Goal: Task Accomplishment & Management: Manage account settings

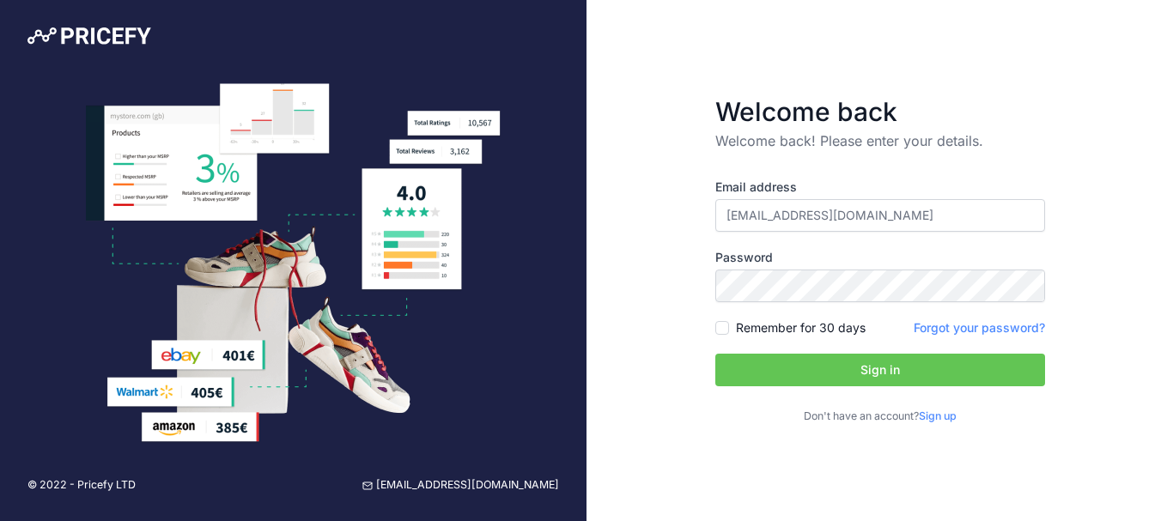
click at [806, 212] on input "andras.huszta@gmail.com" at bounding box center [880, 215] width 330 height 33
type input "[EMAIL_ADDRESS][DOMAIN_NAME]"
click at [720, 324] on input "Remember for 30 days" at bounding box center [722, 328] width 14 height 14
checkbox input "true"
click at [774, 367] on button "Sign in" at bounding box center [880, 370] width 330 height 33
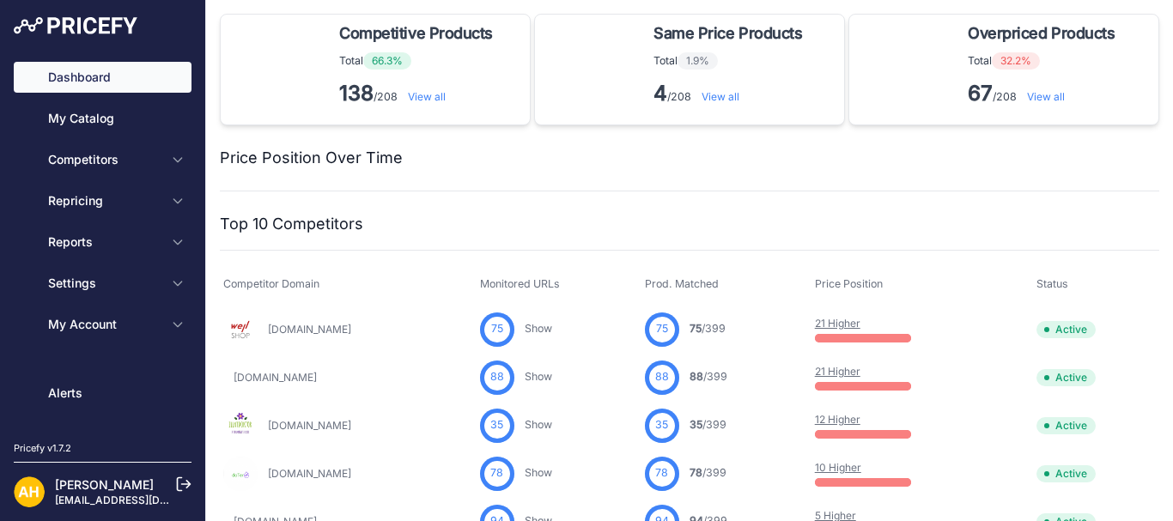
click at [285, 326] on link "Wellshop.hu" at bounding box center [309, 329] width 83 height 13
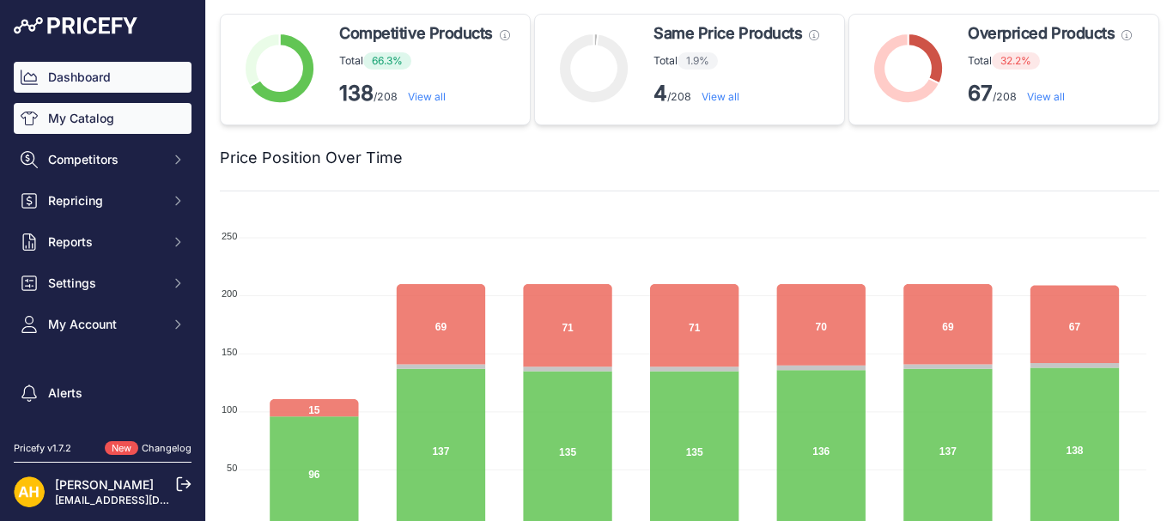
click at [79, 125] on link "My Catalog" at bounding box center [103, 118] width 178 height 31
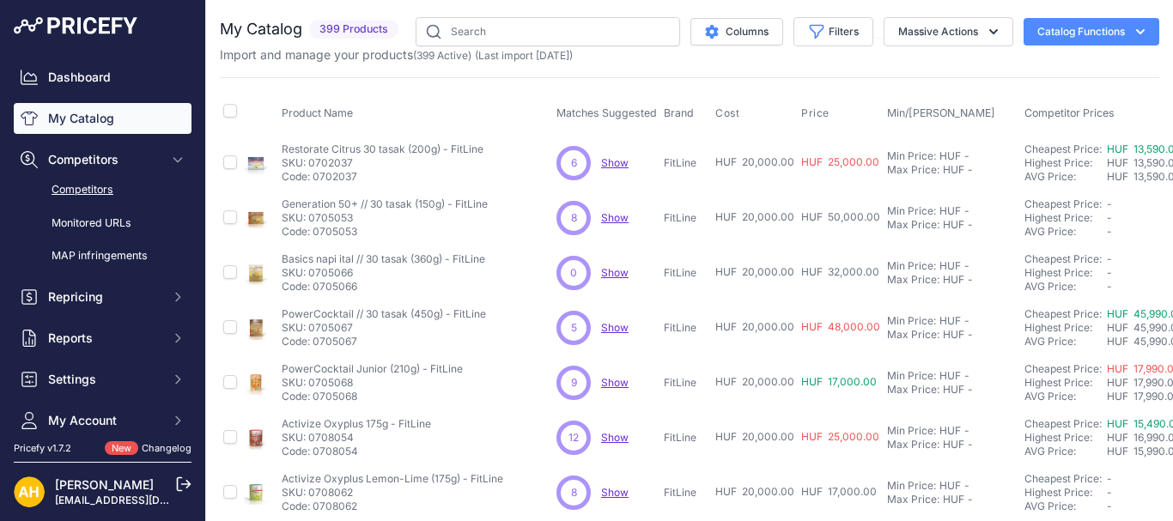
click at [108, 185] on link "Competitors" at bounding box center [103, 190] width 178 height 30
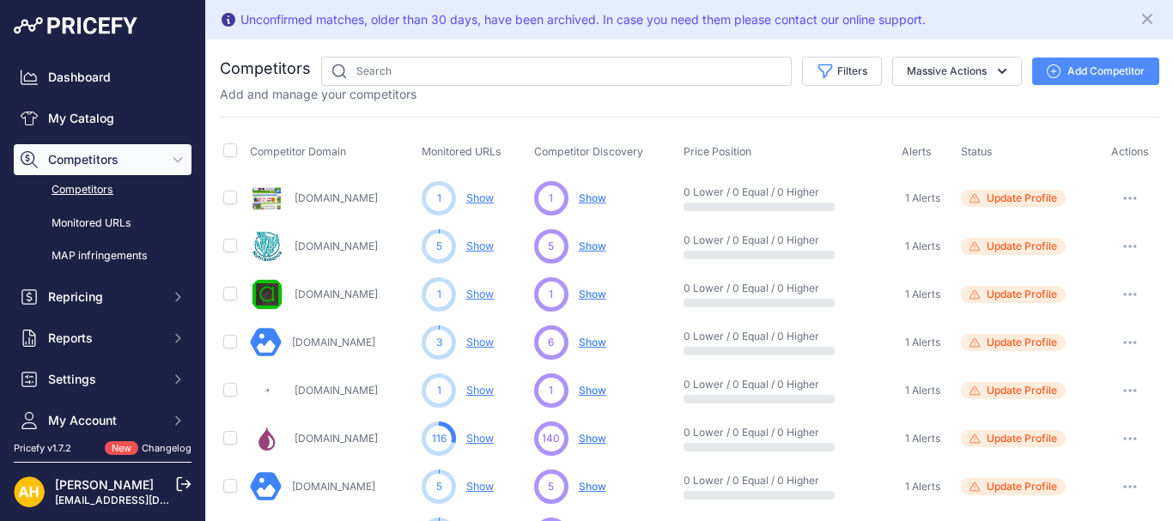
click at [357, 342] on link "Theterra-uj.shopmesterek.net" at bounding box center [333, 342] width 83 height 13
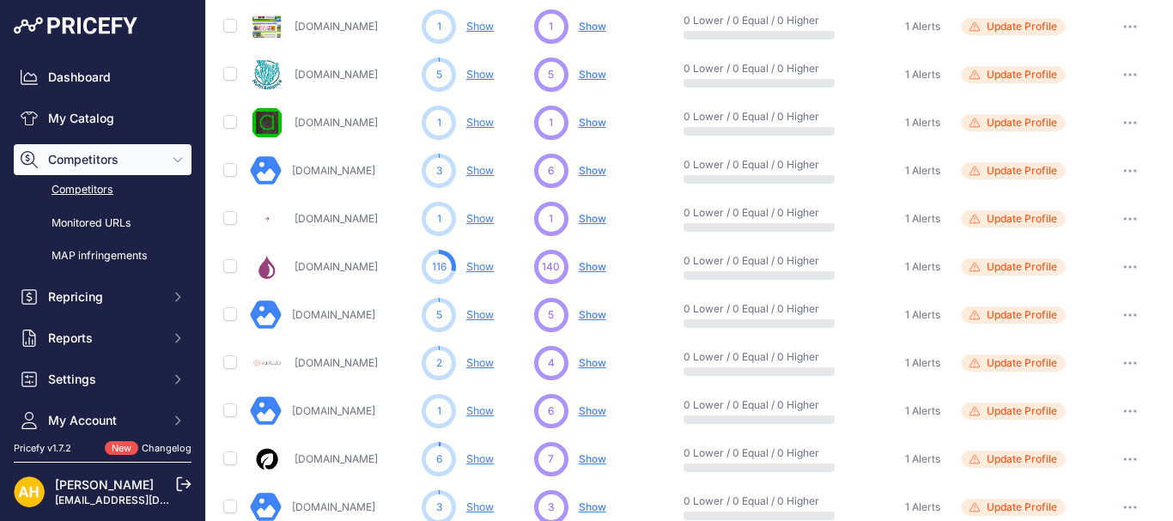
click at [364, 267] on link "[DOMAIN_NAME]" at bounding box center [335, 266] width 83 height 13
click at [594, 264] on span "Show" at bounding box center [592, 266] width 27 height 13
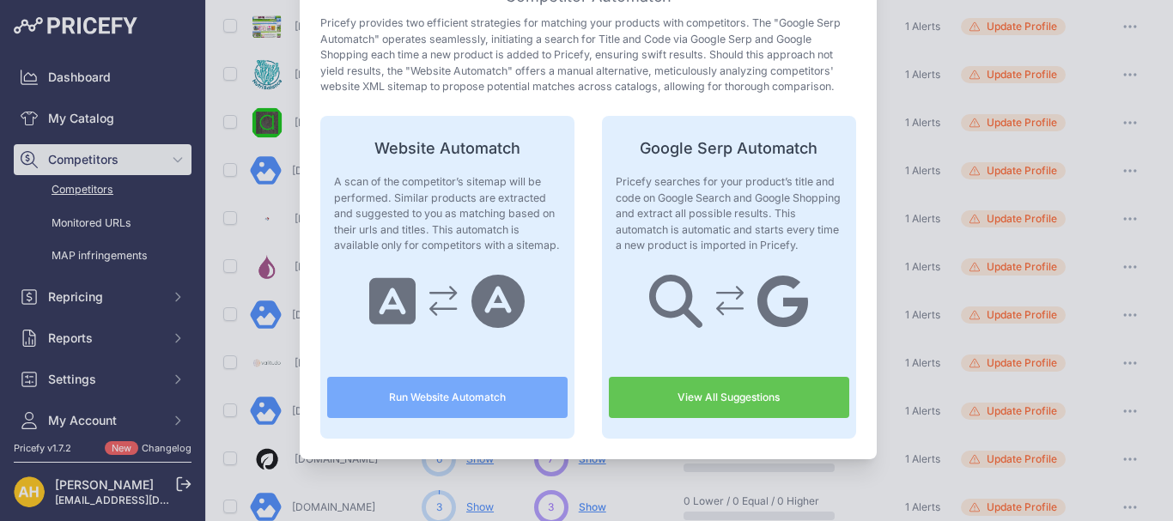
scroll to position [0, 0]
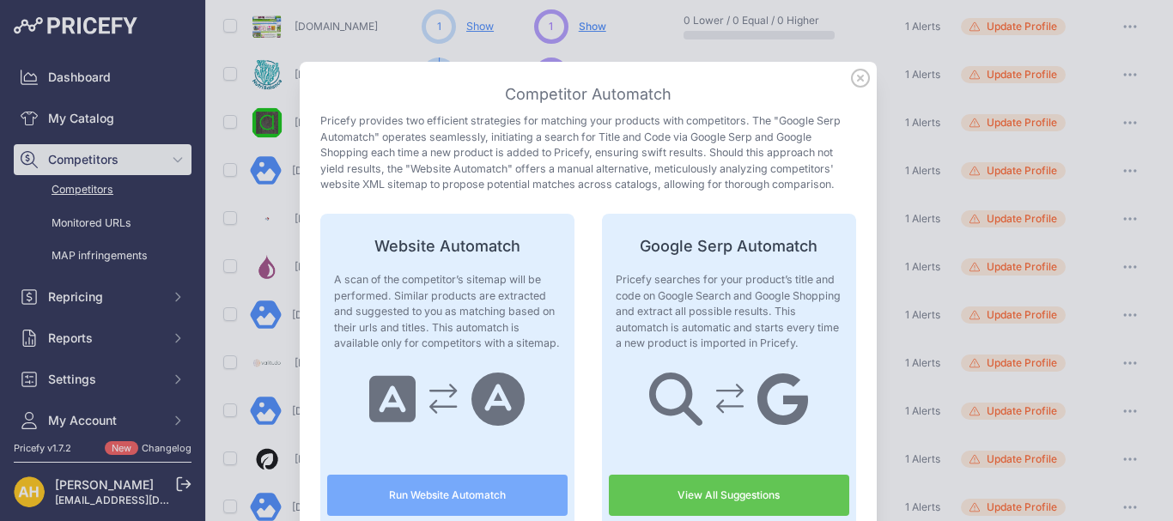
click at [854, 81] on icon at bounding box center [860, 78] width 19 height 19
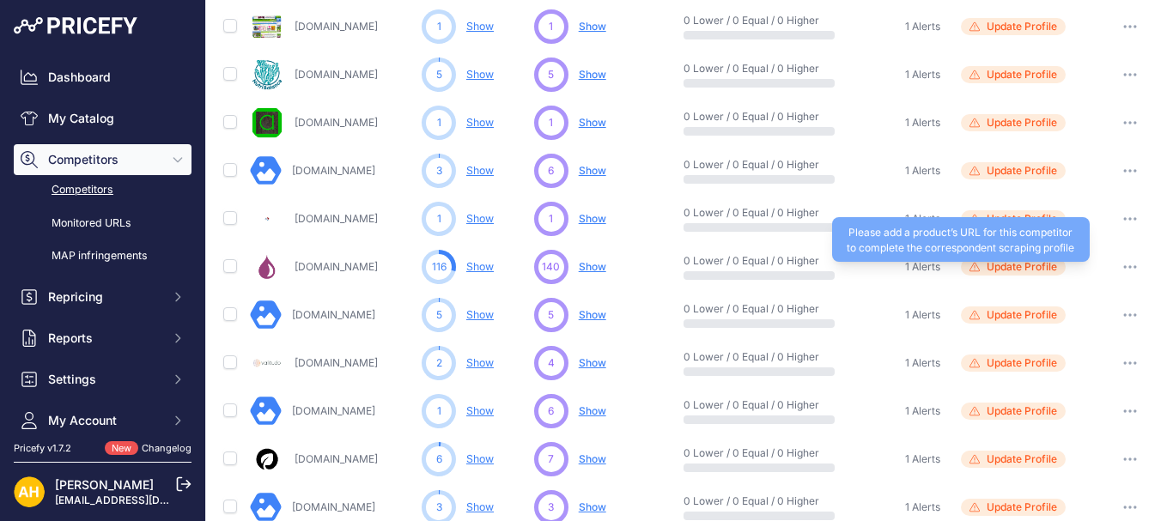
click at [1042, 270] on span "Update Profile" at bounding box center [1022, 267] width 70 height 14
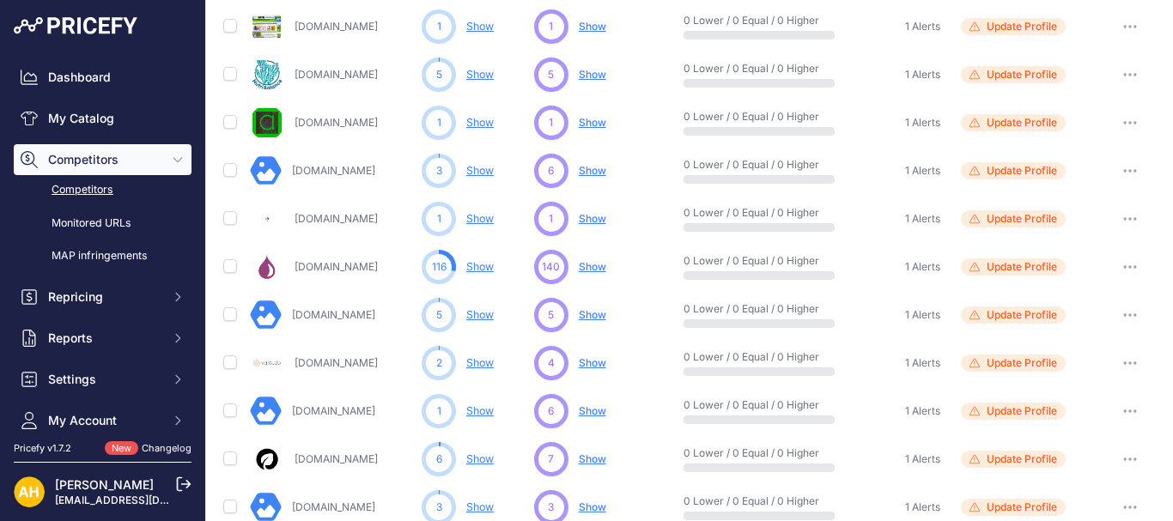
click at [483, 263] on link "Show" at bounding box center [479, 266] width 27 height 13
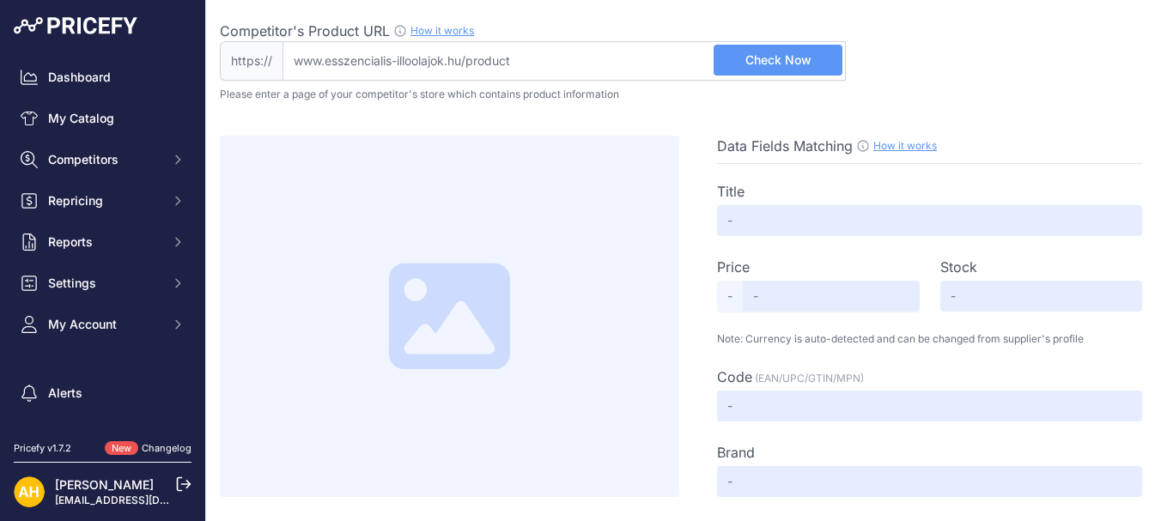
click at [548, 64] on input "Competitor's Product URL How it works In order to create your competitor's extr…" at bounding box center [563, 60] width 563 height 39
paste input "https://esszencialis-illoolajok.hu/termek/doterra-lumo-diffuzor-parologtato/"
type input "esszencialis-illoolajok.hu/termek/doterra-lumo-diffuzor-parologtato/"
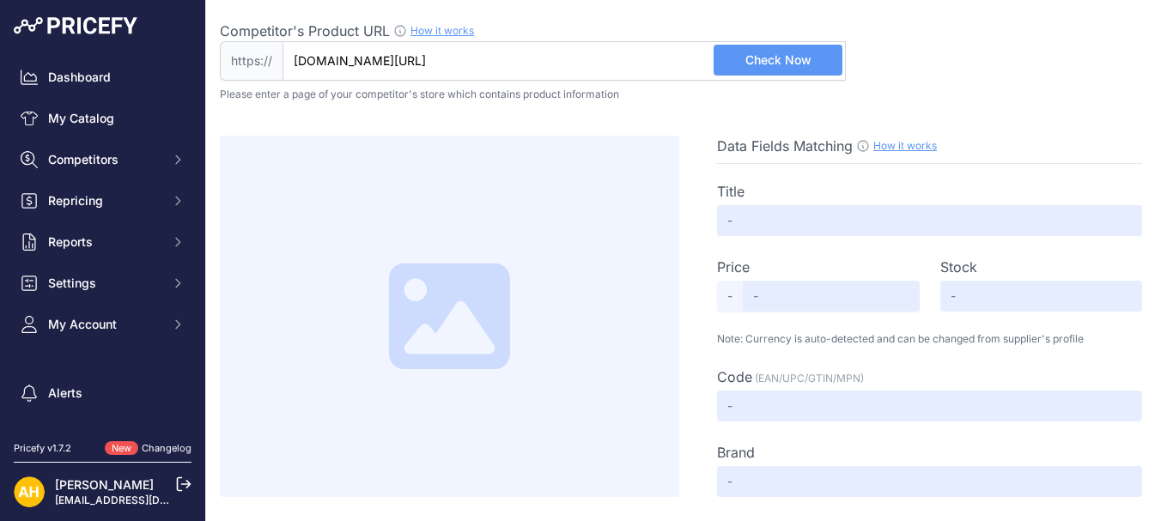
click at [792, 64] on span "Check Now" at bounding box center [778, 60] width 66 height 17
type input "doTERRA Lumo diffúzor - párologtató"
type input "Not Found"
type input "3906"
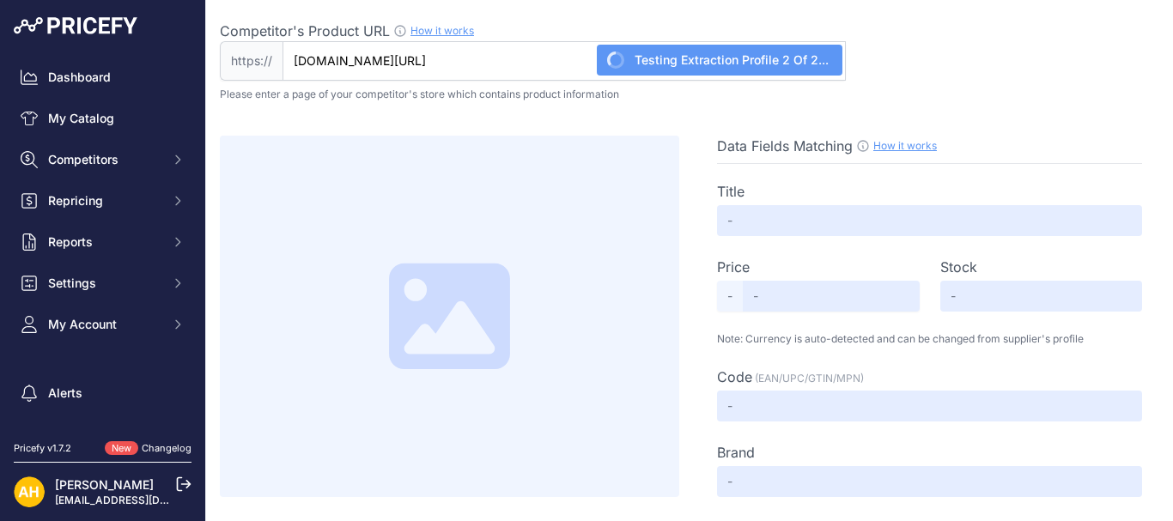
type input "Not Found"
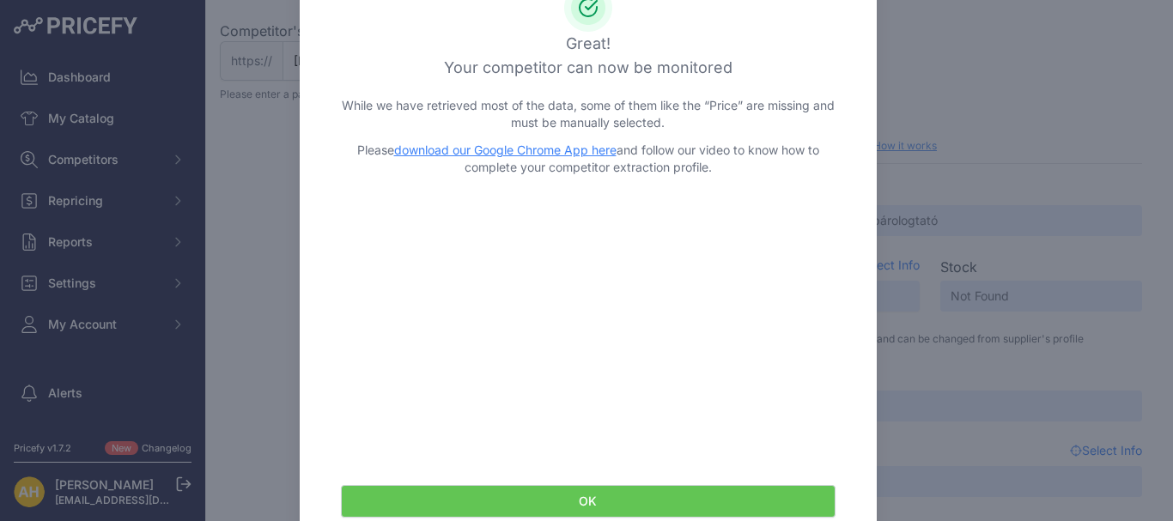
click at [562, 506] on button "OK" at bounding box center [588, 501] width 495 height 33
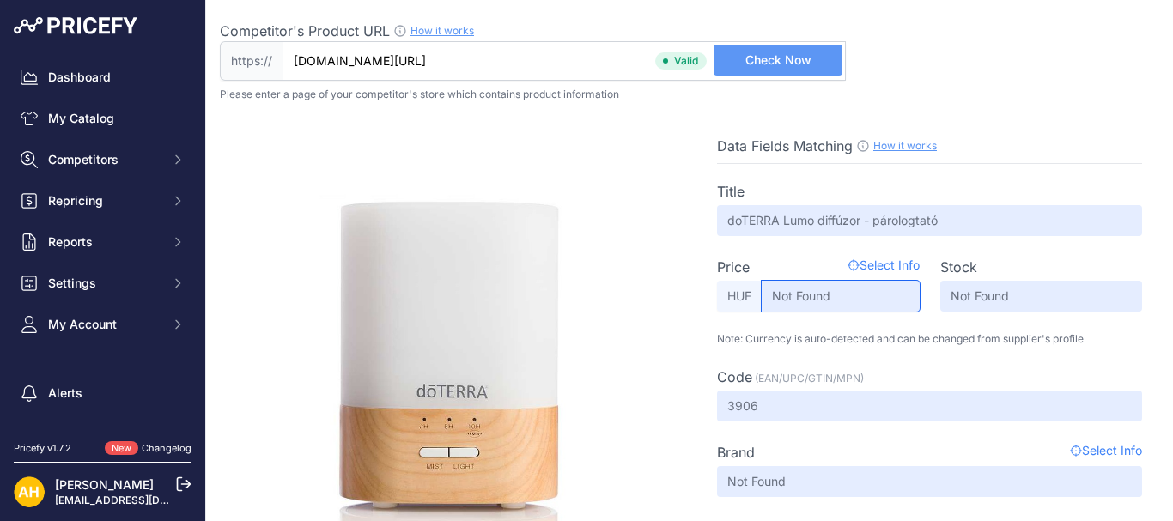
click at [790, 305] on input "Not Found" at bounding box center [841, 296] width 158 height 31
click at [877, 263] on span "Select Info" at bounding box center [883, 267] width 72 height 21
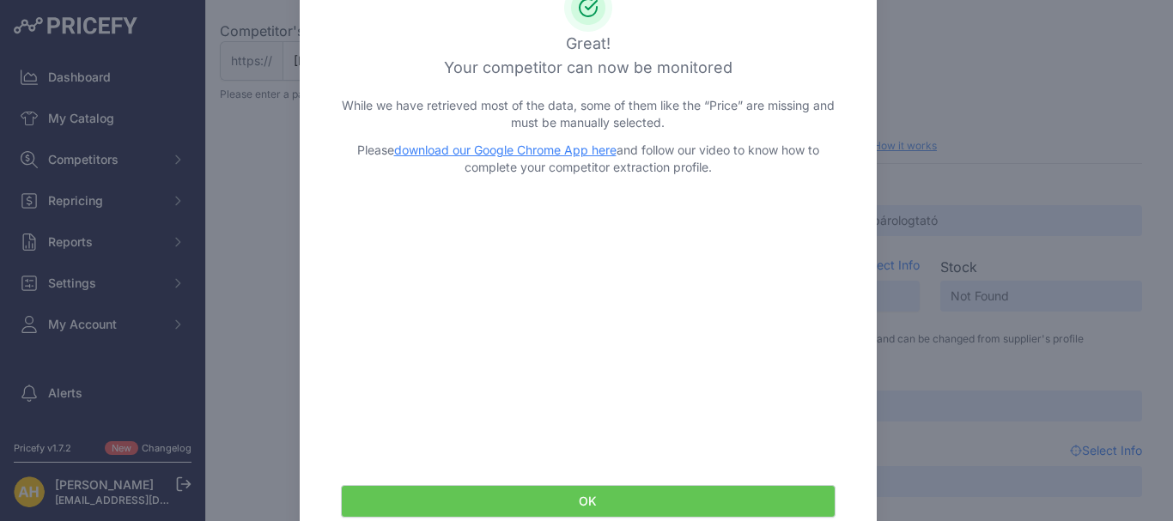
scroll to position [65, 0]
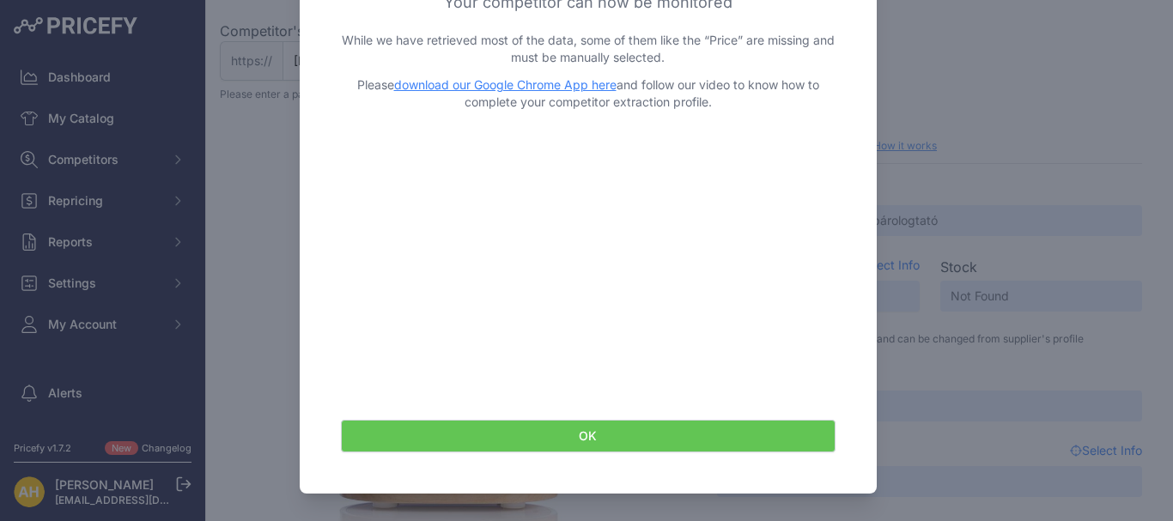
click at [586, 433] on button "OK" at bounding box center [588, 436] width 495 height 33
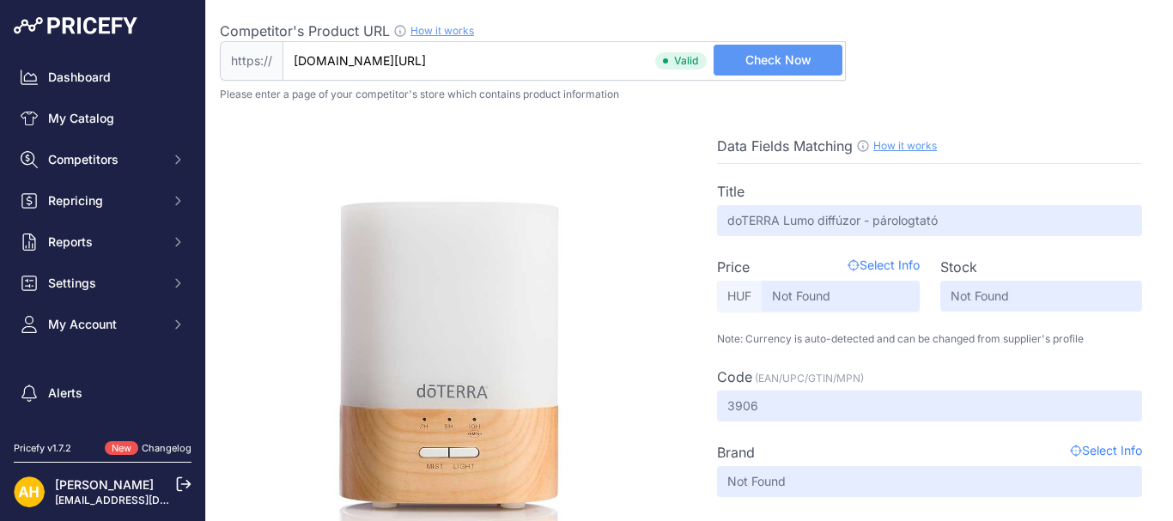
scroll to position [74, 0]
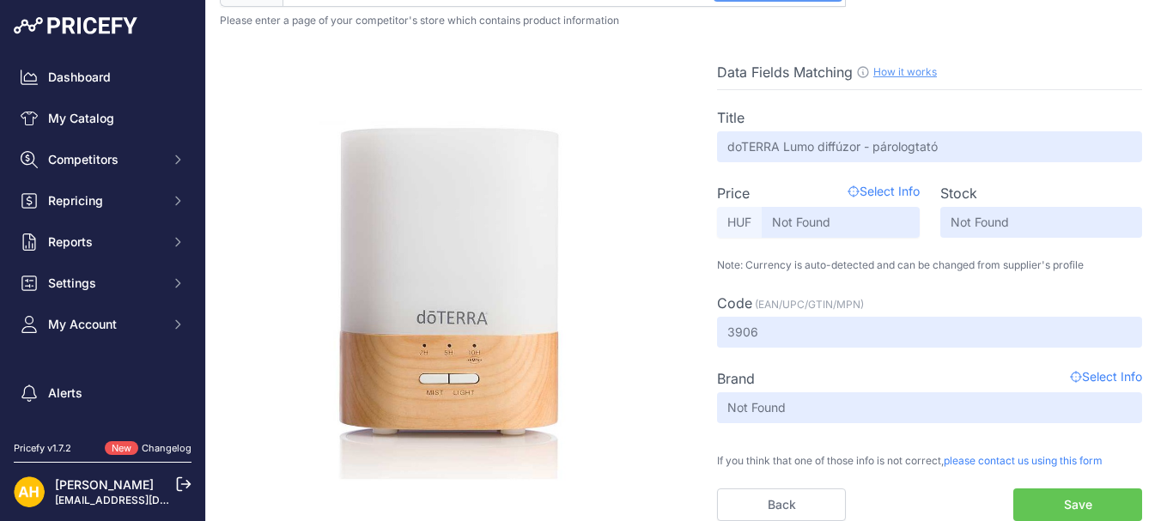
click at [1117, 374] on span "Select Info" at bounding box center [1106, 378] width 72 height 21
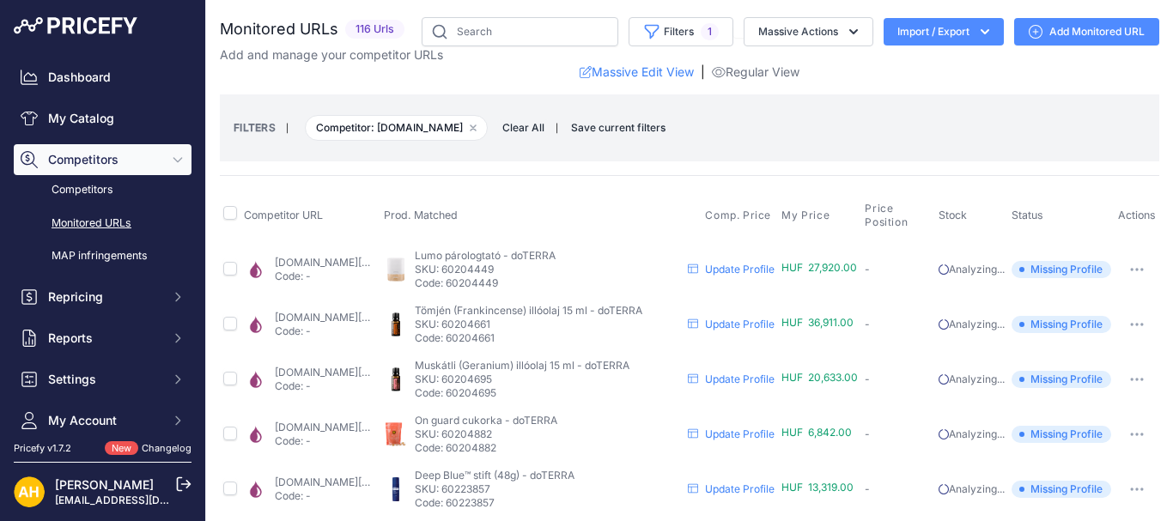
click at [363, 258] on link "esszencialis-illoolajok.hu/termek/doterra-lumo-diffuzor-parologtato/?prirule_jd…" at bounding box center [330, 262] width 111 height 13
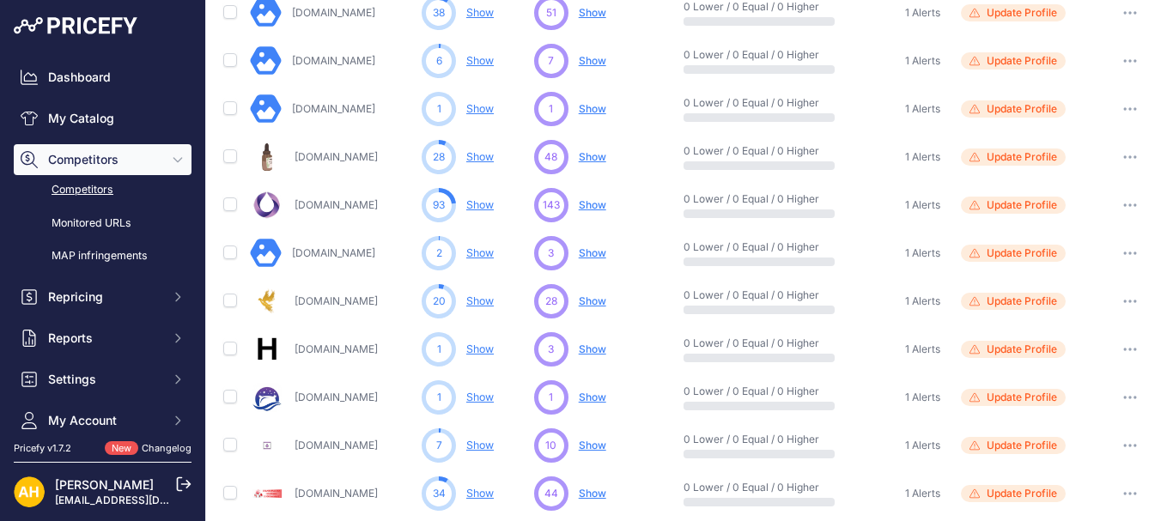
scroll to position [926, 0]
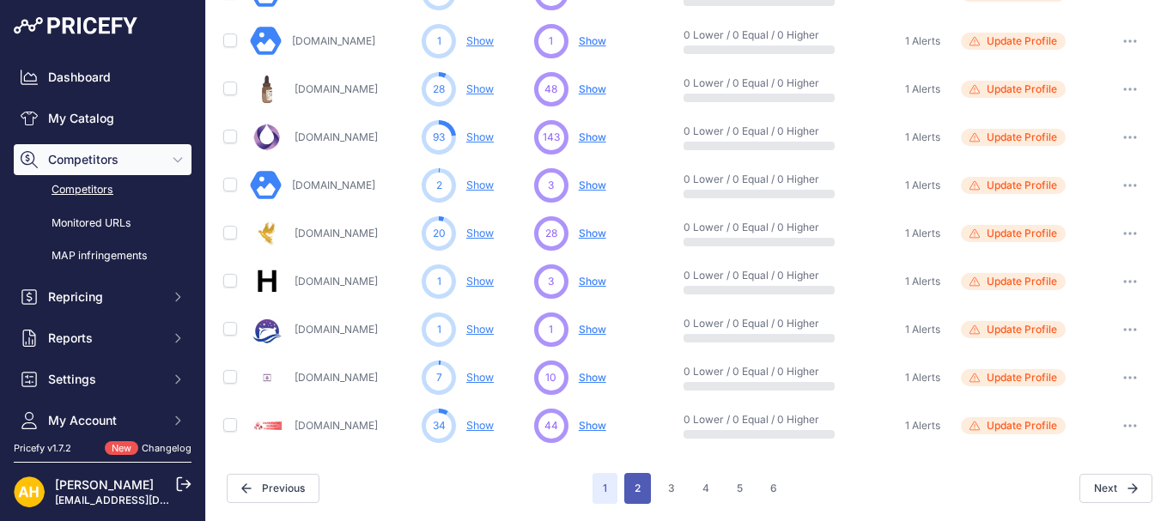
click at [631, 487] on button "2" at bounding box center [637, 488] width 27 height 31
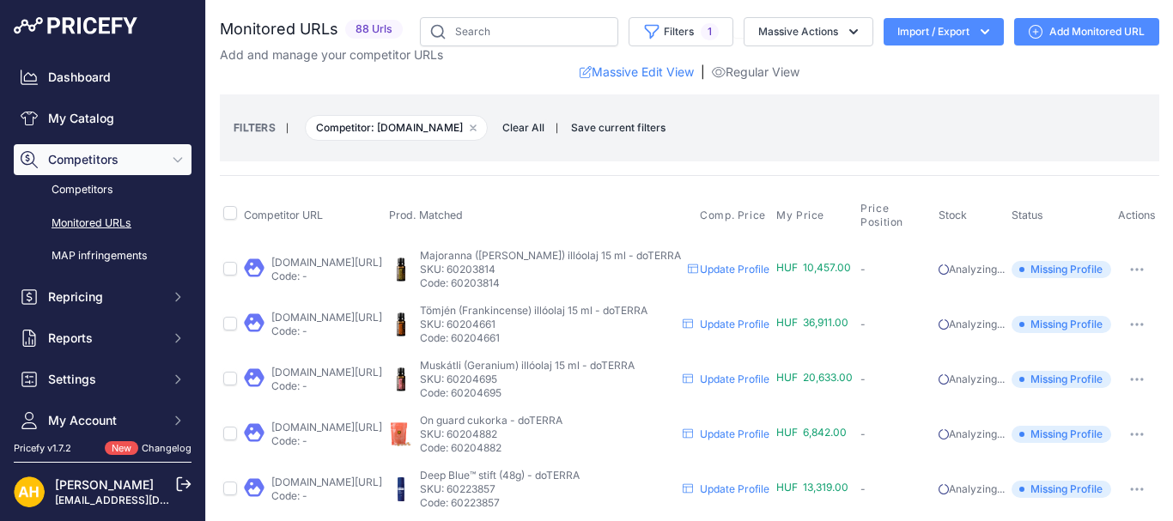
click at [769, 375] on link "Update Profile" at bounding box center [735, 379] width 70 height 13
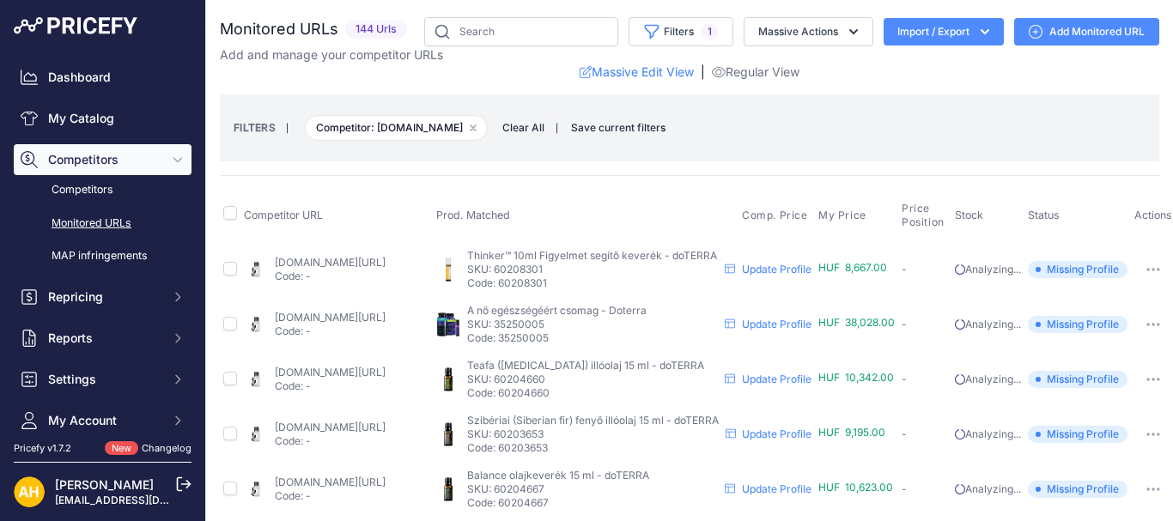
click at [783, 379] on link "Update Profile" at bounding box center [777, 379] width 70 height 13
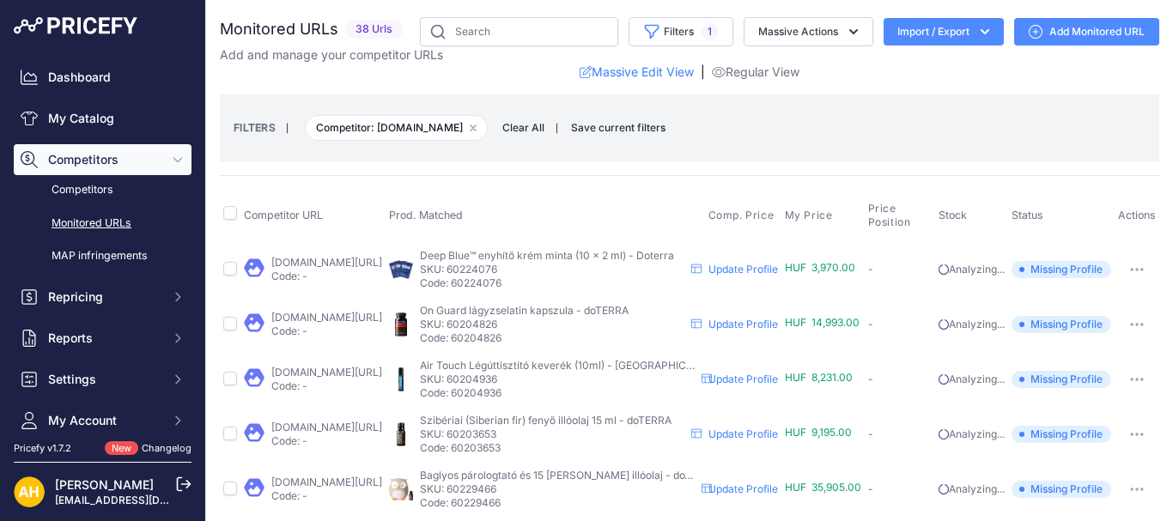
click at [778, 437] on link "Update Profile" at bounding box center [743, 434] width 70 height 13
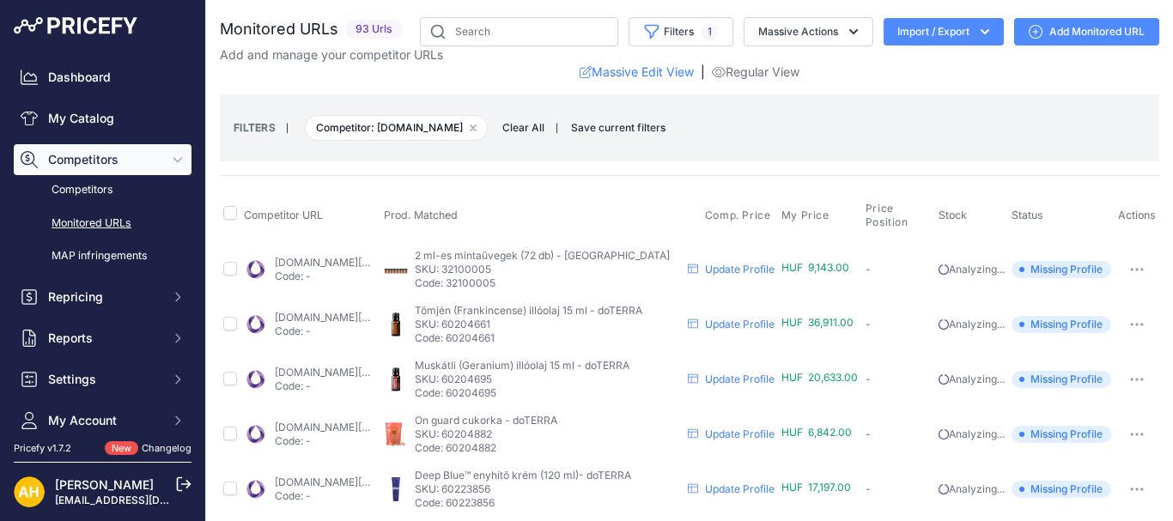
click at [774, 324] on link "Update Profile" at bounding box center [740, 324] width 70 height 13
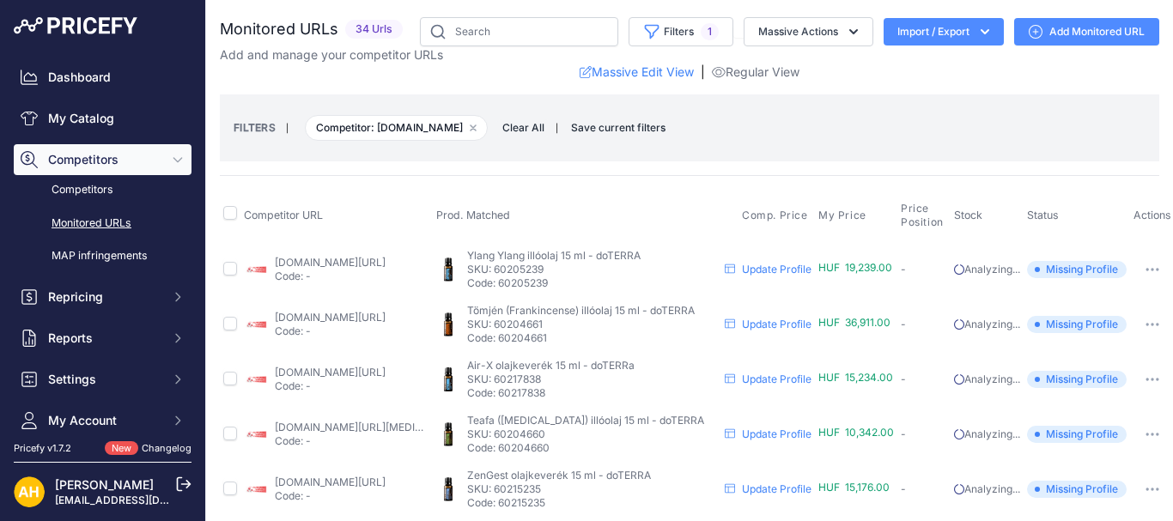
click at [791, 271] on link "Update Profile" at bounding box center [777, 269] width 70 height 13
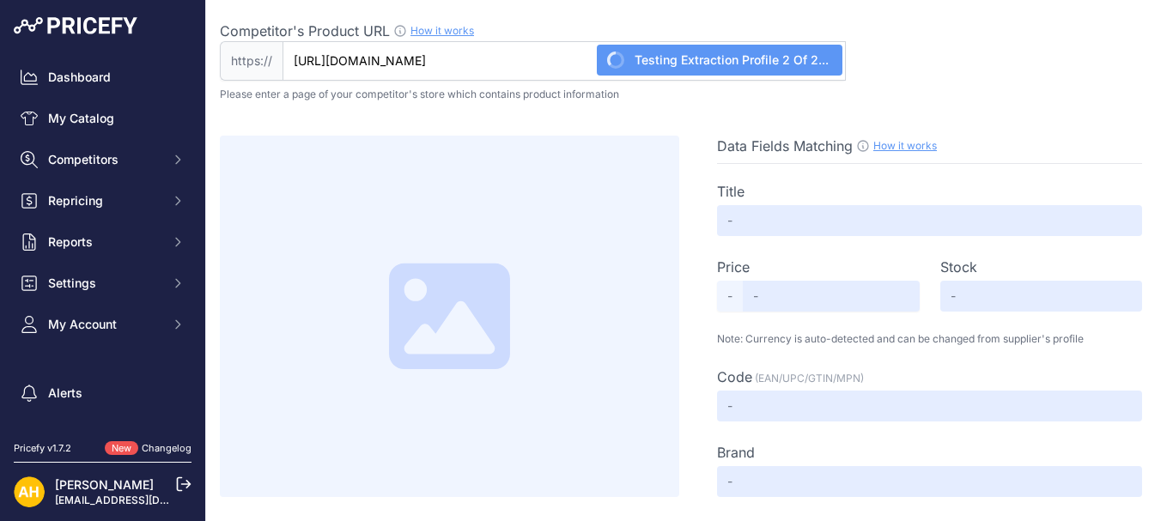
type input "doTERRA Ylang - Ylang esszenciális olaj 15 ml"
type input "Not Found"
type input "60205239"
type input "Not Found"
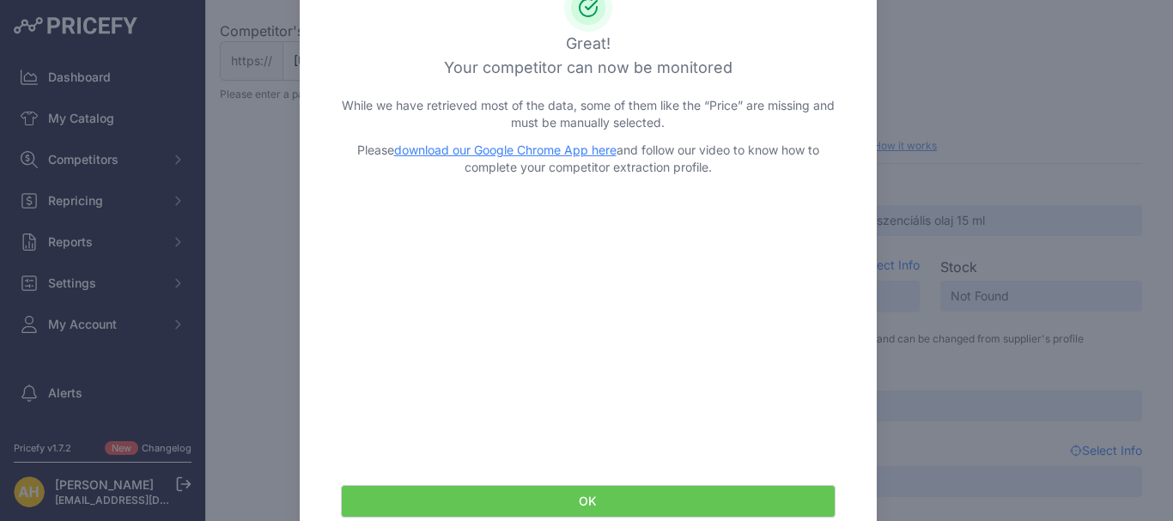
scroll to position [65, 0]
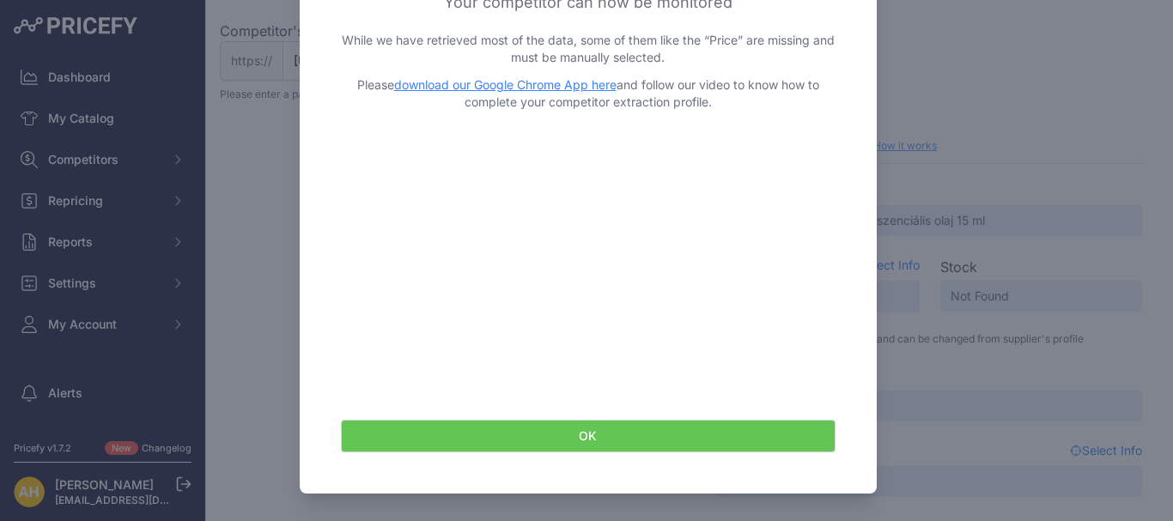
click at [595, 441] on button "OK" at bounding box center [588, 436] width 495 height 33
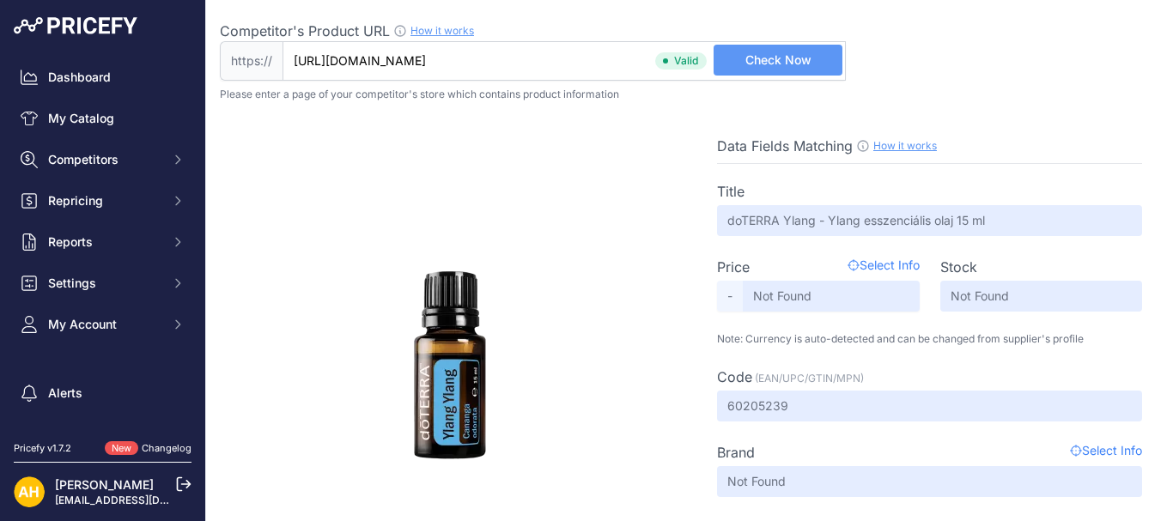
click at [885, 268] on span "Select Info" at bounding box center [883, 267] width 72 height 21
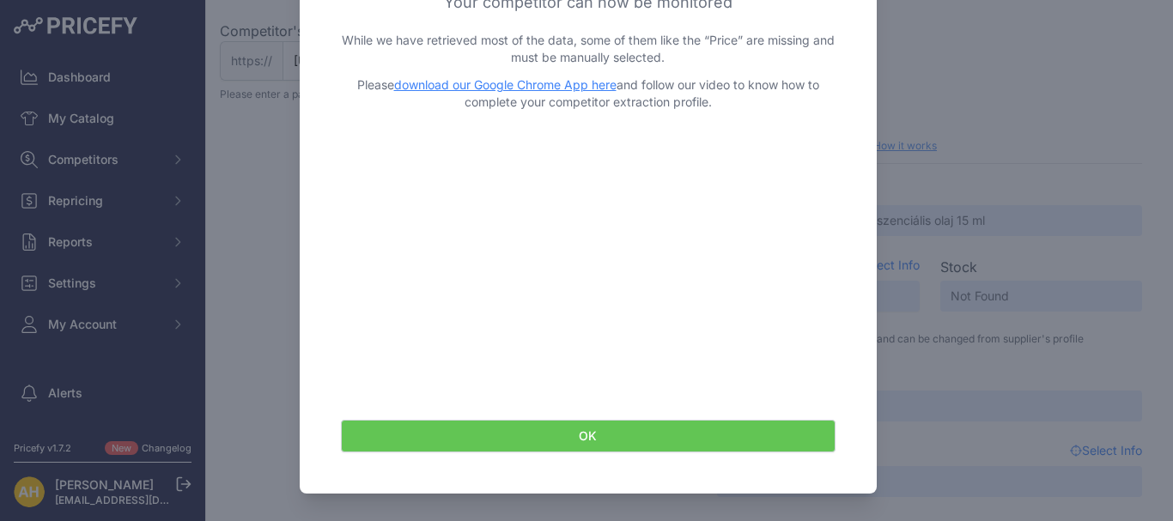
click at [682, 441] on button "OK" at bounding box center [588, 436] width 495 height 33
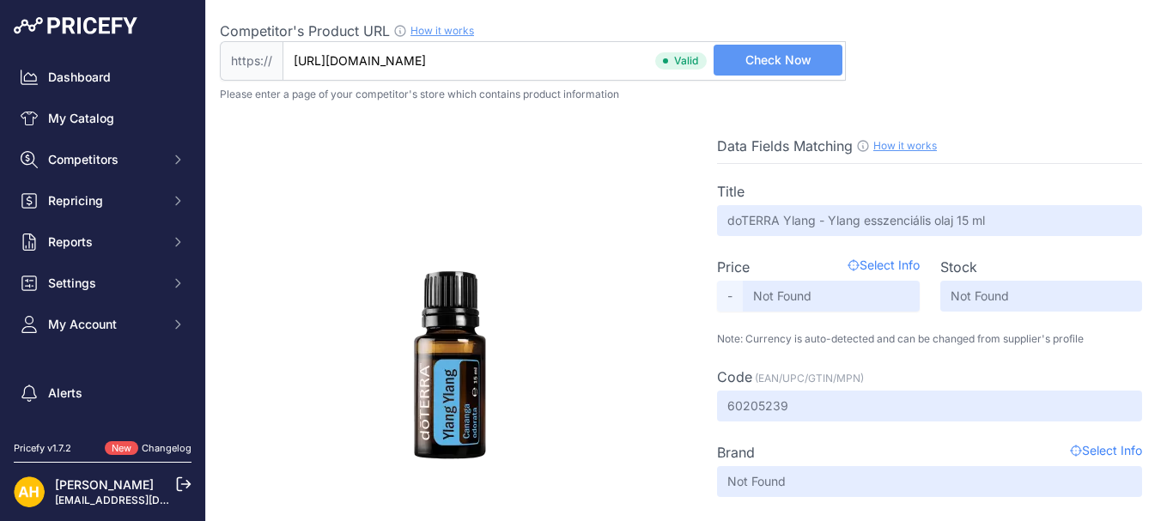
scroll to position [74, 0]
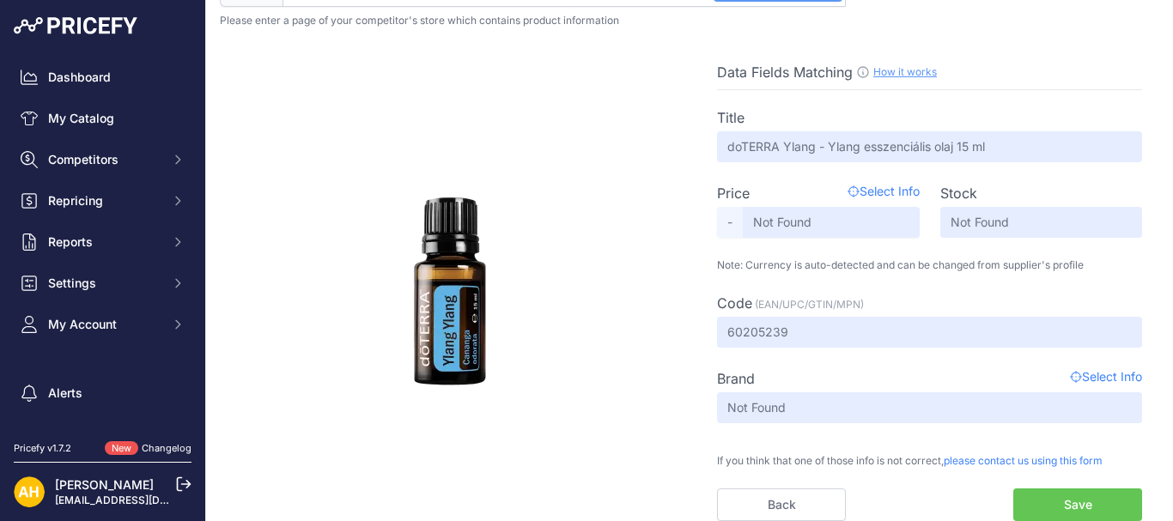
click at [1111, 378] on span "Select Info" at bounding box center [1106, 378] width 72 height 21
click at [1089, 379] on span "Select Info" at bounding box center [1106, 378] width 72 height 21
click at [1102, 384] on span "Select Info" at bounding box center [1106, 378] width 72 height 21
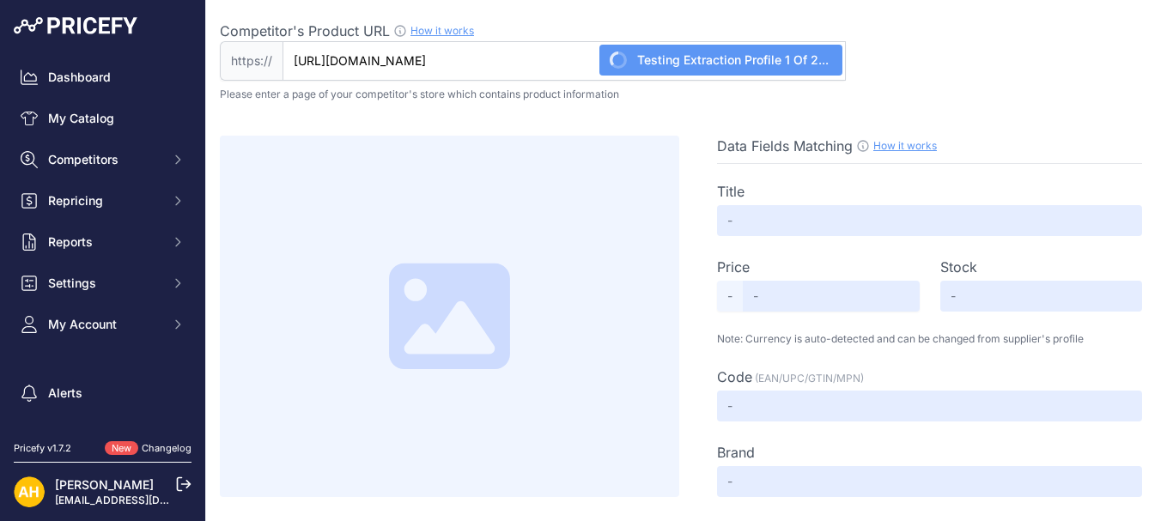
type input "dōTERRA Frankincense / Tömjén illóolaj"
type input "Not Found"
type input "60204661"
type input "doTERRA"
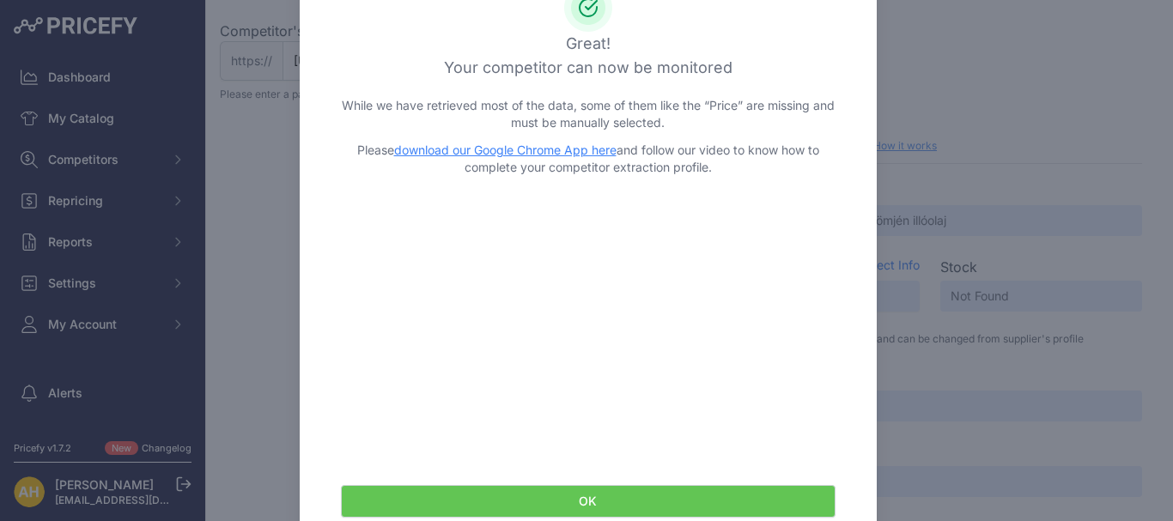
click at [552, 506] on button "OK" at bounding box center [588, 501] width 495 height 33
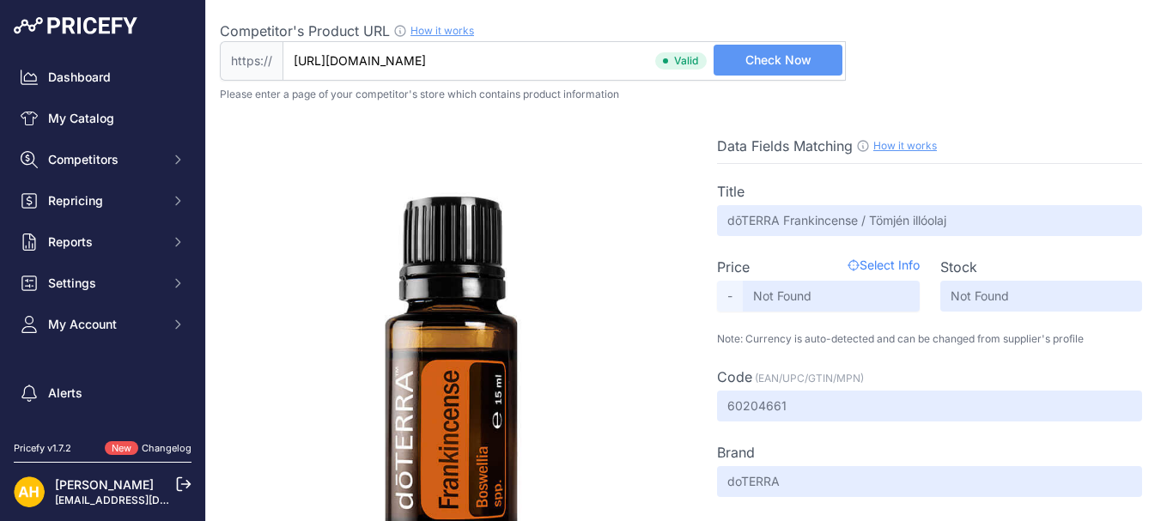
scroll to position [87, 0]
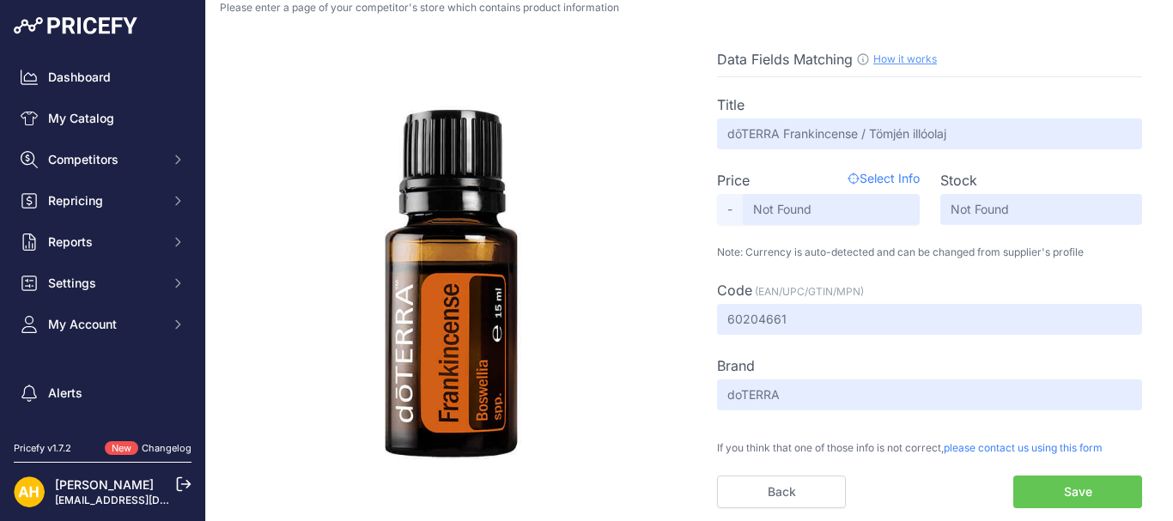
click at [867, 173] on span "Select Info" at bounding box center [883, 180] width 72 height 21
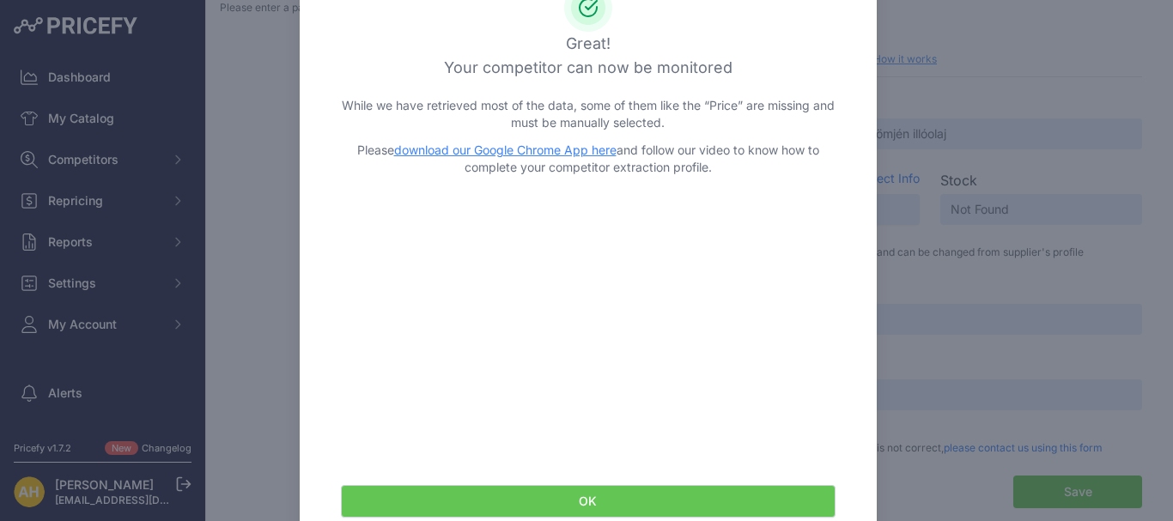
click at [931, 100] on div at bounding box center [586, 260] width 1173 height 521
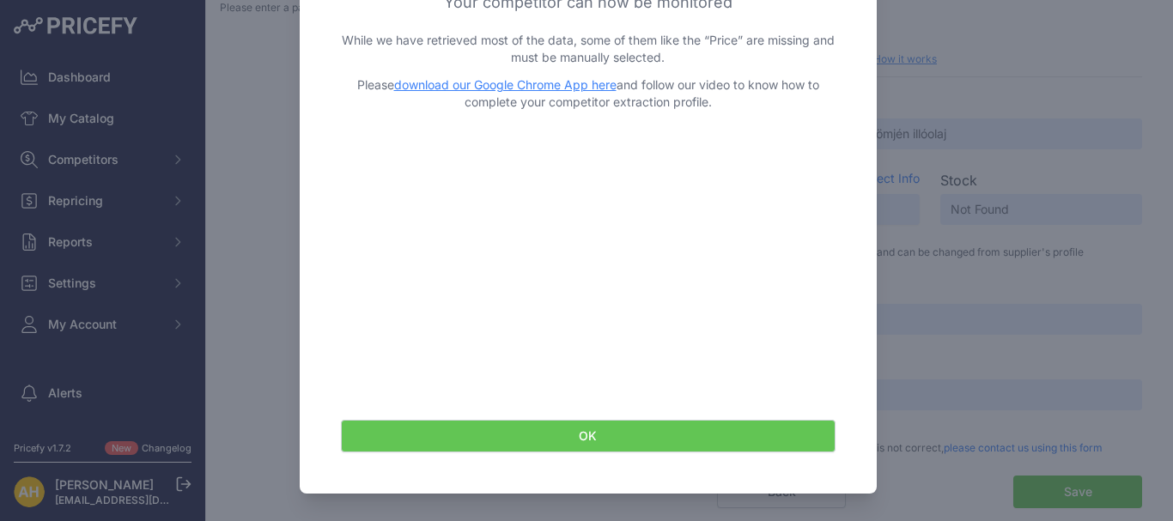
click at [703, 454] on div "OK" at bounding box center [588, 436] width 536 height 74
click at [701, 436] on button "OK" at bounding box center [588, 436] width 495 height 33
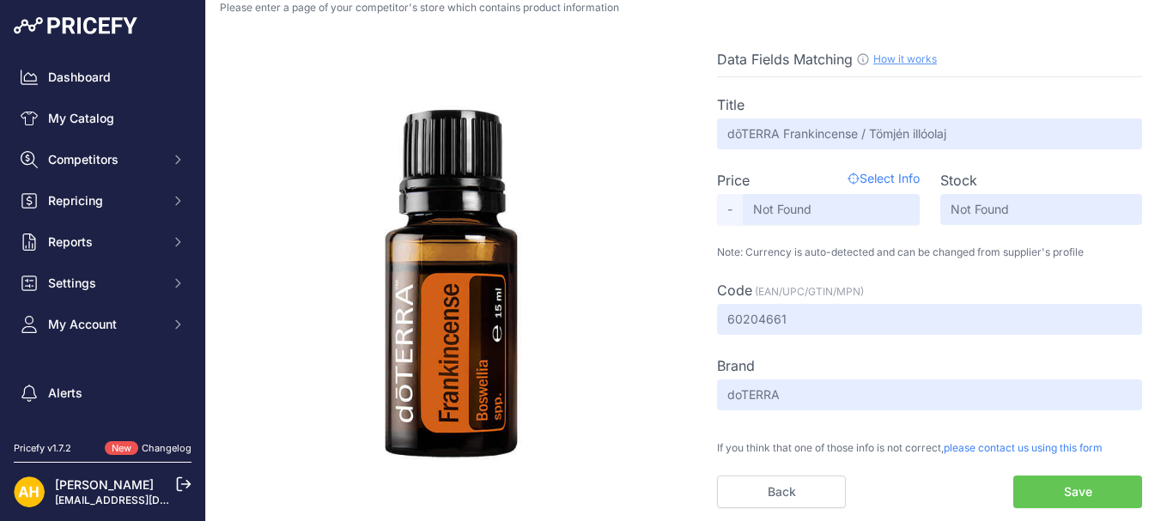
scroll to position [0, 0]
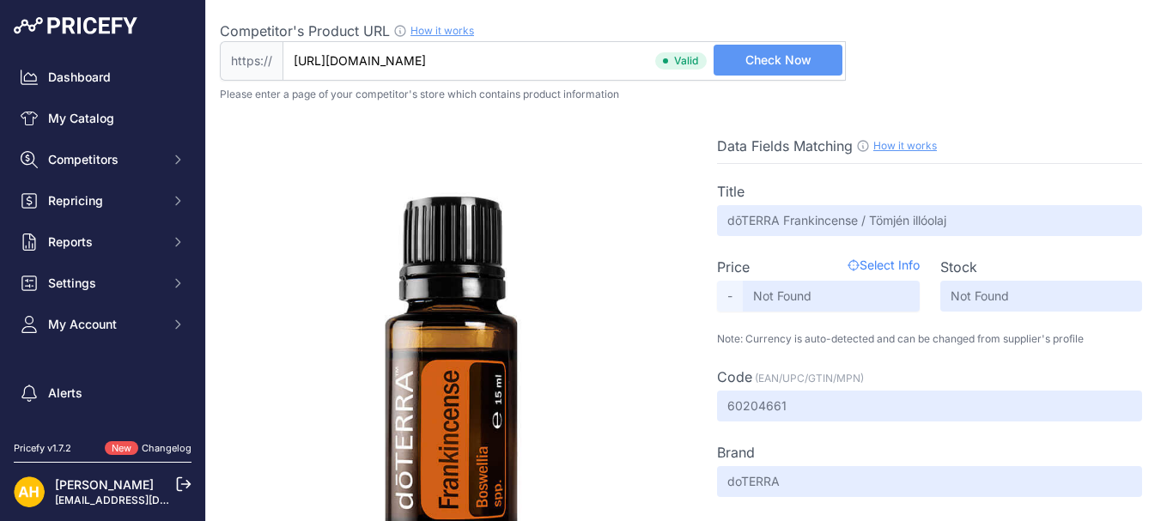
click at [902, 144] on link "How it works" at bounding box center [905, 145] width 64 height 13
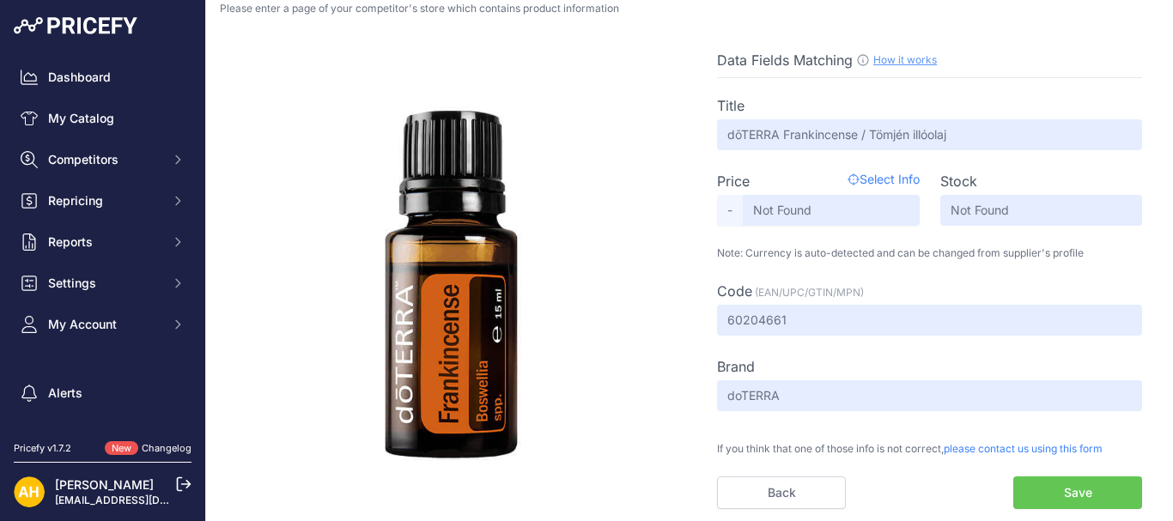
click at [730, 212] on span "-" at bounding box center [730, 210] width 26 height 31
click at [1047, 493] on button "Save" at bounding box center [1077, 492] width 129 height 33
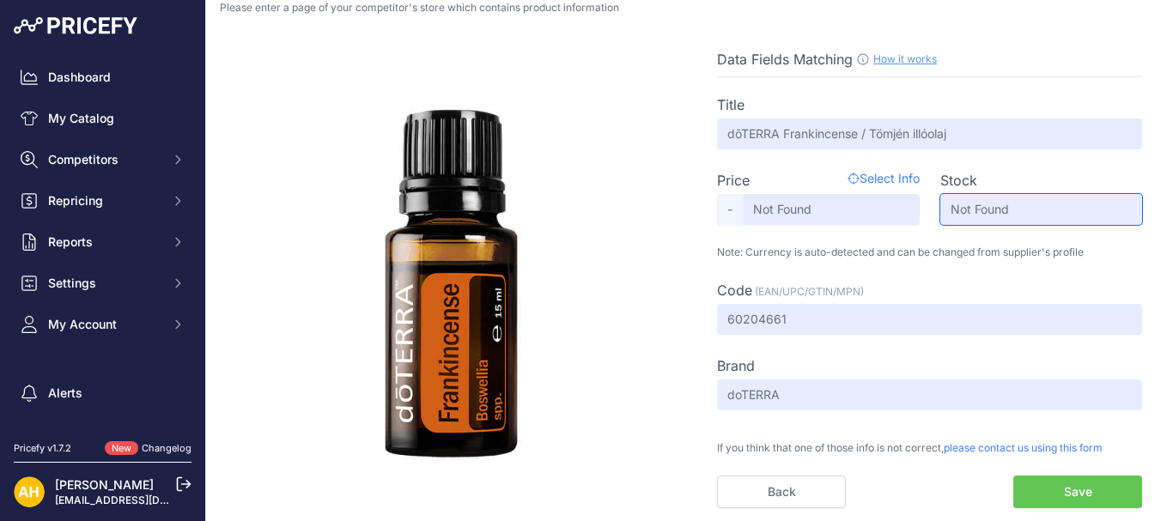
click at [975, 198] on input "Not Found" at bounding box center [1041, 209] width 203 height 31
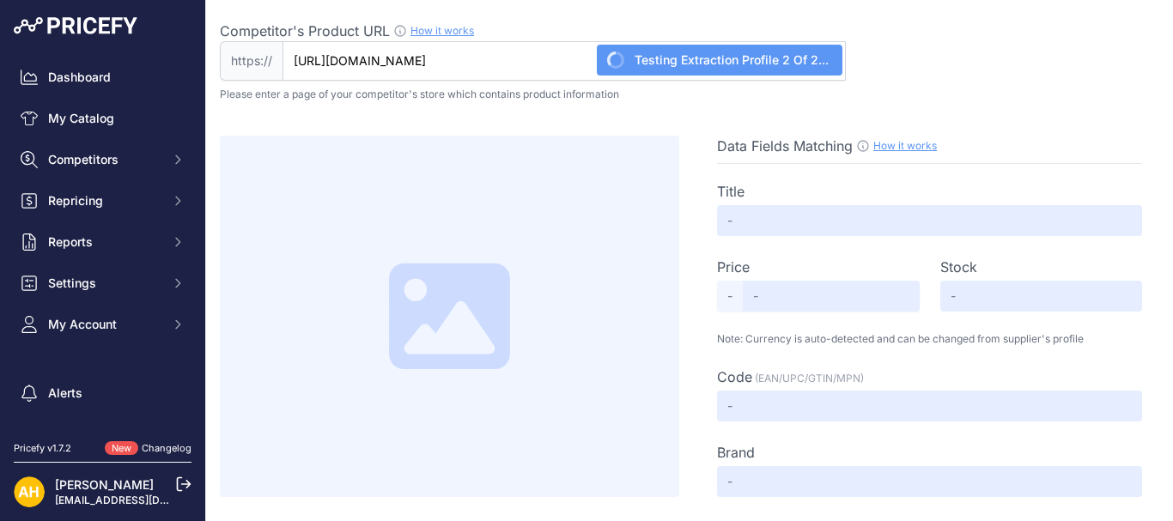
type input "Szibériai fenyő illóolaj(15 ml) - doTERRA"
type input "Not Found"
type input "60203653"
type input "Not Found"
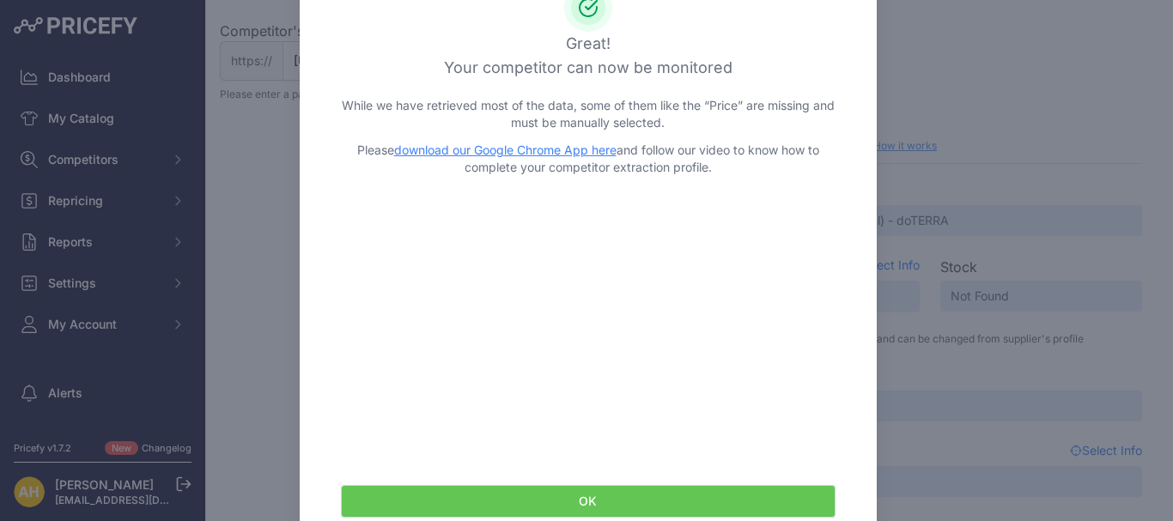
click at [622, 513] on button "OK" at bounding box center [588, 501] width 495 height 33
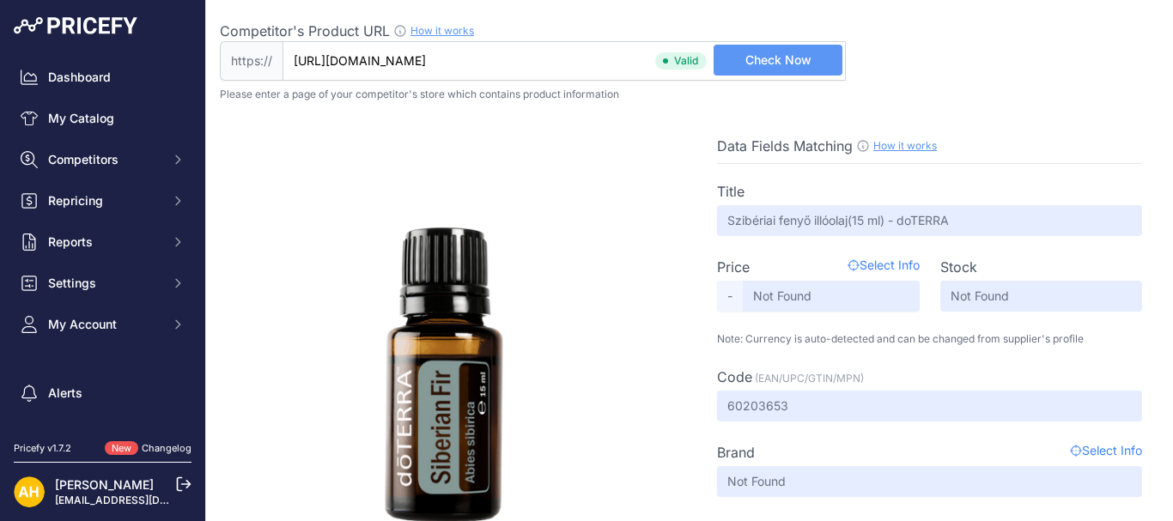
scroll to position [74, 0]
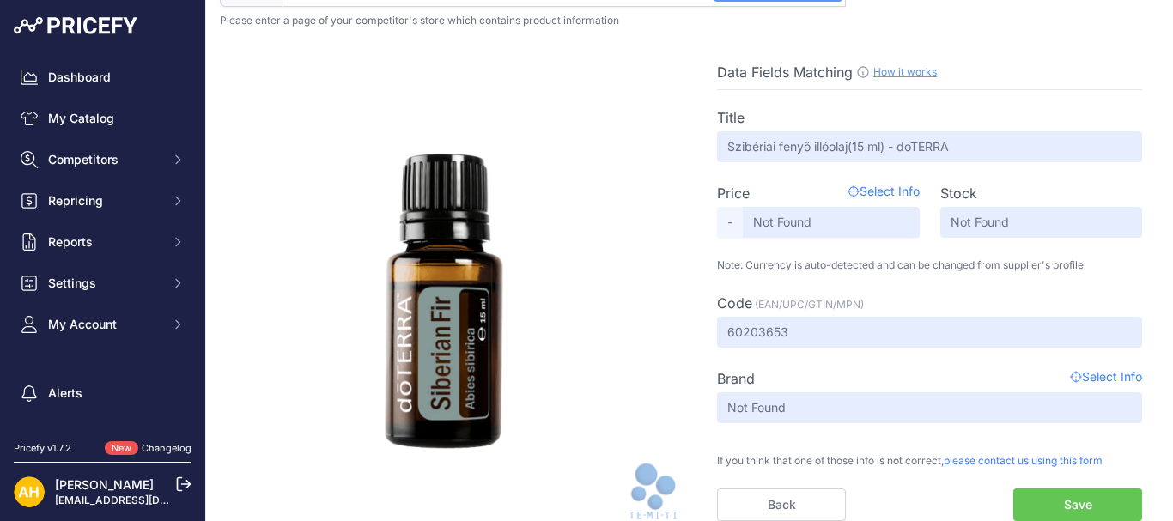
click at [1104, 369] on span "Select Info" at bounding box center [1106, 378] width 72 height 21
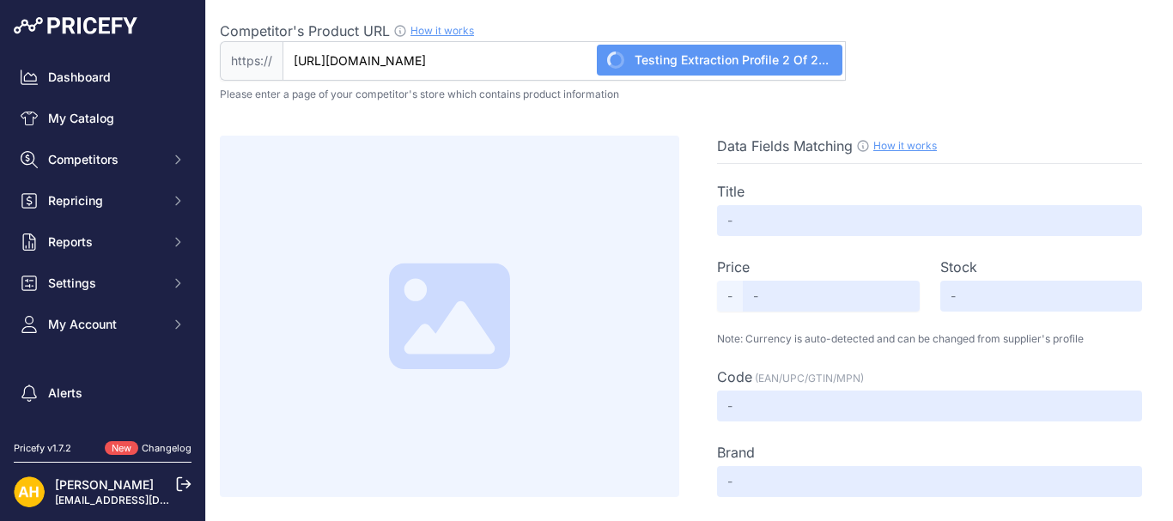
type input "doTERRA Teafa illóolaj 15 ml - [MEDICAL_DATA] - Olajkultúra a doterra olajok we…"
type input "Not Found"
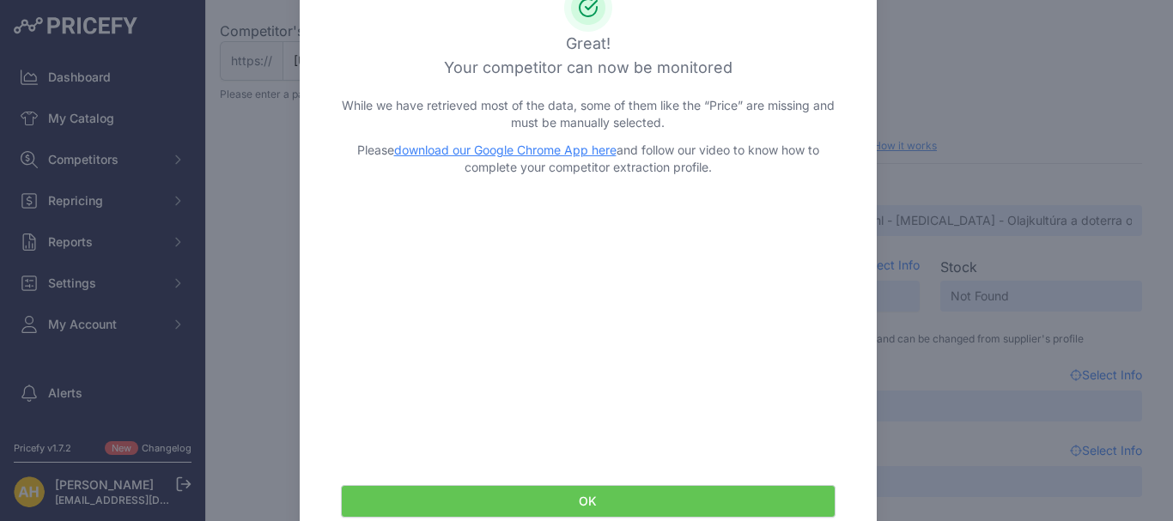
click at [667, 499] on button "OK" at bounding box center [588, 501] width 495 height 33
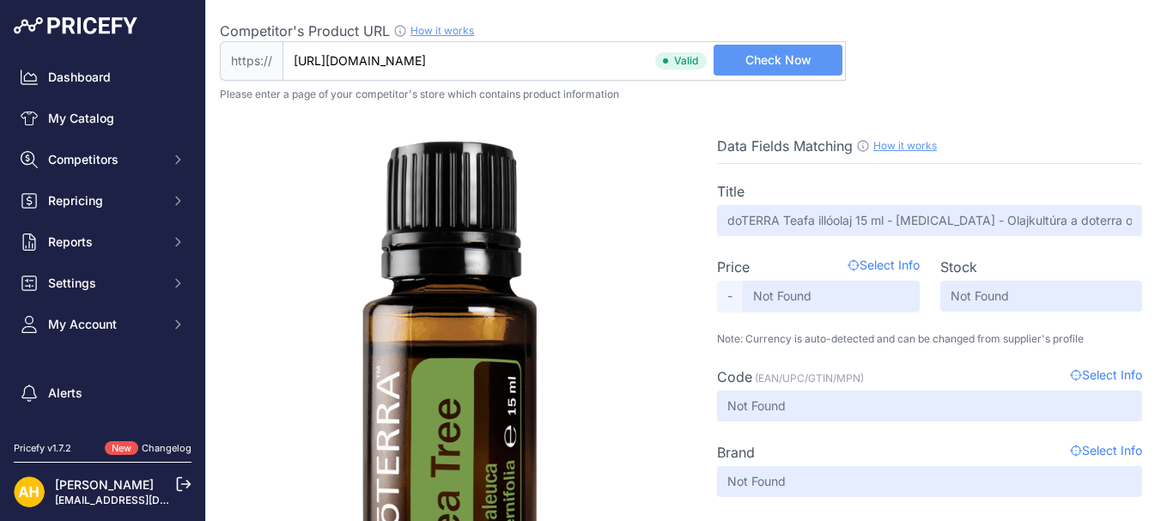
scroll to position [87, 0]
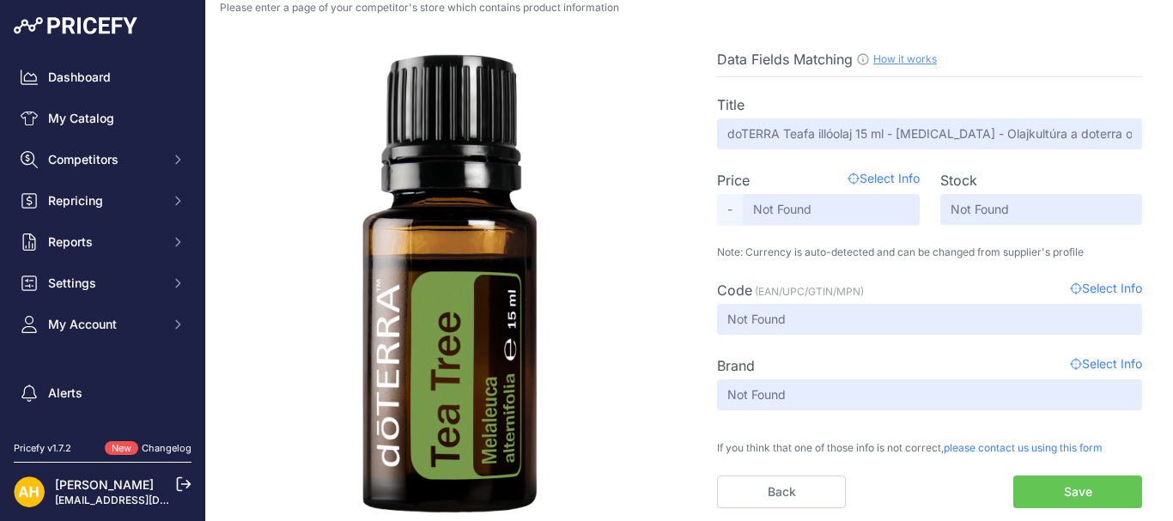
click at [1096, 372] on span "Select Info" at bounding box center [1106, 365] width 72 height 21
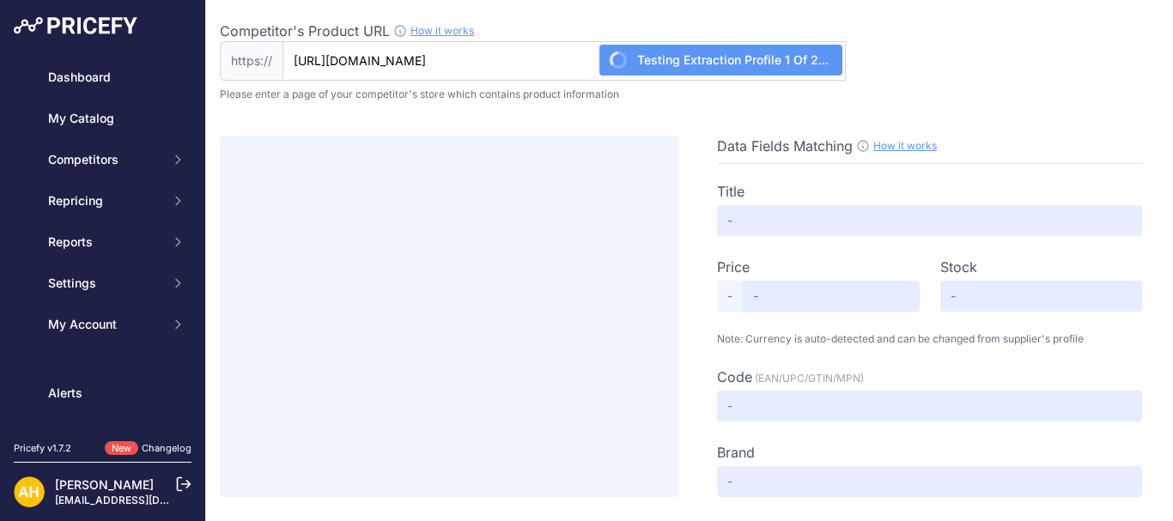
type input "doTERRA Geranium - Musk�tli ill�olaj 15ml 💧 V�s�rl�s & �r"
type input "23290"
type input "Not Found"
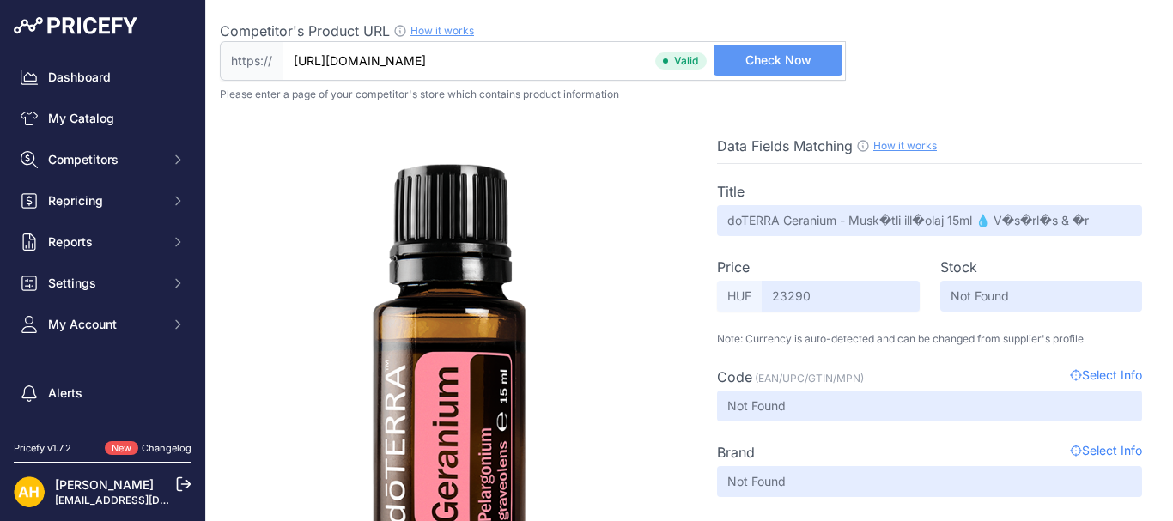
scroll to position [74, 0]
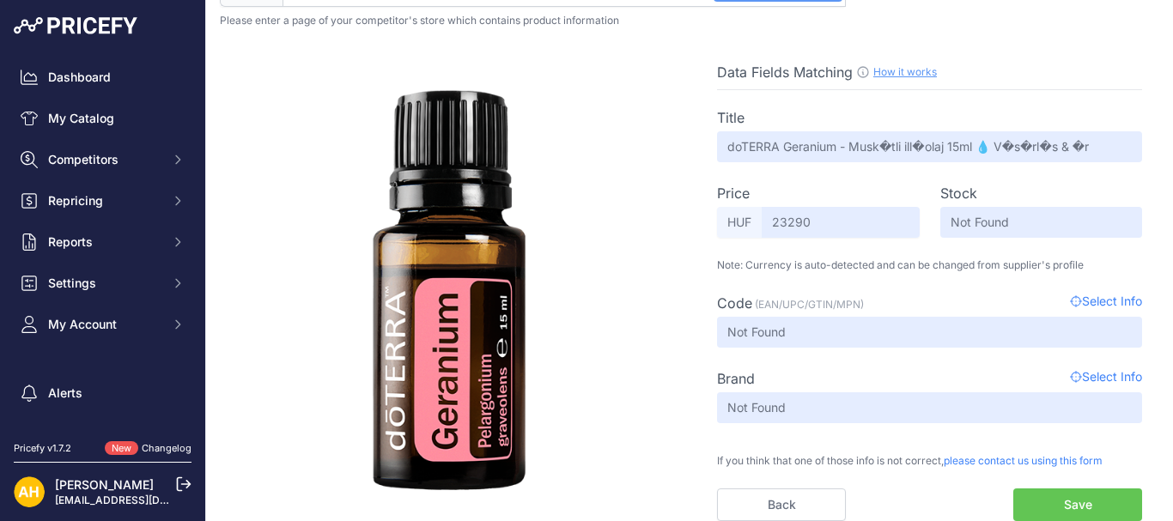
click at [1096, 377] on span "Select Info" at bounding box center [1106, 378] width 72 height 21
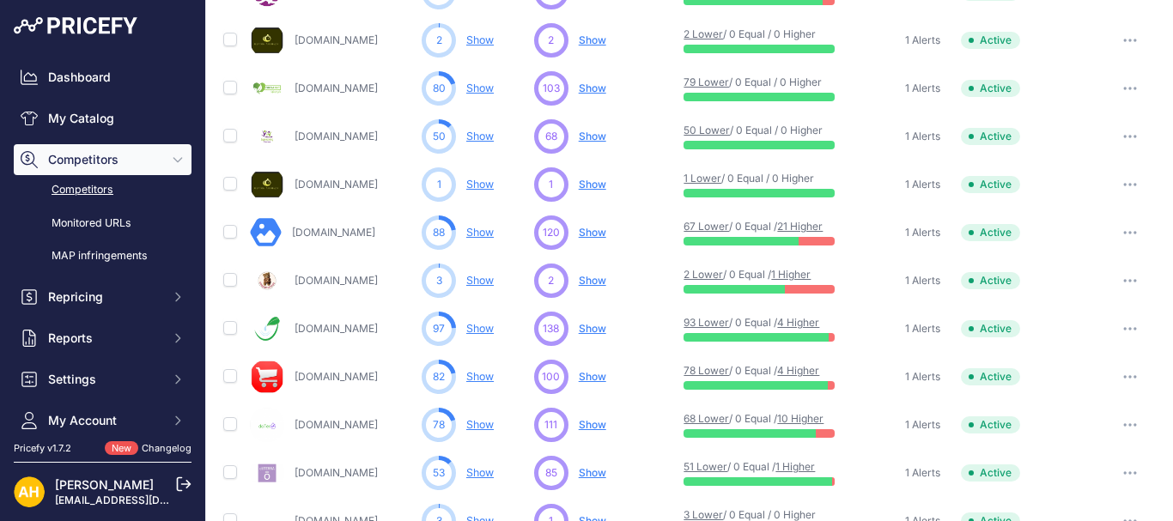
scroll to position [926, 0]
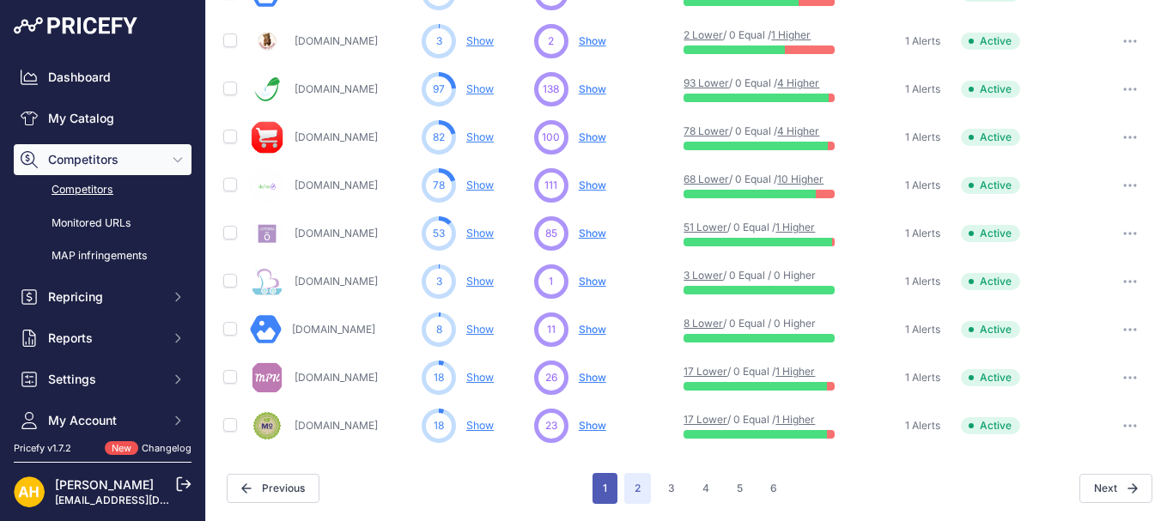
click at [594, 490] on button "1" at bounding box center [604, 488] width 25 height 31
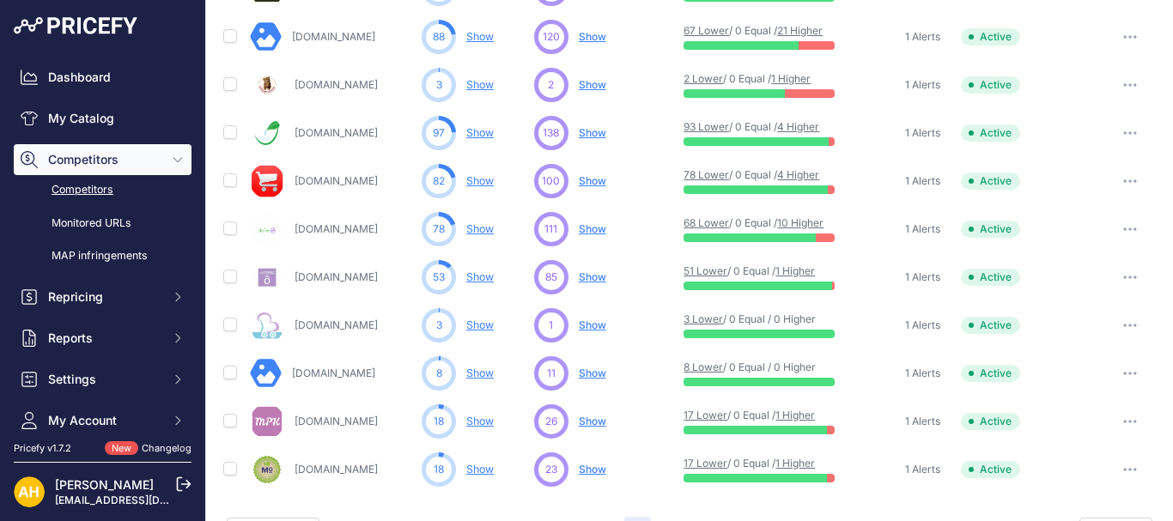
scroll to position [970, 0]
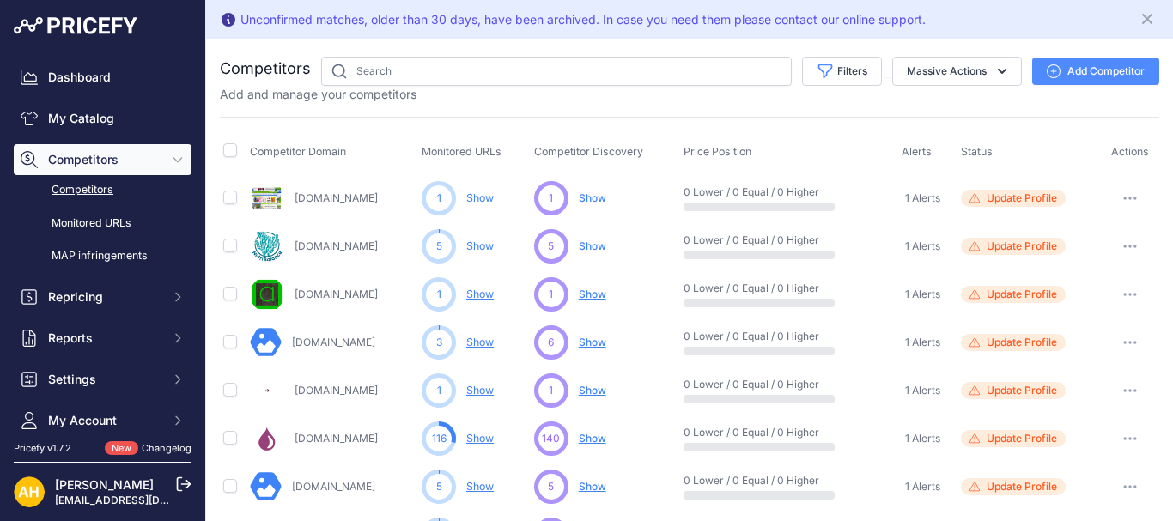
scroll to position [86, 0]
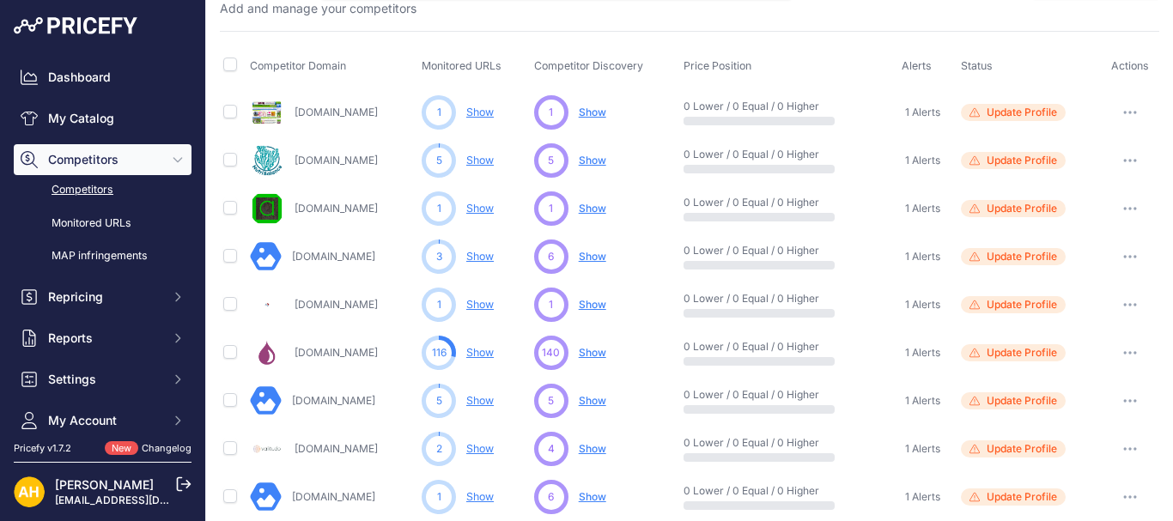
click at [588, 305] on span "Show" at bounding box center [592, 304] width 27 height 13
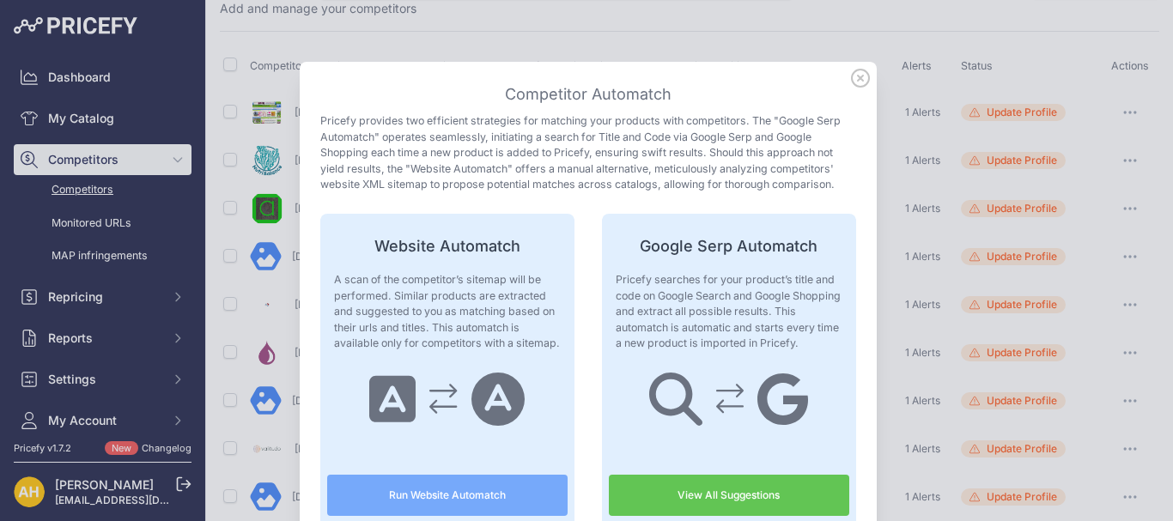
click at [694, 478] on link "View All Suggestions" at bounding box center [729, 495] width 240 height 41
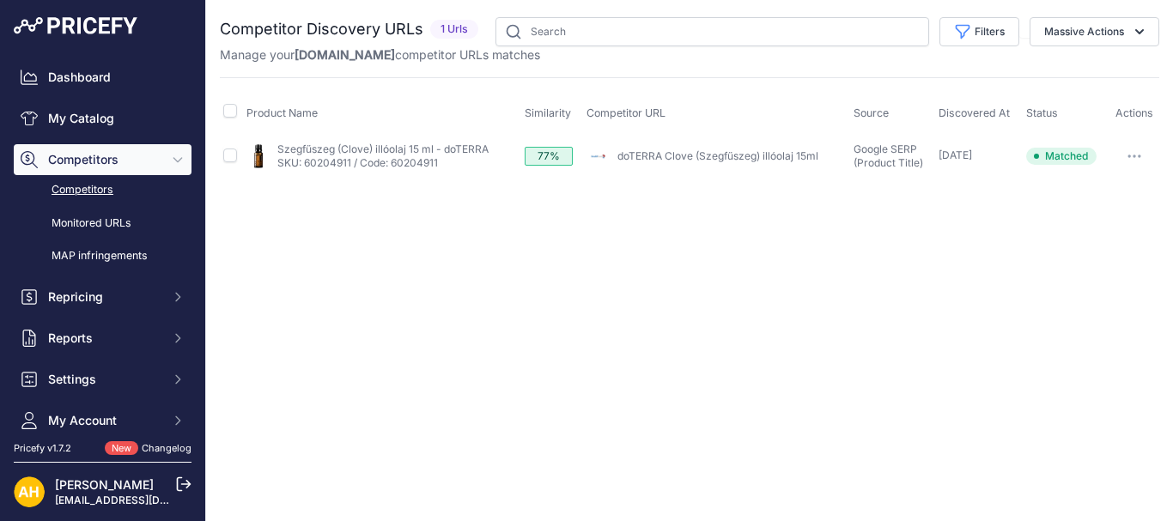
click at [1132, 157] on icon "button" at bounding box center [1134, 156] width 14 height 3
click at [604, 294] on div "Close You are not connected to the internet." at bounding box center [689, 260] width 967 height 521
click at [1145, 147] on button "button" at bounding box center [1134, 156] width 34 height 24
click at [606, 304] on div "Close You are not connected to the internet." at bounding box center [689, 260] width 967 height 521
click at [1136, 155] on icon "button" at bounding box center [1134, 156] width 14 height 3
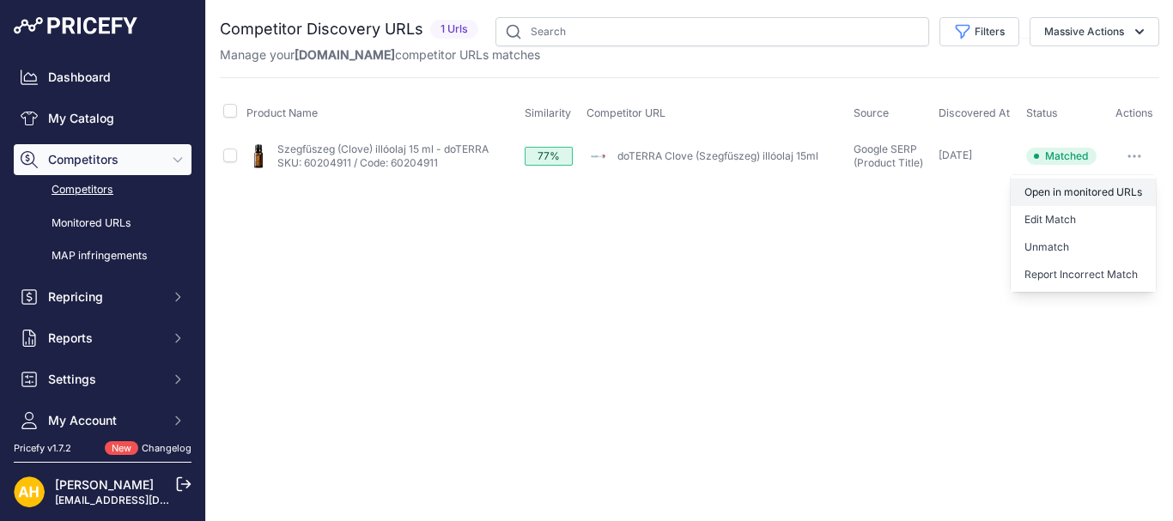
click at [1090, 191] on link "Open in monitored URLs" at bounding box center [1083, 192] width 145 height 27
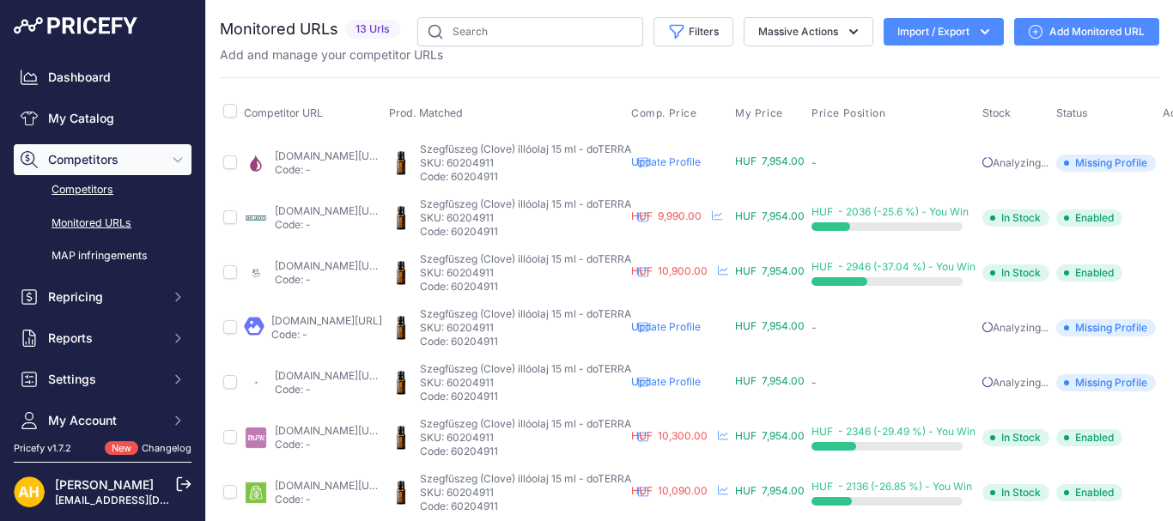
click at [89, 189] on link "Competitors" at bounding box center [103, 190] width 178 height 30
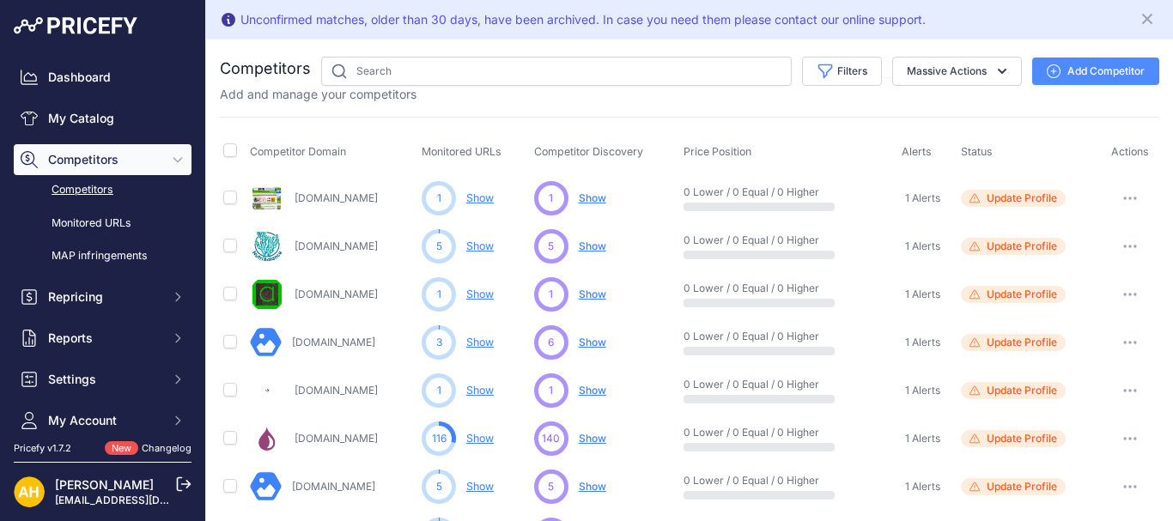
click at [593, 244] on span "Show" at bounding box center [592, 246] width 27 height 13
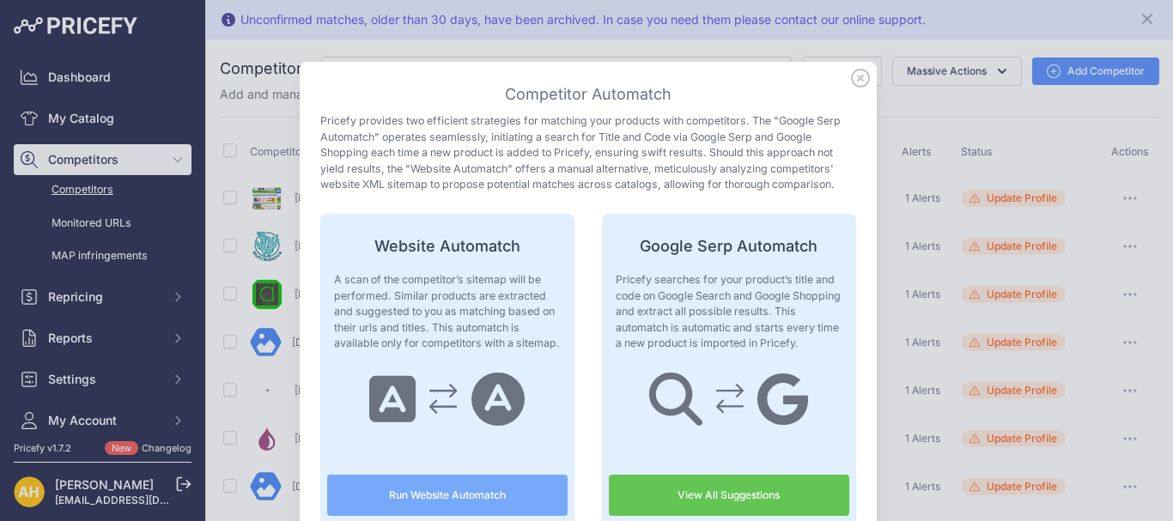
click at [475, 489] on button "Run Website Automatch" at bounding box center [447, 495] width 240 height 41
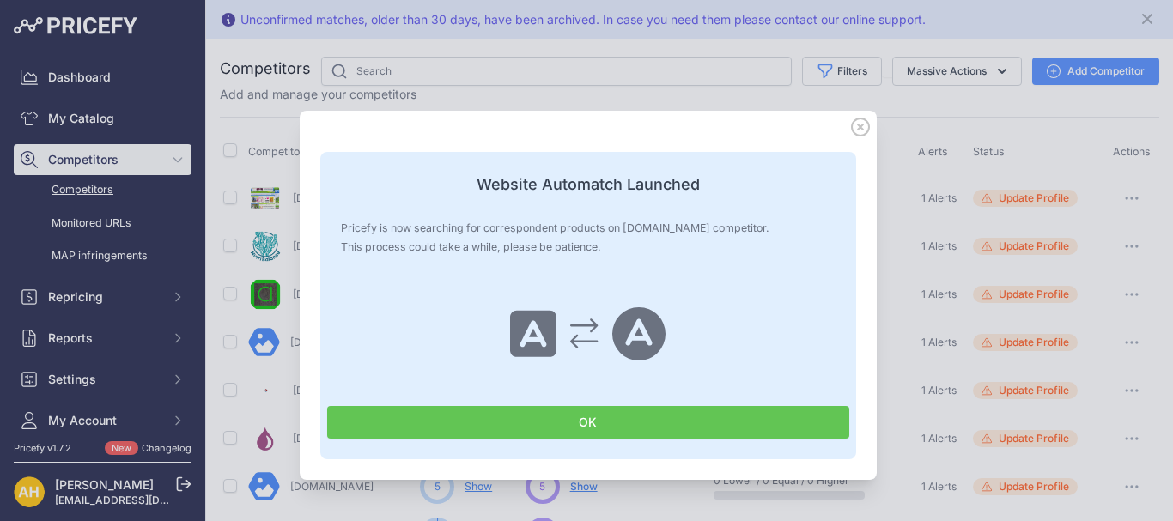
click at [610, 421] on button "OK" at bounding box center [588, 422] width 522 height 33
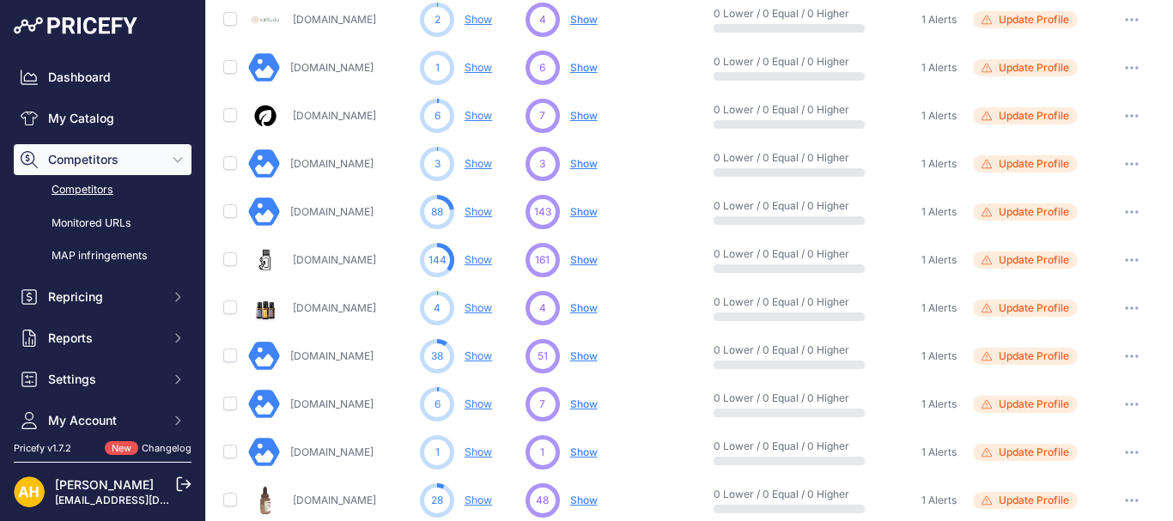
scroll to position [687, 0]
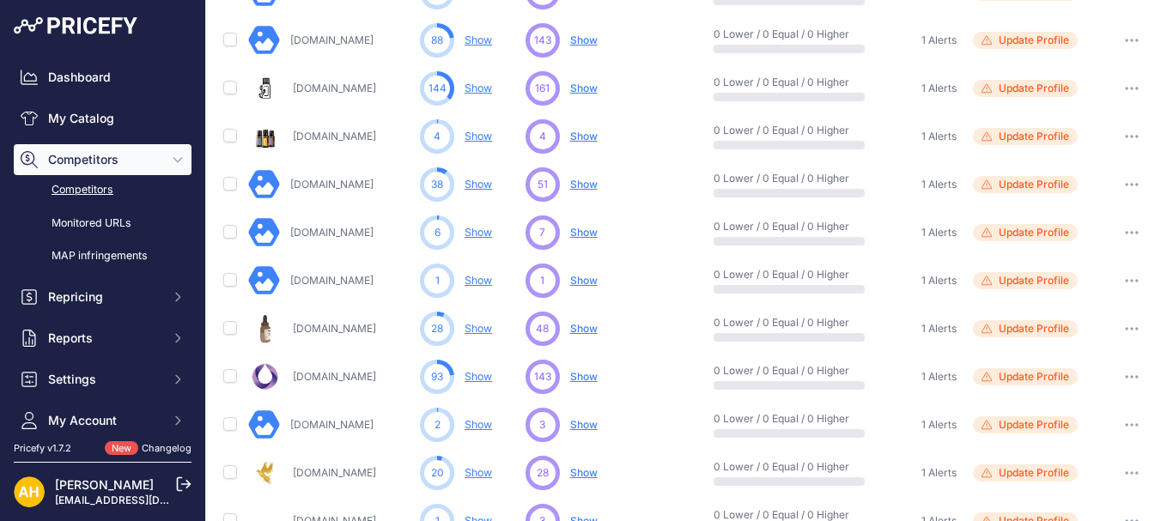
click at [577, 327] on span "Show" at bounding box center [583, 328] width 27 height 13
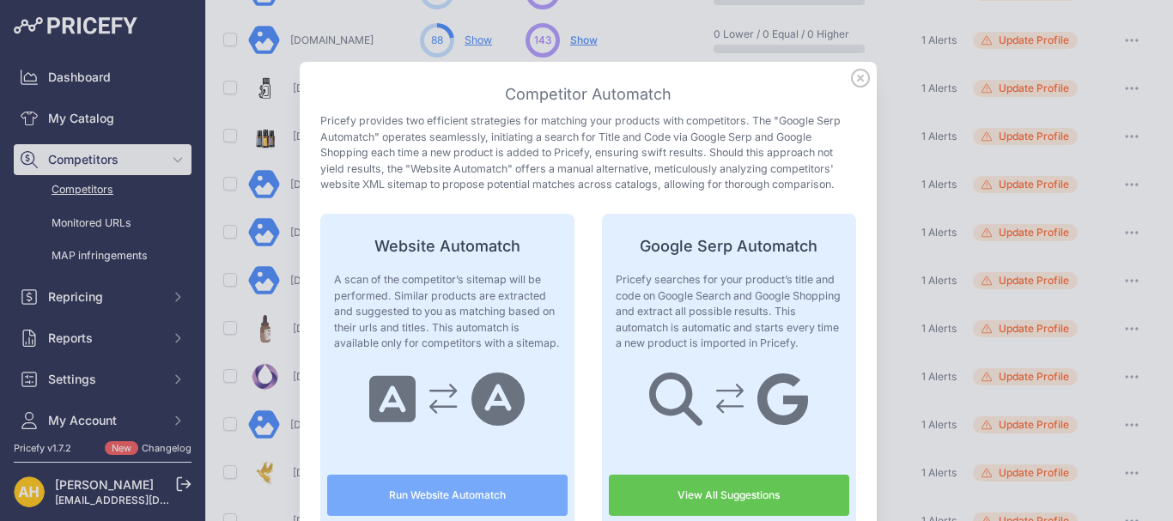
click at [851, 76] on icon at bounding box center [860, 78] width 19 height 19
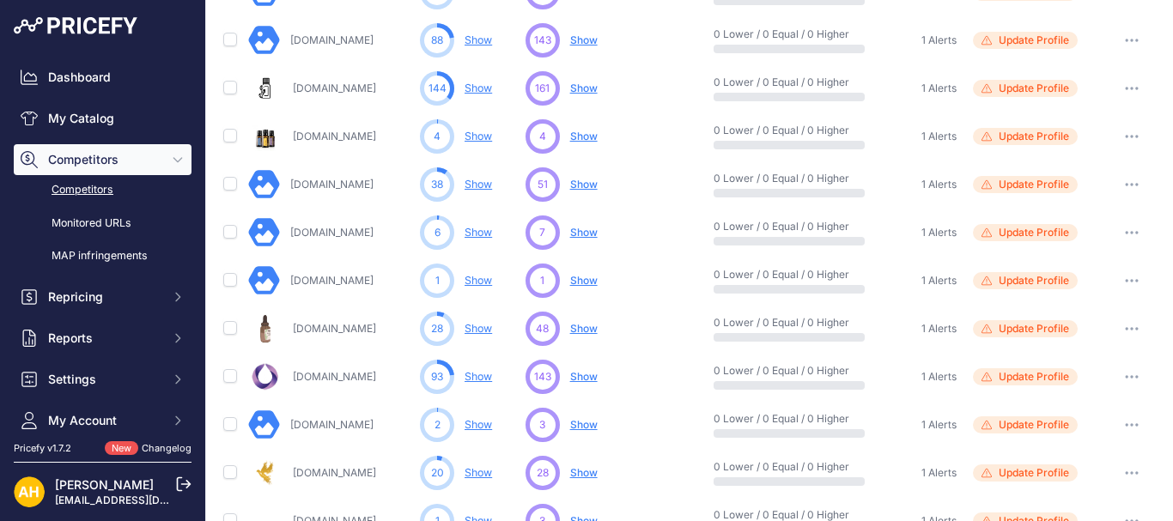
click at [481, 329] on link "Show" at bounding box center [477, 328] width 27 height 13
click at [483, 330] on link "Show" at bounding box center [477, 328] width 27 height 13
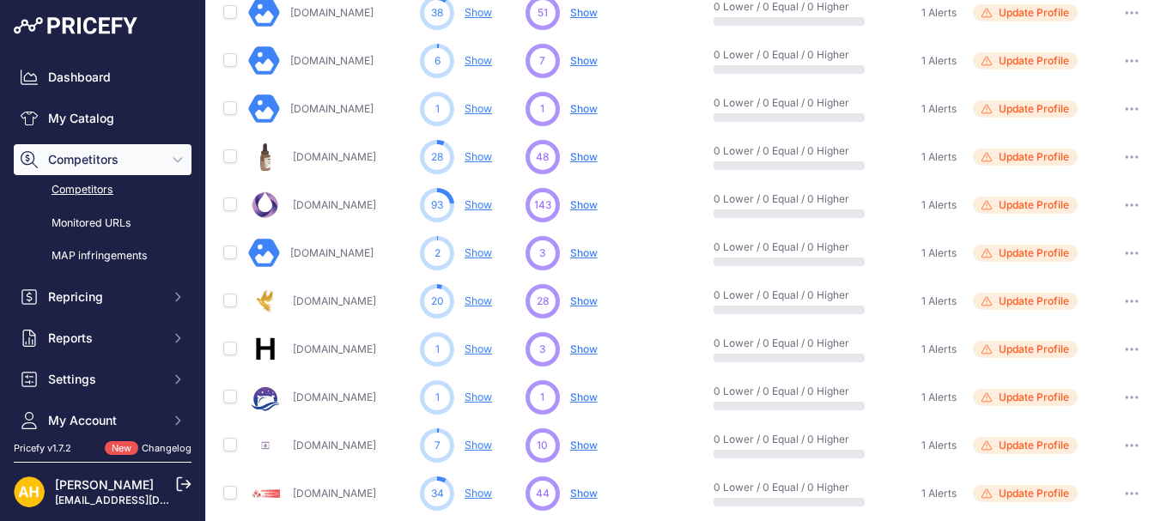
scroll to position [926, 0]
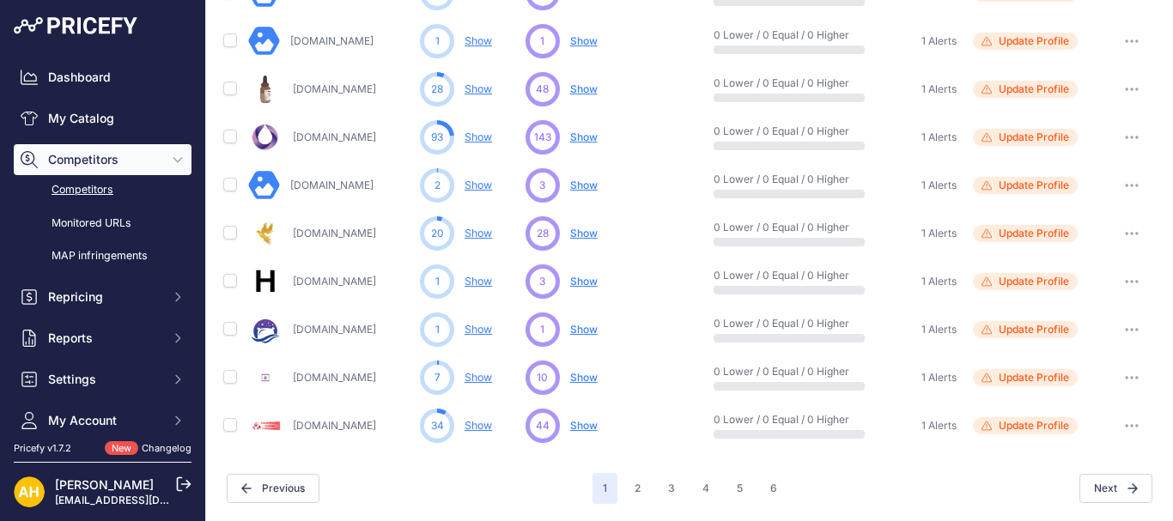
click at [483, 235] on link "Show" at bounding box center [477, 233] width 27 height 13
click at [477, 377] on link "Show" at bounding box center [477, 377] width 27 height 13
click at [634, 492] on button "2" at bounding box center [637, 488] width 27 height 31
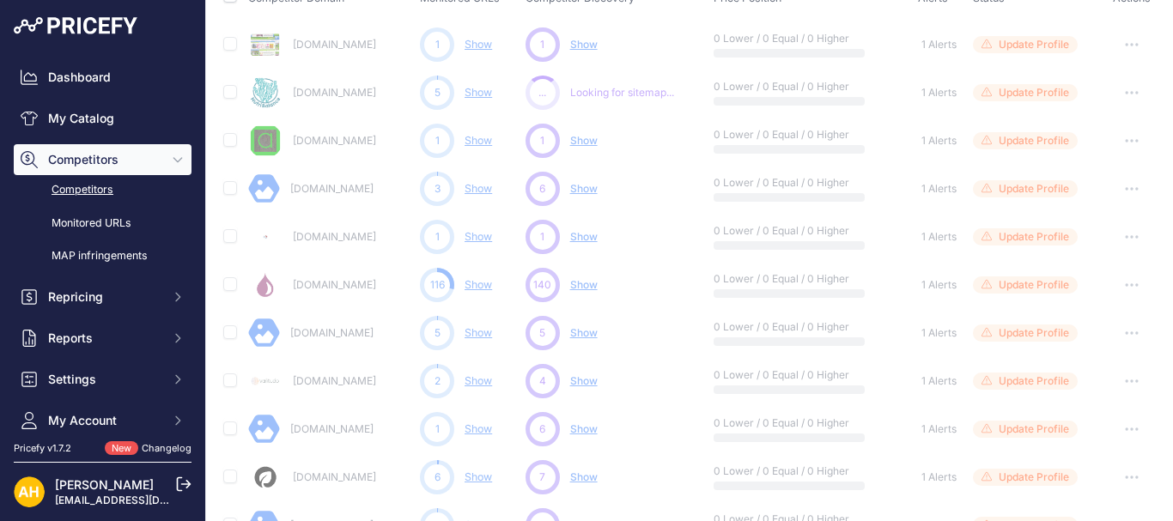
scroll to position [0, 0]
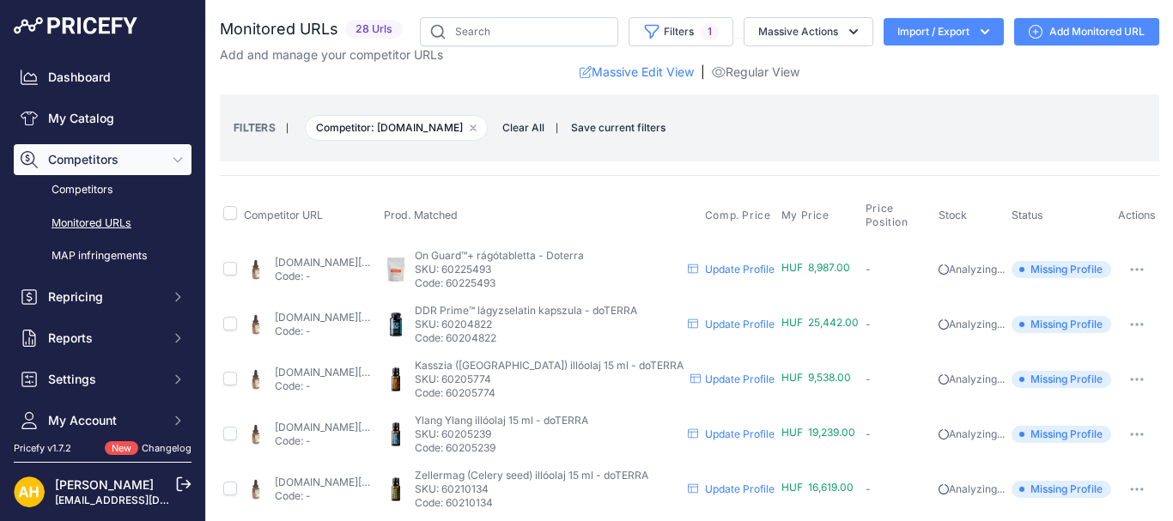
click at [386, 261] on link "aromamed.hu/termekek/taplalekkiegeszitok/etrendkiegeszitok/on-guard-ragotablett…" at bounding box center [330, 262] width 111 height 13
click at [79, 195] on link "Competitors" at bounding box center [103, 190] width 178 height 30
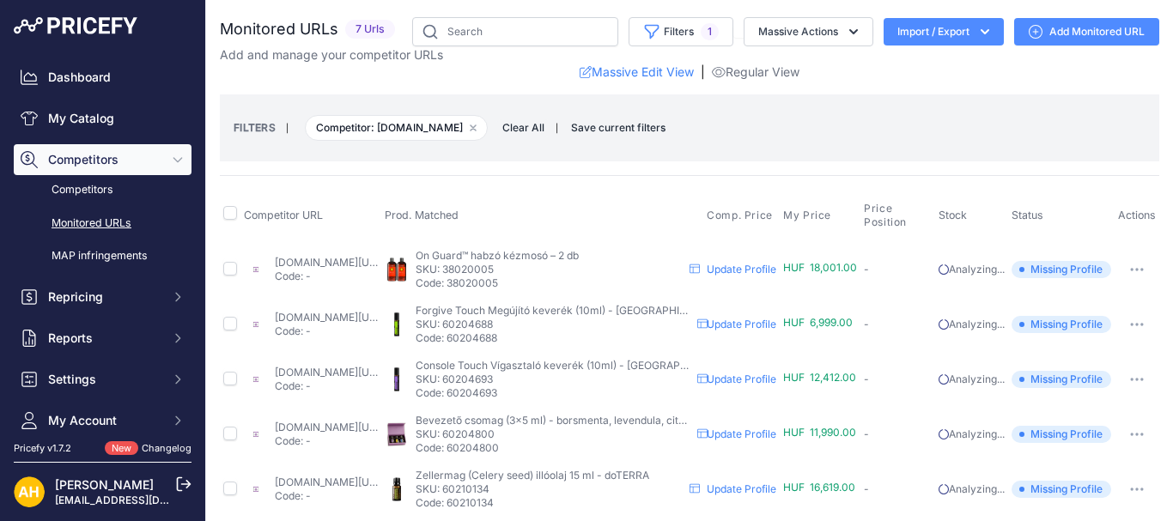
click at [324, 263] on link "illo-olajok.hu/termek/doterra-on-guard-habzo-kezmoso-2-db/?prirule_jdsnikfkfjsd…" at bounding box center [330, 262] width 111 height 13
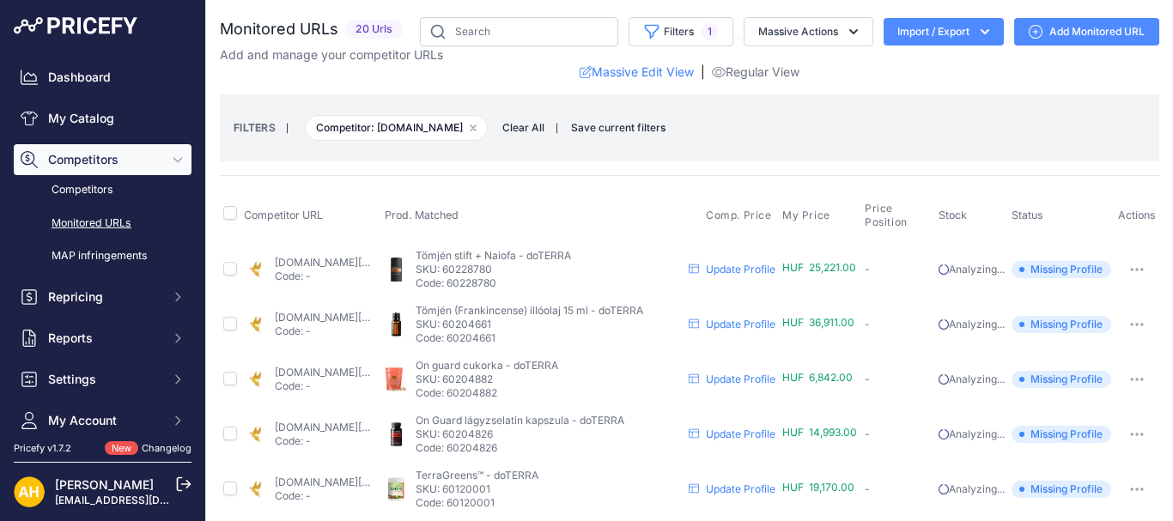
click at [748, 273] on link "Update Profile" at bounding box center [741, 269] width 70 height 13
click at [367, 319] on link "astabolt.hu/termek/doterra-tomjen-olaj/?prirule_jdsnikfkfjsd=8997" at bounding box center [330, 317] width 111 height 13
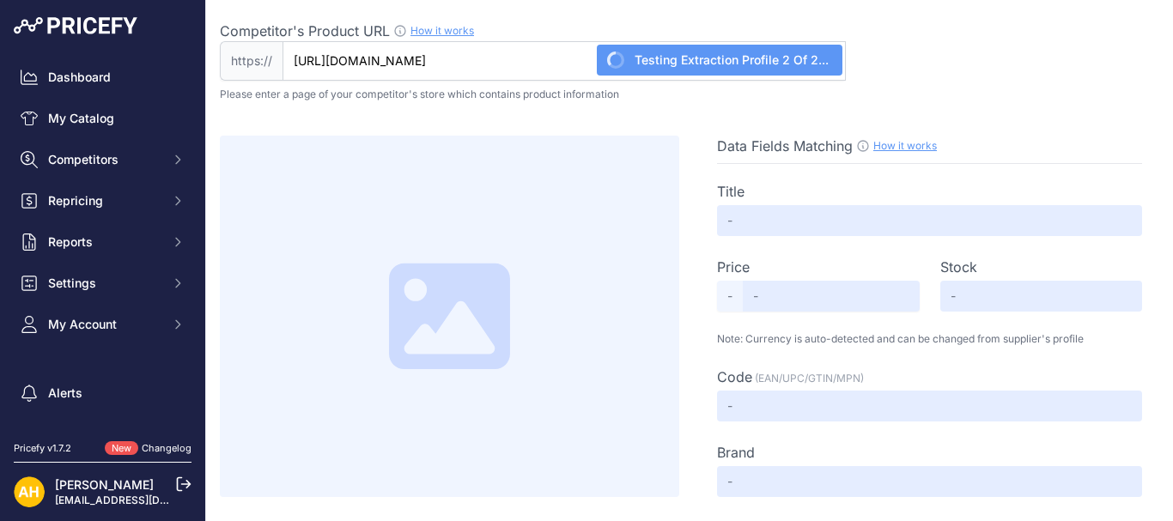
type input "doTERRA Tömjén + Naio fa - stift"
type input "Not Found"
type input "60217947-1"
type input "Not Found"
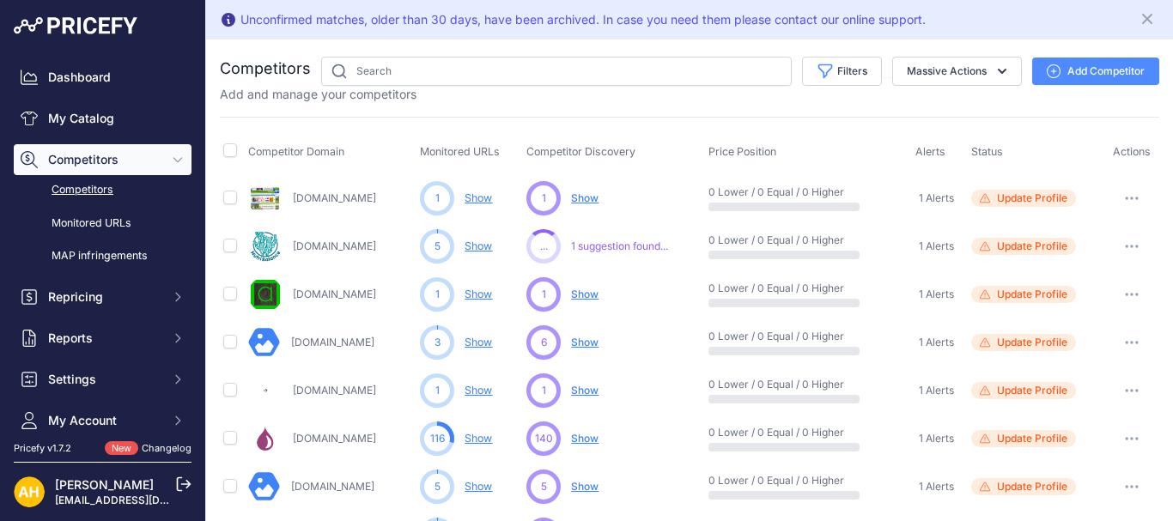
scroll to position [926, 0]
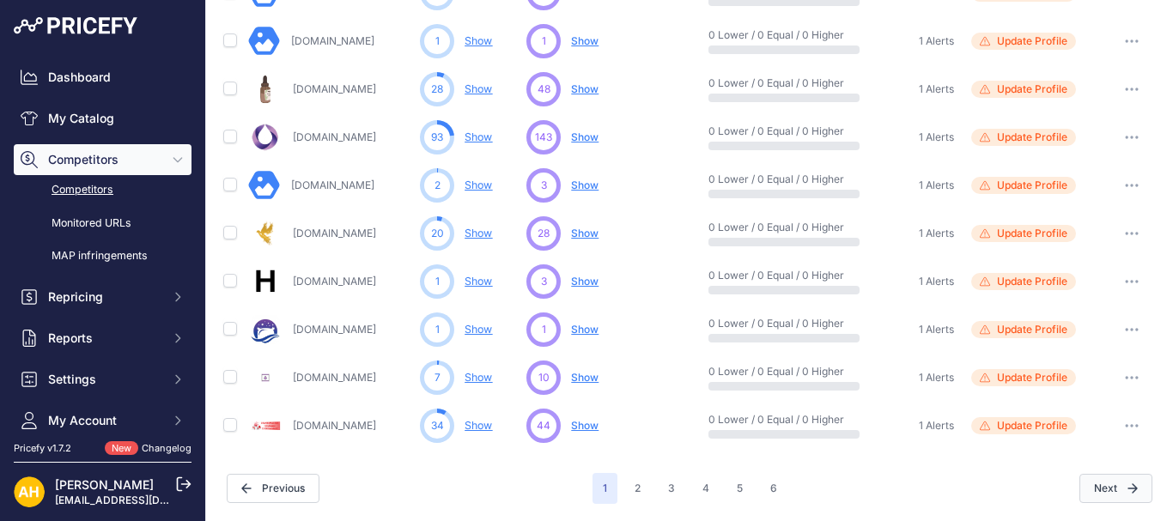
click at [1110, 487] on button "Next" at bounding box center [1115, 488] width 73 height 29
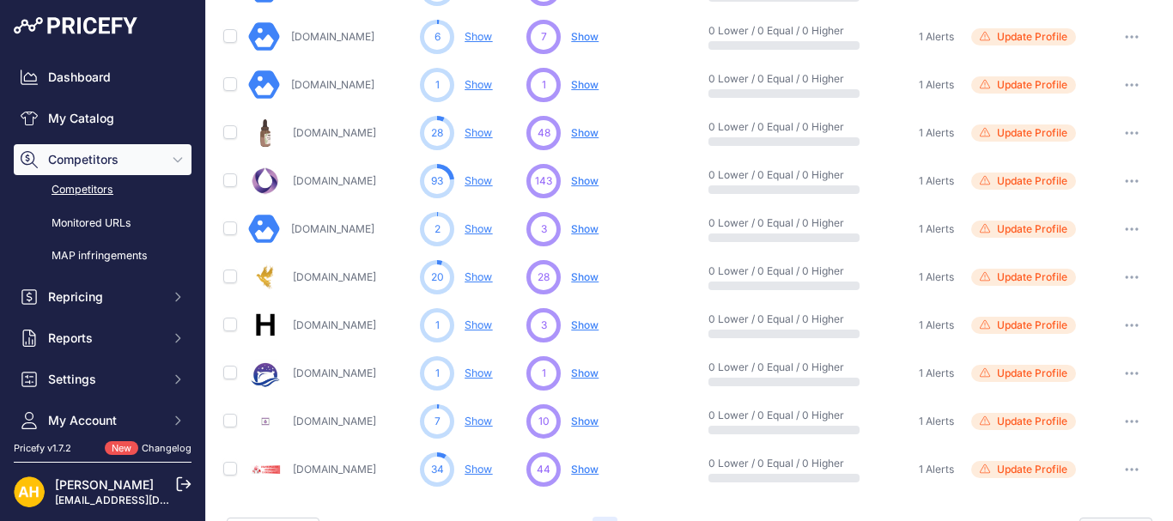
scroll to position [970, 0]
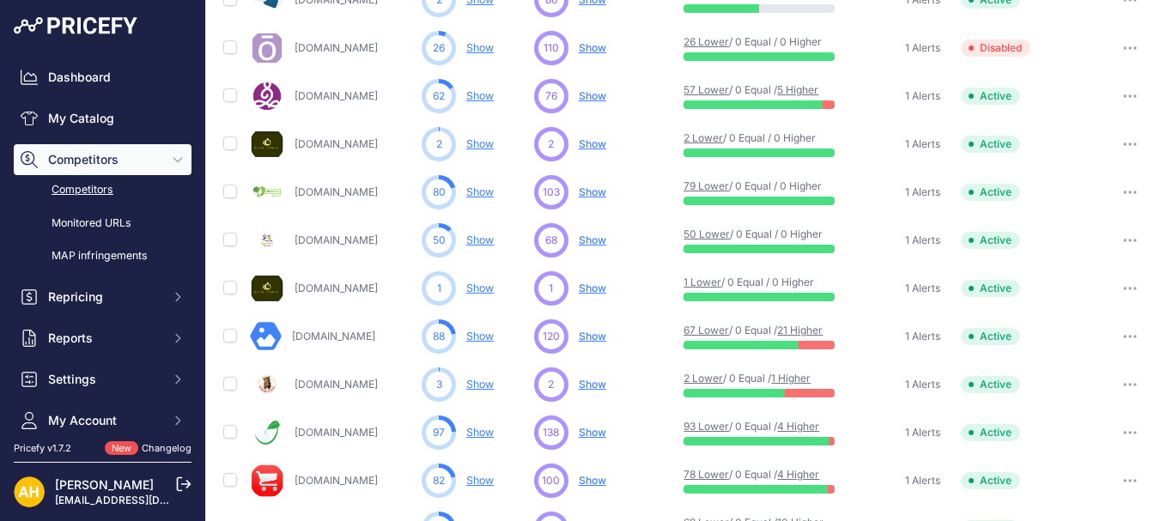
scroll to position [926, 0]
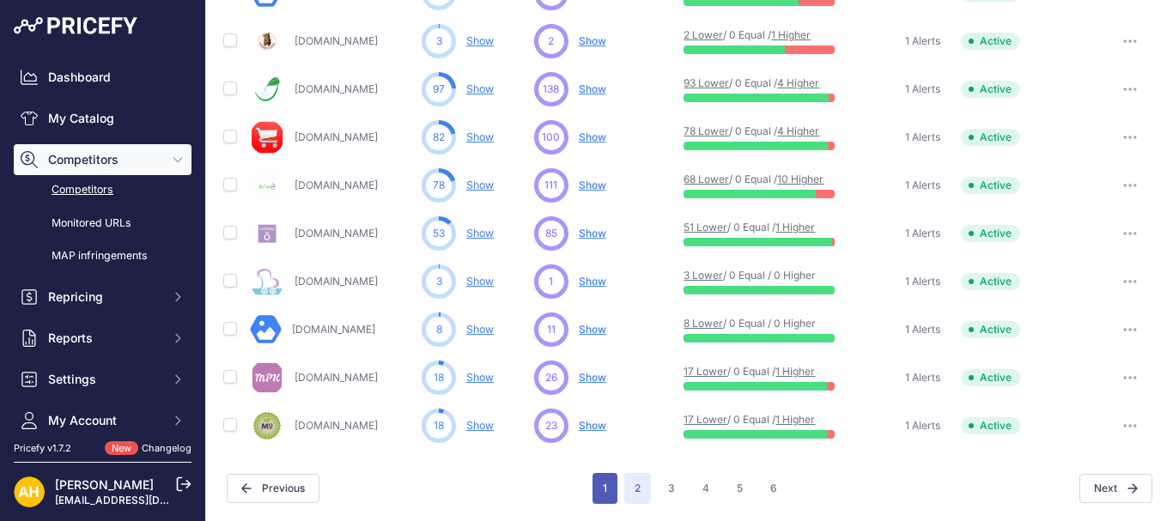
click at [600, 489] on button "1" at bounding box center [604, 488] width 25 height 31
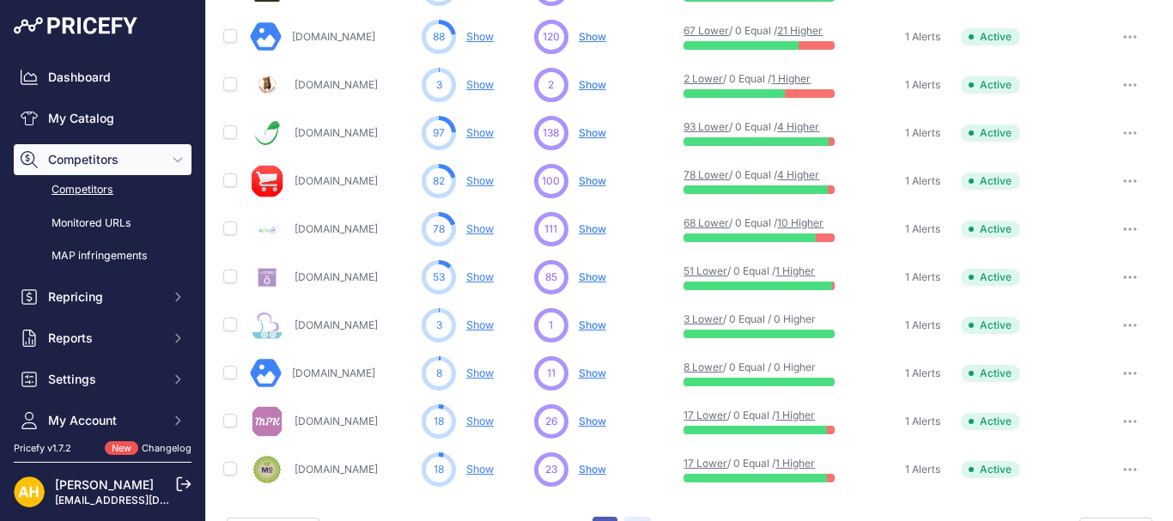
scroll to position [970, 0]
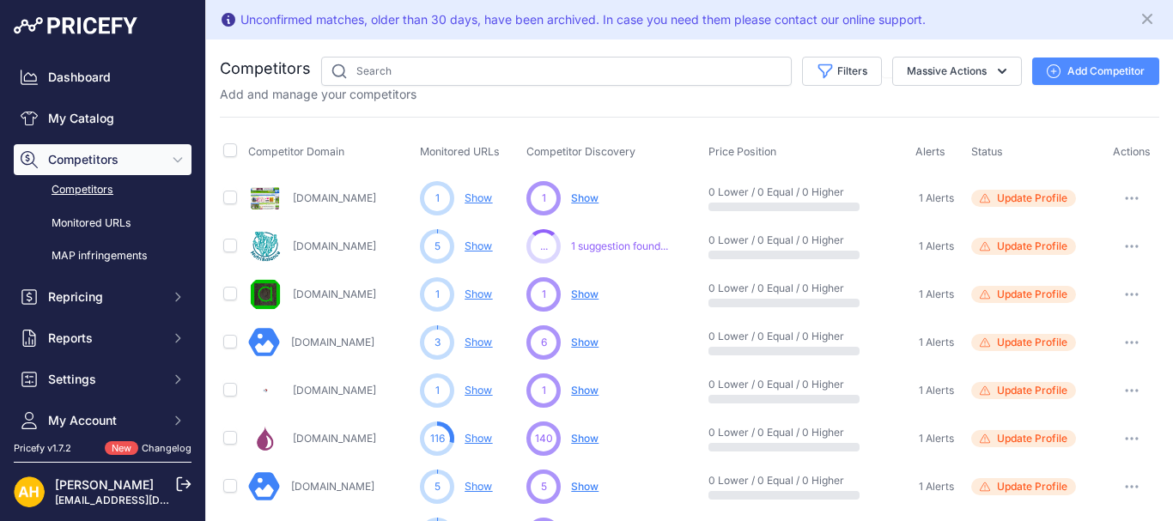
click at [477, 294] on link "Show" at bounding box center [477, 294] width 27 height 13
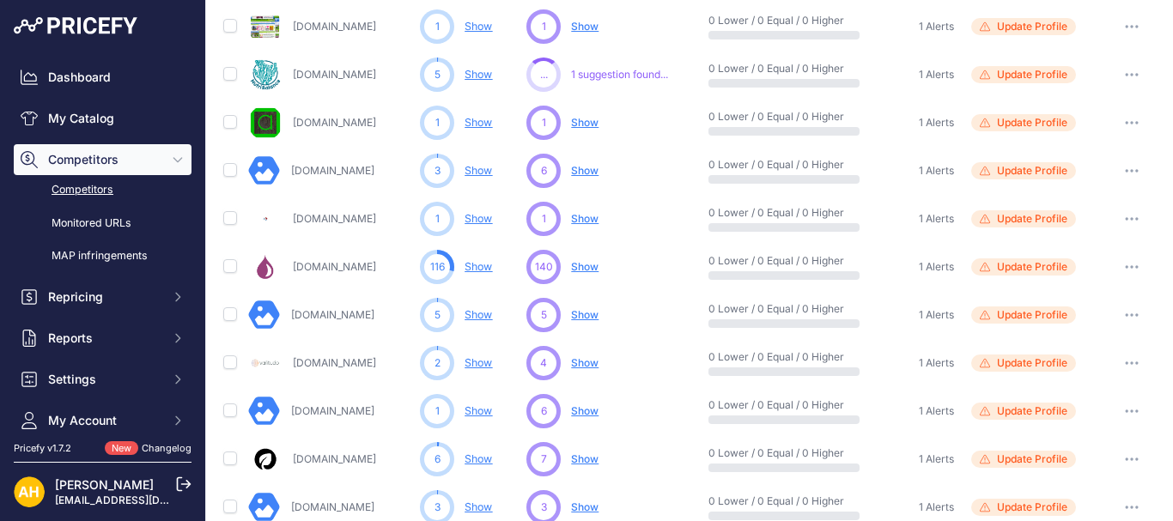
click at [478, 218] on link "Show" at bounding box center [477, 218] width 27 height 13
click at [483, 364] on link "Show" at bounding box center [477, 362] width 27 height 13
click at [481, 414] on link "Show" at bounding box center [477, 410] width 27 height 13
click at [480, 458] on link "Show" at bounding box center [477, 458] width 27 height 13
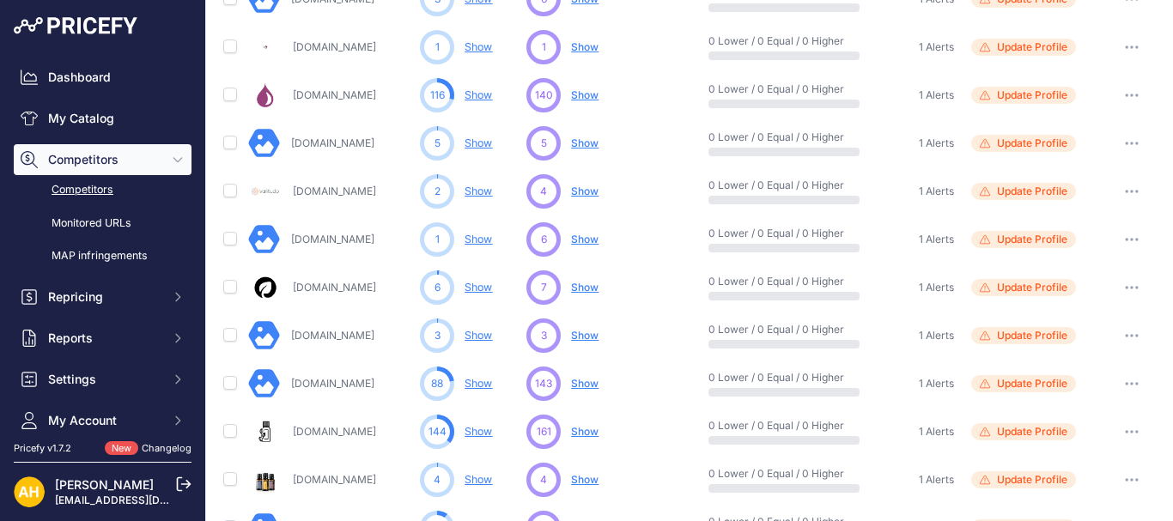
click at [484, 337] on link "Show" at bounding box center [477, 335] width 27 height 13
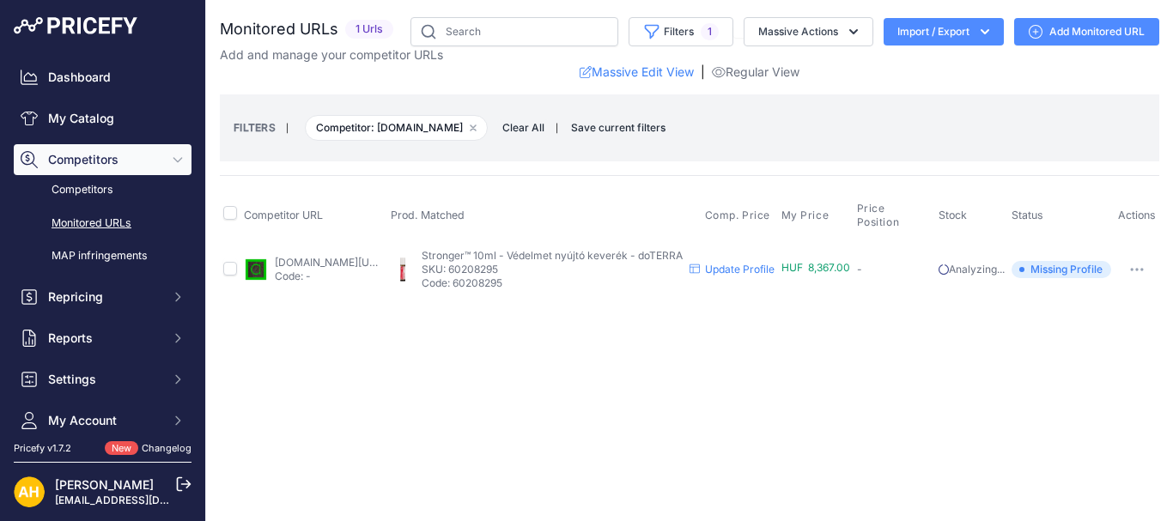
click at [386, 264] on link "[DOMAIN_NAME][URL]" at bounding box center [330, 262] width 111 height 13
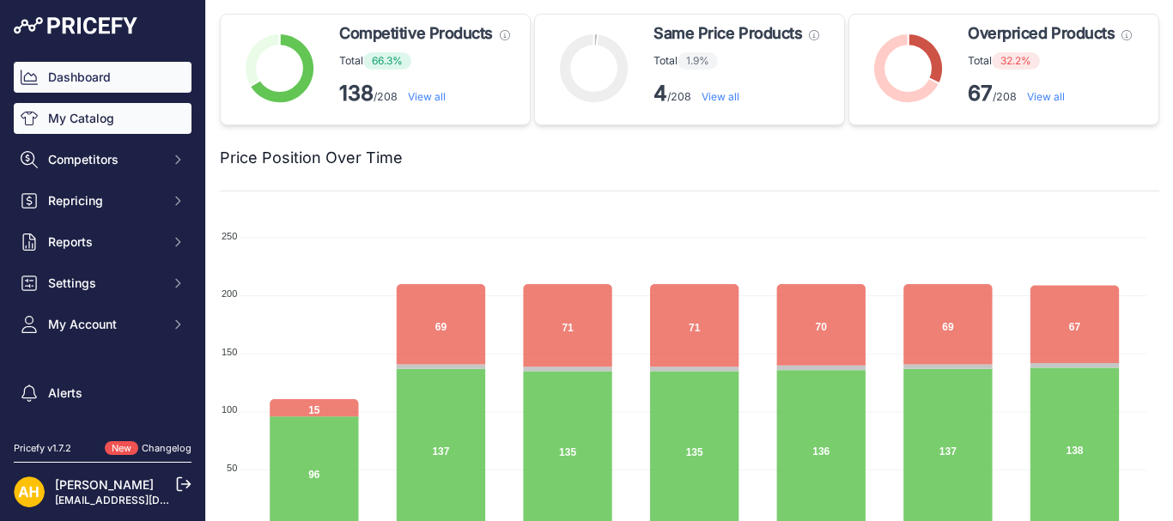
click at [106, 130] on link "My Catalog" at bounding box center [103, 118] width 178 height 31
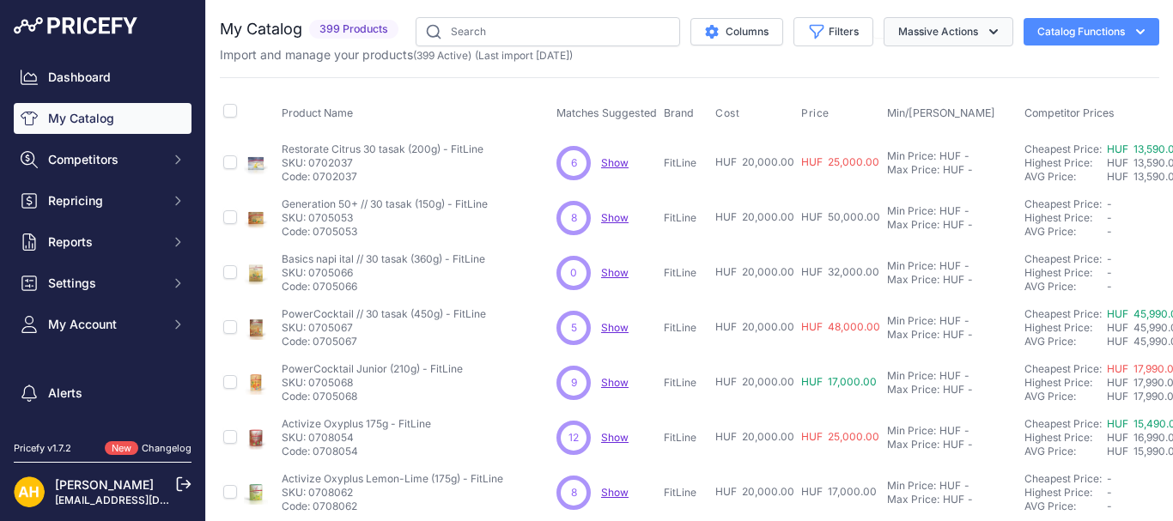
click at [953, 29] on button "Massive Actions" at bounding box center [948, 31] width 130 height 29
click at [837, 29] on button "Filters" at bounding box center [833, 31] width 80 height 29
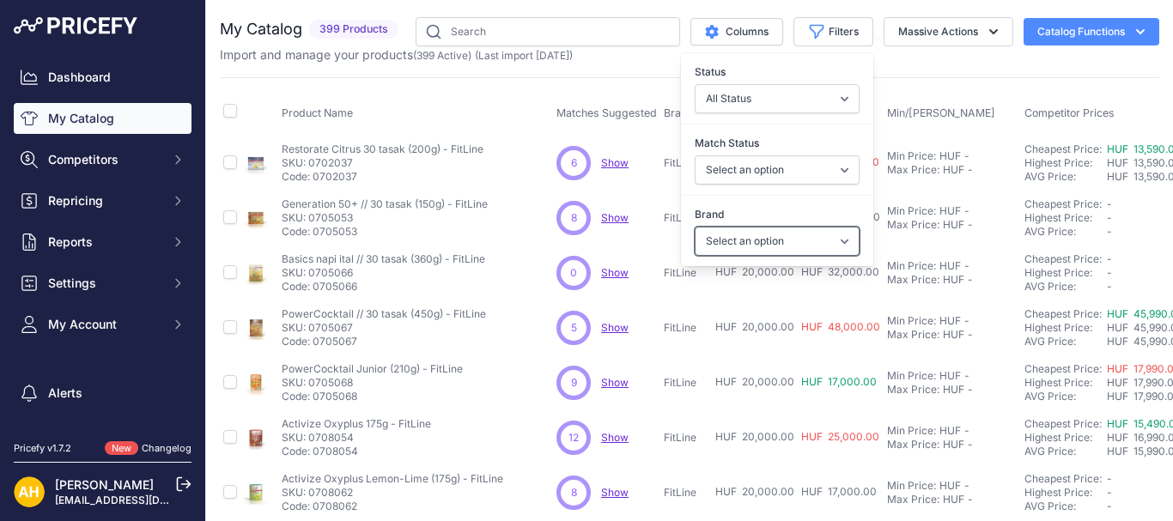
click at [750, 234] on select "Select an option doTERRA FitLine MESE TEA MyFlame Vonia" at bounding box center [777, 241] width 165 height 29
select select "doTERRA"
click at [695, 227] on select "Select an option doTERRA FitLine MESE TEA MyFlame Vonia" at bounding box center [777, 241] width 165 height 29
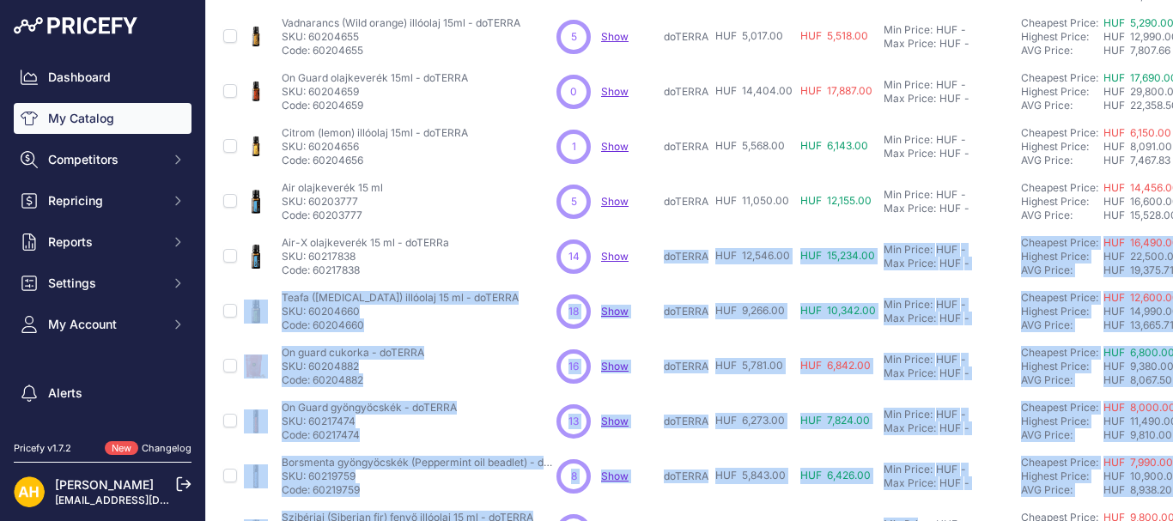
drag, startPoint x: 635, startPoint y: 507, endPoint x: 723, endPoint y: 372, distance: 161.5
click at [917, 502] on tbody "Levendula (Lavender) illóolaj 15 ml - doTERRA Show" at bounding box center [925, 366] width 1410 height 825
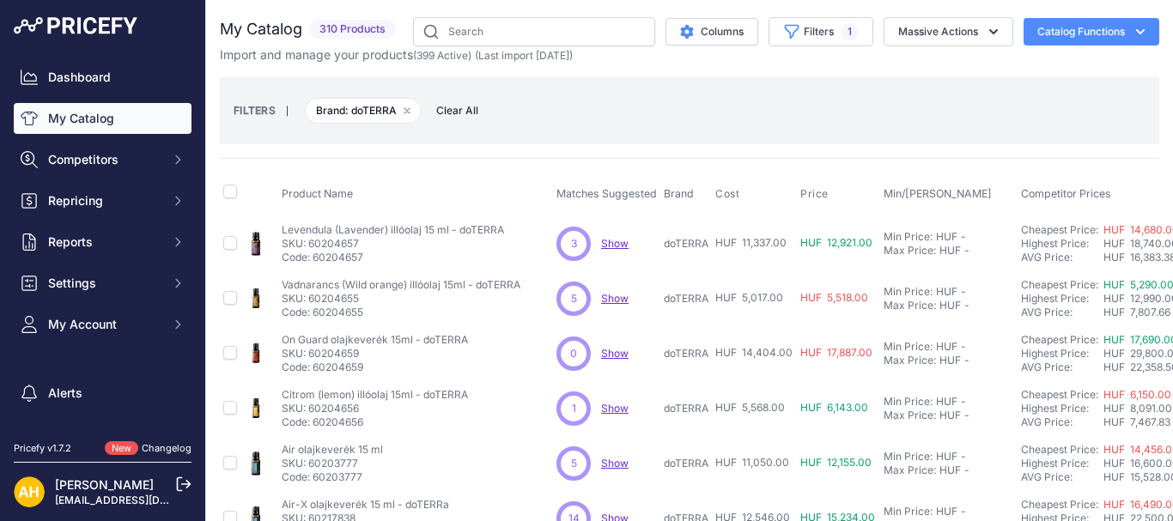
click at [633, 187] on span "Matches Suggested" at bounding box center [606, 193] width 100 height 13
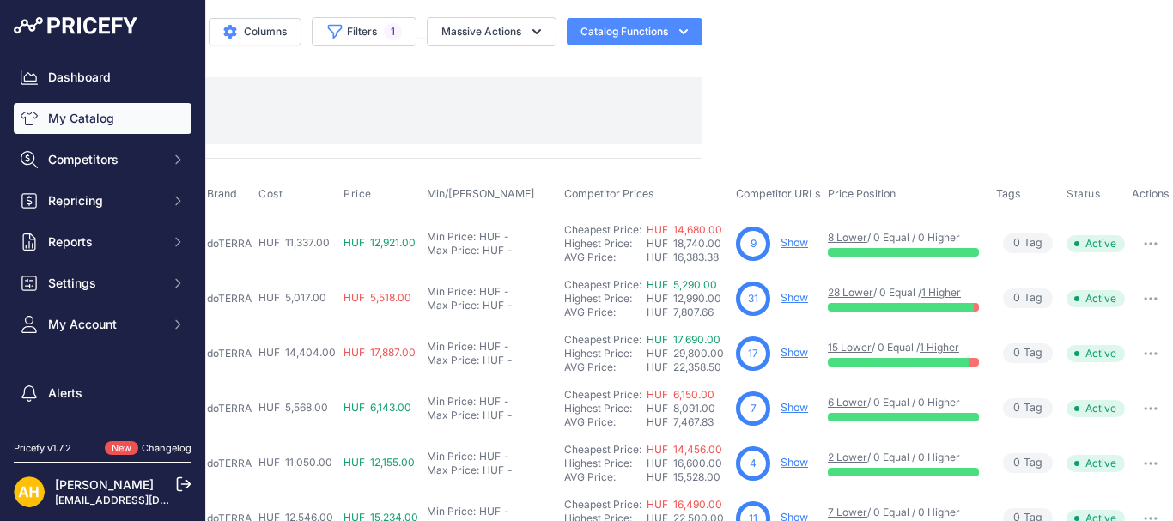
click at [781, 244] on link "Show" at bounding box center [793, 242] width 27 height 13
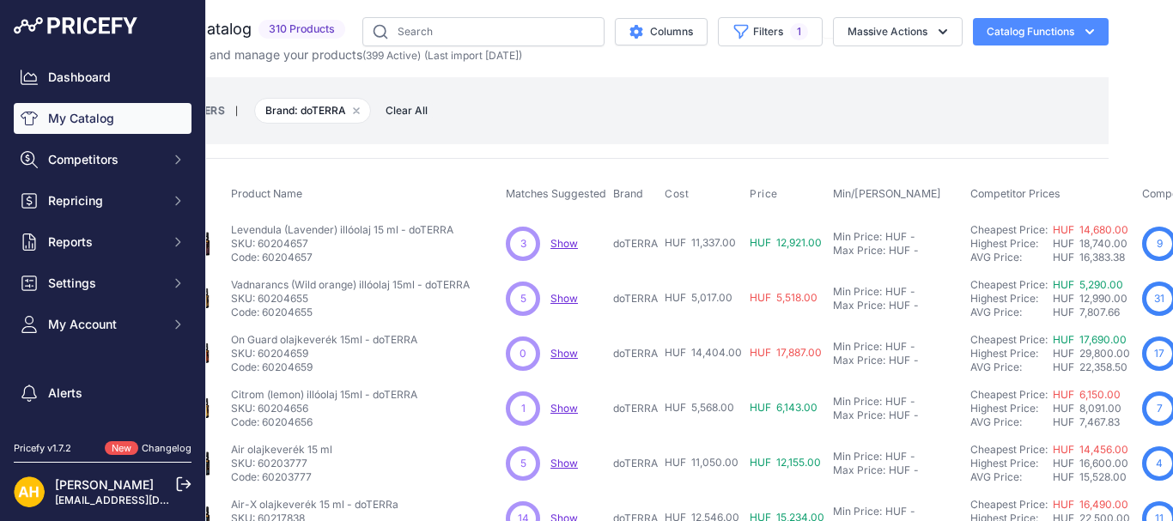
scroll to position [0, 0]
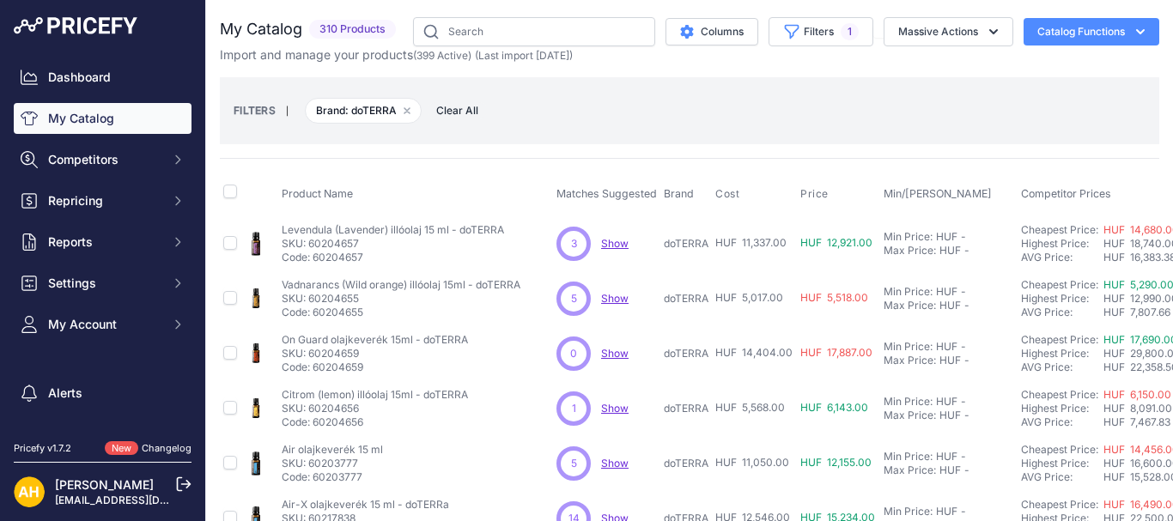
click at [616, 240] on span "Show" at bounding box center [614, 243] width 27 height 13
click at [486, 24] on input "text" at bounding box center [534, 31] width 242 height 29
type input "pb assist"
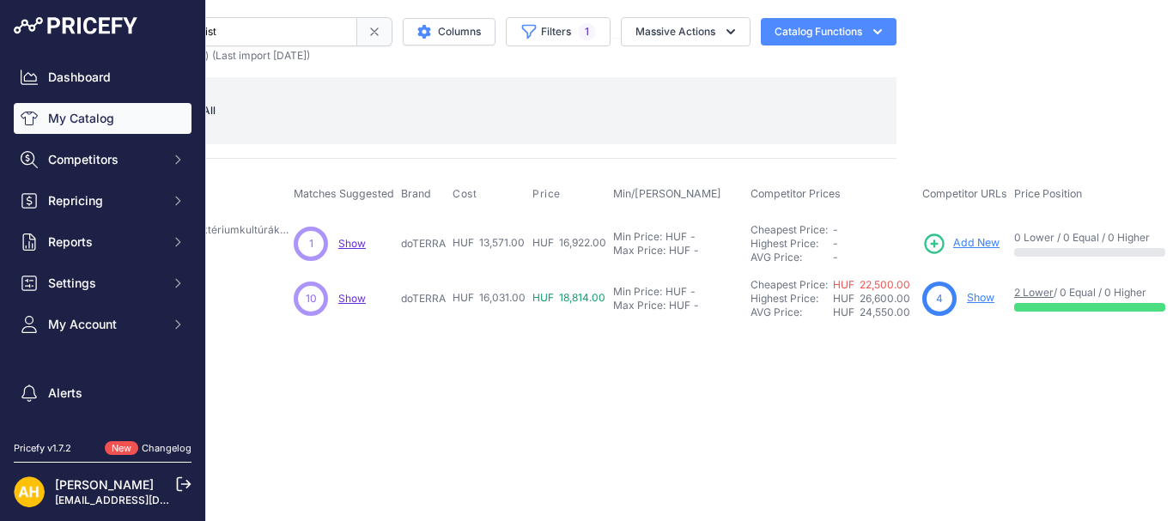
scroll to position [0, 361]
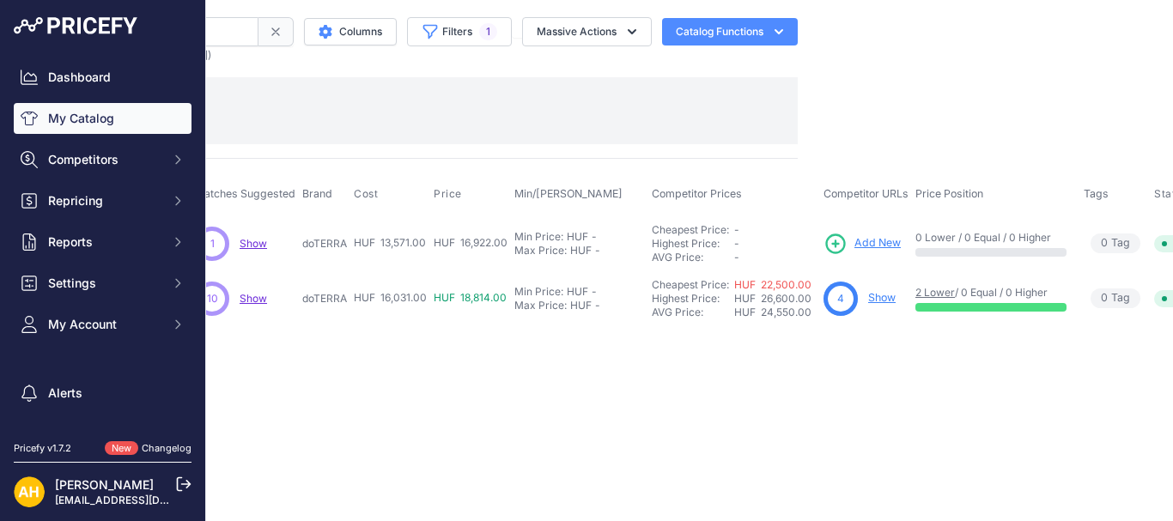
click at [886, 295] on link "Show" at bounding box center [881, 297] width 27 height 13
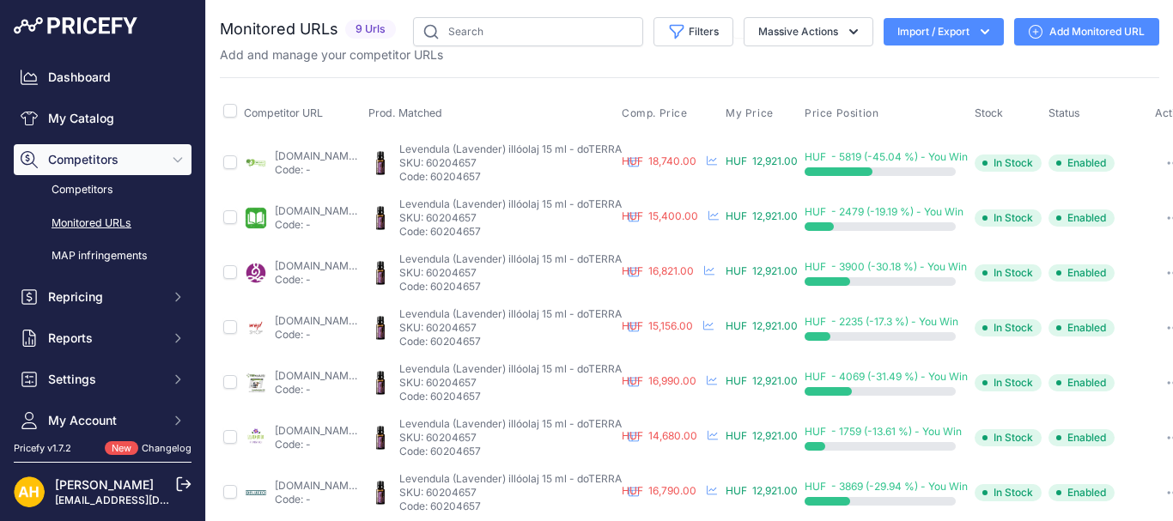
click at [1065, 33] on link "Add Monitored URL" at bounding box center [1086, 31] width 145 height 27
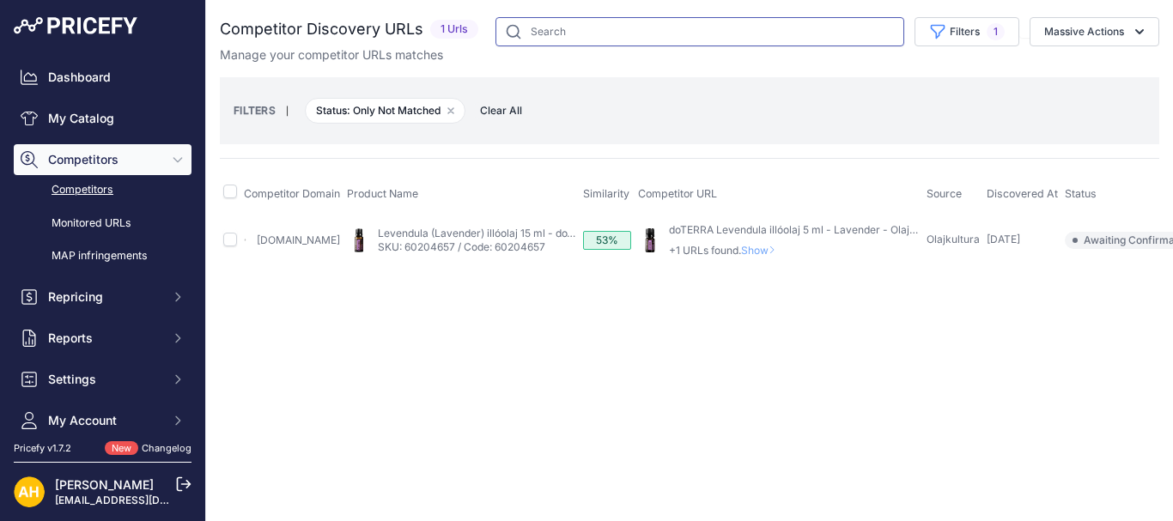
click at [559, 39] on input "text" at bounding box center [699, 31] width 409 height 29
type input "teafa"
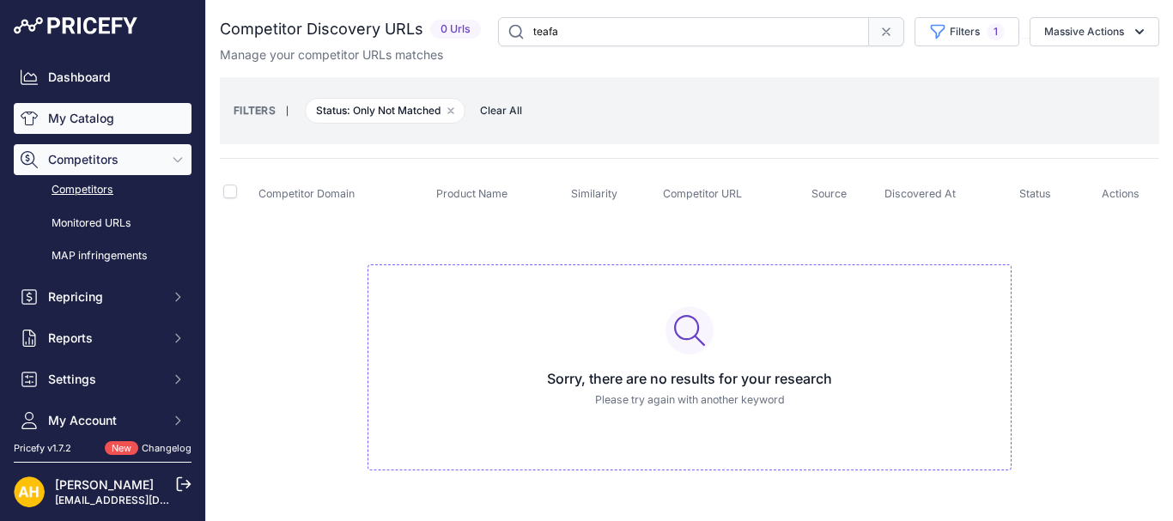
click at [99, 120] on link "My Catalog" at bounding box center [103, 118] width 178 height 31
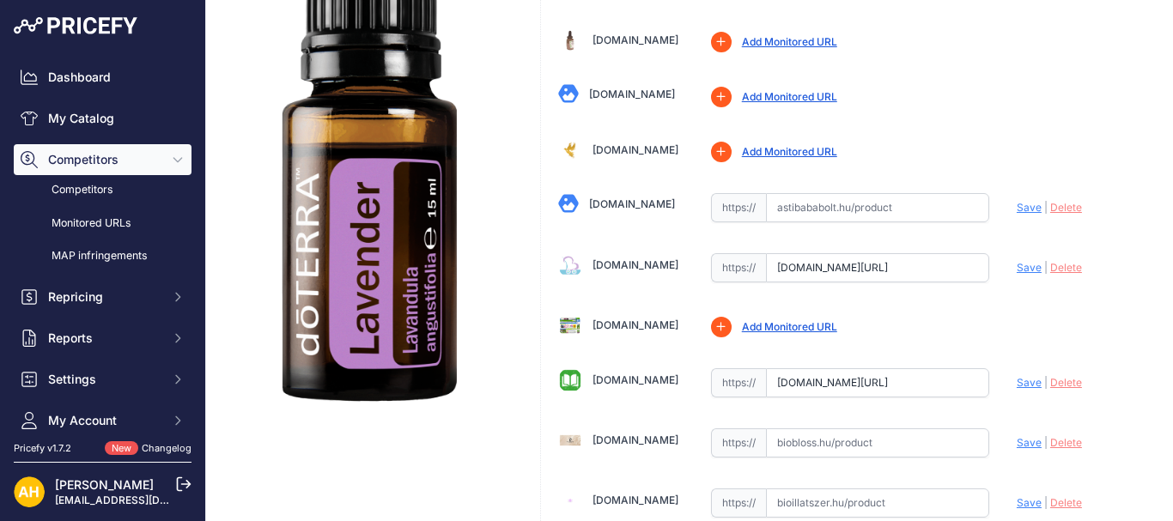
scroll to position [343, 0]
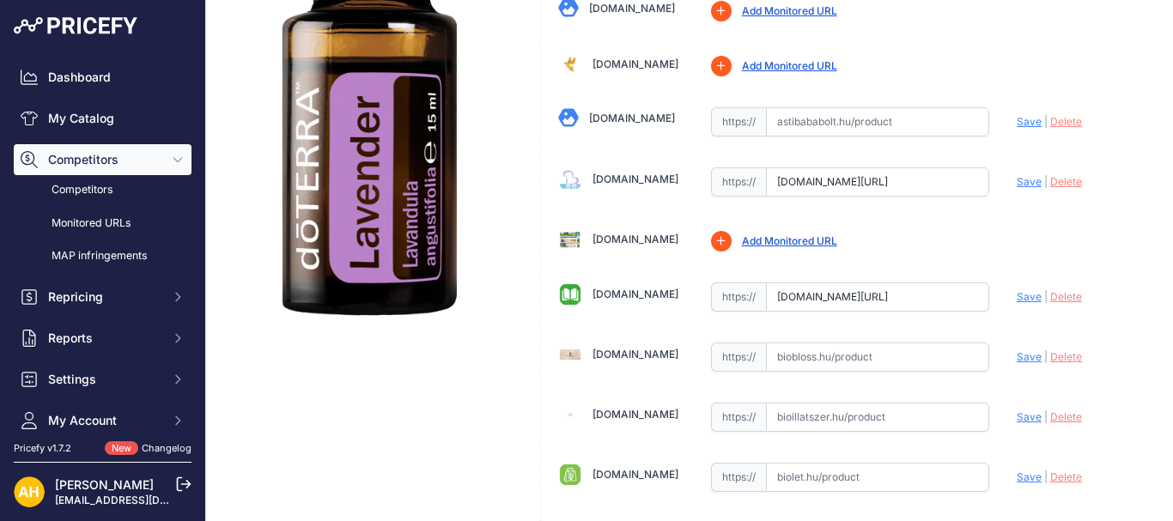
click at [807, 118] on input "text" at bounding box center [877, 121] width 223 height 29
paste input "https://www.astibababolt.hu/Doterra-illoolajokdoTERRA-levendula-illoolaj-15ml"
click at [1017, 124] on span "Save" at bounding box center [1029, 121] width 25 height 13
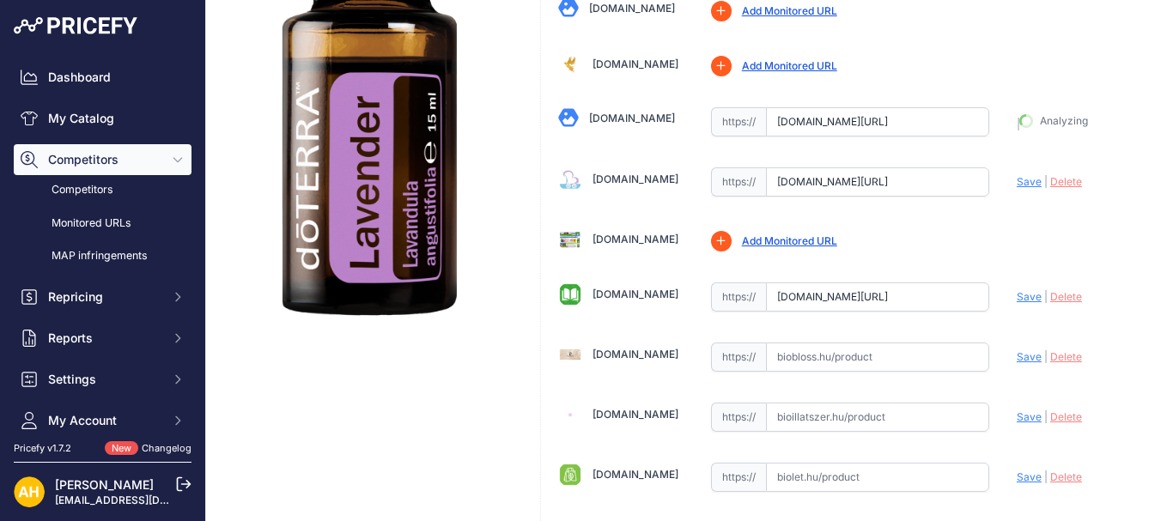
type input "https://www.astibababolt.hu/Doterra-illoolajokdoTERRA-levendula-illoolaj-15ml?p…"
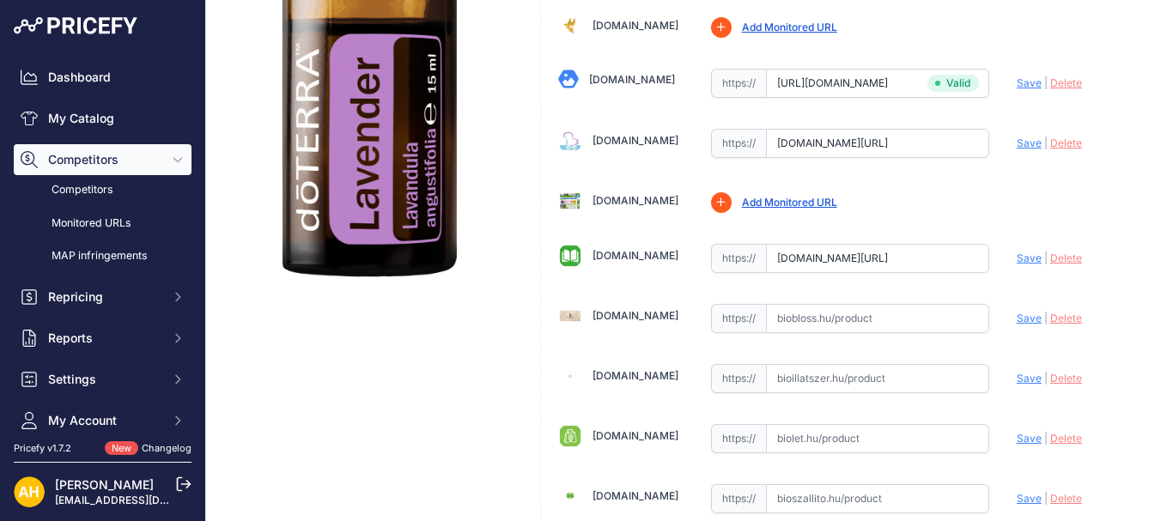
scroll to position [343, 0]
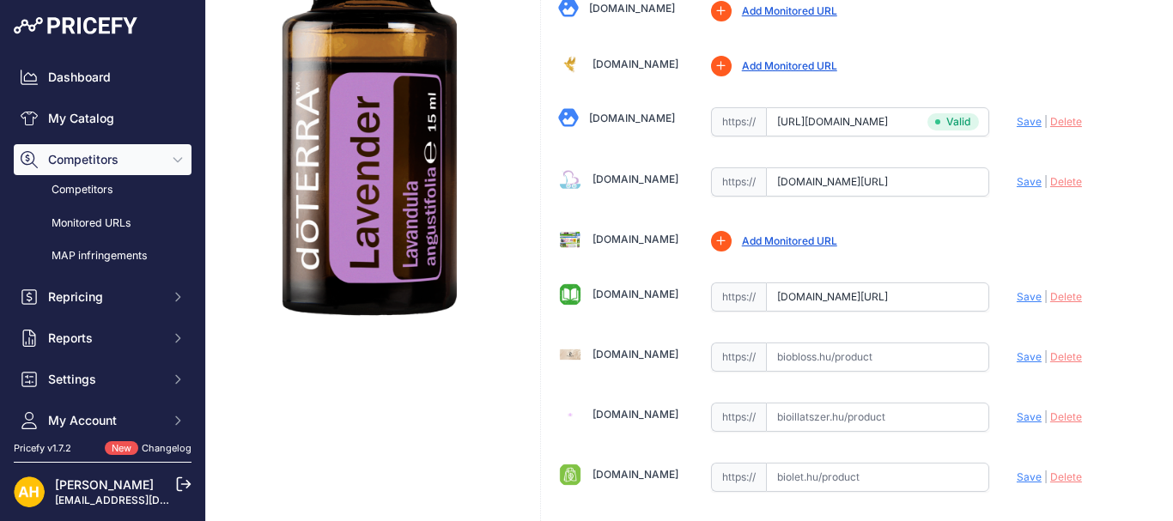
click at [616, 353] on link "Biobloss.hu" at bounding box center [635, 354] width 86 height 13
click at [628, 414] on link "Bioillatszer.hu" at bounding box center [635, 414] width 86 height 13
click at [604, 477] on link "[DOMAIN_NAME]" at bounding box center [635, 474] width 86 height 13
click at [805, 357] on input "text" at bounding box center [877, 357] width 223 height 29
paste input "https://biobloss.hu/products/levendula?_pos=1&_sid=67ecdb617&_ss=r"
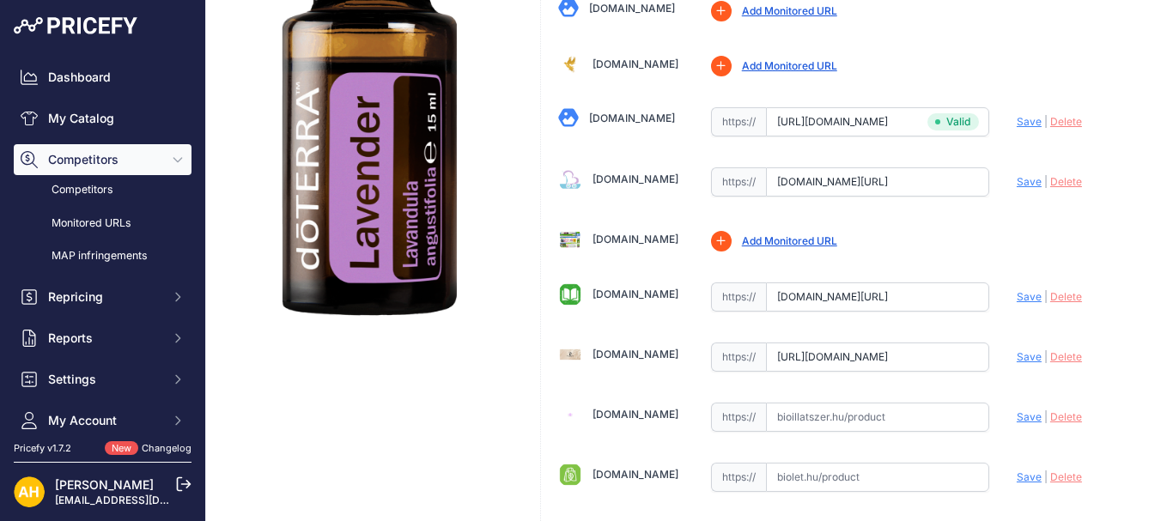
scroll to position [0, 149]
click at [1017, 357] on span "Save" at bounding box center [1029, 356] width 25 height 13
type input "https://biobloss.hu/products/levendula?_pos=1&_sid=67ecdb617&_ss=r&prirule_jdsn…"
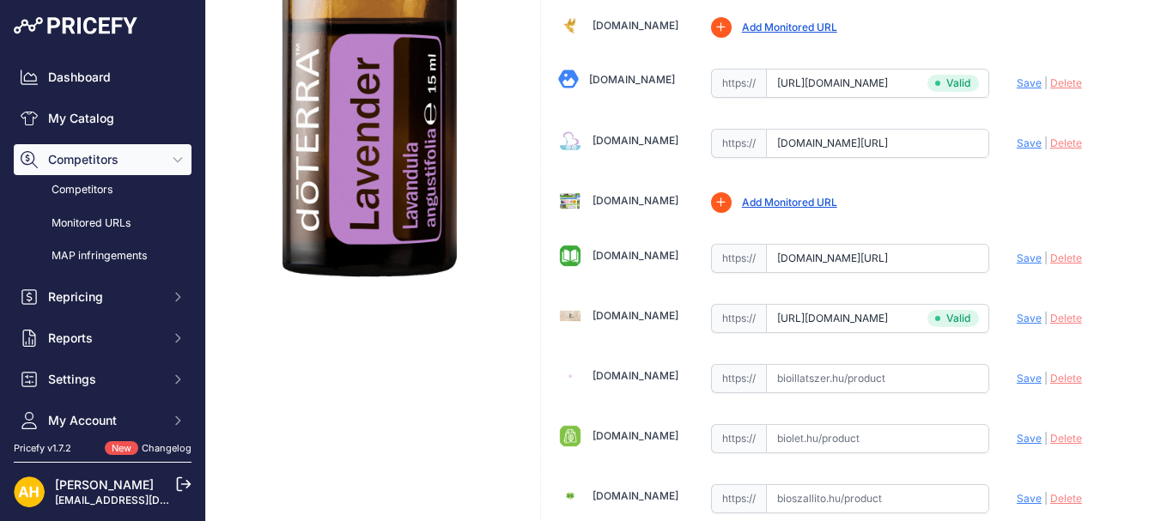
scroll to position [343, 0]
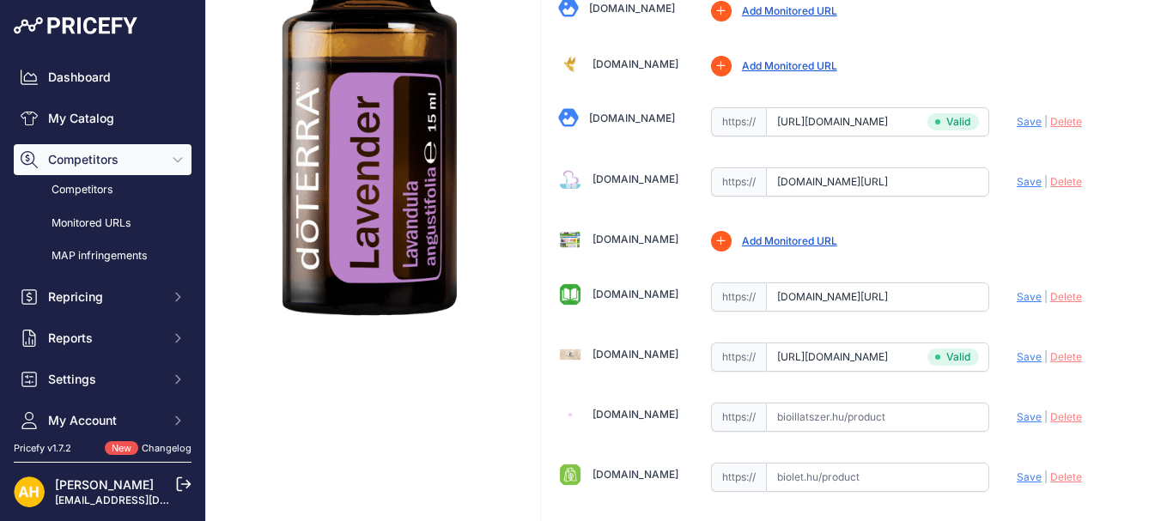
click at [823, 479] on input "text" at bounding box center [877, 477] width 223 height 29
paste input "https://biolet.hu/doterra-lavender-levendula-illoolaj-15ml/"
click at [1020, 480] on span "Save" at bounding box center [1029, 477] width 25 height 13
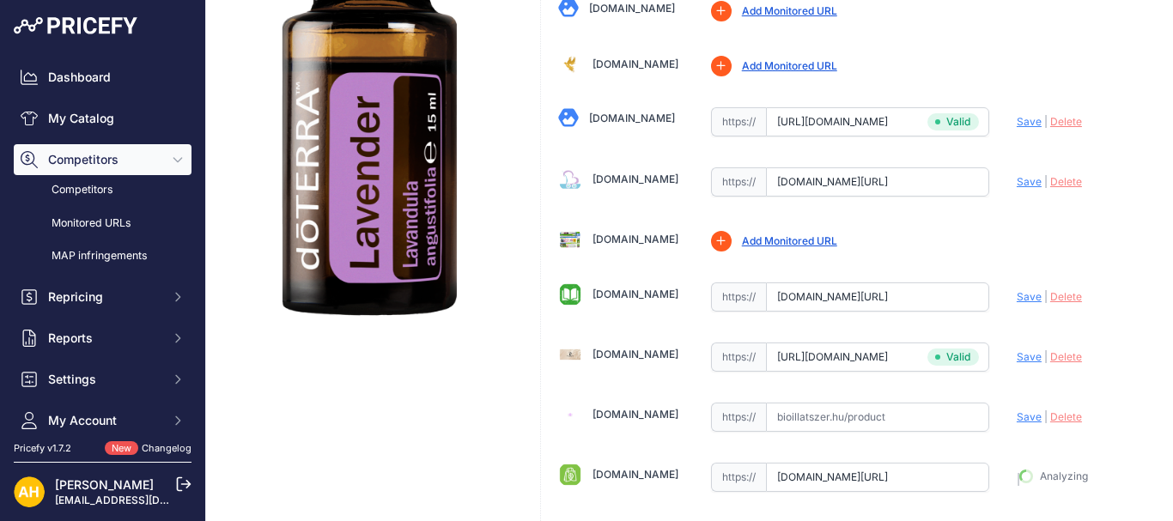
type input "https://biolet.hu/doterra-lavender-levendula-illoolaj-15ml/?prirule_jdsnikfkfjs…"
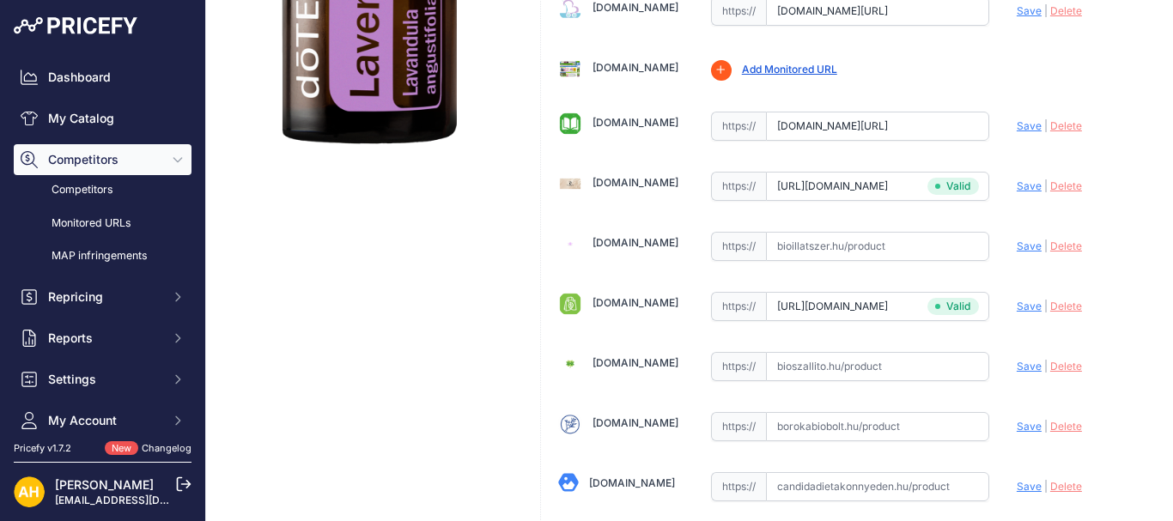
scroll to position [726, 0]
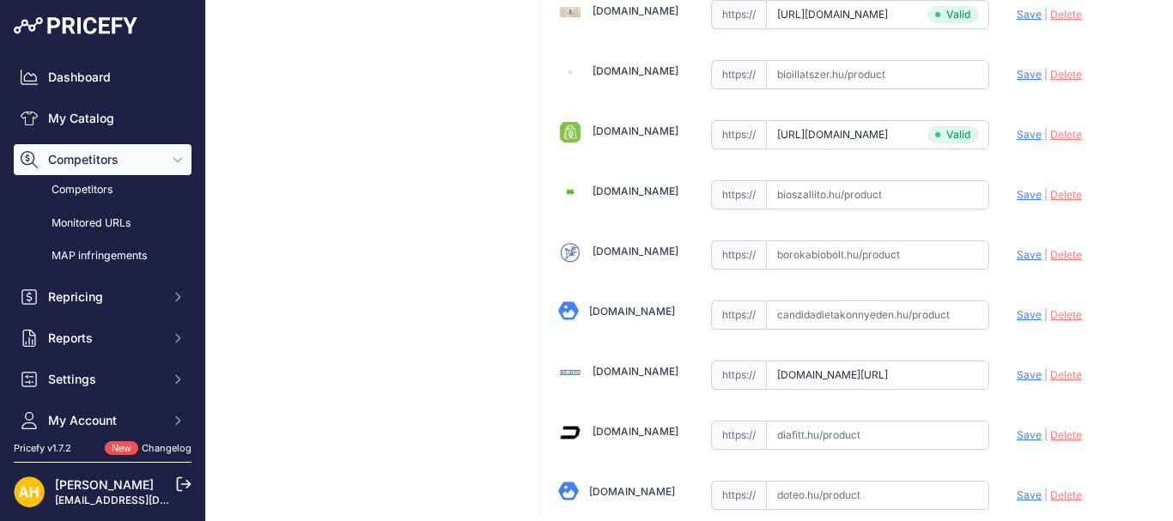
click at [626, 191] on link "[DOMAIN_NAME]" at bounding box center [635, 191] width 86 height 13
click at [630, 248] on link "Borokabiobolt.hu" at bounding box center [635, 251] width 86 height 13
click at [622, 310] on link "Candidadietakonnyeden.hu" at bounding box center [632, 311] width 86 height 13
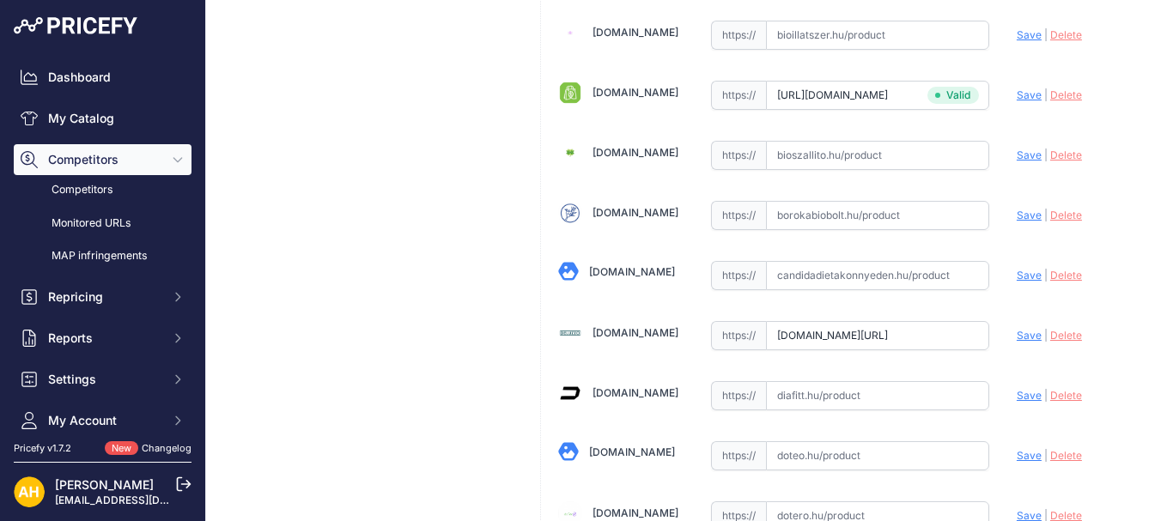
scroll to position [686, 0]
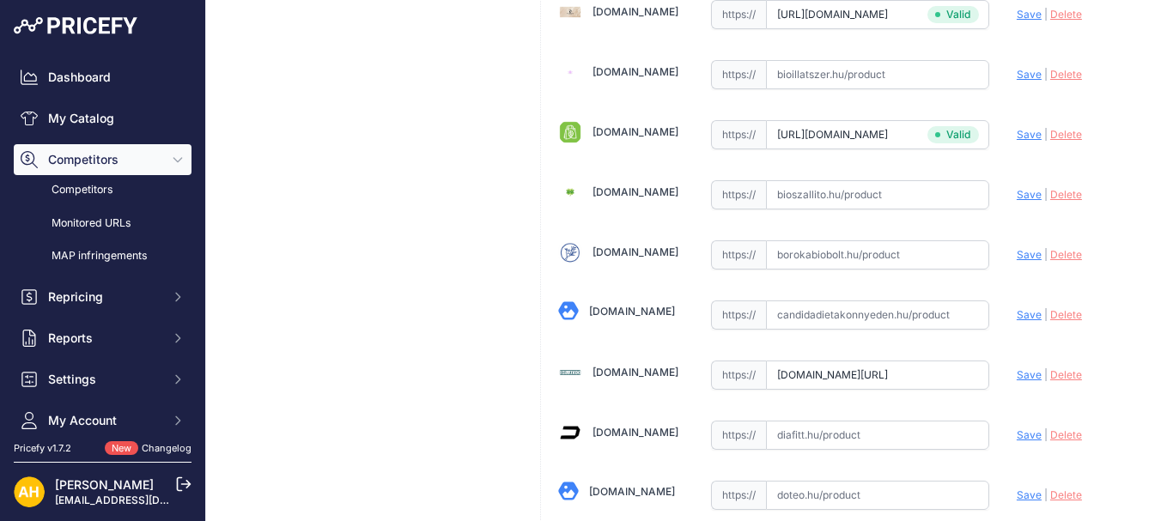
click at [613, 433] on link "[DOMAIN_NAME]" at bounding box center [635, 432] width 86 height 13
click at [608, 496] on link "[DOMAIN_NAME]" at bounding box center [632, 491] width 86 height 13
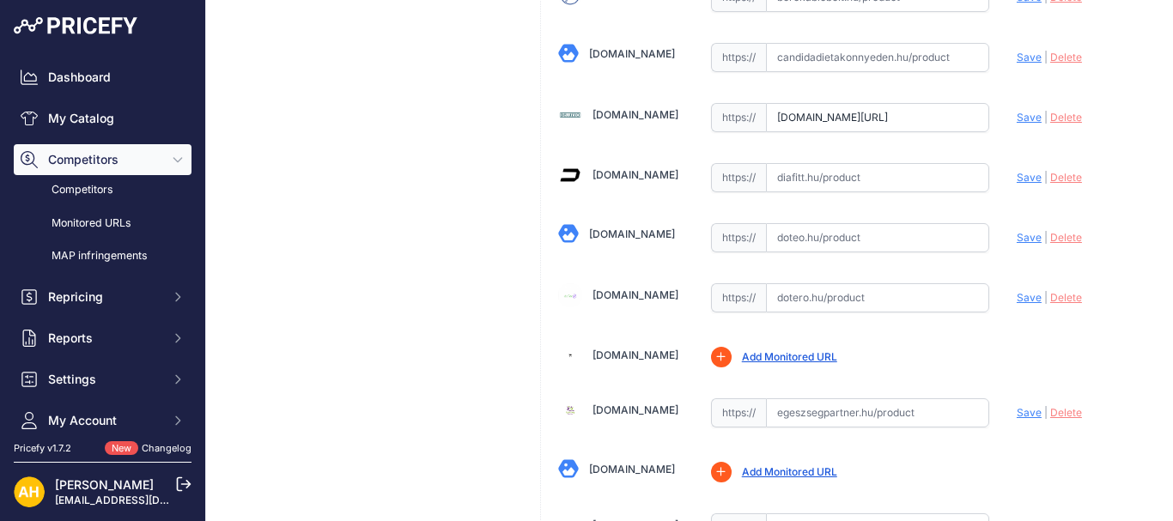
scroll to position [1029, 0]
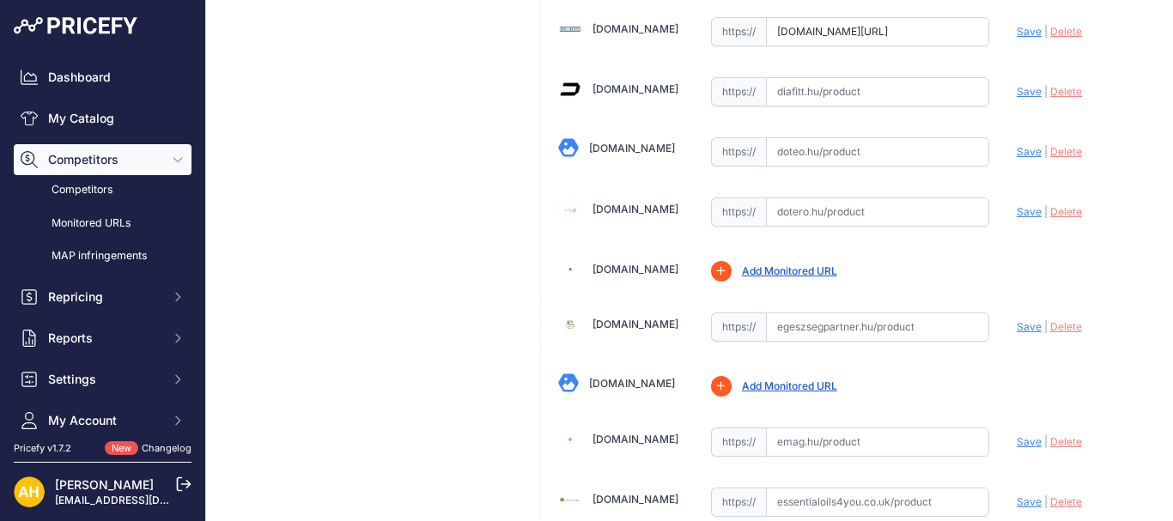
click at [633, 318] on link "[DOMAIN_NAME]" at bounding box center [635, 324] width 86 height 13
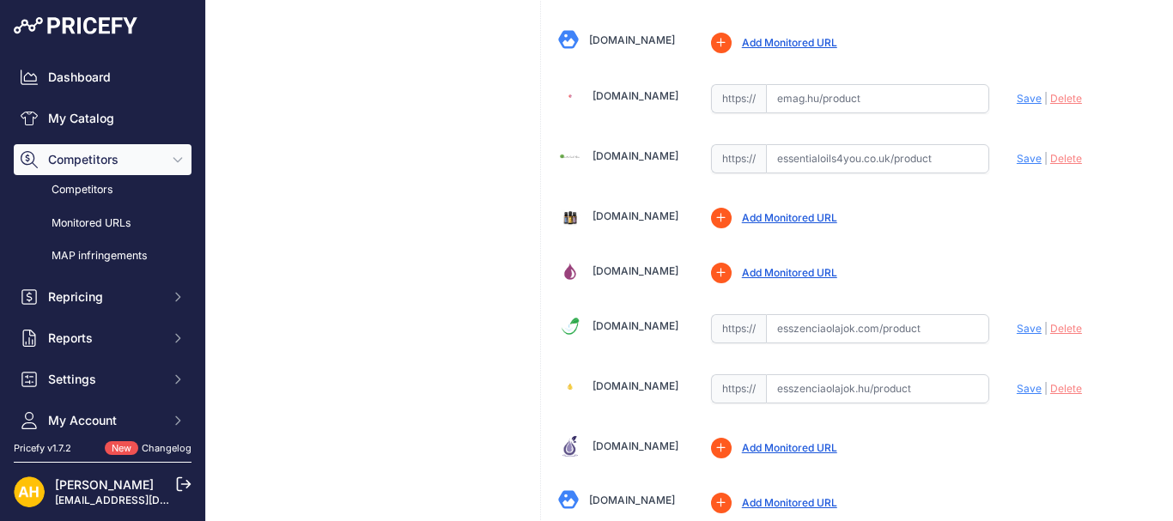
scroll to position [1459, 0]
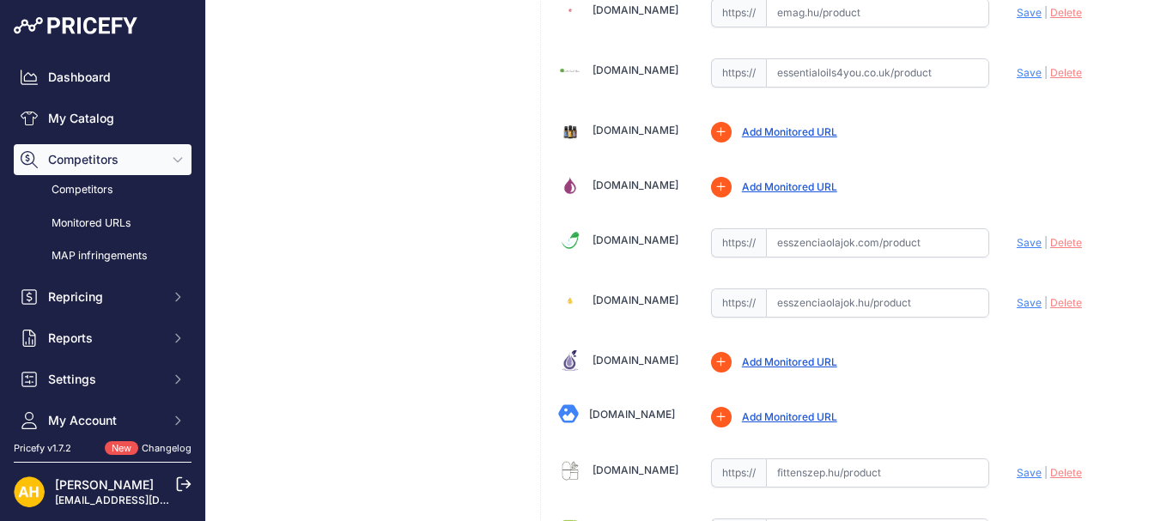
click at [634, 235] on link "[DOMAIN_NAME]" at bounding box center [635, 240] width 86 height 13
click at [632, 294] on link "[DOMAIN_NAME]" at bounding box center [635, 300] width 86 height 13
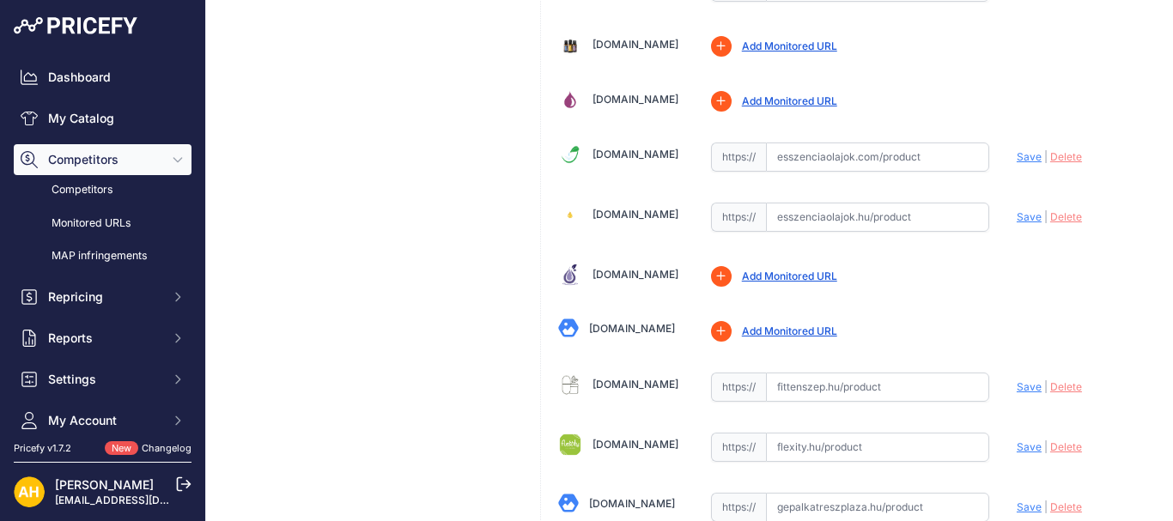
scroll to position [1630, 0]
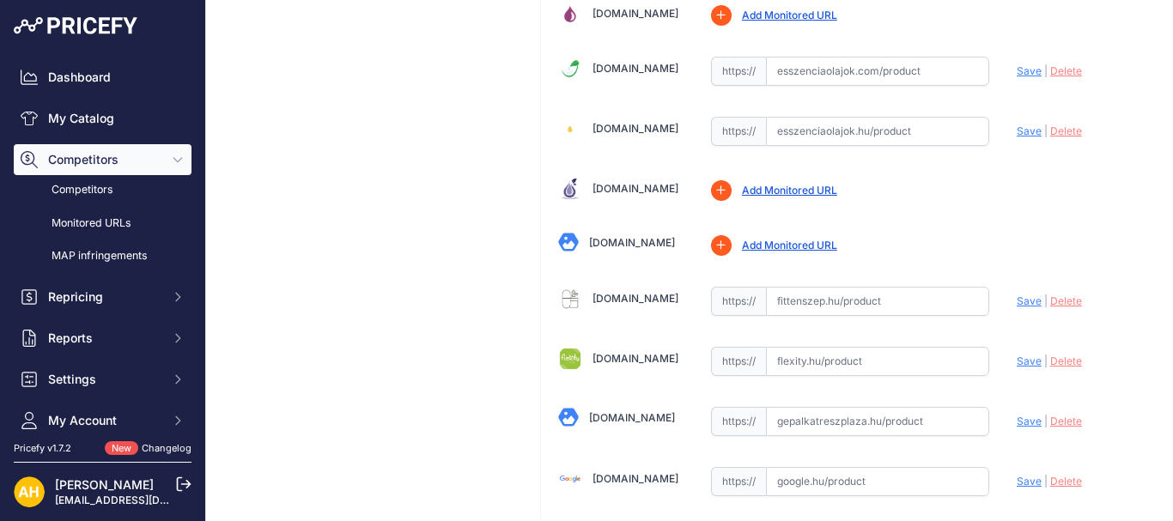
click at [645, 294] on link "[DOMAIN_NAME]" at bounding box center [635, 298] width 86 height 13
click at [615, 361] on link "[DOMAIN_NAME]" at bounding box center [635, 358] width 86 height 13
click at [613, 411] on link "[DOMAIN_NAME]" at bounding box center [632, 417] width 86 height 13
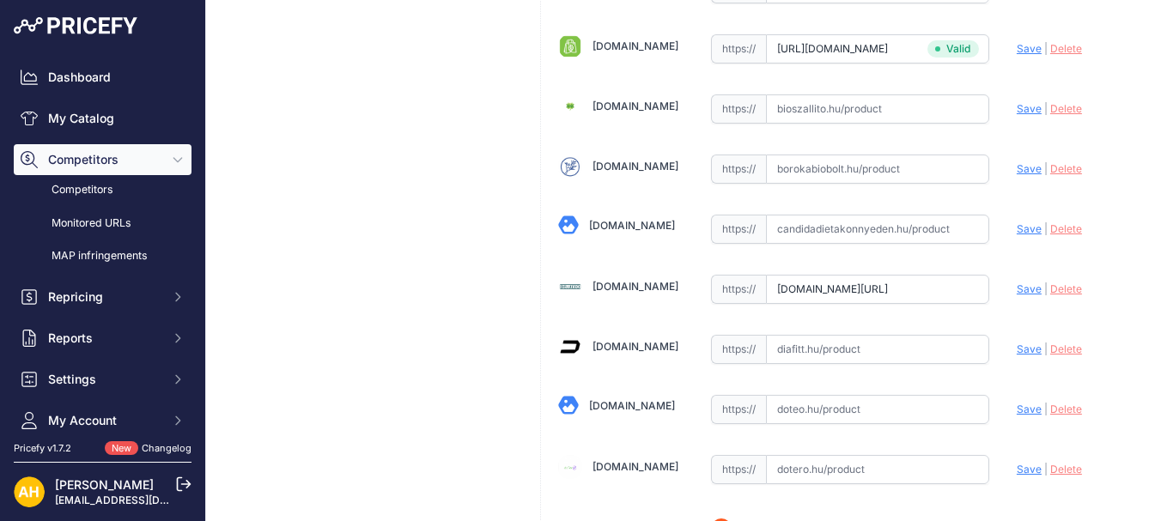
scroll to position [600, 0]
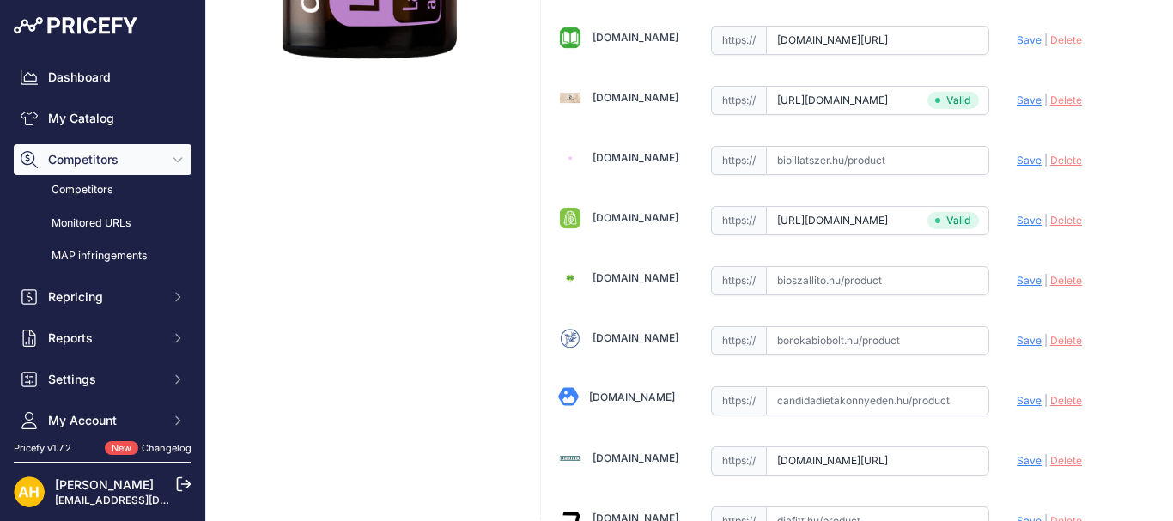
click at [813, 341] on input "text" at bounding box center [877, 340] width 223 height 29
paste input "https://www.borokabiobolt.hu/doterra-lavender-levendula-illoolaj-15-ml-1934"
click at [1017, 338] on span "Save" at bounding box center [1029, 340] width 25 height 13
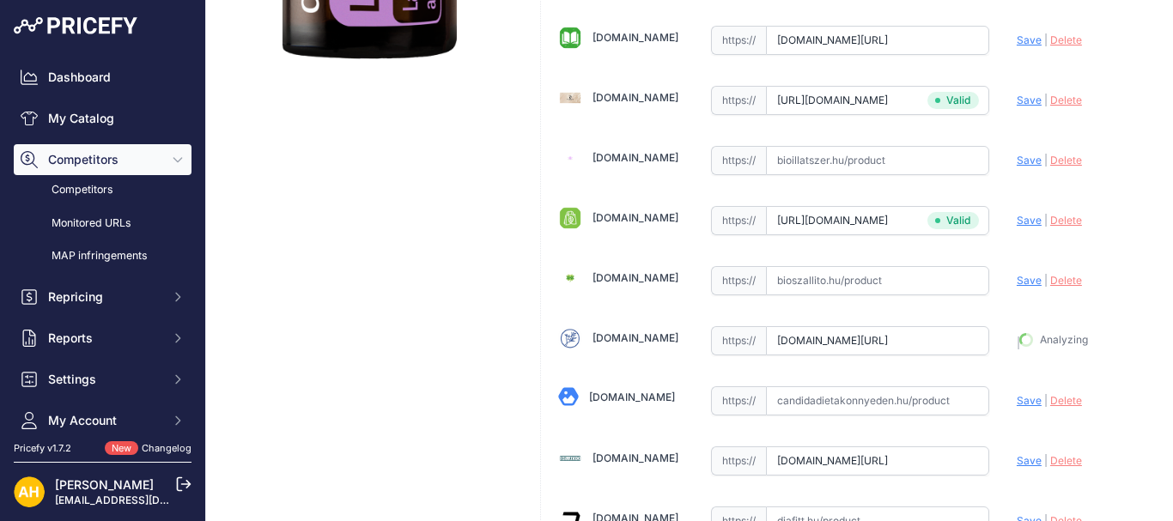
type input "https://www.borokabiobolt.hu/doterra-lavender-levendula-illoolaj-15-ml-1934?pri…"
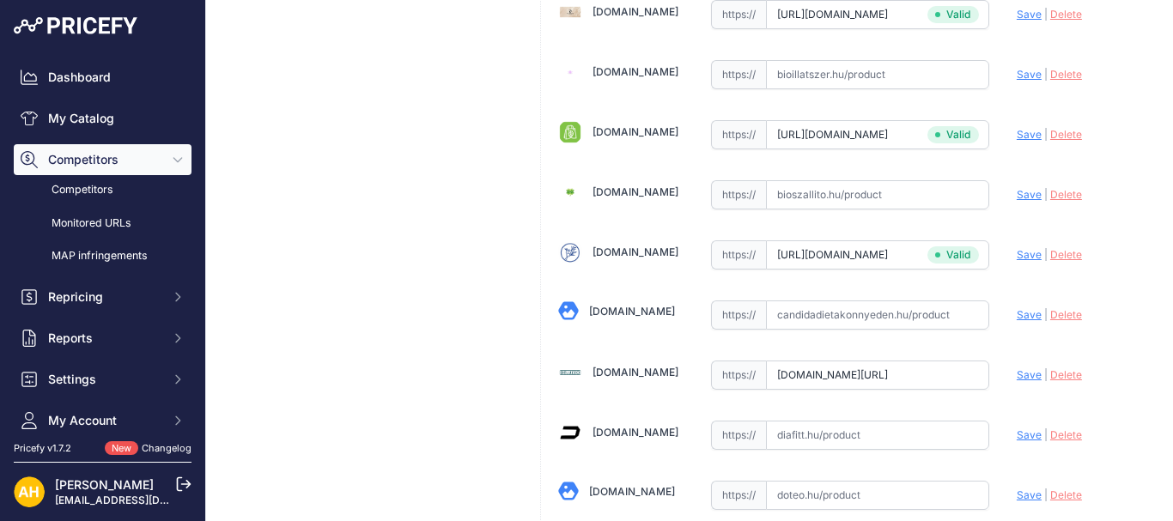
click at [802, 440] on input "text" at bounding box center [877, 435] width 223 height 29
paste input "https://diafitt.hu/termek/doterra-lavender-levendulaolaj-15-ml"
click at [1017, 429] on span "Save" at bounding box center [1029, 434] width 25 height 13
type input "https://diafitt.hu/termek/doterra-lavender-levendulaolaj-15-ml?prirule_jdsnikfk…"
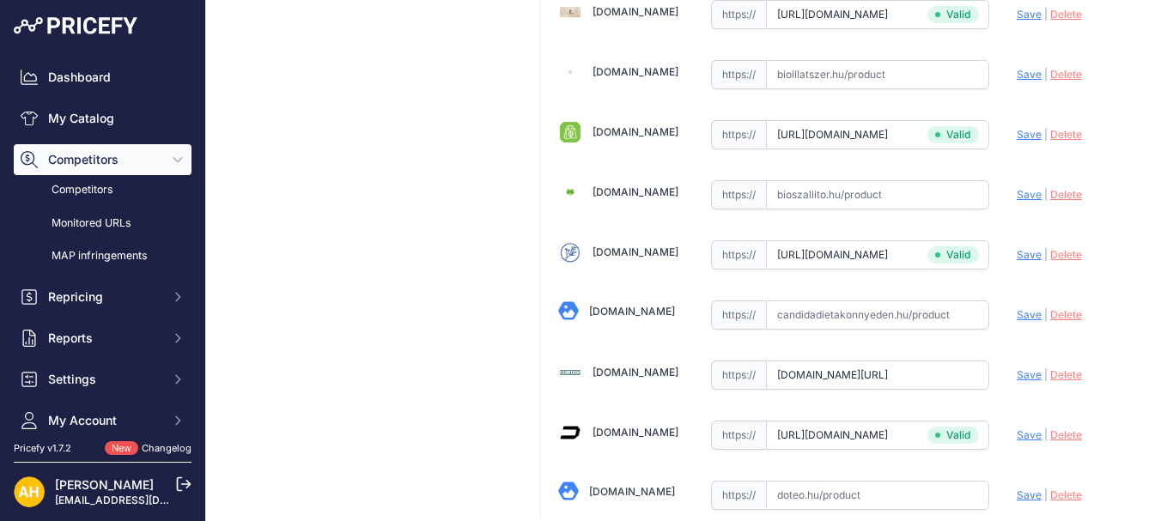
scroll to position [772, 0]
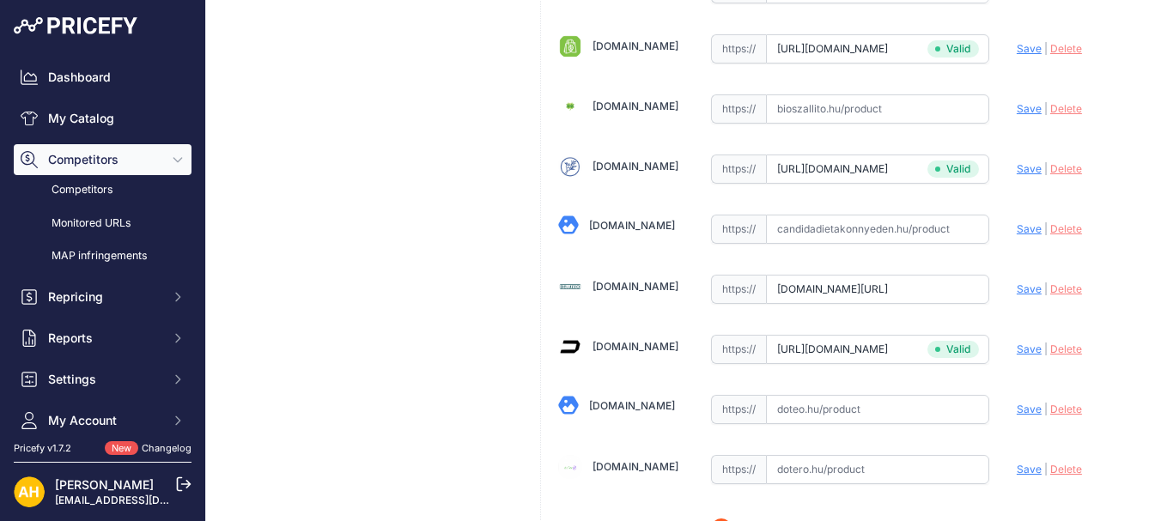
click at [819, 407] on input "text" at bounding box center [877, 409] width 223 height 29
paste input "https://doteo.hu/shop/doterra-levendula-75/"
click at [1019, 412] on span "Save" at bounding box center [1029, 409] width 25 height 13
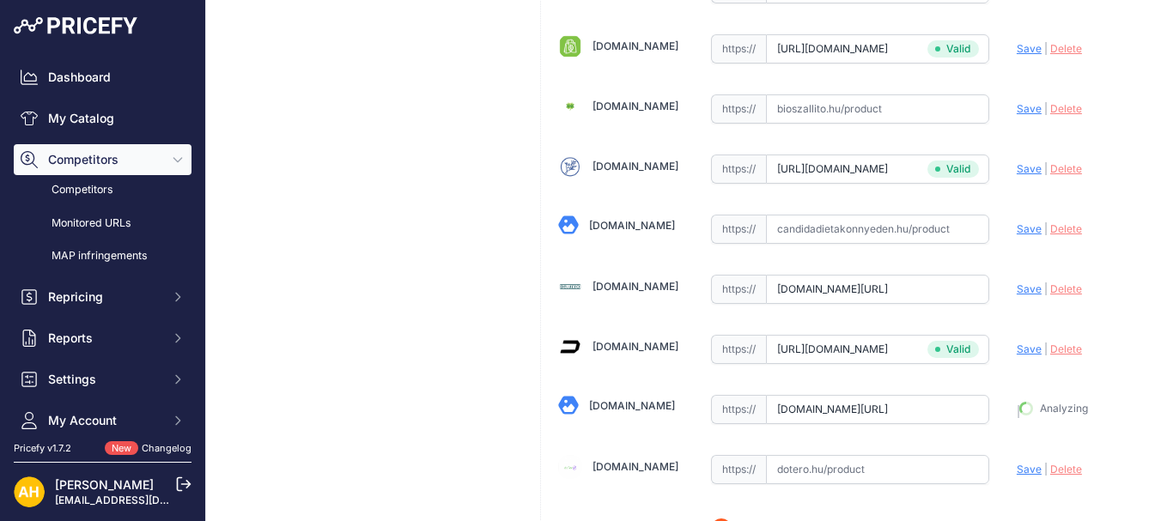
type input "https://doteo.hu/shop/doterra-levendula-75/?prirule_jdsnikfkfjsd=8997"
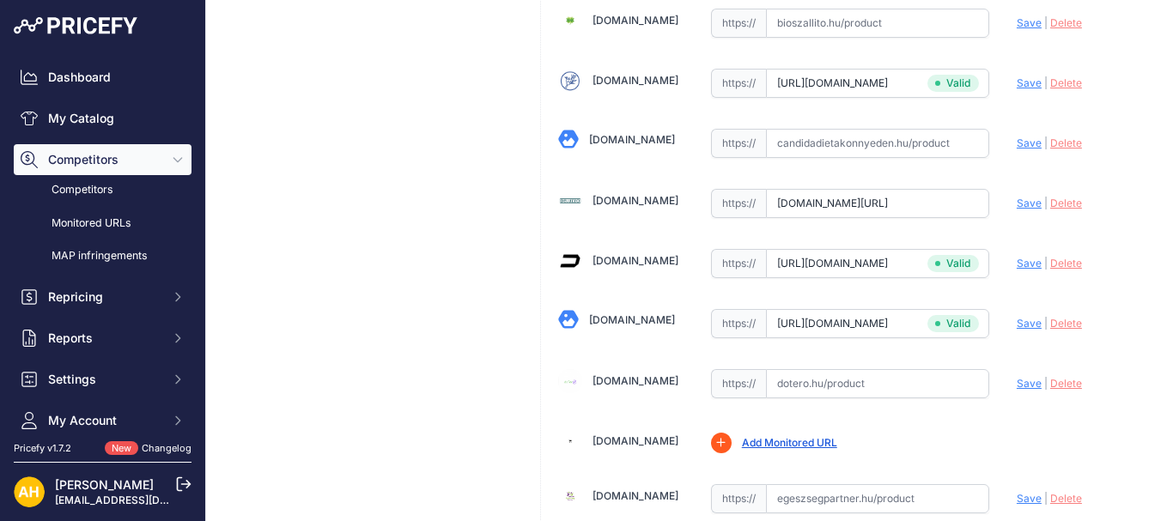
scroll to position [1029, 0]
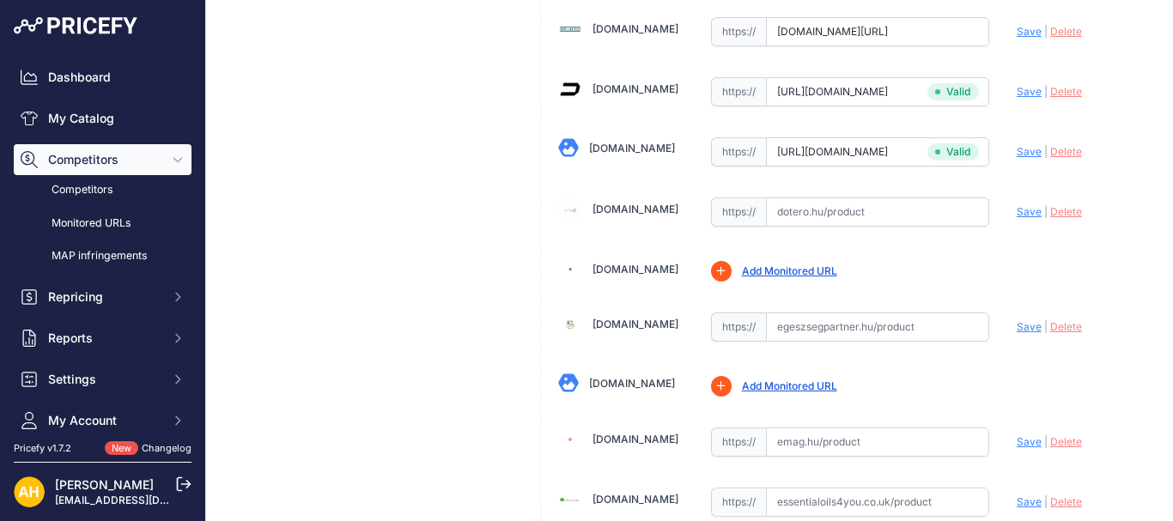
click at [806, 324] on input "text" at bounding box center [877, 327] width 223 height 29
paste input "https://www.egeszsegpartner.hu/levendula-lavender"
click at [1017, 326] on span "Save" at bounding box center [1029, 326] width 25 height 13
type input "https://www.egeszsegpartner.hu/levendula-lavender?prirule_jdsnikfkfjsd=8997"
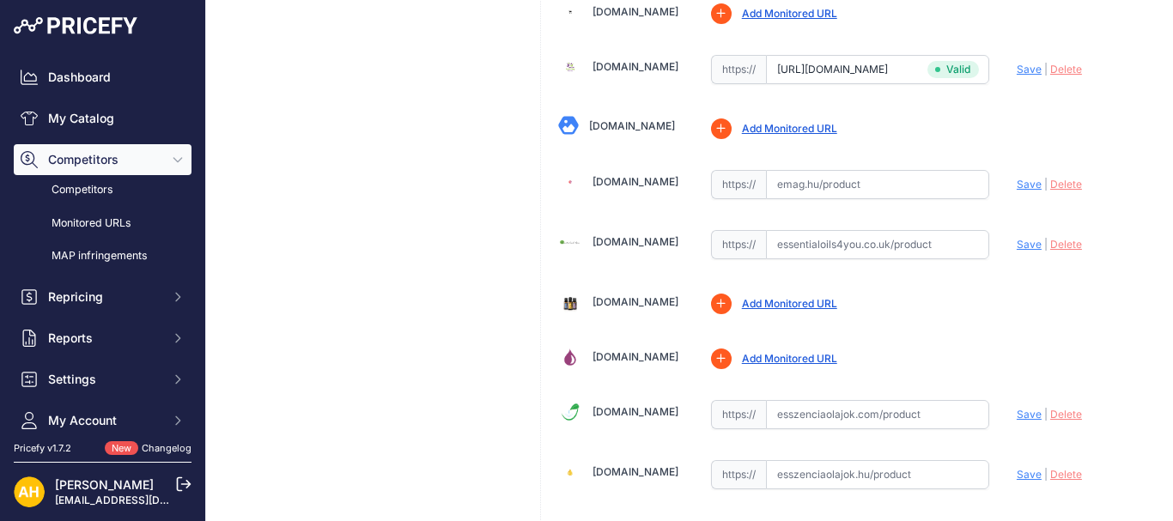
scroll to position [1373, 0]
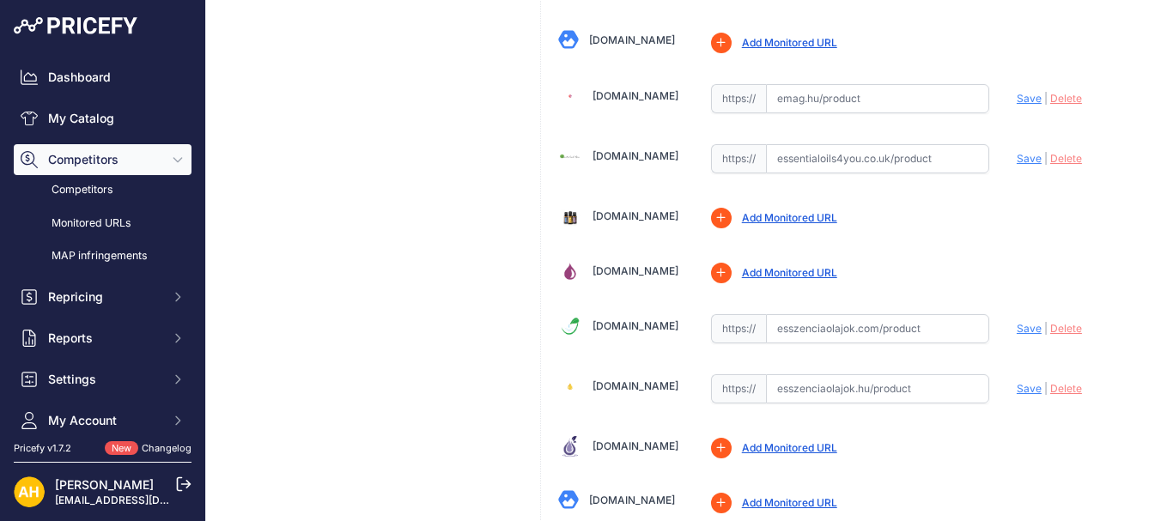
click at [843, 330] on input "text" at bounding box center [877, 328] width 223 height 29
paste input "https://www.esszenciaolajok.com/product-page/doterra-lavender-levendula-esszenc…"
click at [1018, 331] on span "Save" at bounding box center [1029, 328] width 25 height 13
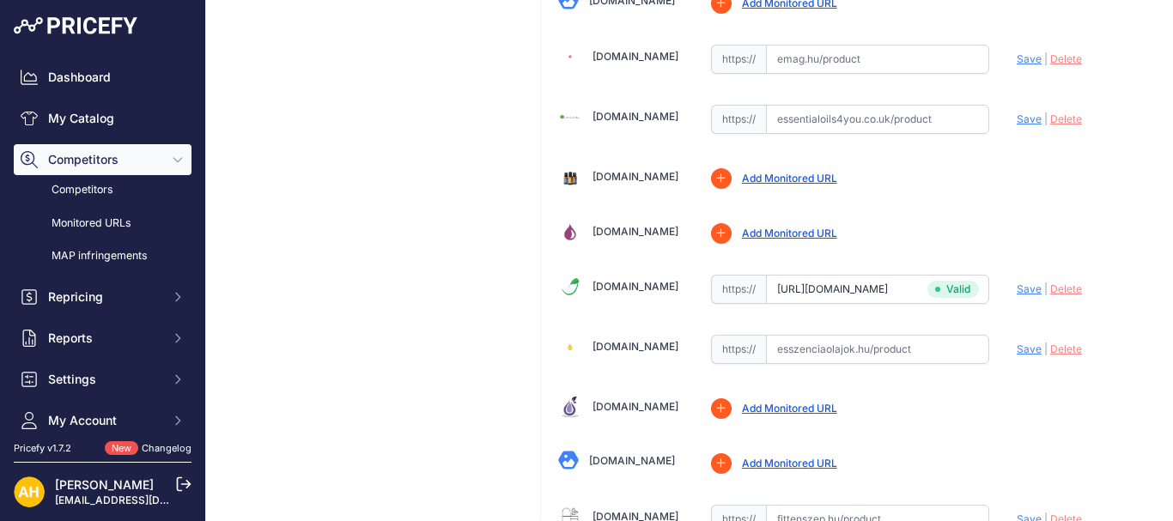
scroll to position [1373, 0]
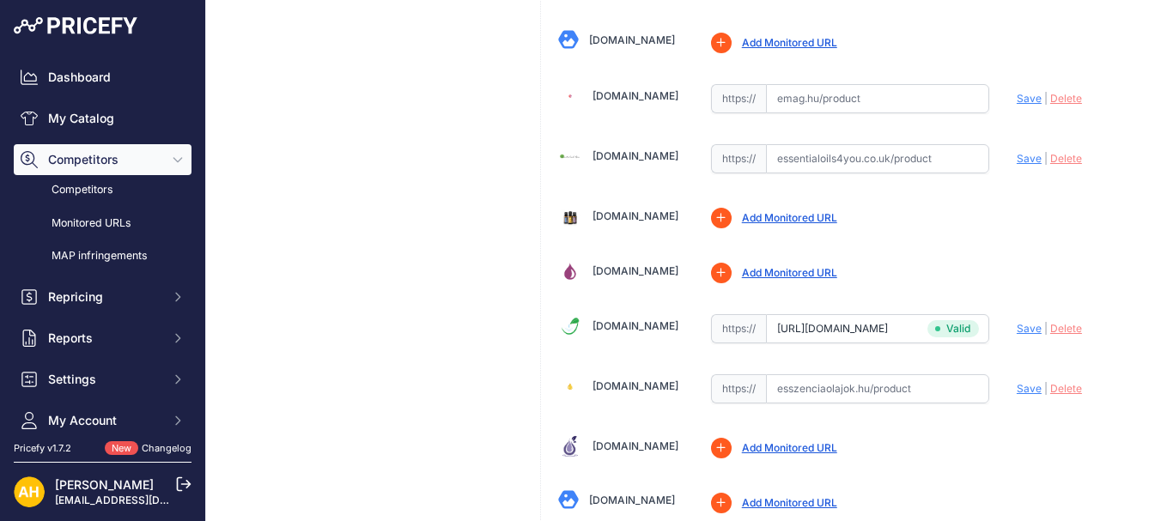
type input "[DOMAIN_NAME][URL]"
drag, startPoint x: 851, startPoint y: 330, endPoint x: 936, endPoint y: 332, distance: 85.0
click at [936, 332] on input "[DOMAIN_NAME][URL]" at bounding box center [877, 328] width 223 height 29
click at [840, 390] on input "text" at bounding box center [877, 388] width 223 height 29
paste input "https://esszenciaolajok.hu/doterra-lavender-levendula-esszencialis-olaj-15-ml"
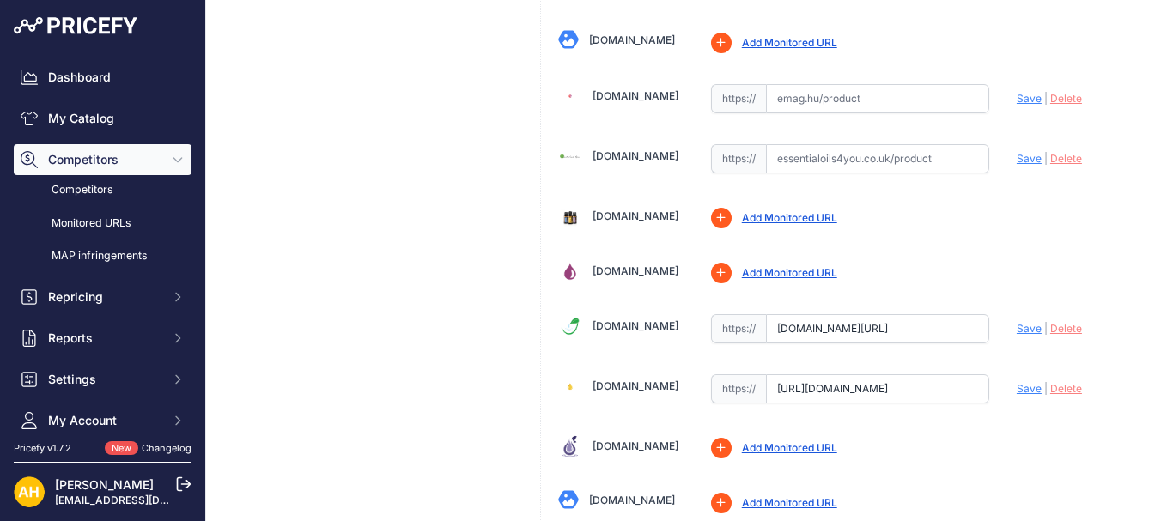
scroll to position [0, 185]
click at [817, 392] on input "https://esszenciaolajok.hu/doterra-lavender-levendula-esszencialis-olaj-15-ml" at bounding box center [877, 388] width 223 height 29
drag, startPoint x: 876, startPoint y: 322, endPoint x: 1122, endPoint y: 330, distance: 246.5
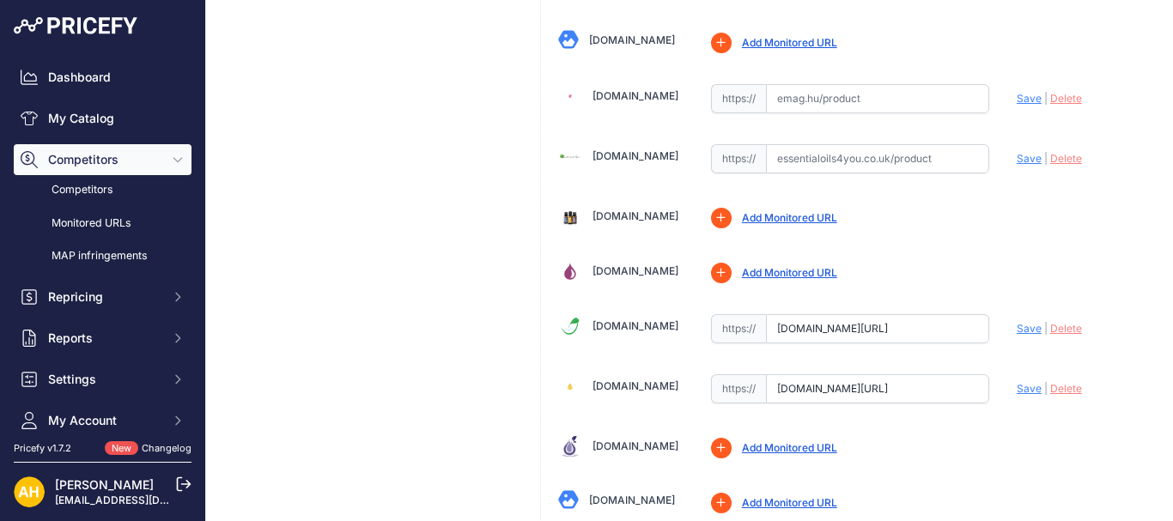
click at [847, 331] on input "[DOMAIN_NAME][URL]" at bounding box center [877, 328] width 223 height 29
drag, startPoint x: 879, startPoint y: 387, endPoint x: 1082, endPoint y: 398, distance: 202.9
click at [1017, 387] on span "Save" at bounding box center [1029, 388] width 25 height 13
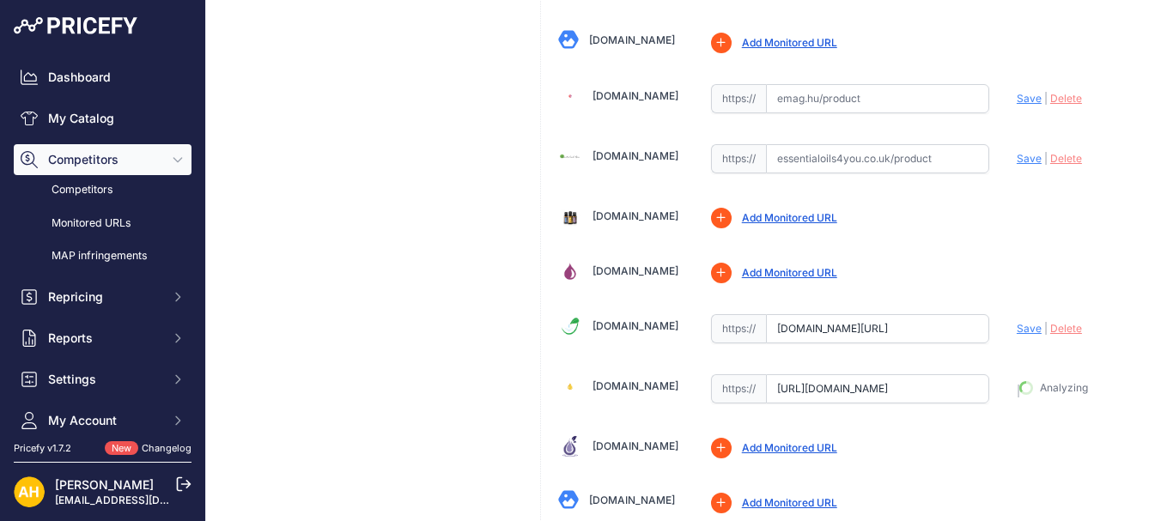
scroll to position [1412, 0]
type input "[DOMAIN_NAME][URL]"
drag, startPoint x: 874, startPoint y: 394, endPoint x: 1172, endPoint y: 419, distance: 299.0
click at [1172, 419] on main "Competitor URL added. It will be now analyzed and available in the Monitored UR…" at bounding box center [689, 260] width 967 height 521
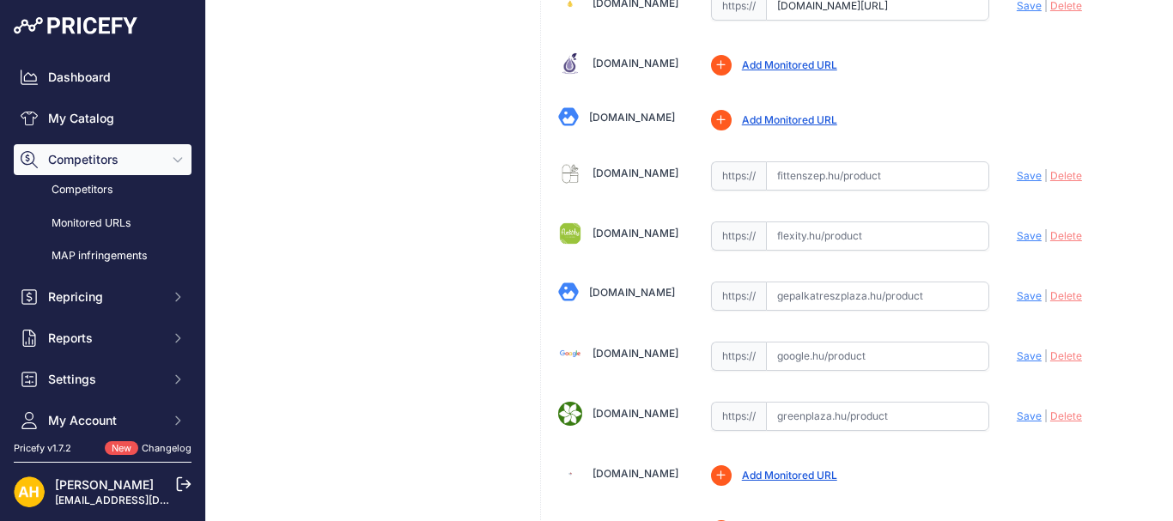
scroll to position [1716, 0]
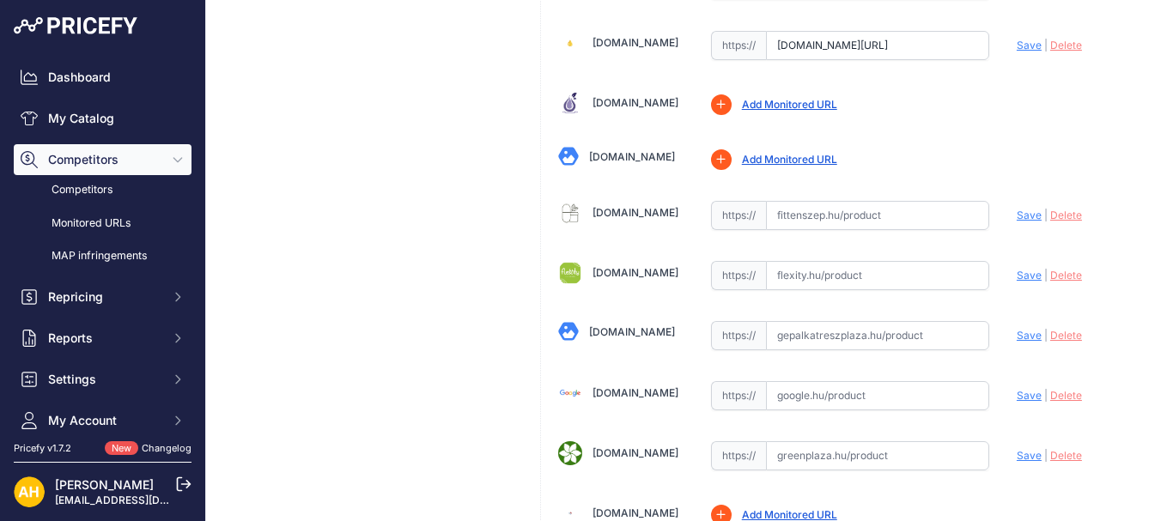
click at [821, 218] on input "text" at bounding box center [877, 215] width 223 height 29
paste input "https://fittenszep.hu/termek/doterra-levendula-illoolaj-15-ml-lavender/"
drag, startPoint x: 850, startPoint y: 216, endPoint x: 448, endPoint y: 205, distance: 402.0
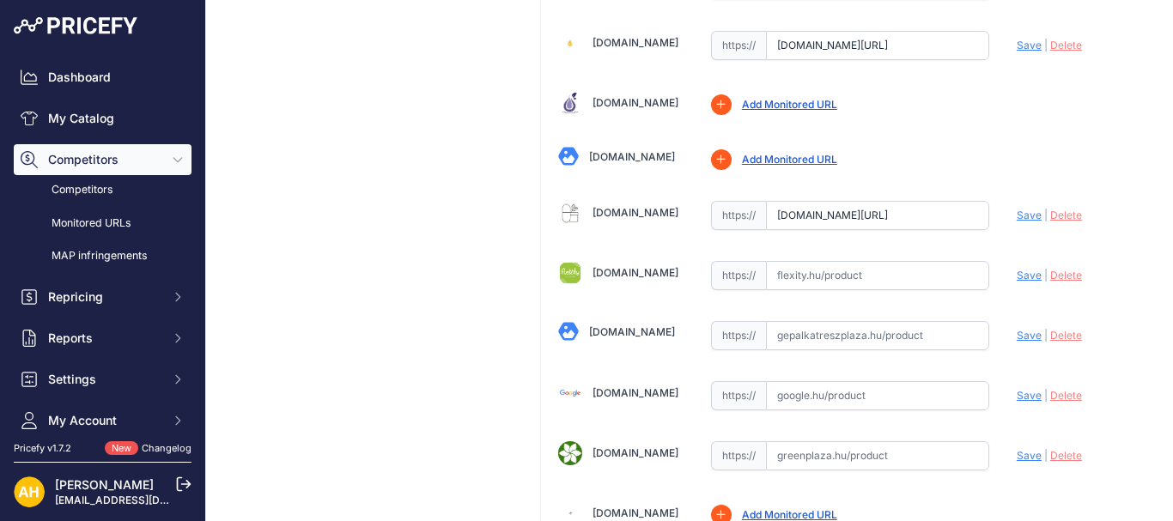
click at [1017, 214] on span "Save" at bounding box center [1029, 215] width 25 height 13
type input "https://fittenszep.hu/termek/doterra-levendula-illoolaj-15-ml-lavender/?prirule…"
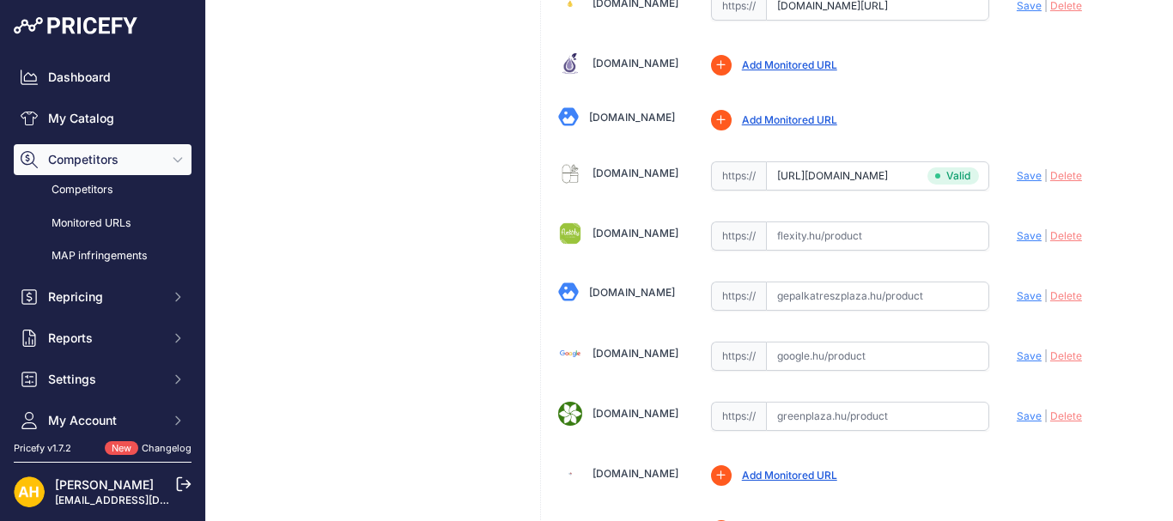
scroll to position [1716, 0]
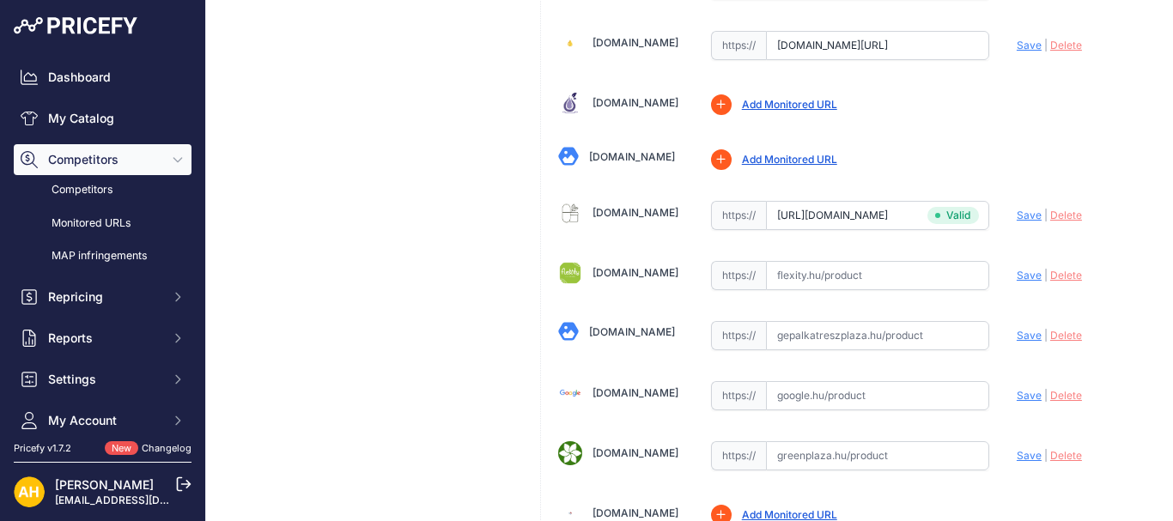
click at [817, 331] on input "text" at bounding box center [877, 335] width 223 height 29
paste input "https://www.gepalkatreszplaza.hu/termekeink/4110-levendula.html"
click at [1017, 333] on span "Save" at bounding box center [1029, 335] width 25 height 13
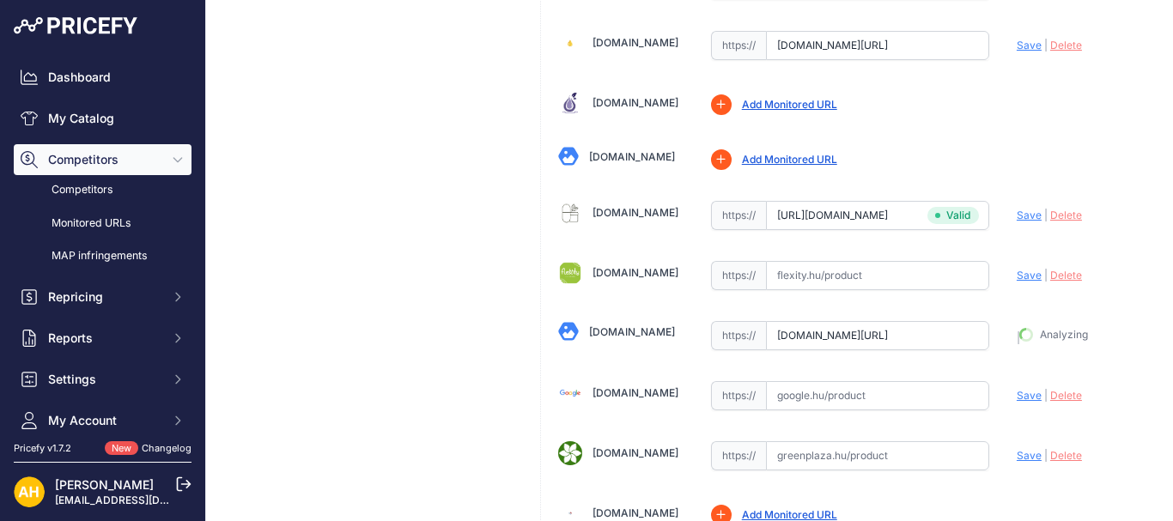
type input "https://www.gepalkatreszplaza.hu/termekeink/4110-levendula.html?prirule_jdsnikf…"
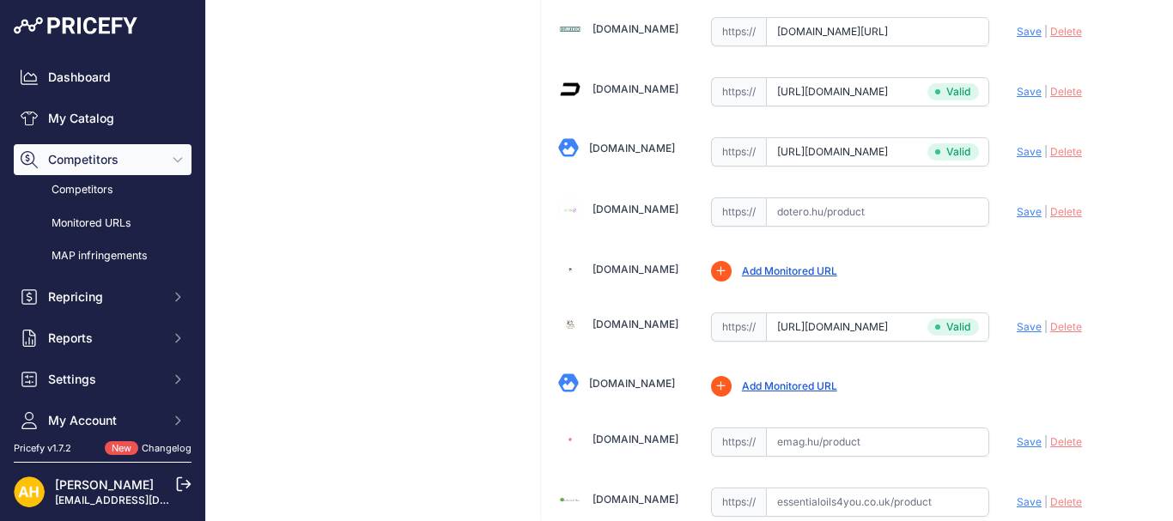
scroll to position [686, 0]
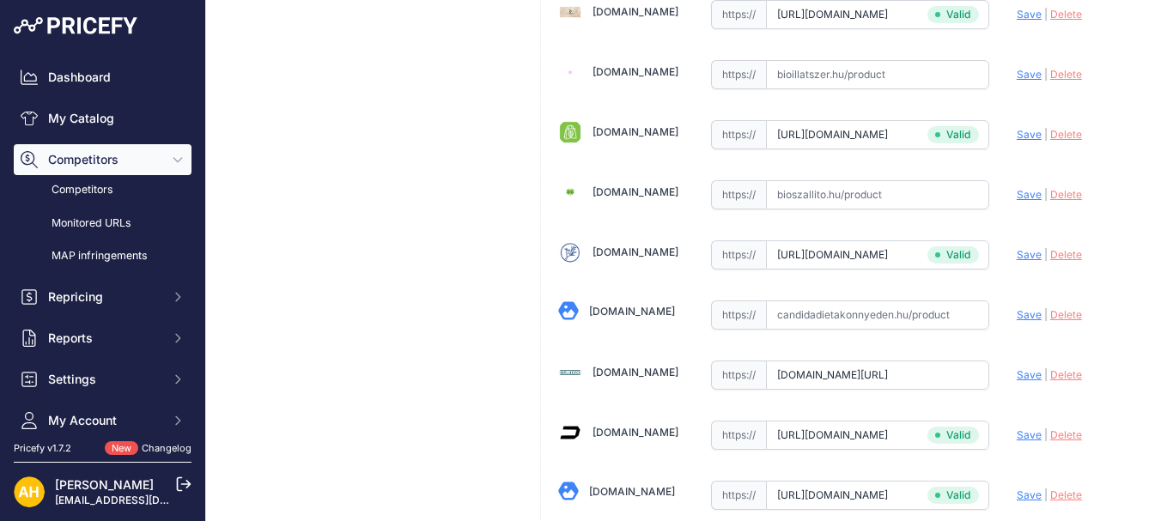
click at [785, 319] on input "text" at bounding box center [877, 315] width 223 height 29
paste input "https://www.candidadietakonnyeden.hu/doterra-teafa-2/"
click at [1017, 318] on span "Save" at bounding box center [1029, 314] width 25 height 13
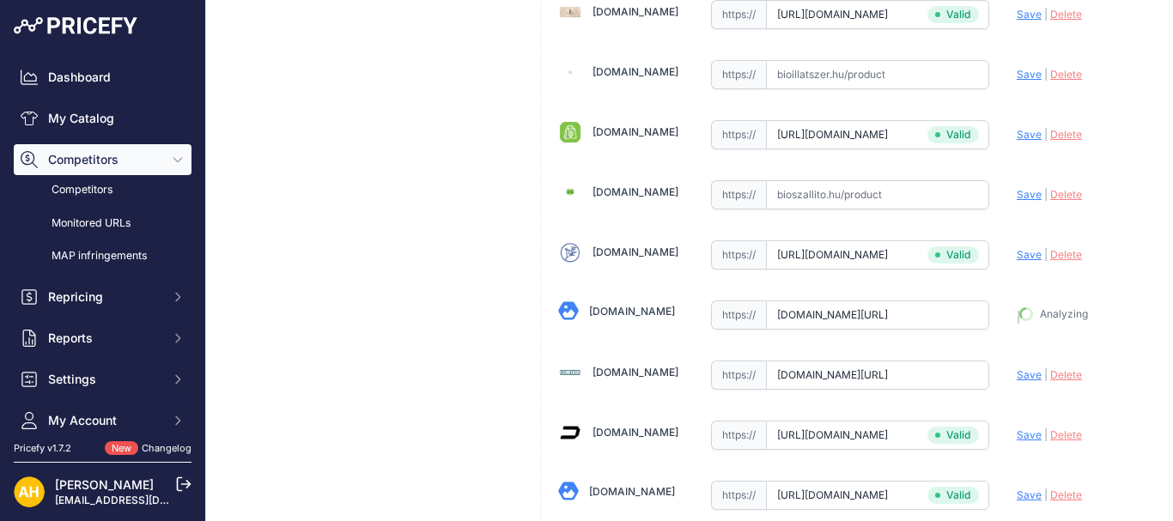
type input "https://www.candidadietakonnyeden.hu/doterra-teafa-2/?prirule_jdsnikfkfjsd=8997"
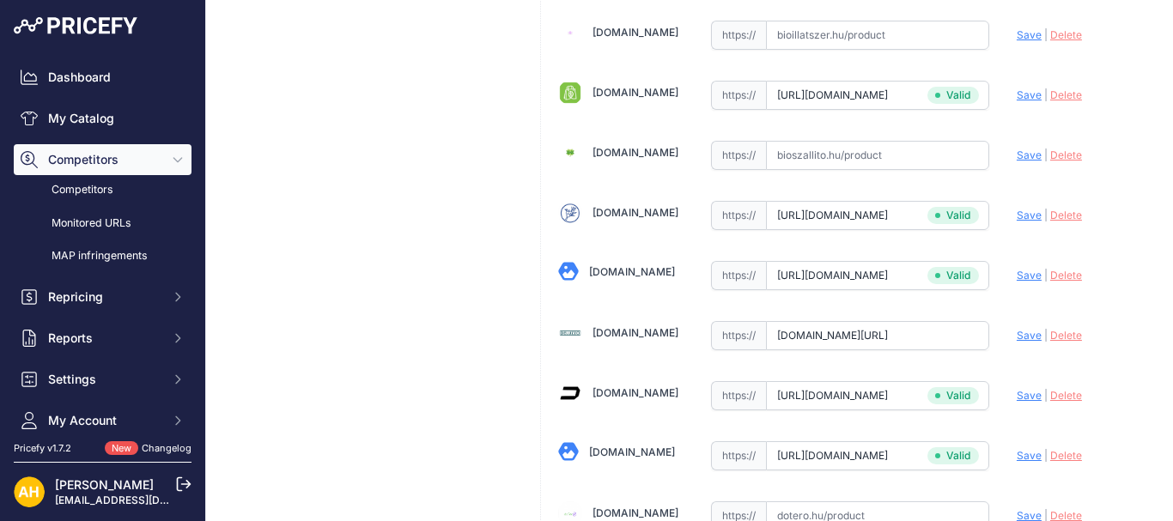
scroll to position [686, 0]
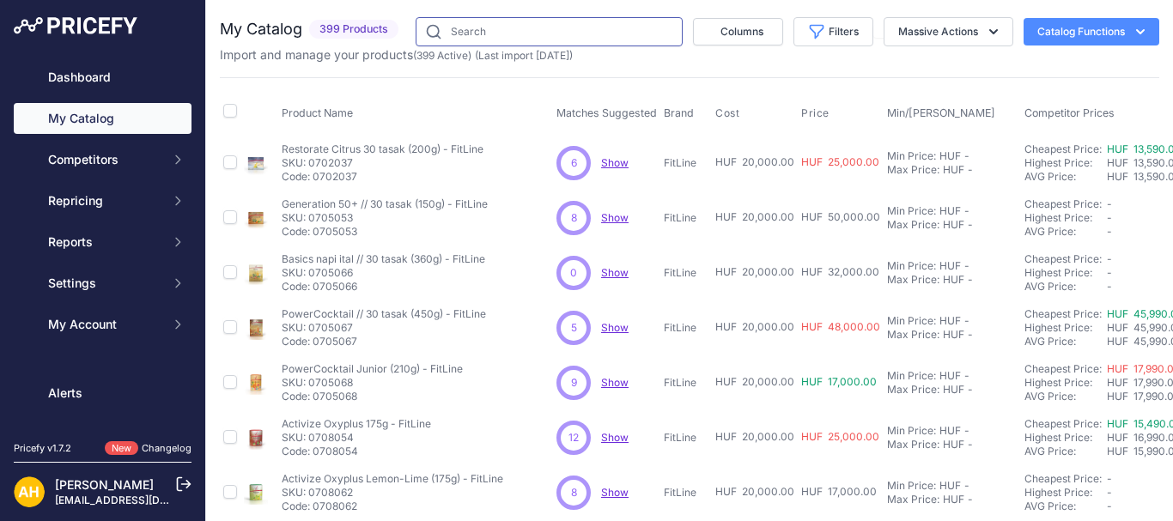
drag, startPoint x: 0, startPoint y: 0, endPoint x: 551, endPoint y: 31, distance: 552.1
click at [556, 31] on input "text" at bounding box center [549, 31] width 267 height 29
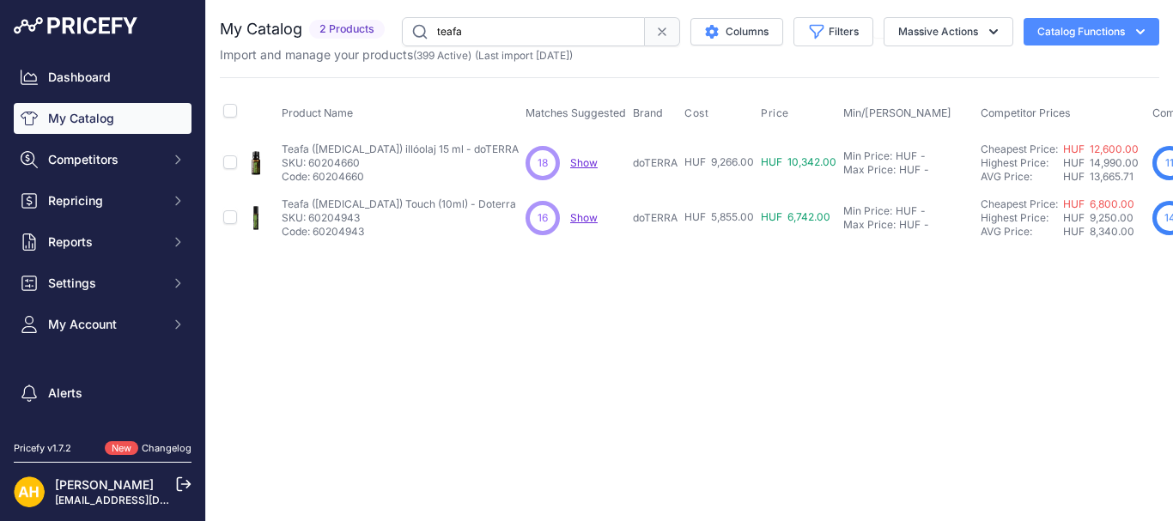
click at [570, 163] on span "Show" at bounding box center [583, 162] width 27 height 13
click at [453, 33] on input "teafa" at bounding box center [523, 31] width 243 height 29
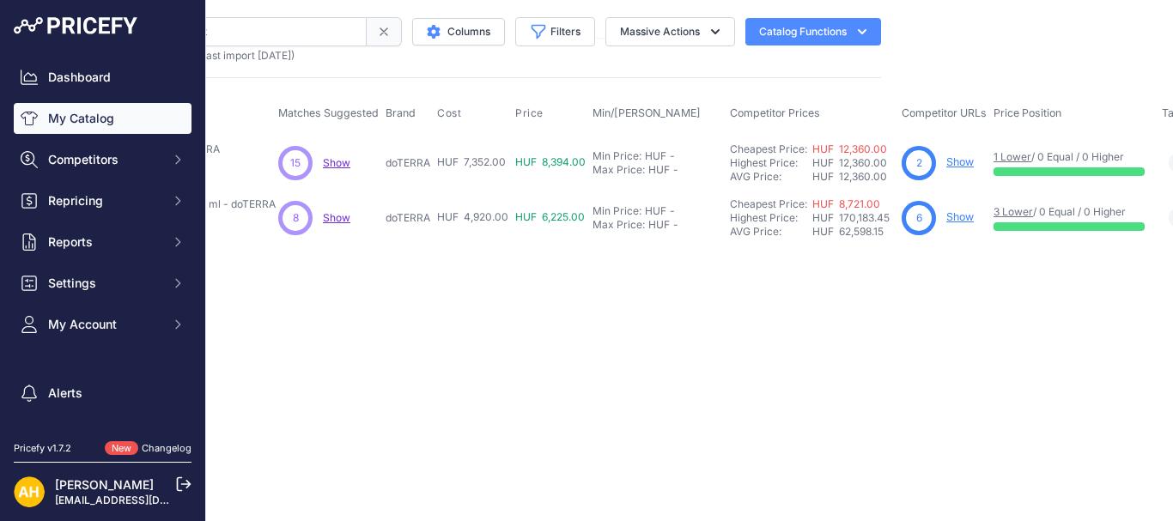
scroll to position [0, 317]
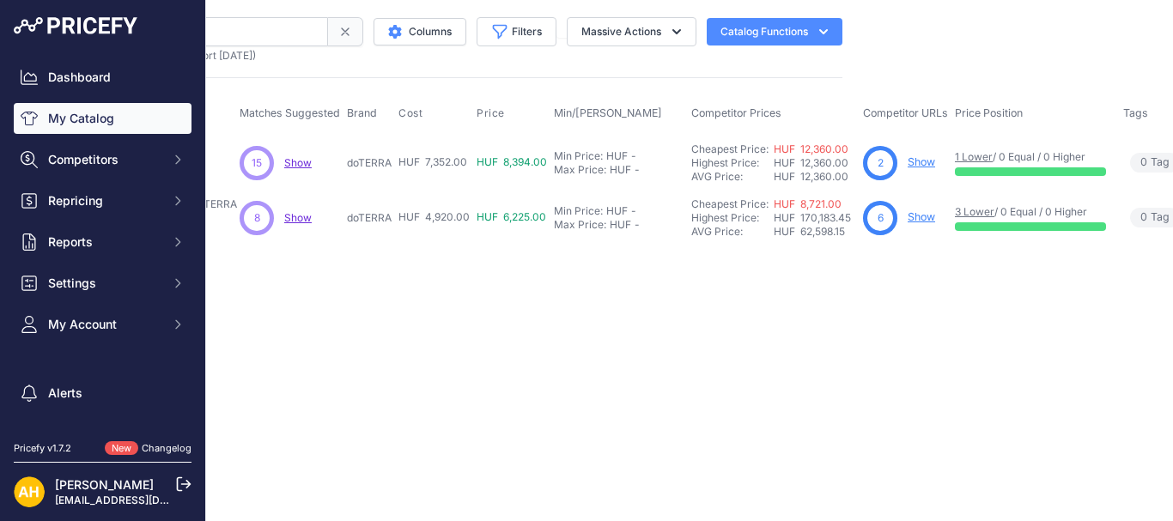
click at [925, 157] on link "Show" at bounding box center [921, 161] width 27 height 13
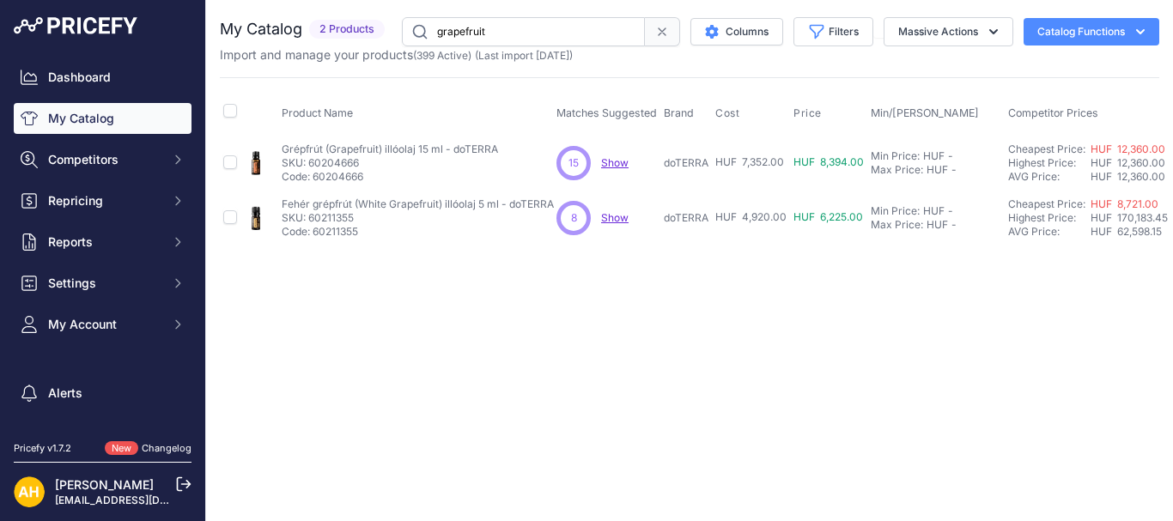
click at [475, 30] on input "grapefruit" at bounding box center [523, 31] width 243 height 29
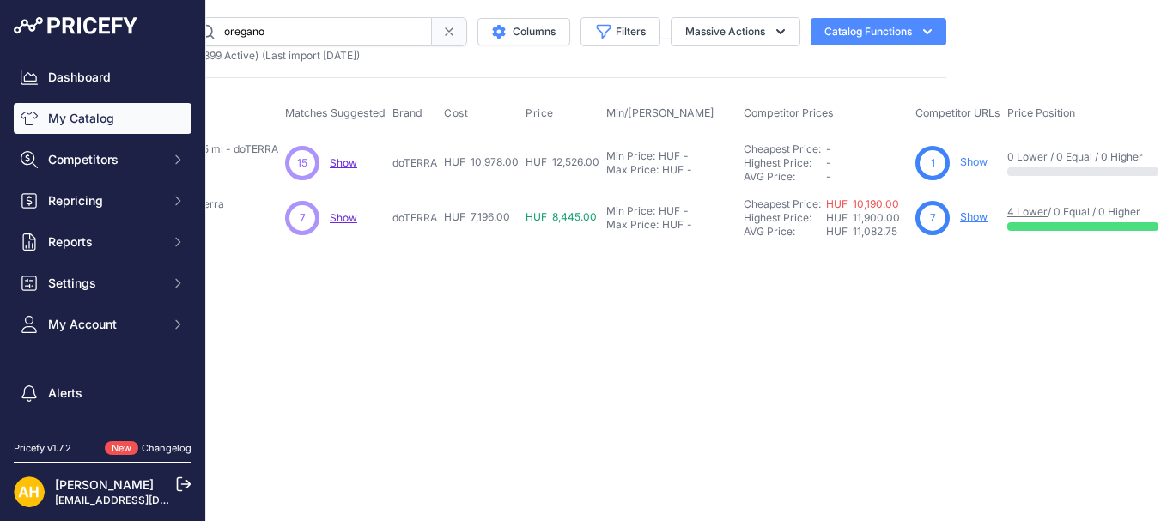
scroll to position [0, 216]
click at [973, 160] on link "Show" at bounding box center [970, 161] width 27 height 13
click at [253, 34] on input "oregano" at bounding box center [307, 31] width 243 height 29
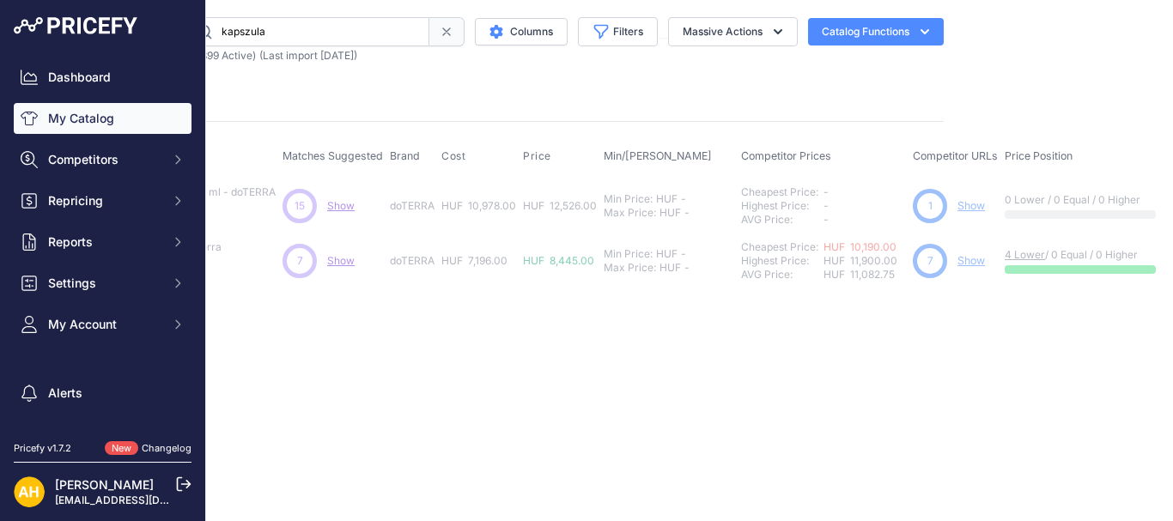
scroll to position [0, 0]
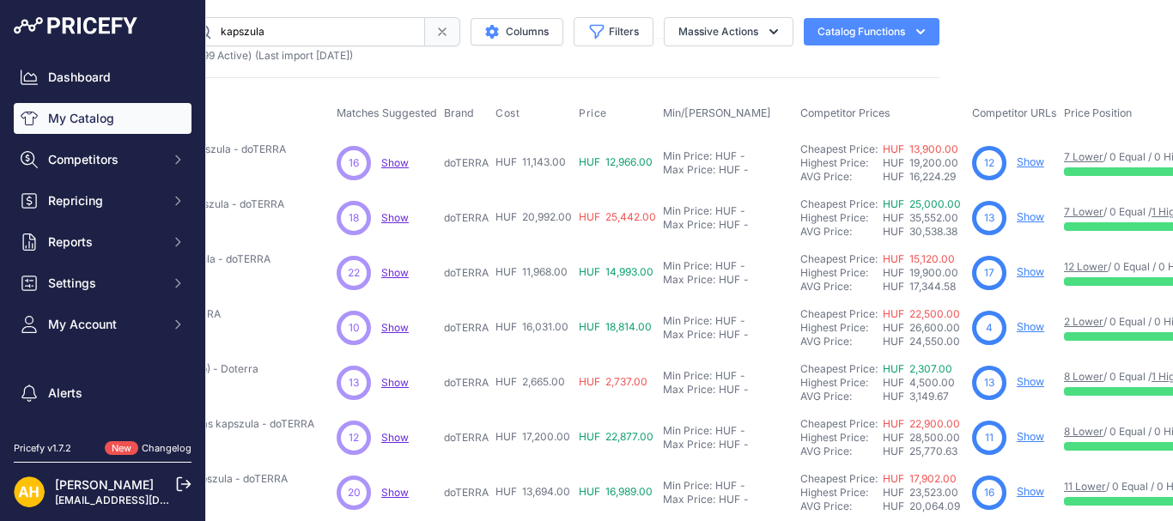
scroll to position [0, 222]
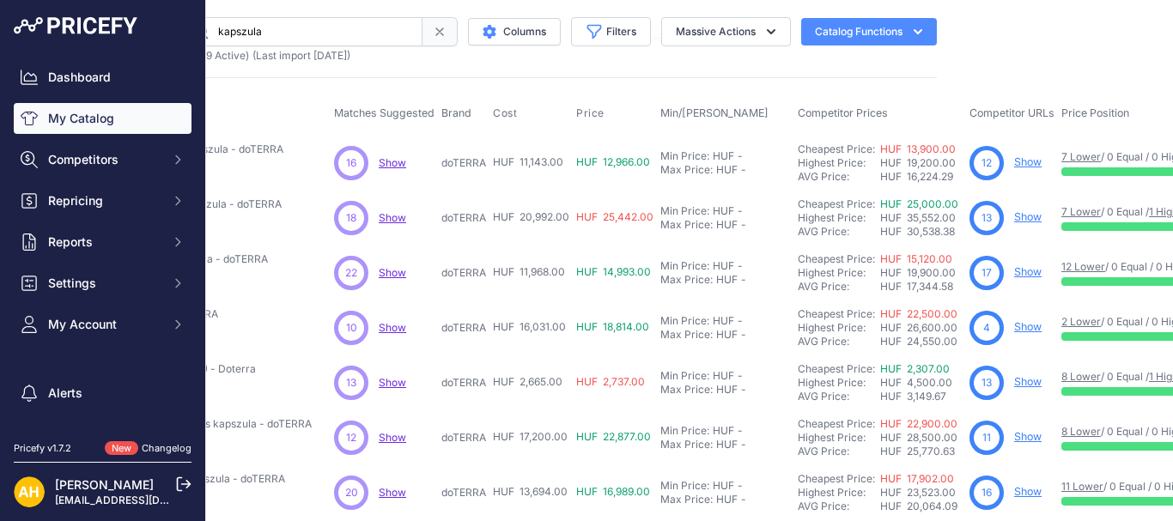
click at [1025, 379] on link "Show" at bounding box center [1027, 381] width 27 height 13
click at [247, 32] on input "kapszula" at bounding box center [303, 31] width 240 height 29
paste input "GX Assist"
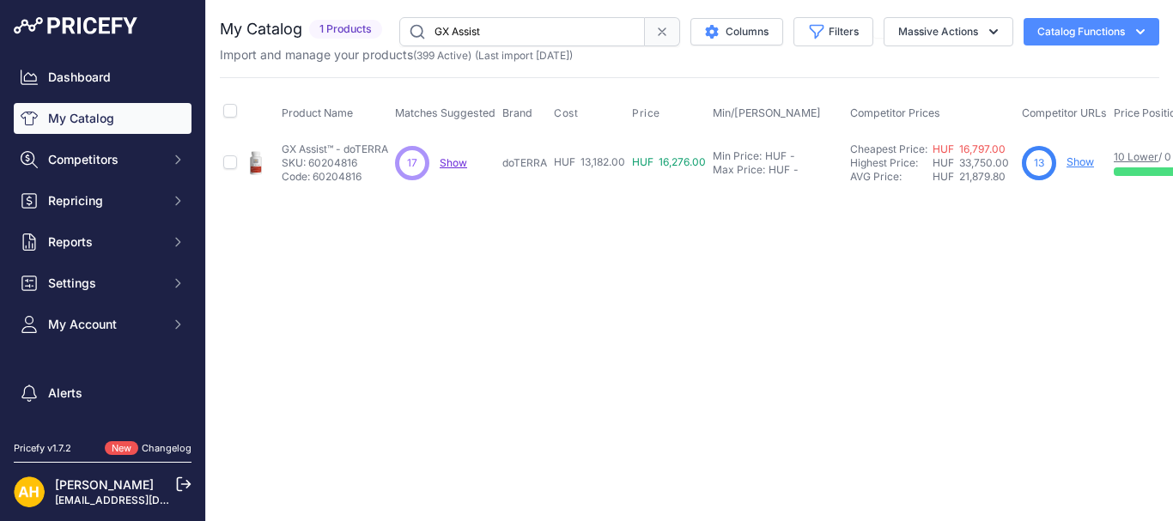
click at [452, 28] on input "GX Assist" at bounding box center [522, 31] width 246 height 29
paste input "ZenGest"
type input "ZenGest"
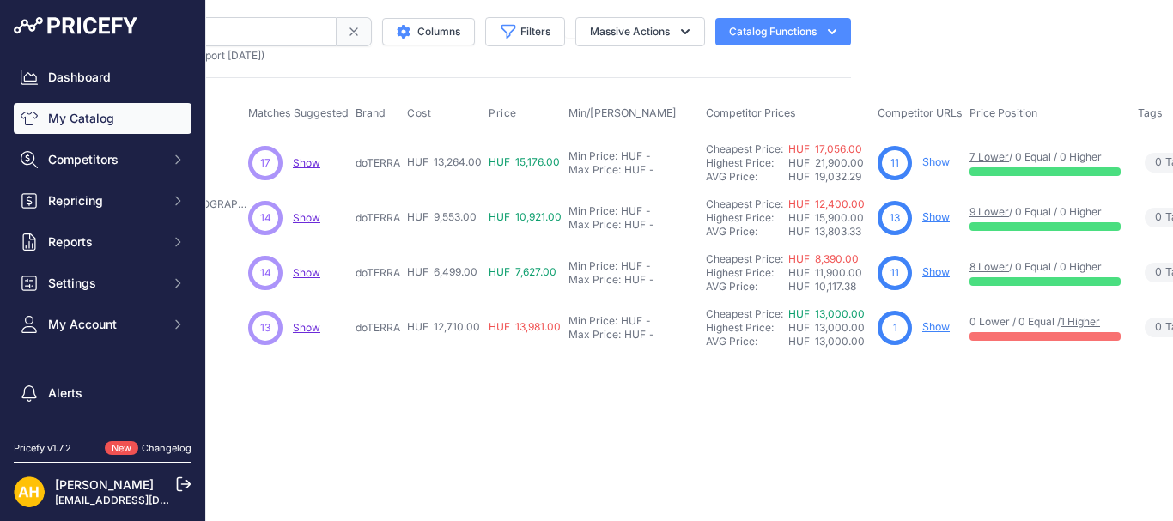
scroll to position [0, 319]
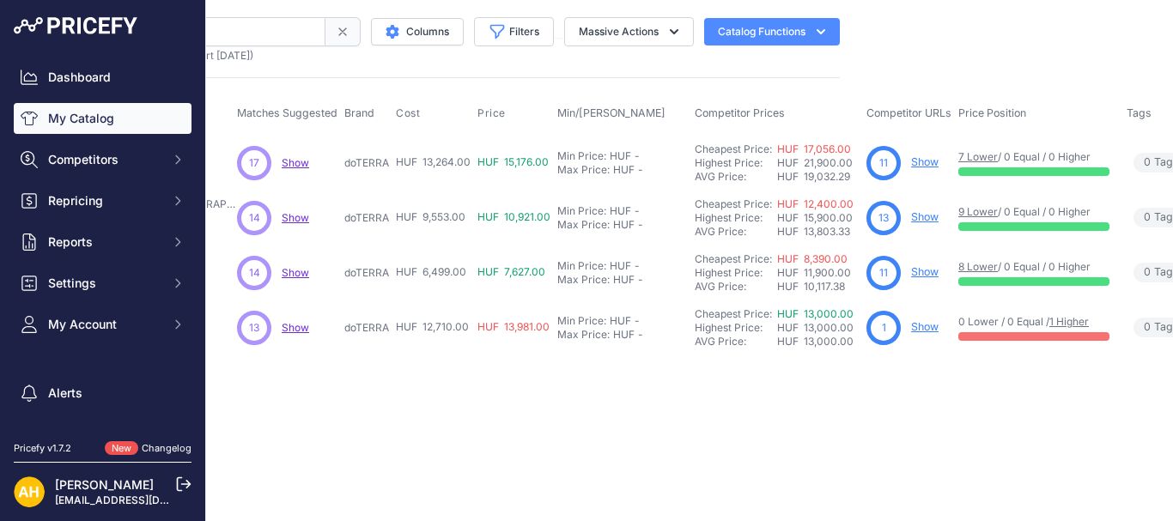
click at [911, 156] on link "Show" at bounding box center [924, 161] width 27 height 13
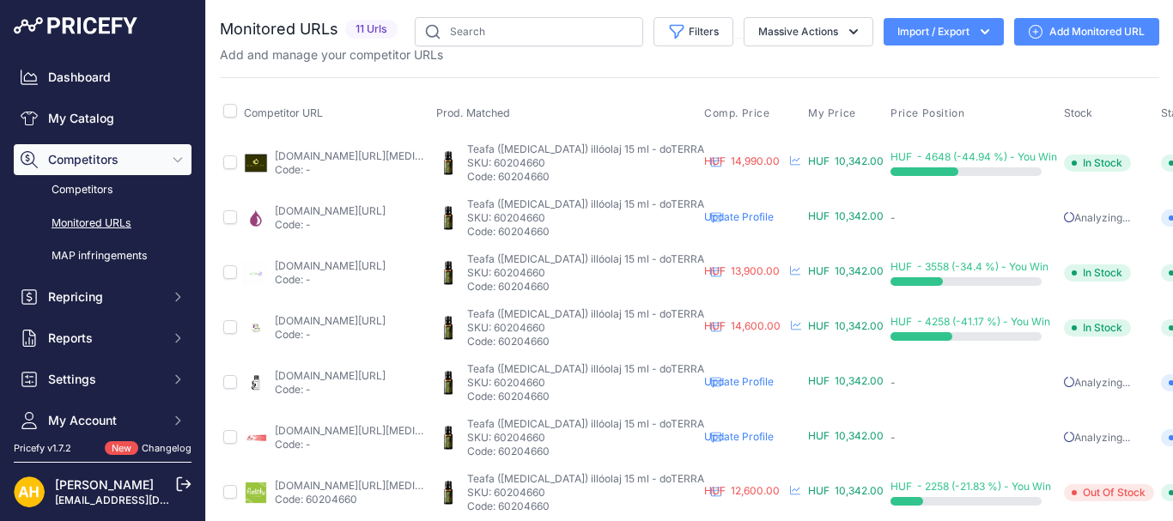
click at [1060, 35] on link "Add Monitored URL" at bounding box center [1086, 31] width 145 height 27
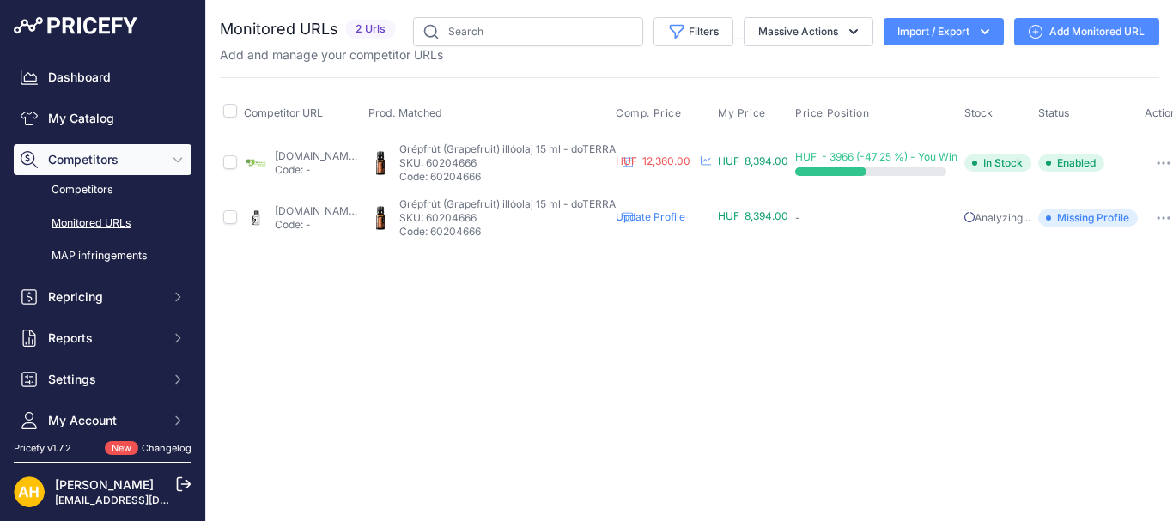
click at [1056, 33] on link "Add Monitored URL" at bounding box center [1086, 31] width 145 height 27
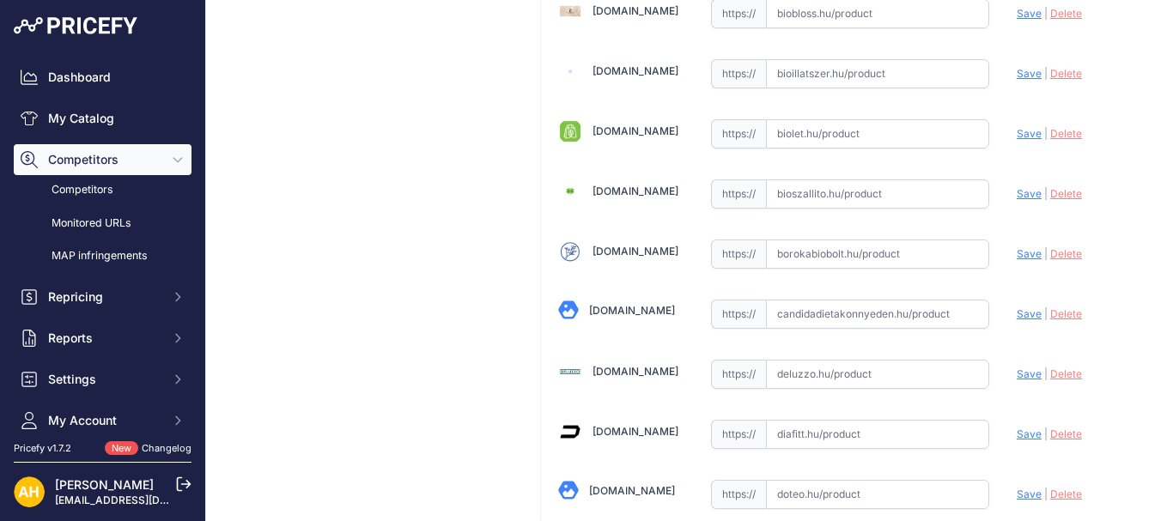
scroll to position [859, 0]
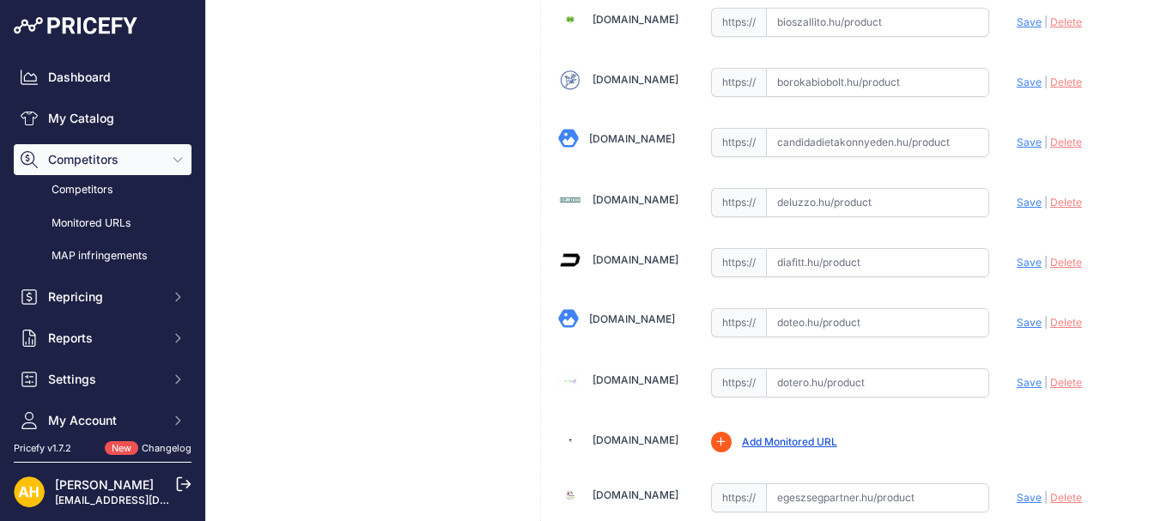
click at [843, 147] on input "text" at bounding box center [877, 142] width 223 height 29
paste input "[URL][DOMAIN_NAME]"
click at [1019, 142] on span "Save" at bounding box center [1029, 142] width 25 height 13
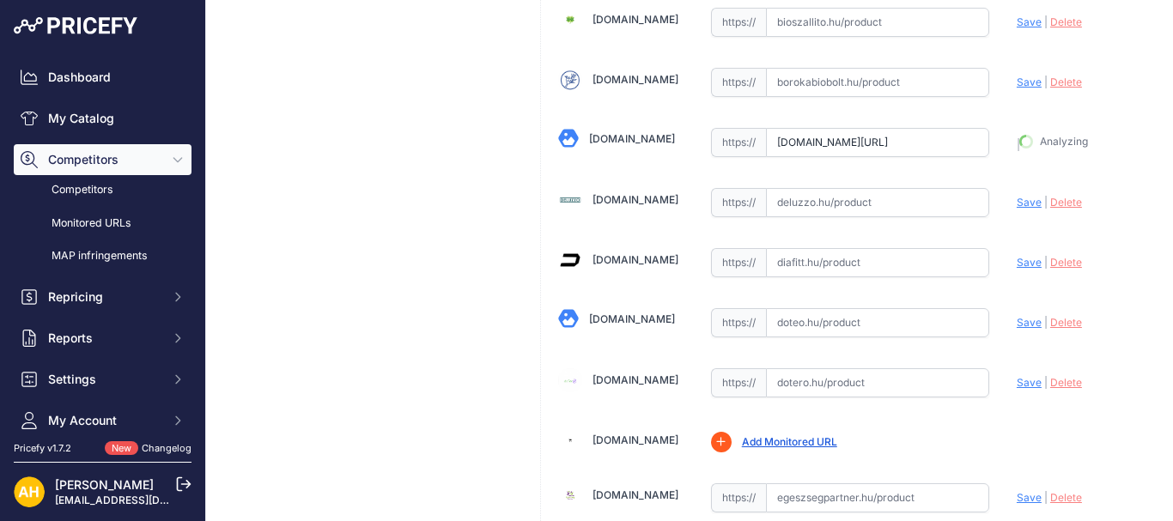
type input "[URL][DOMAIN_NAME]"
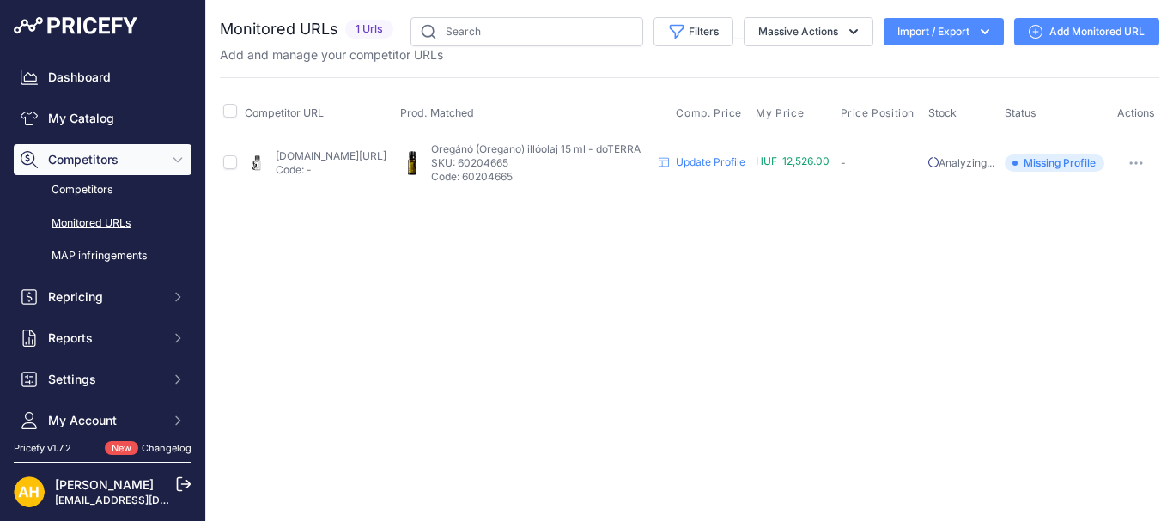
click at [1091, 28] on link "Add Monitored URL" at bounding box center [1086, 31] width 145 height 27
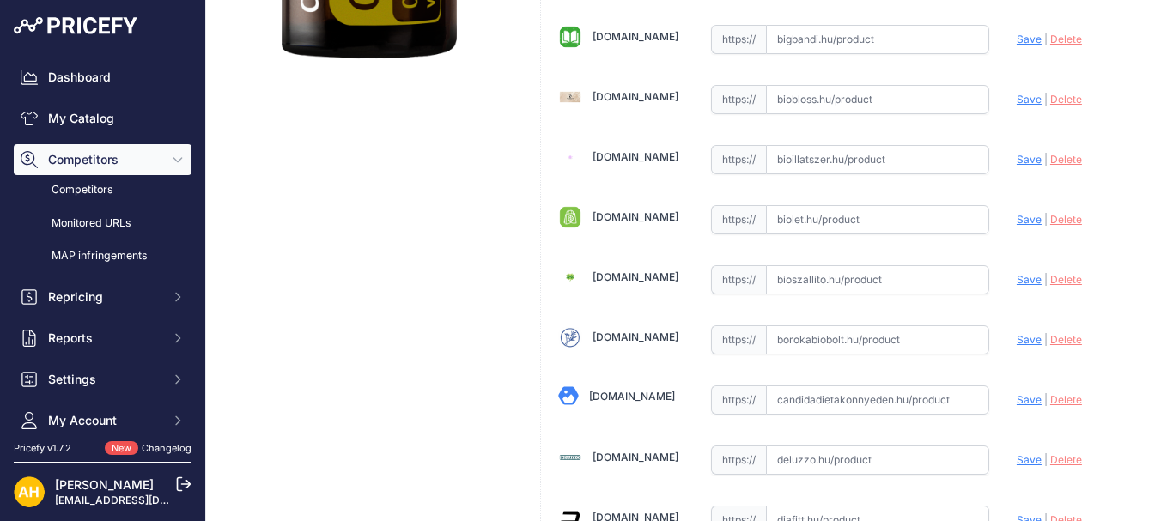
scroll to position [687, 0]
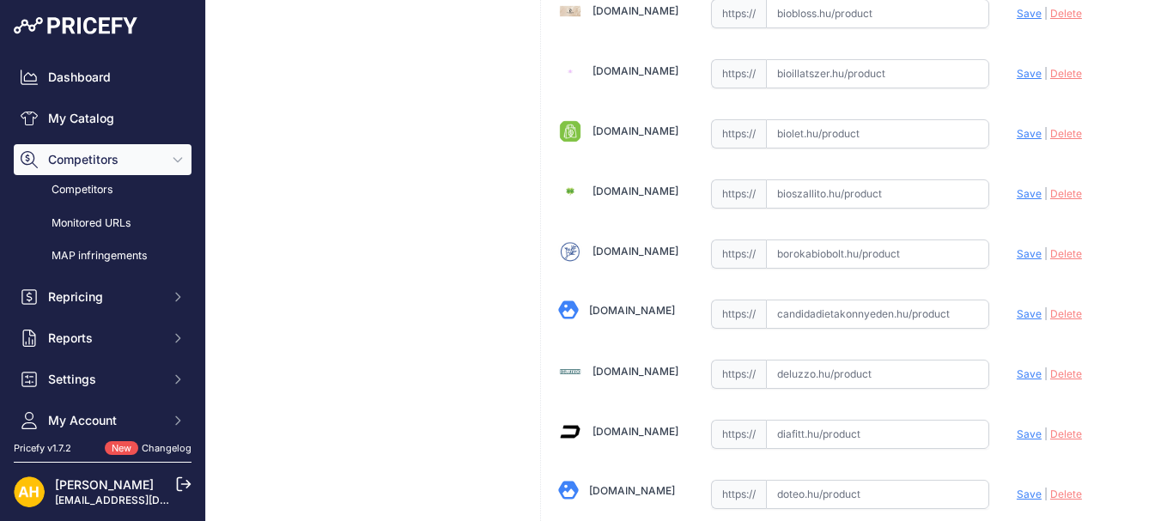
click at [835, 316] on input "text" at bounding box center [877, 314] width 223 height 29
paste input "[URL][DOMAIN_NAME]"
click at [1017, 315] on span "Save" at bounding box center [1029, 313] width 25 height 13
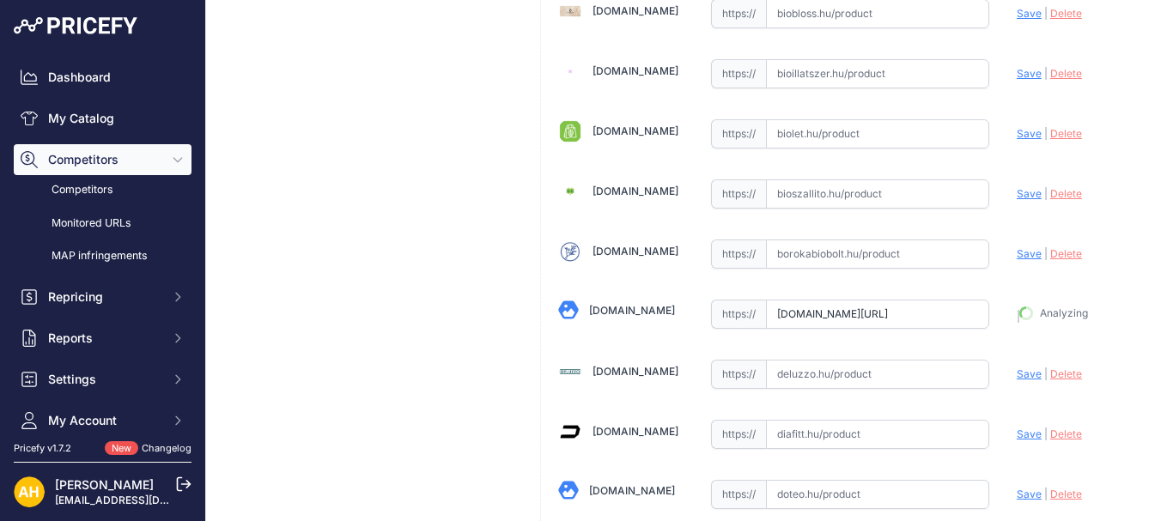
type input "[URL][DOMAIN_NAME]"
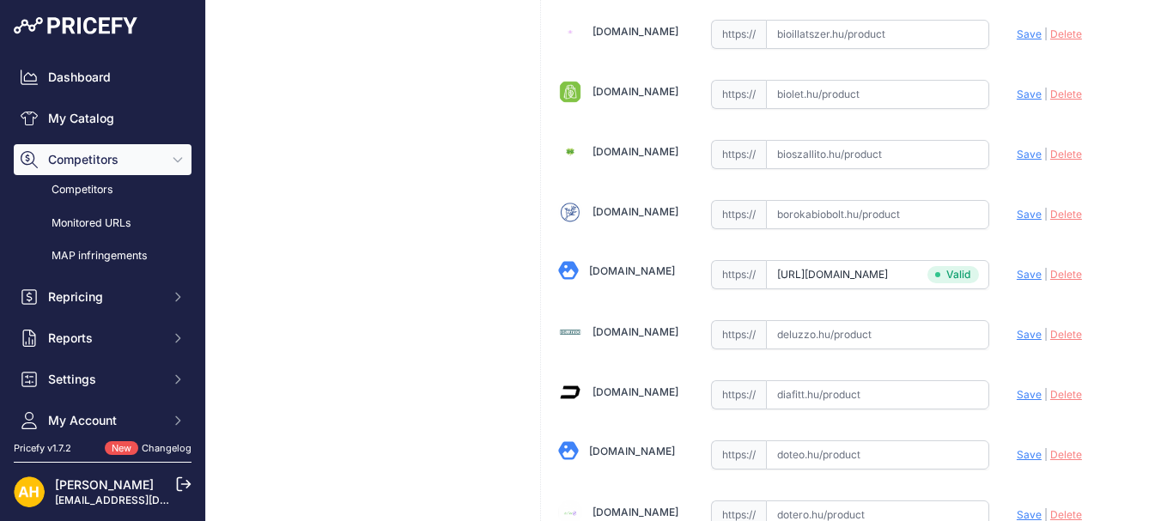
scroll to position [687, 0]
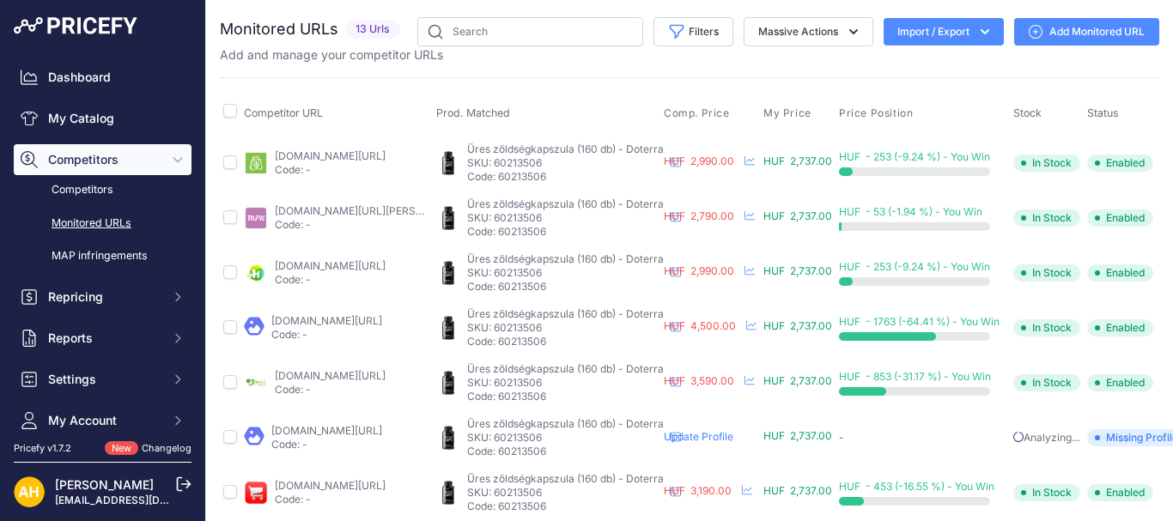
click at [1055, 31] on link "Add Monitored URL" at bounding box center [1086, 31] width 145 height 27
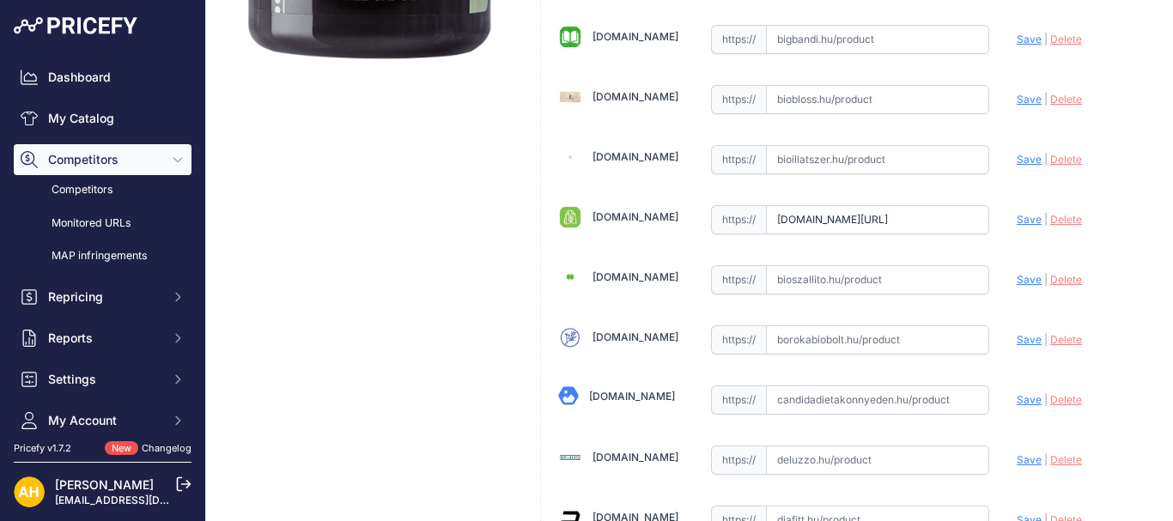
scroll to position [687, 0]
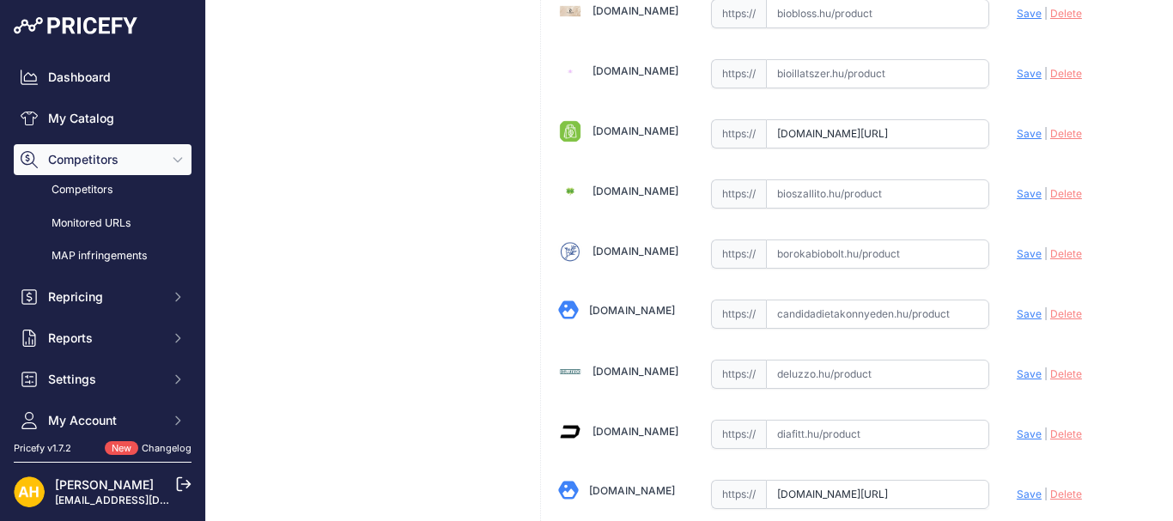
click at [814, 320] on input "text" at bounding box center [877, 314] width 223 height 29
paste input "[URL][DOMAIN_NAME]"
click at [1022, 320] on div "Update Profile Save | [GEOGRAPHIC_DATA] Analyzing" at bounding box center [1079, 309] width 125 height 27
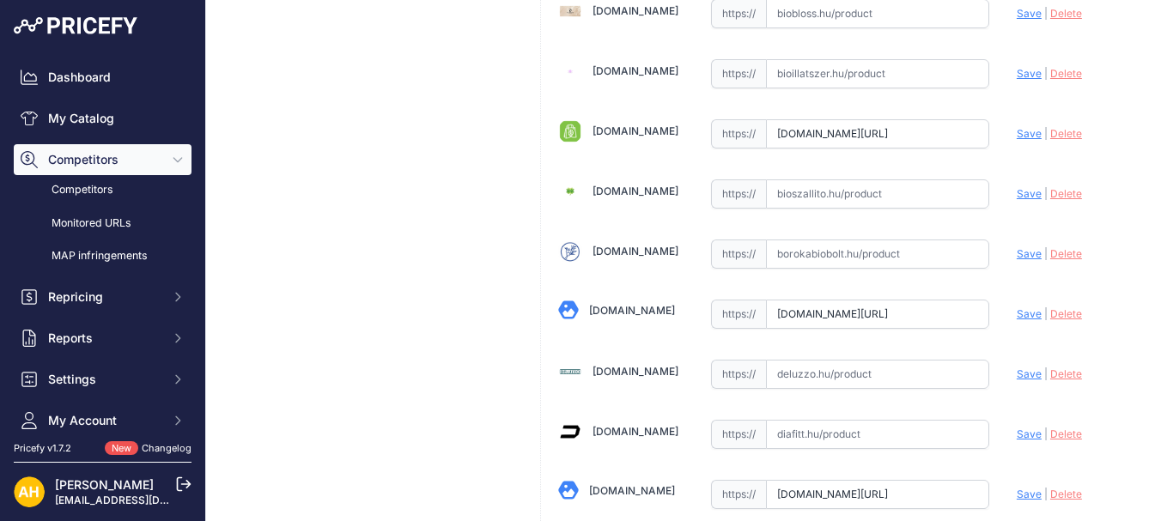
click at [1022, 313] on span "Save" at bounding box center [1029, 313] width 25 height 13
type input "[URL][DOMAIN_NAME]"
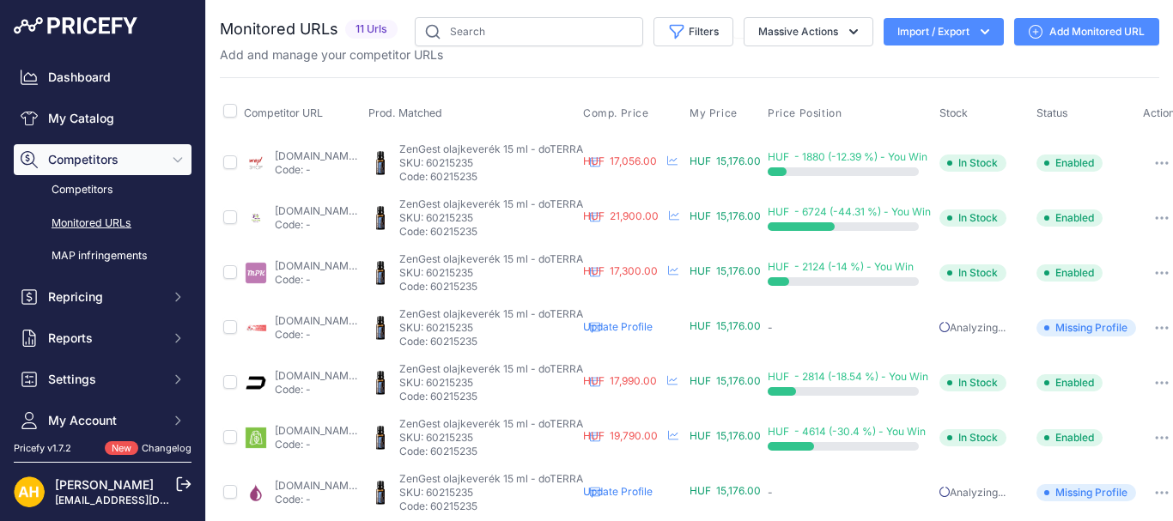
scroll to position [0, 92]
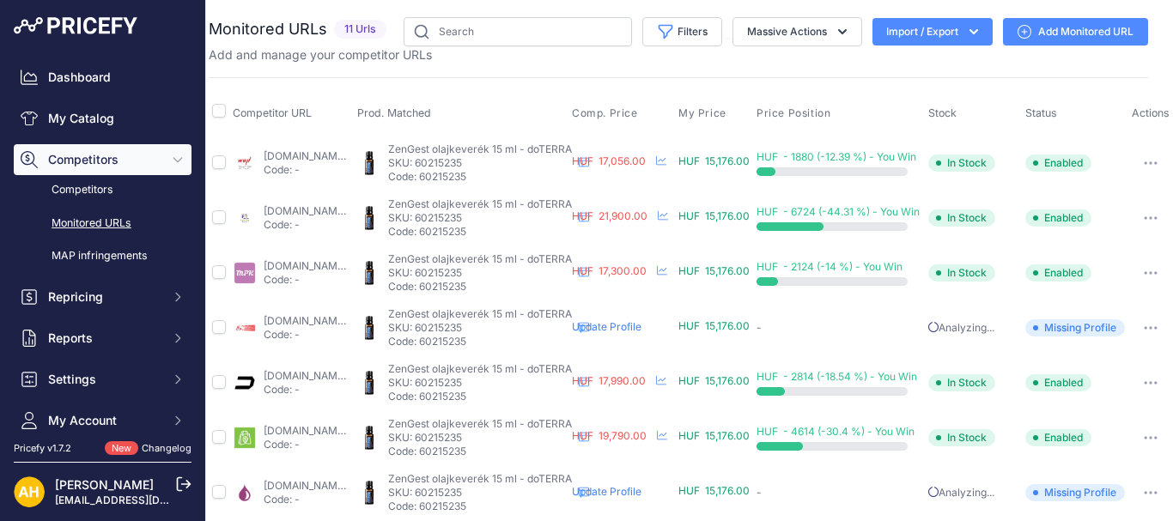
click at [1003, 33] on link "Add Monitored URL" at bounding box center [1075, 31] width 145 height 27
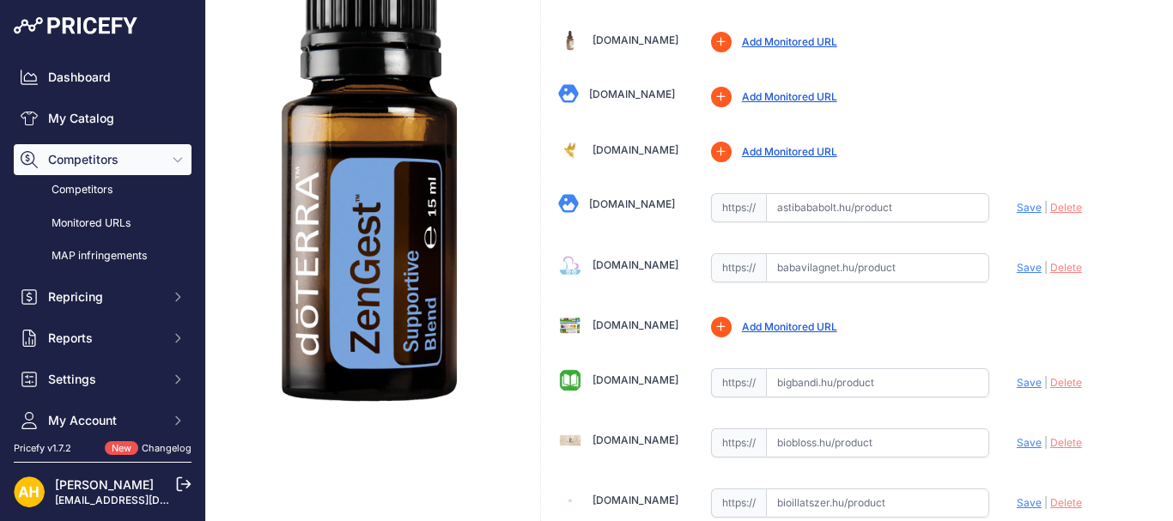
scroll to position [687, 0]
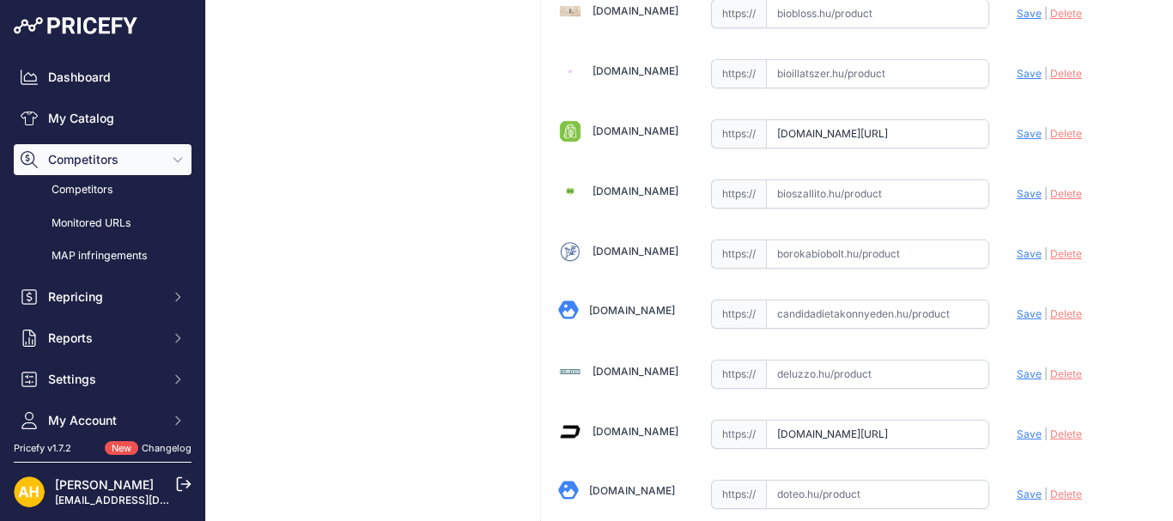
click at [824, 310] on input "text" at bounding box center [877, 314] width 223 height 29
paste input "https://www.candidadietakonnyeden.hu/doterra-zengest-illoolaj-emesztorendszeri-…"
click at [1017, 319] on span "Save" at bounding box center [1029, 313] width 25 height 13
type input "https://www.candidadietakonnyeden.hu/doterra-zengest-illoolaj-emesztorendszeri-…"
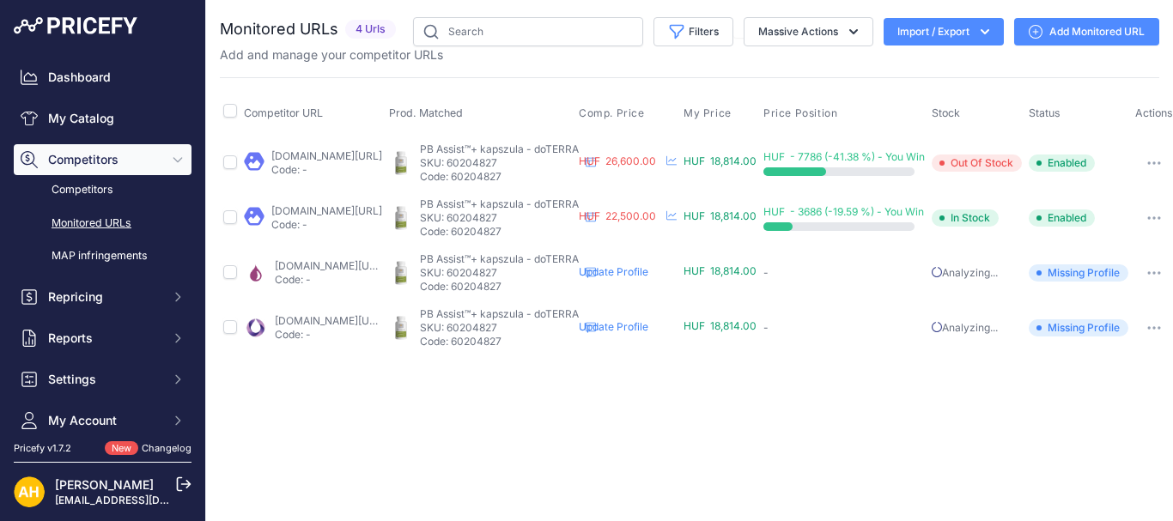
click at [1066, 29] on link "Add Monitored URL" at bounding box center [1086, 31] width 145 height 27
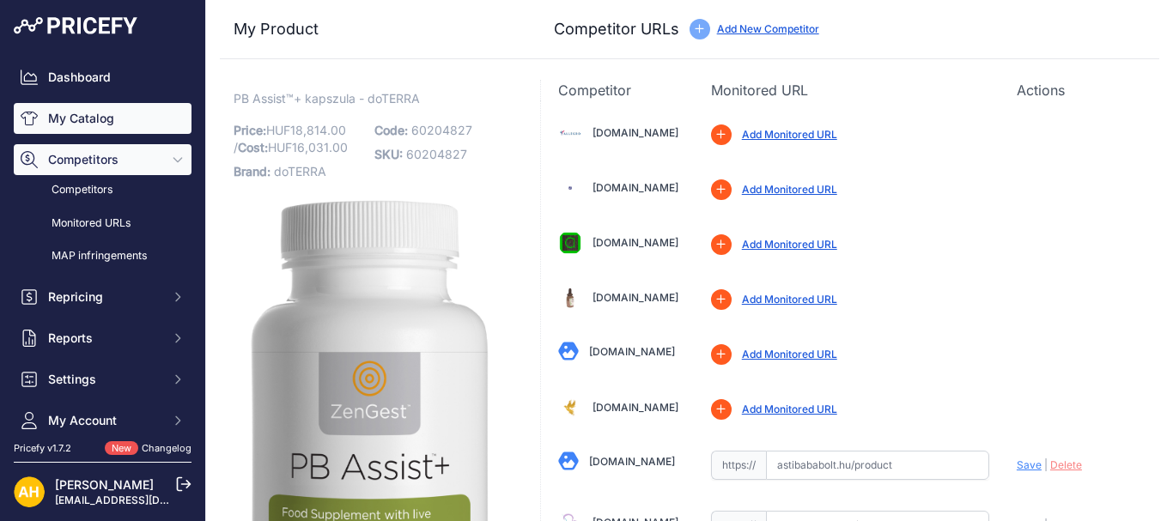
click at [96, 118] on link "My Catalog" at bounding box center [103, 118] width 178 height 31
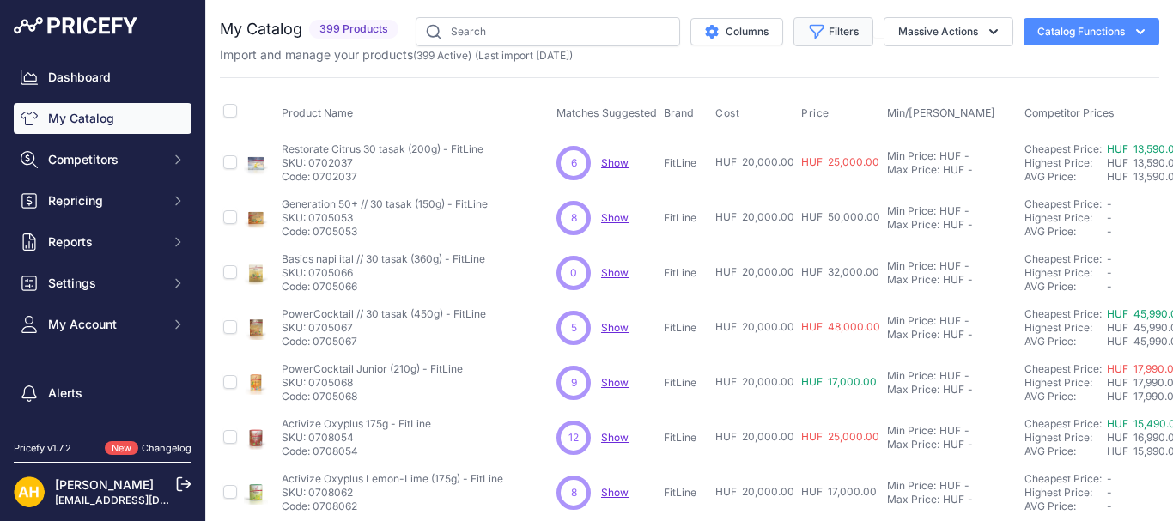
click at [811, 34] on icon "button" at bounding box center [817, 32] width 13 height 13
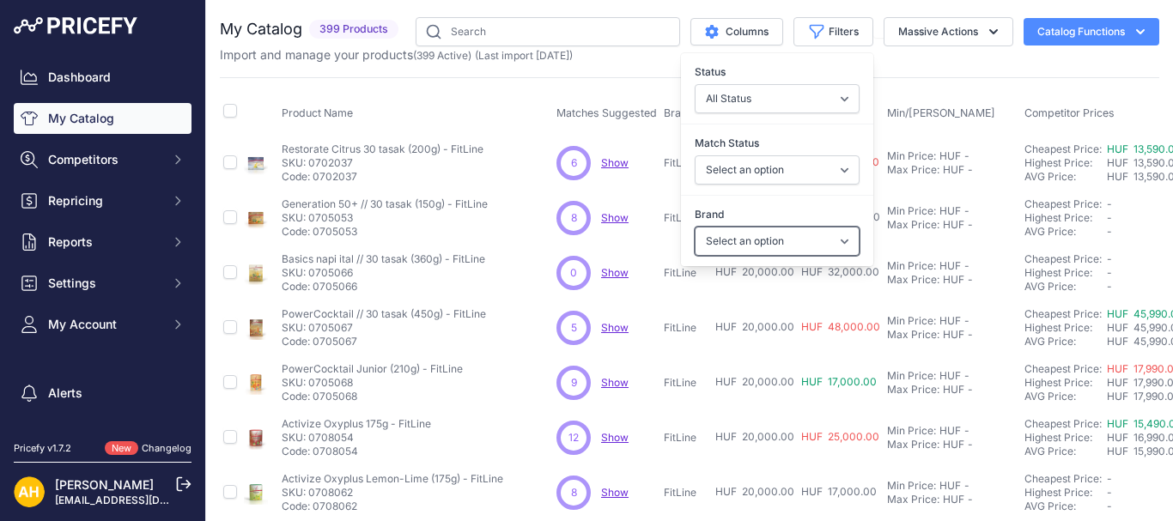
click at [774, 235] on select "Select an option doTERRA FitLine MESE TEA MyFlame Vonia" at bounding box center [777, 241] width 165 height 29
select select "doTERRA"
click at [695, 227] on select "Select an option doTERRA FitLine MESE TEA MyFlame Vonia" at bounding box center [777, 241] width 165 height 29
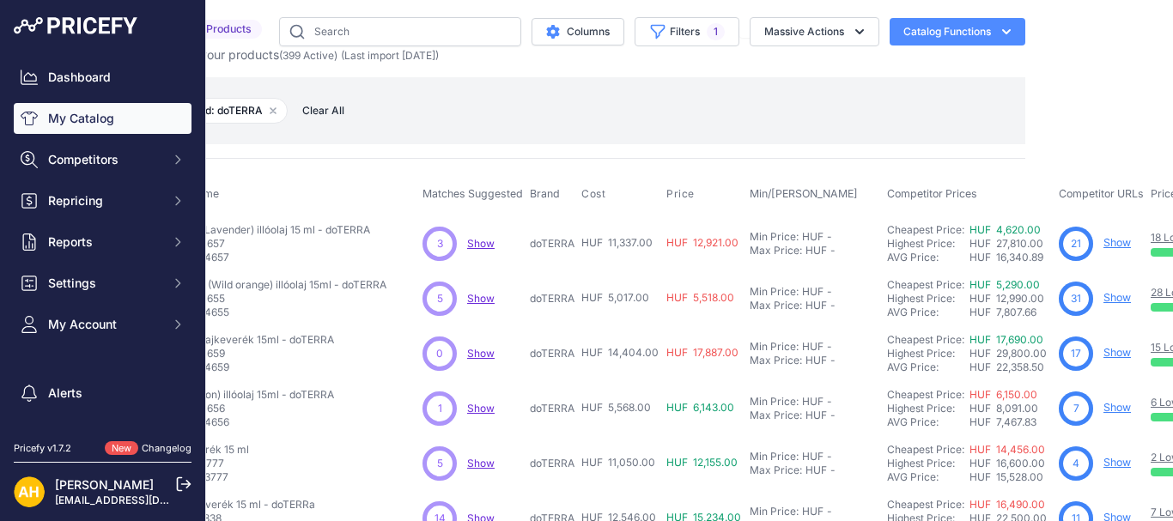
scroll to position [0, 135]
click at [1116, 241] on link "Show" at bounding box center [1115, 242] width 27 height 13
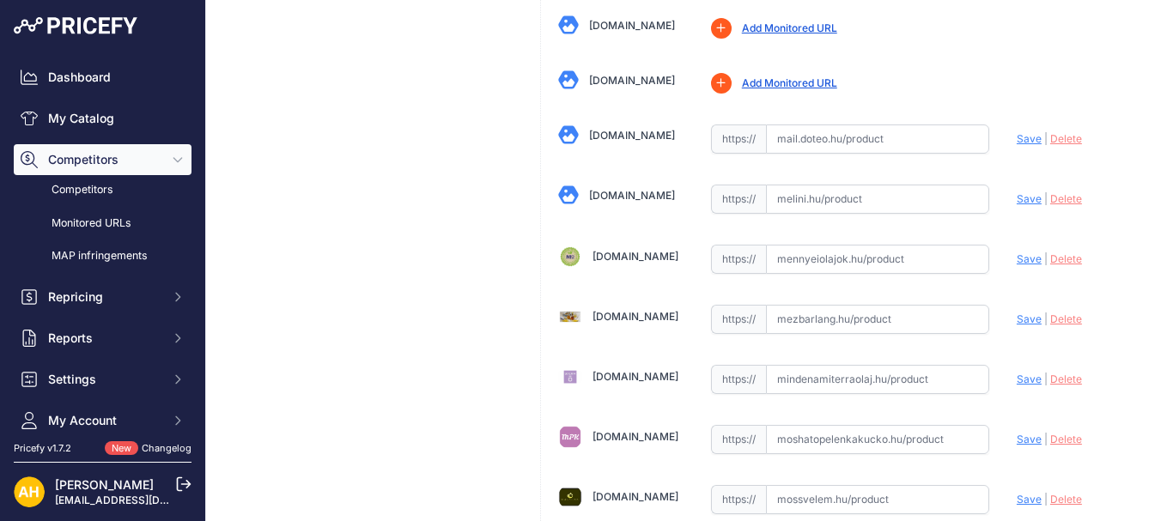
scroll to position [2747, 0]
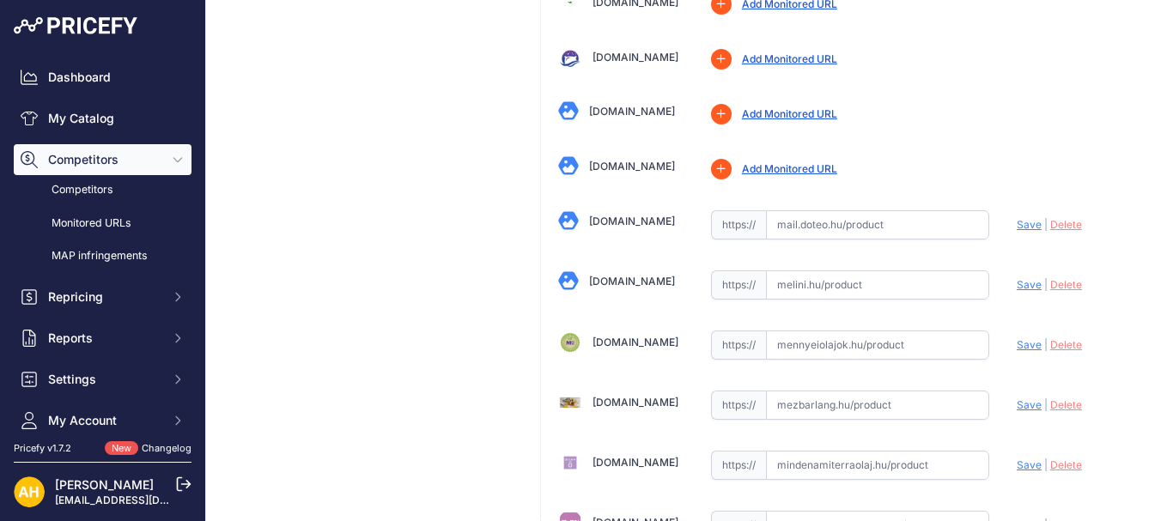
click at [609, 284] on link "[DOMAIN_NAME]" at bounding box center [632, 281] width 86 height 13
click at [630, 343] on link "[DOMAIN_NAME]" at bounding box center [635, 342] width 86 height 13
click at [614, 401] on link "[DOMAIN_NAME]" at bounding box center [635, 402] width 86 height 13
click at [616, 458] on link "[DOMAIN_NAME]" at bounding box center [635, 462] width 86 height 13
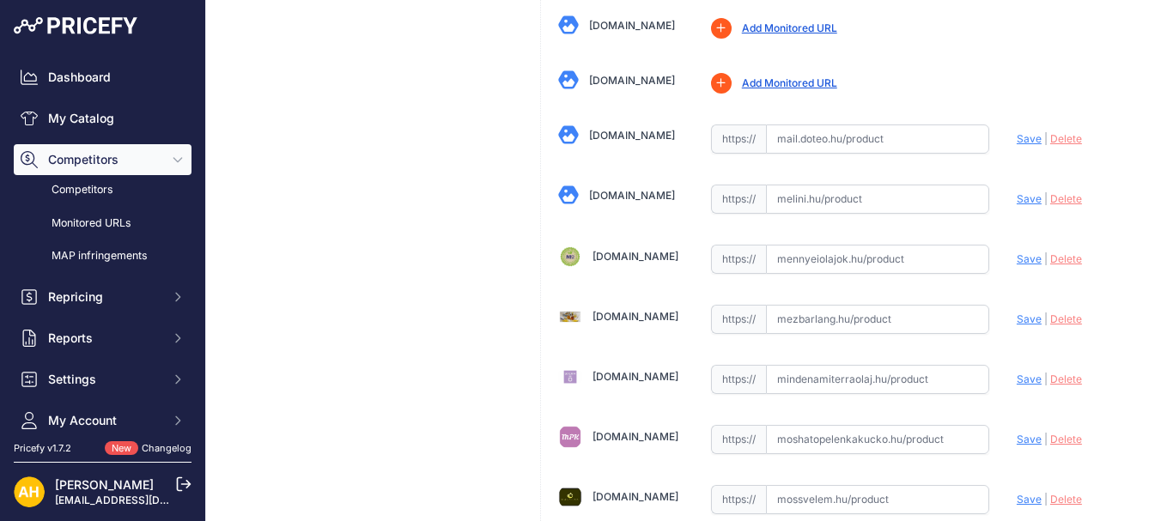
scroll to position [2919, 0]
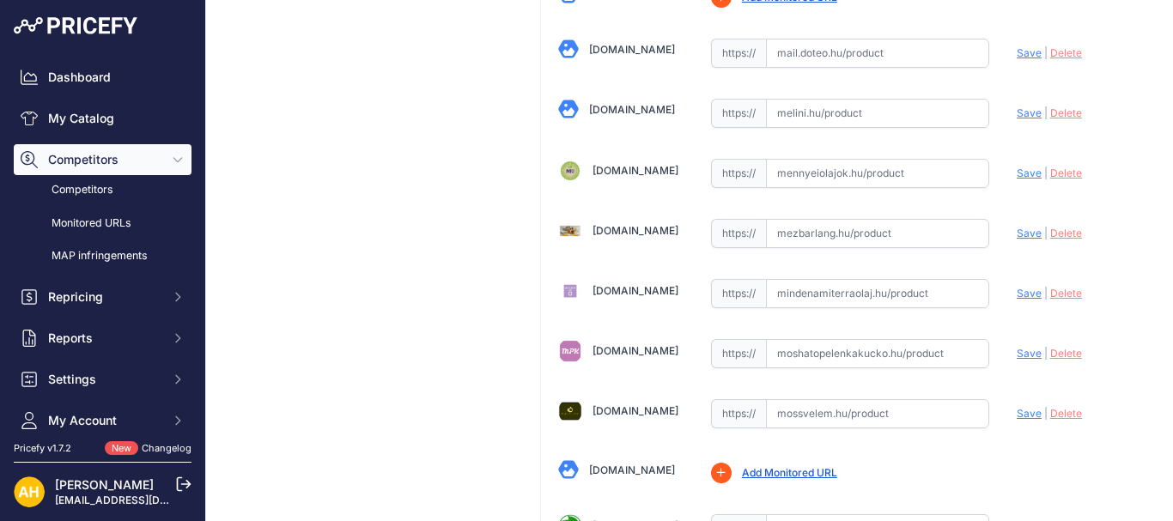
click at [630, 350] on link "[DOMAIN_NAME]" at bounding box center [635, 350] width 86 height 13
click at [650, 287] on link "[DOMAIN_NAME]" at bounding box center [635, 290] width 86 height 13
click at [618, 410] on link "[DOMAIN_NAME]" at bounding box center [635, 410] width 86 height 13
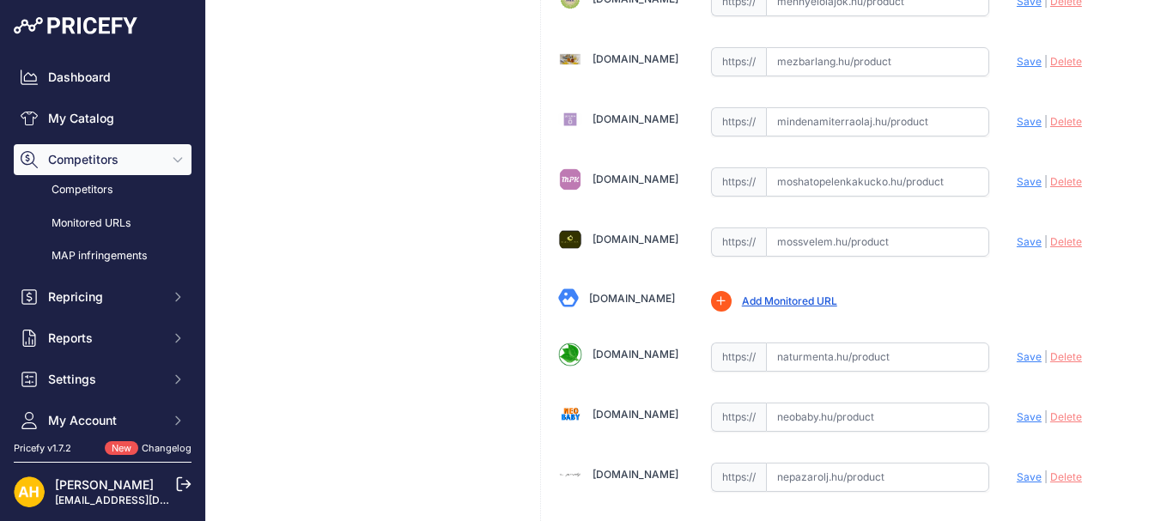
scroll to position [3177, 0]
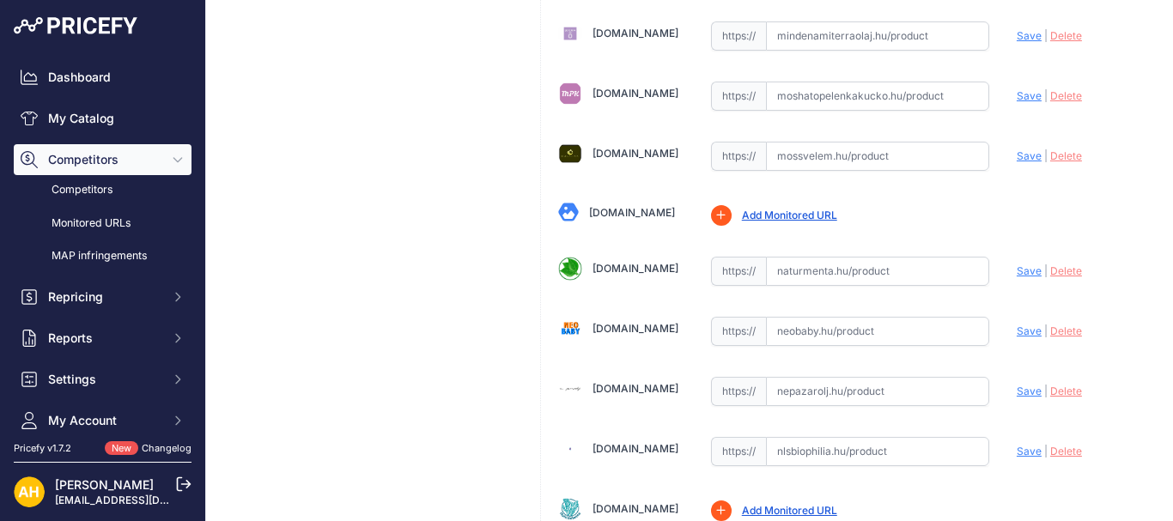
click at [633, 273] on link "[DOMAIN_NAME]" at bounding box center [635, 268] width 86 height 13
click at [608, 330] on link "[DOMAIN_NAME]" at bounding box center [635, 328] width 86 height 13
click at [618, 382] on link "[DOMAIN_NAME]" at bounding box center [635, 388] width 86 height 13
click at [622, 446] on link "[DOMAIN_NAME]" at bounding box center [635, 448] width 86 height 13
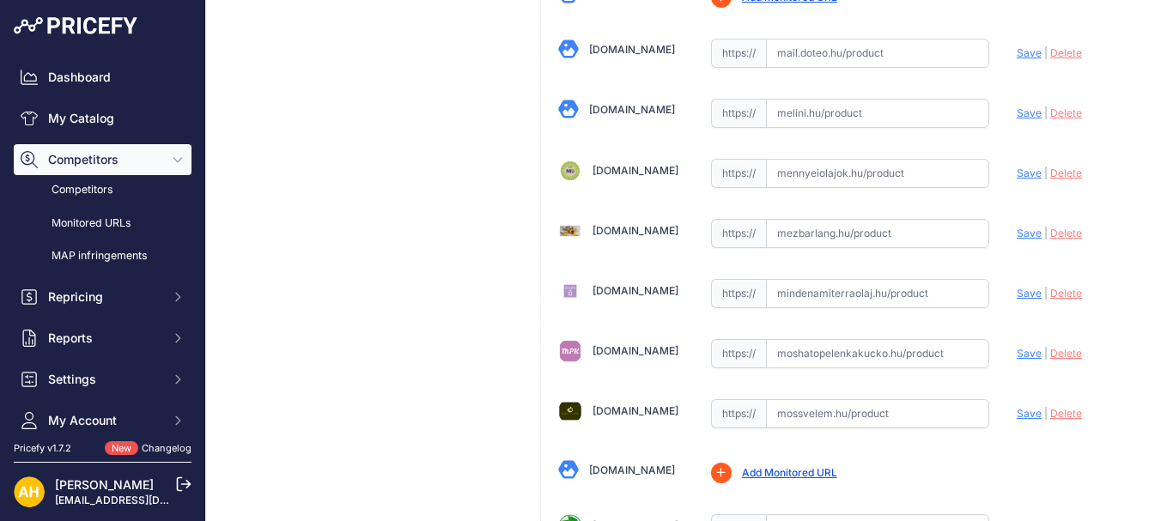
scroll to position [2833, 0]
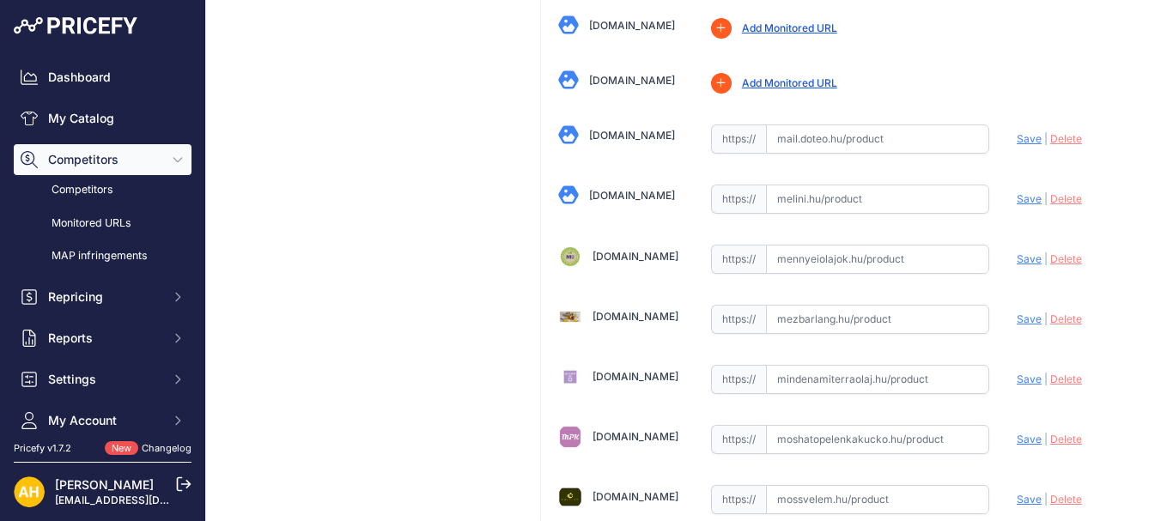
click at [891, 264] on input "text" at bounding box center [877, 259] width 223 height 29
paste input "[URL][DOMAIN_NAME]"
click at [1017, 261] on span "Save" at bounding box center [1029, 258] width 25 height 13
type input "[URL][DOMAIN_NAME]"
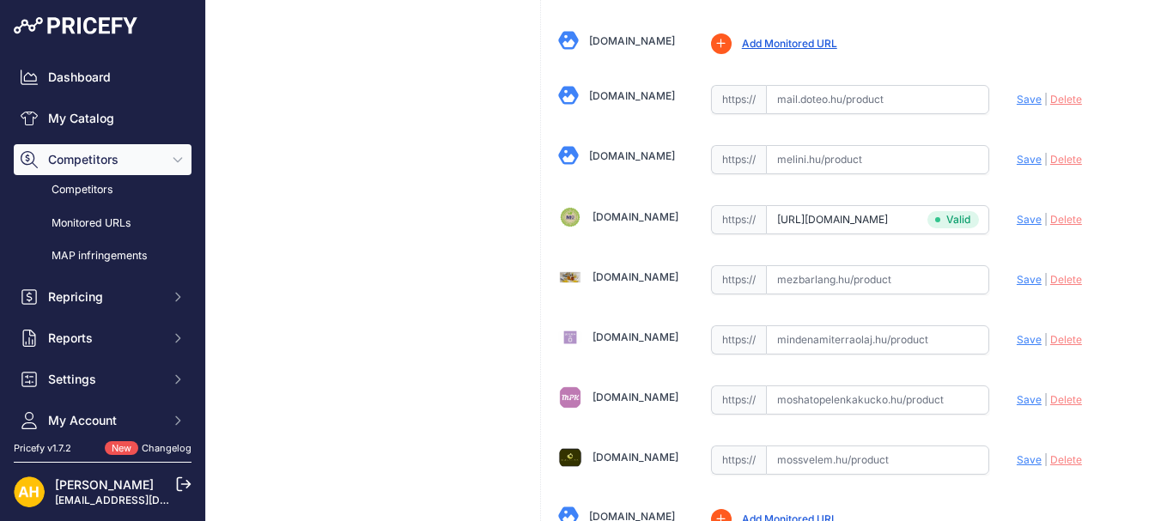
scroll to position [2833, 0]
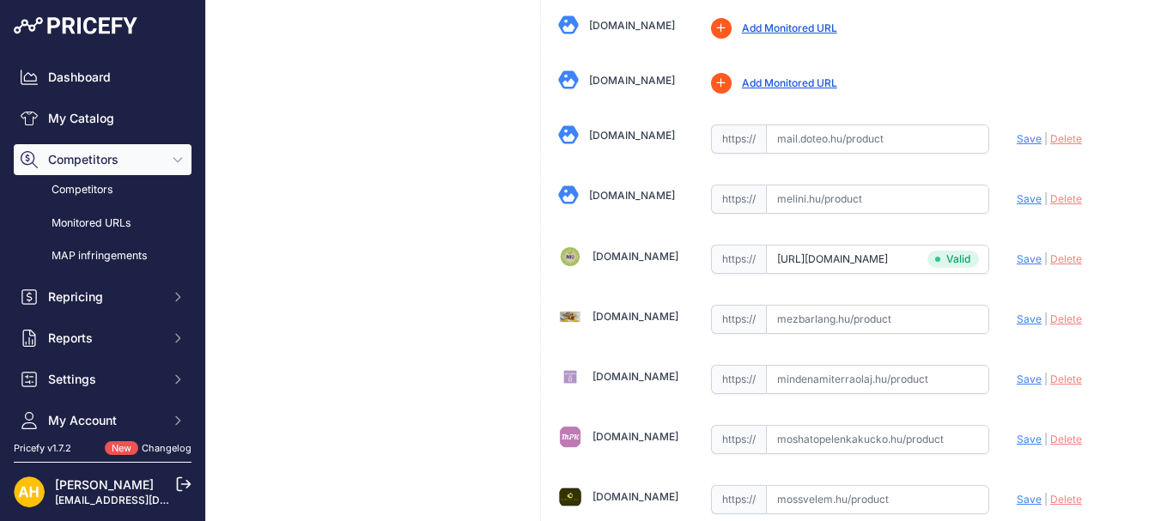
click at [852, 198] on input "text" at bounding box center [877, 199] width 223 height 29
paste input "[URL][DOMAIN_NAME]"
click at [1017, 198] on span "Save" at bounding box center [1029, 198] width 25 height 13
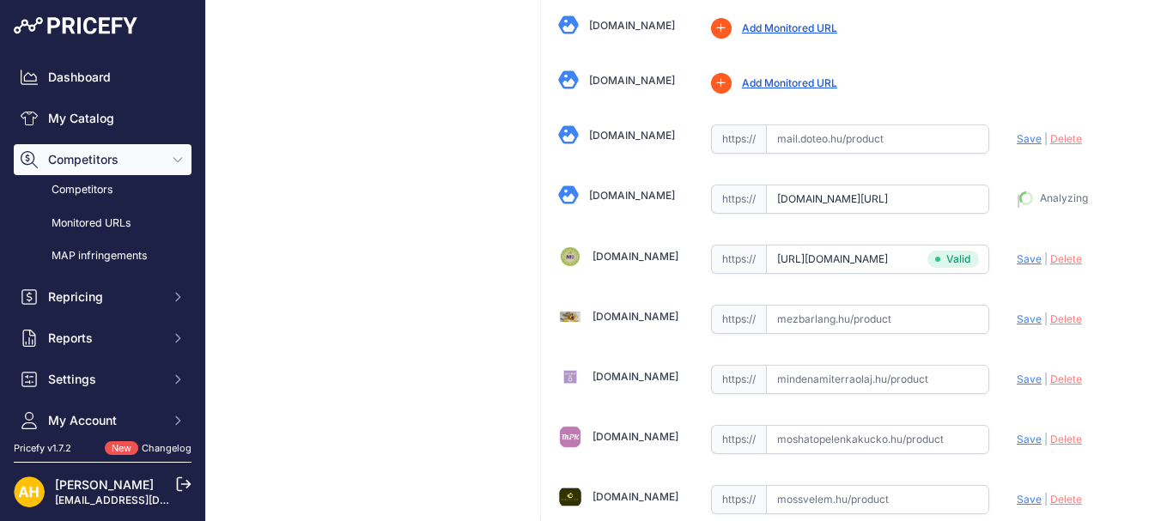
type input "[URL][DOMAIN_NAME]"
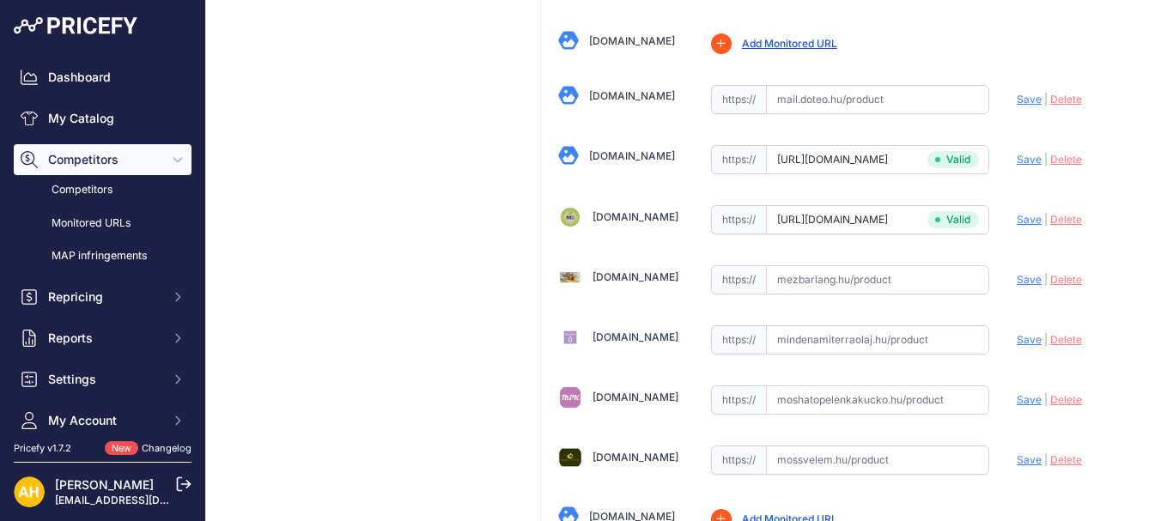
scroll to position [2833, 0]
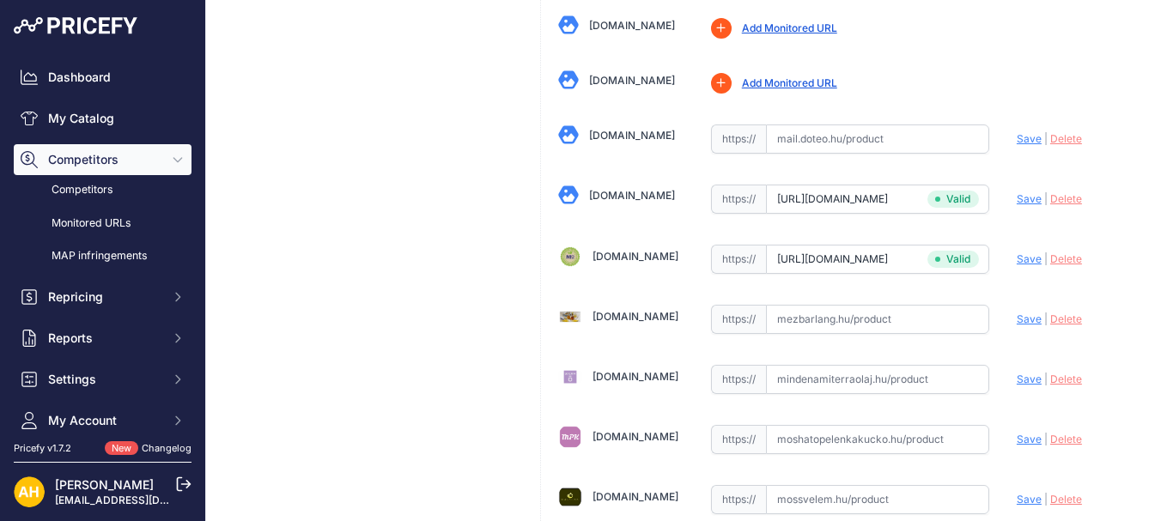
click at [806, 379] on input "text" at bounding box center [877, 379] width 223 height 29
paste input "[URL][DOMAIN_NAME]"
click at [1017, 385] on span "Save" at bounding box center [1029, 379] width 25 height 13
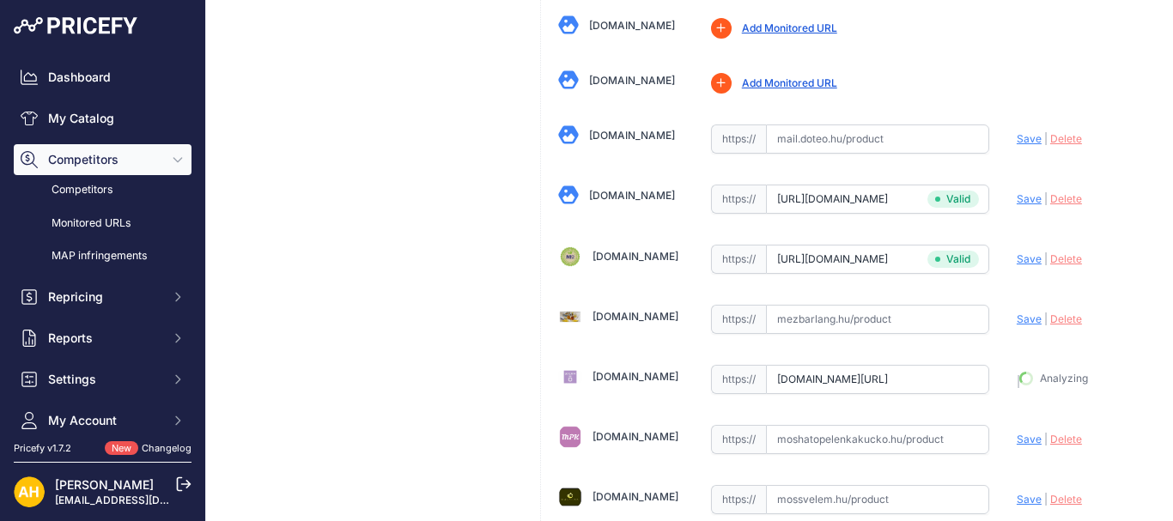
type input "[URL][DOMAIN_NAME]"
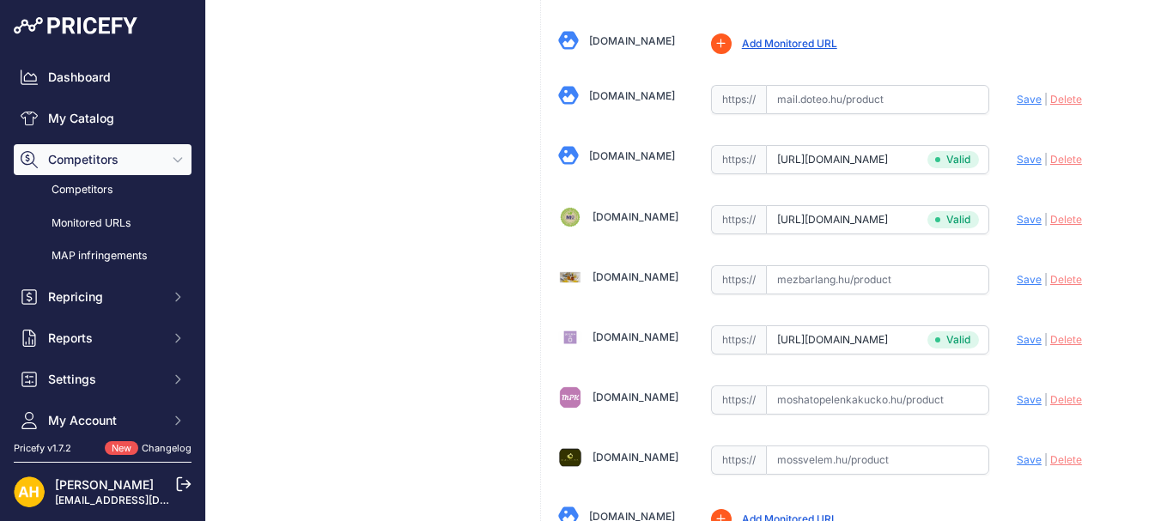
scroll to position [2833, 0]
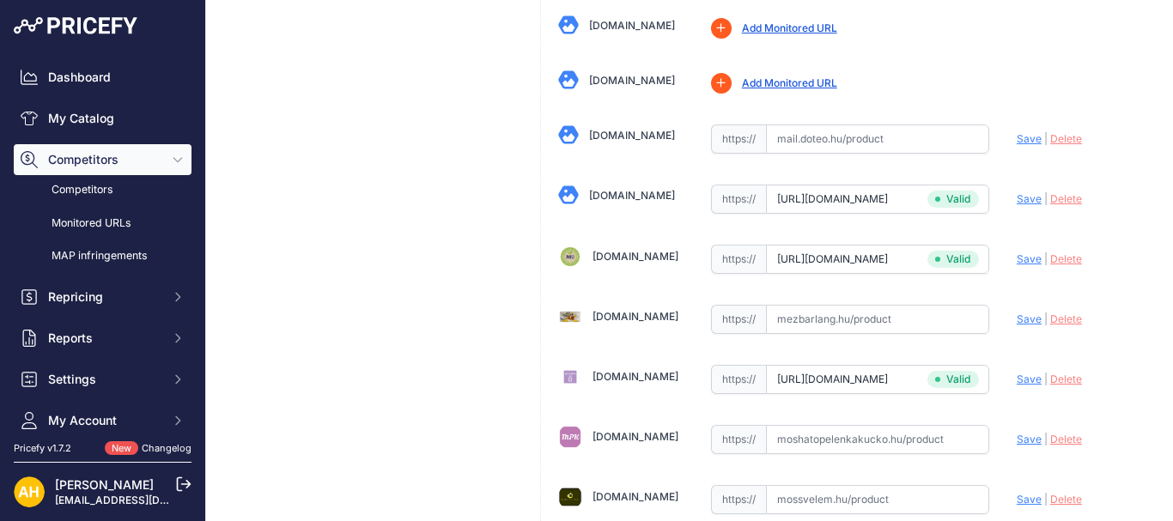
click at [867, 434] on input "text" at bounding box center [877, 439] width 223 height 29
paste input "[URL][DOMAIN_NAME]"
click at [1017, 439] on span "Save" at bounding box center [1029, 439] width 25 height 13
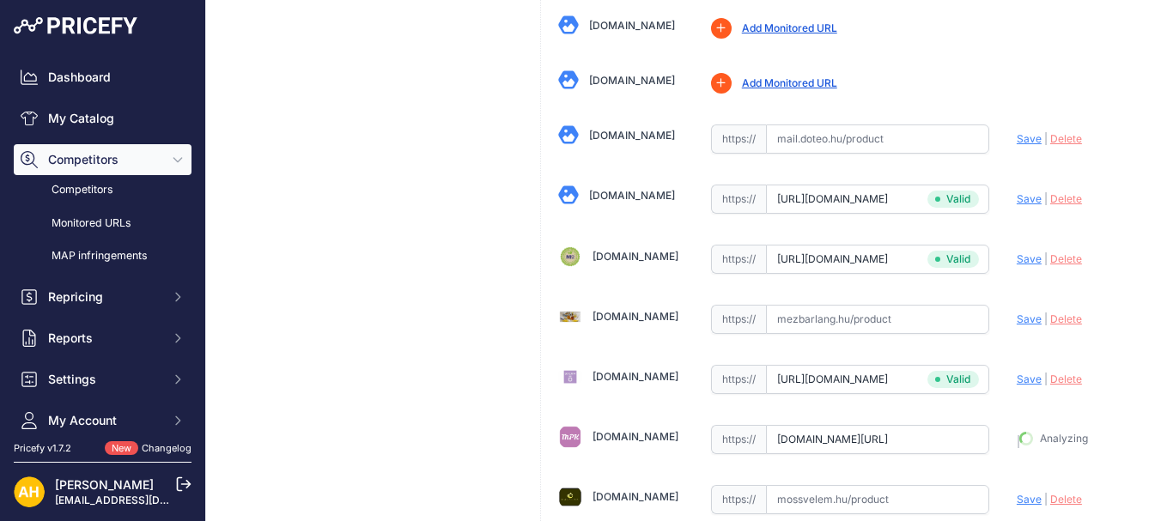
type input "[URL][DOMAIN_NAME]"
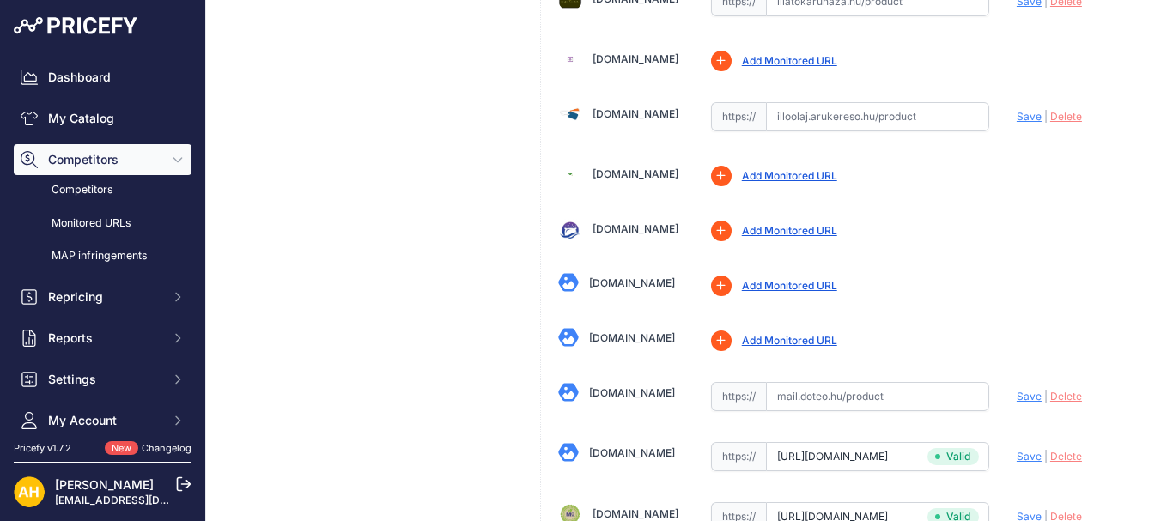
scroll to position [2404, 0]
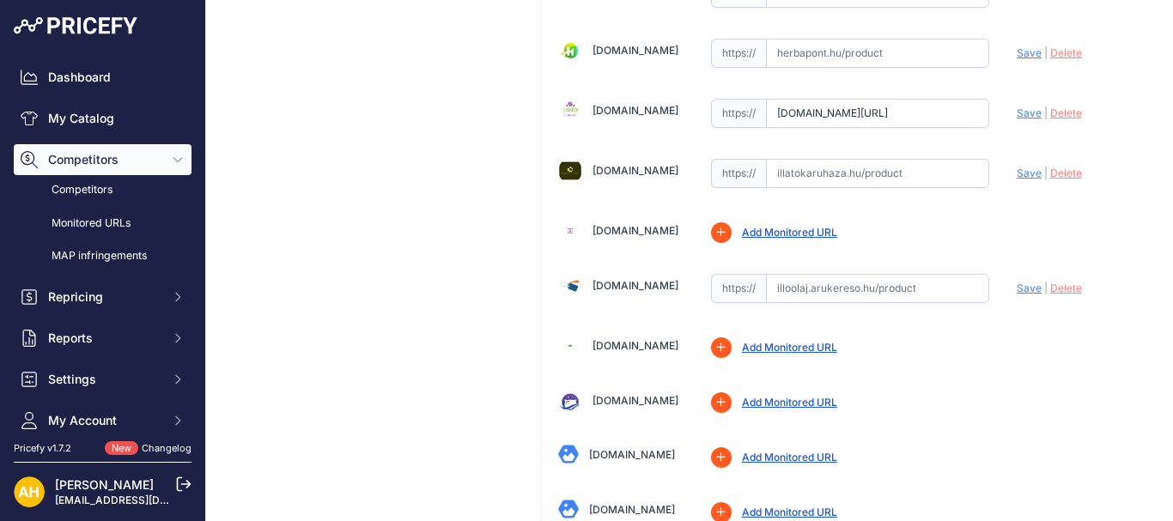
click at [859, 179] on input "text" at bounding box center [877, 173] width 223 height 29
paste input "[URL][DOMAIN_NAME]"
click at [1017, 174] on span "Save" at bounding box center [1029, 173] width 25 height 13
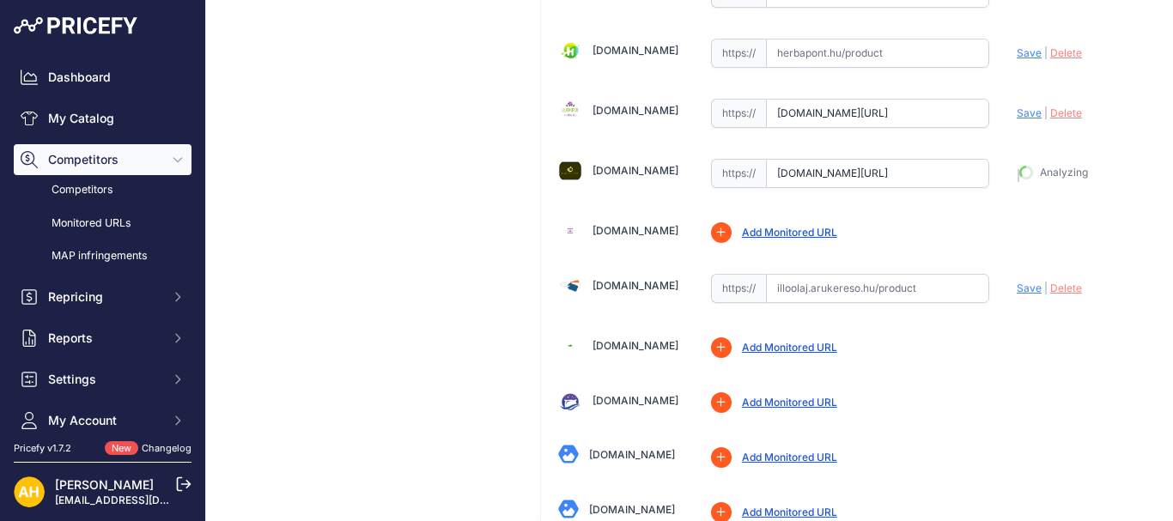
type input "[URL][DOMAIN_NAME]"
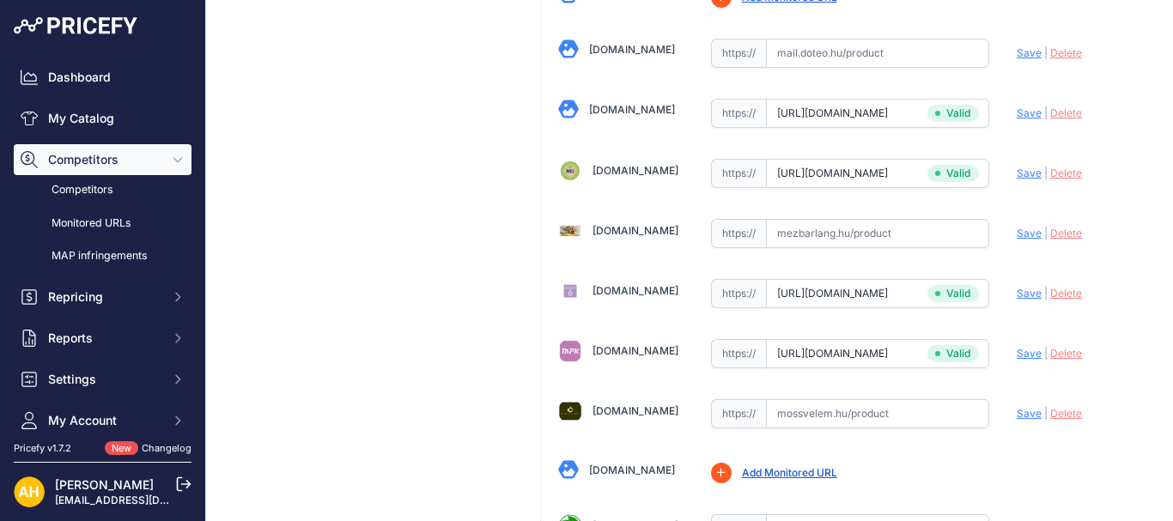
scroll to position [3263, 0]
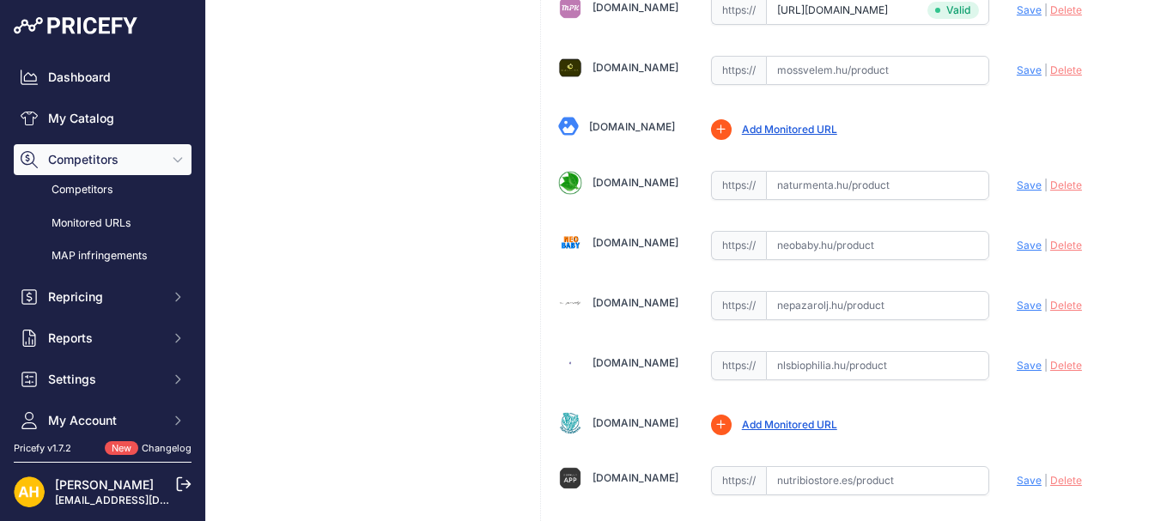
click at [811, 240] on input "text" at bounding box center [877, 245] width 223 height 29
paste input "[URL][DOMAIN_NAME][PERSON_NAME]"
click at [1020, 244] on span "Save" at bounding box center [1029, 245] width 25 height 13
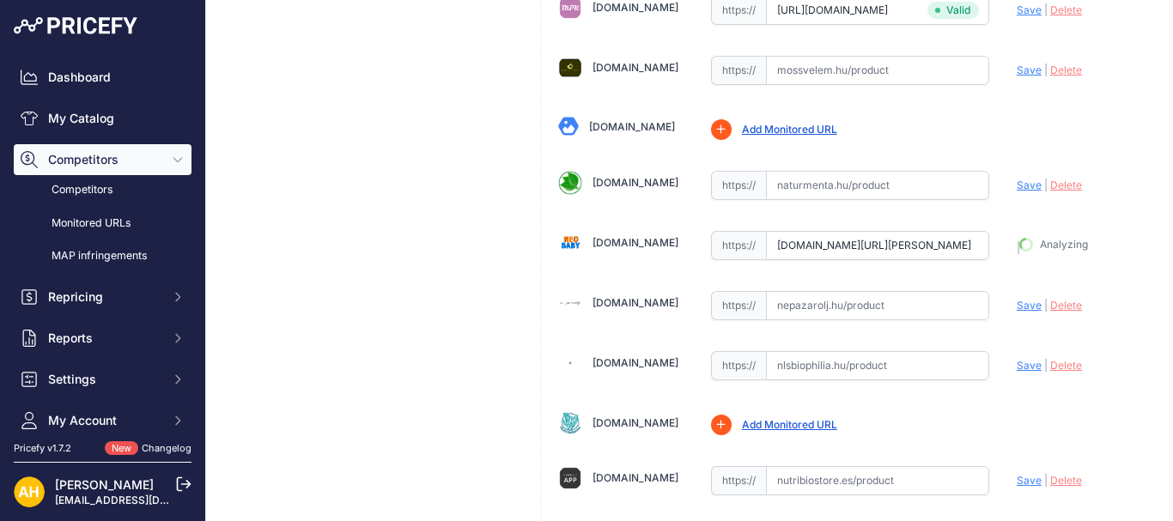
type input "[URL][DOMAIN_NAME][PERSON_NAME]"
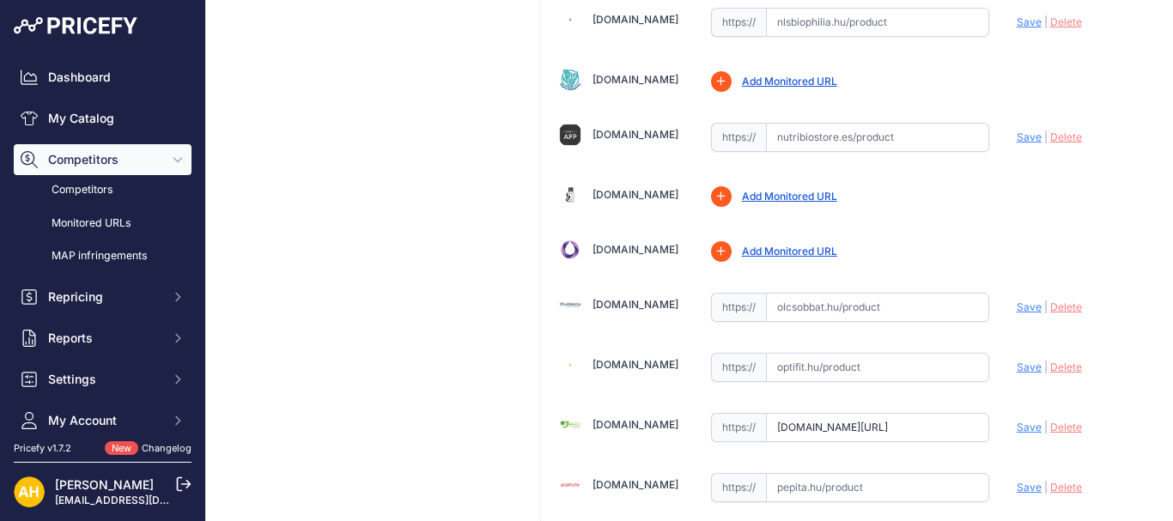
scroll to position [3692, 0]
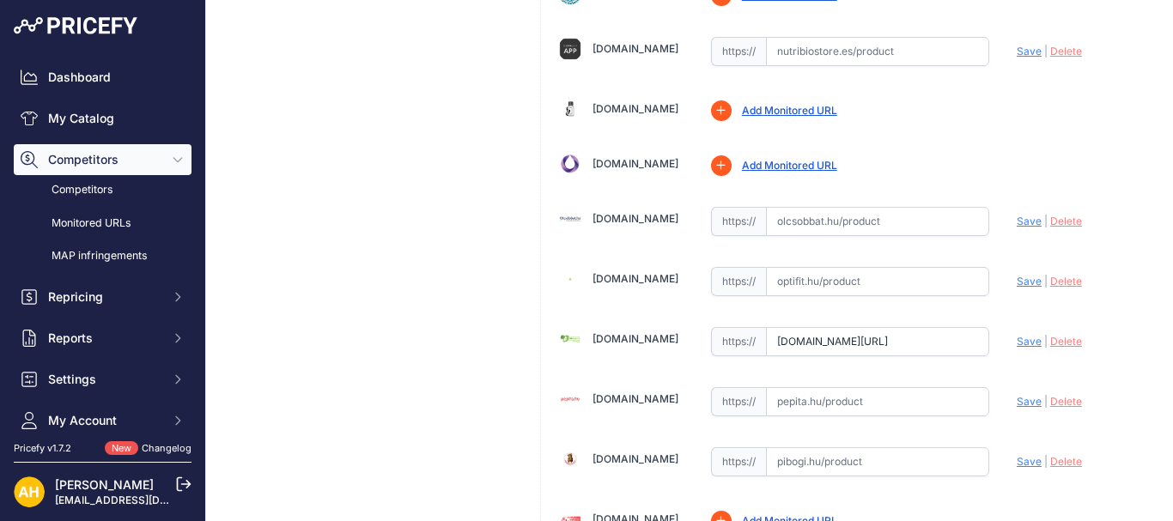
click at [604, 279] on link "[DOMAIN_NAME]" at bounding box center [635, 278] width 86 height 13
click at [610, 452] on link "[DOMAIN_NAME]" at bounding box center [635, 458] width 86 height 13
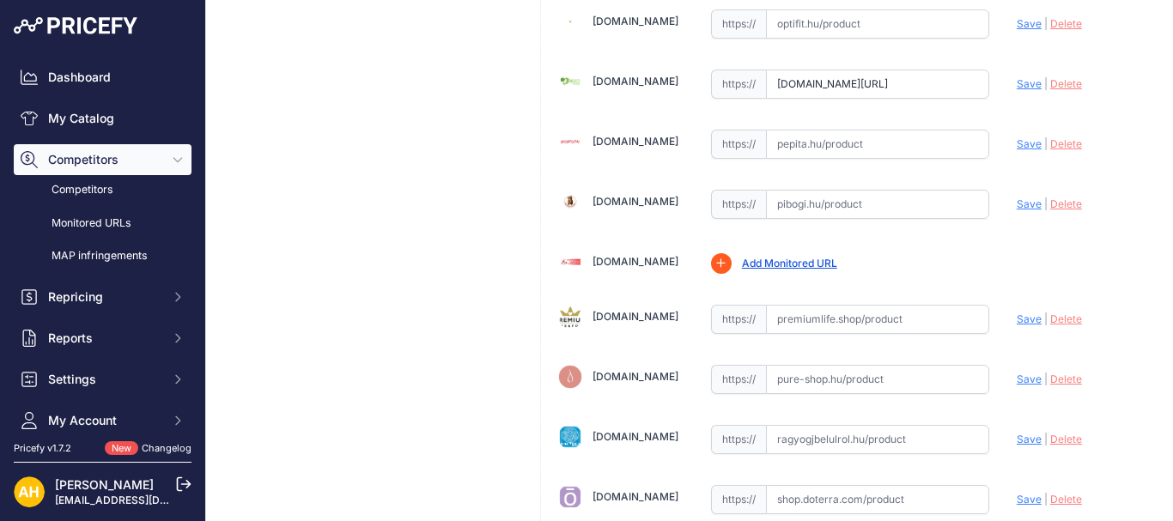
scroll to position [4035, 0]
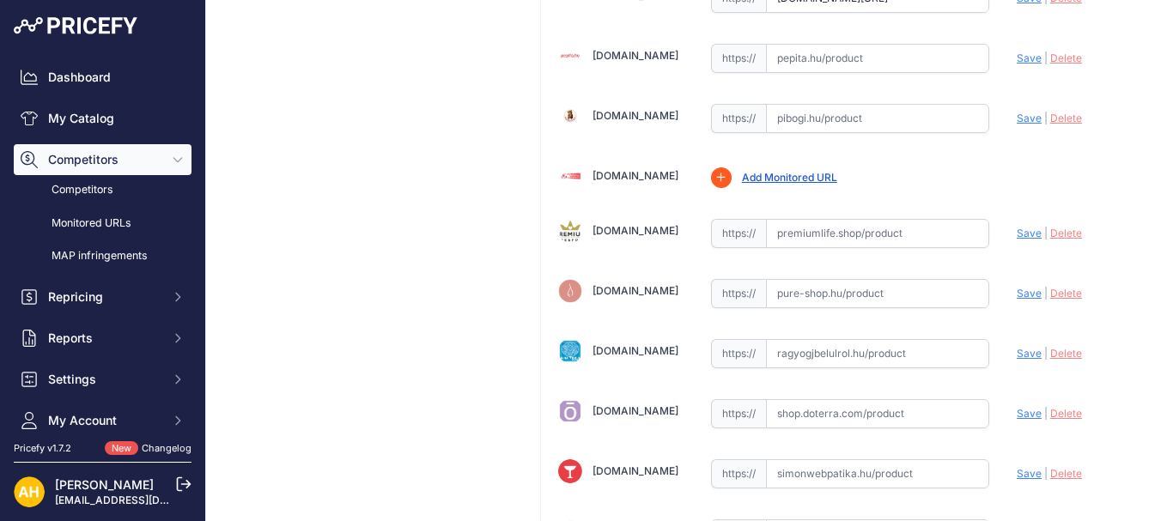
click at [646, 230] on link "[DOMAIN_NAME]" at bounding box center [635, 230] width 86 height 13
click at [641, 290] on link "[DOMAIN_NAME]" at bounding box center [635, 290] width 86 height 13
click at [638, 344] on link "[DOMAIN_NAME]" at bounding box center [635, 350] width 86 height 13
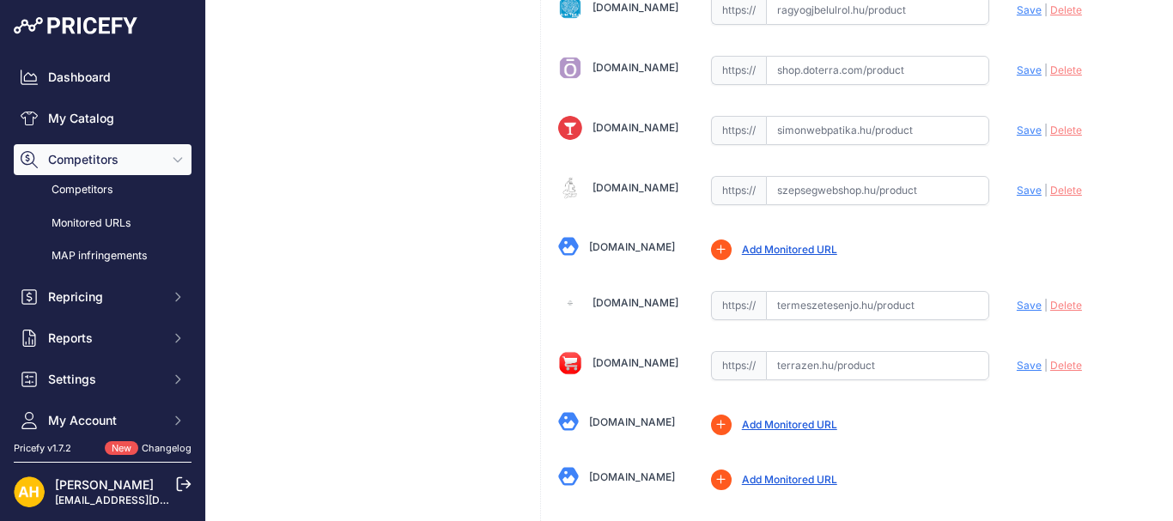
scroll to position [4465, 0]
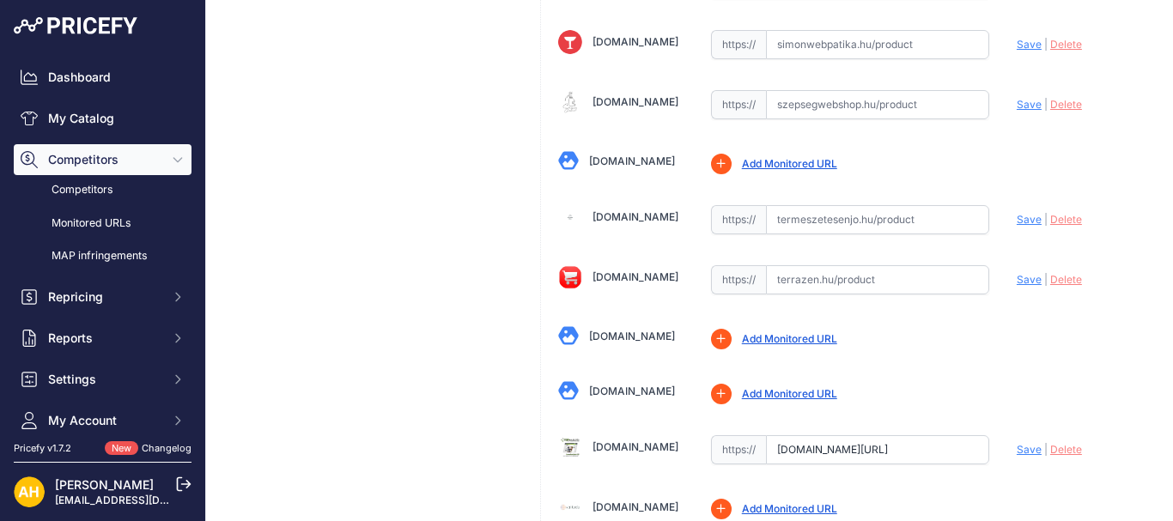
click at [659, 210] on link "[DOMAIN_NAME]" at bounding box center [635, 216] width 86 height 13
click at [634, 278] on link "[DOMAIN_NAME]" at bounding box center [635, 276] width 86 height 13
click at [620, 449] on link "[DOMAIN_NAME]" at bounding box center [635, 446] width 86 height 13
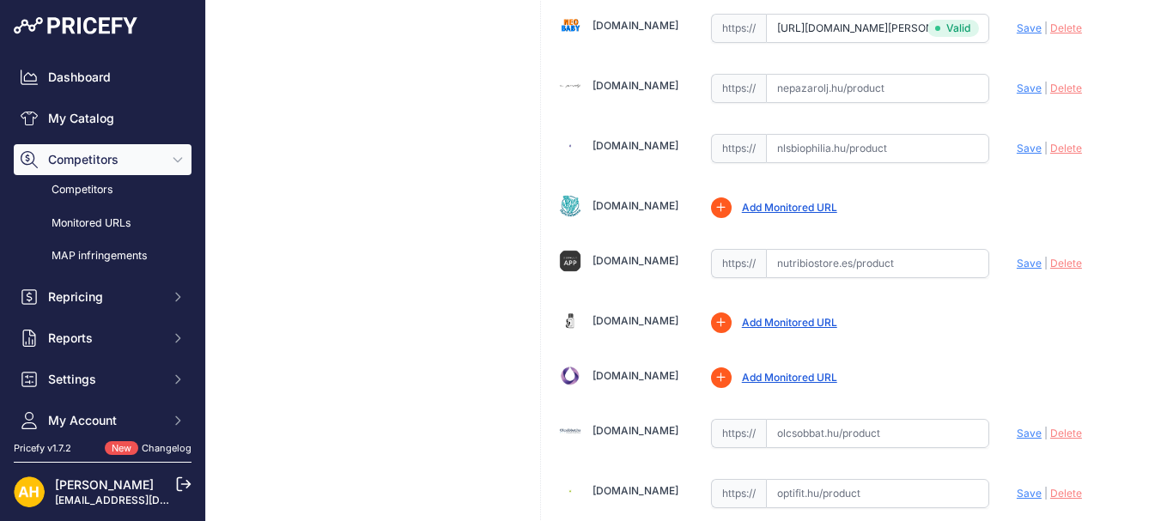
scroll to position [3566, 0]
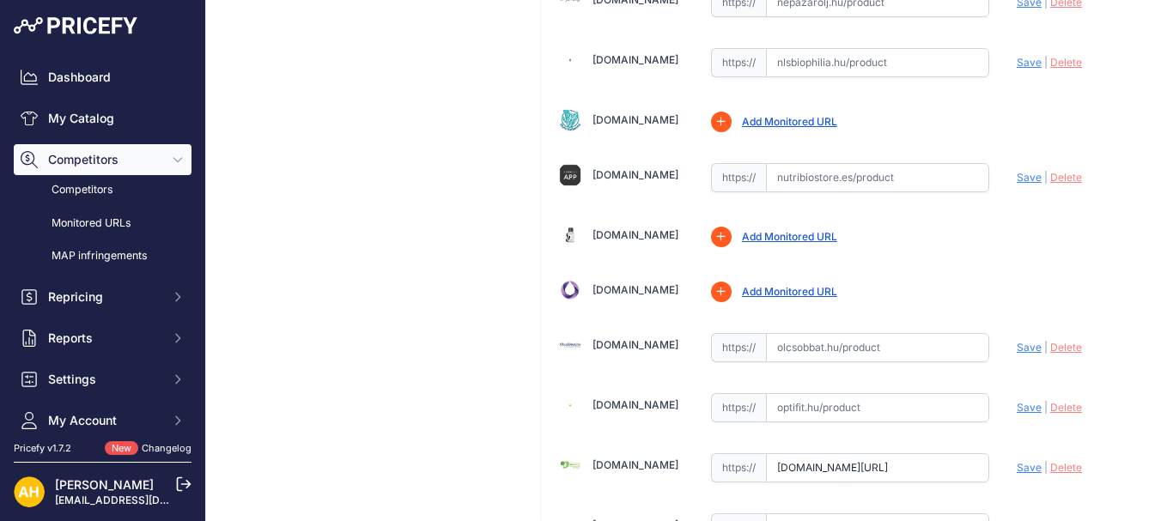
click at [795, 398] on input "text" at bounding box center [877, 407] width 223 height 29
paste input "[URL][DOMAIN_NAME]"
click at [1018, 409] on span "Save" at bounding box center [1029, 407] width 25 height 13
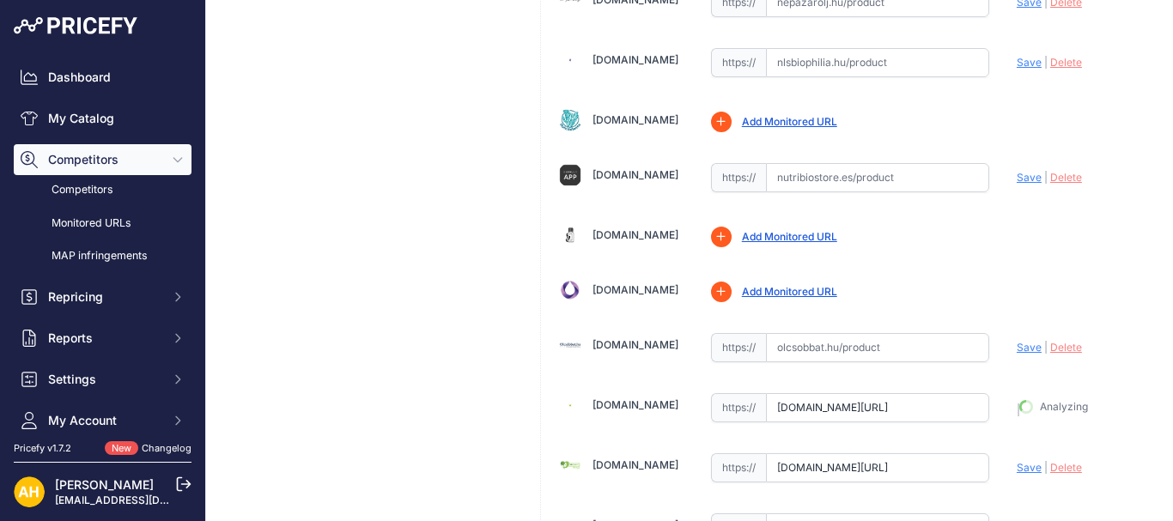
type input "[URL][DOMAIN_NAME]"
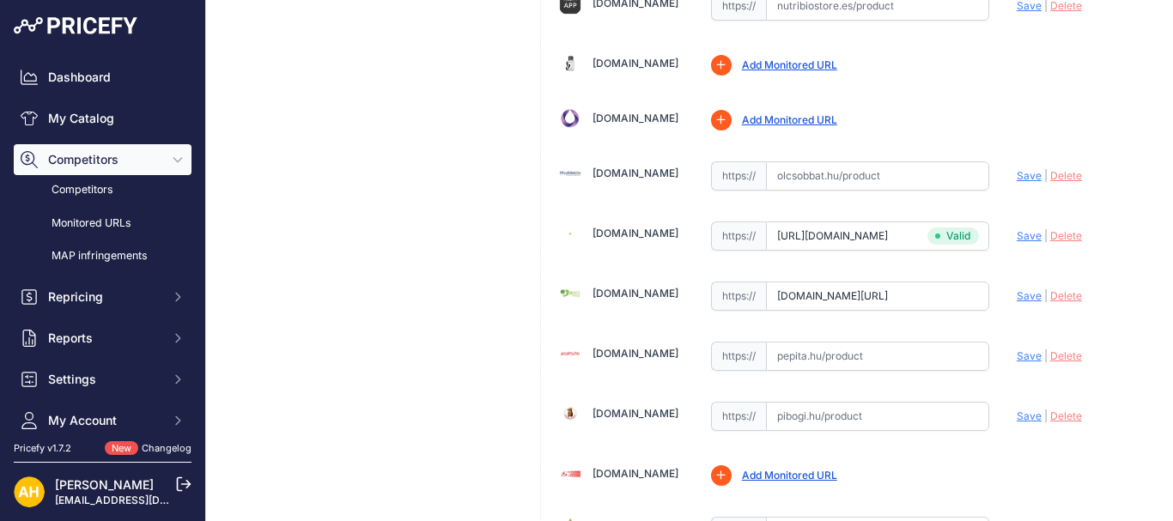
scroll to position [3823, 0]
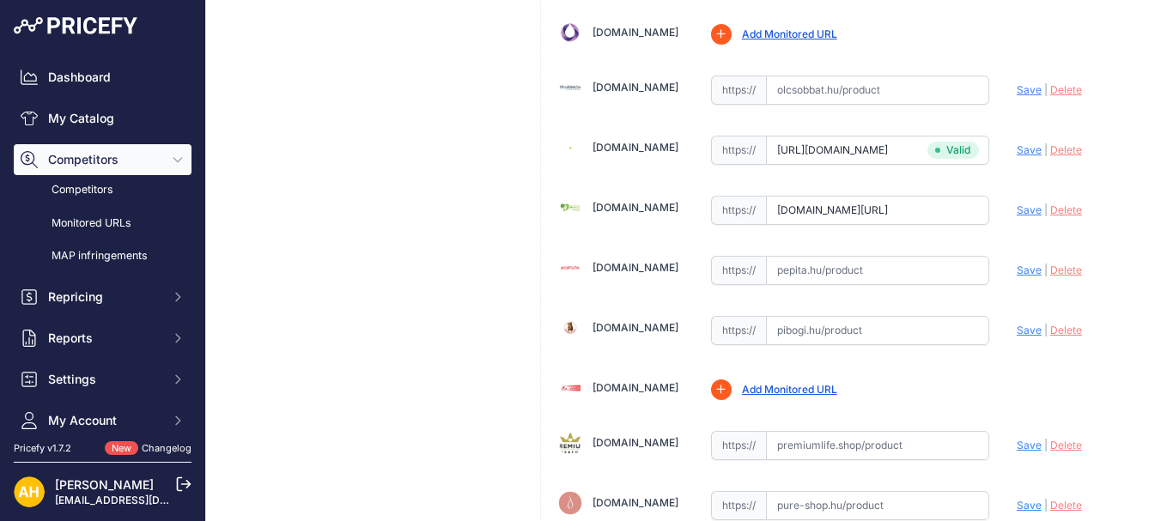
click at [809, 331] on input "text" at bounding box center [877, 330] width 223 height 29
paste input "[URL][DOMAIN_NAME]"
click at [1017, 331] on span "Save" at bounding box center [1029, 330] width 25 height 13
type input "[URL][DOMAIN_NAME]"
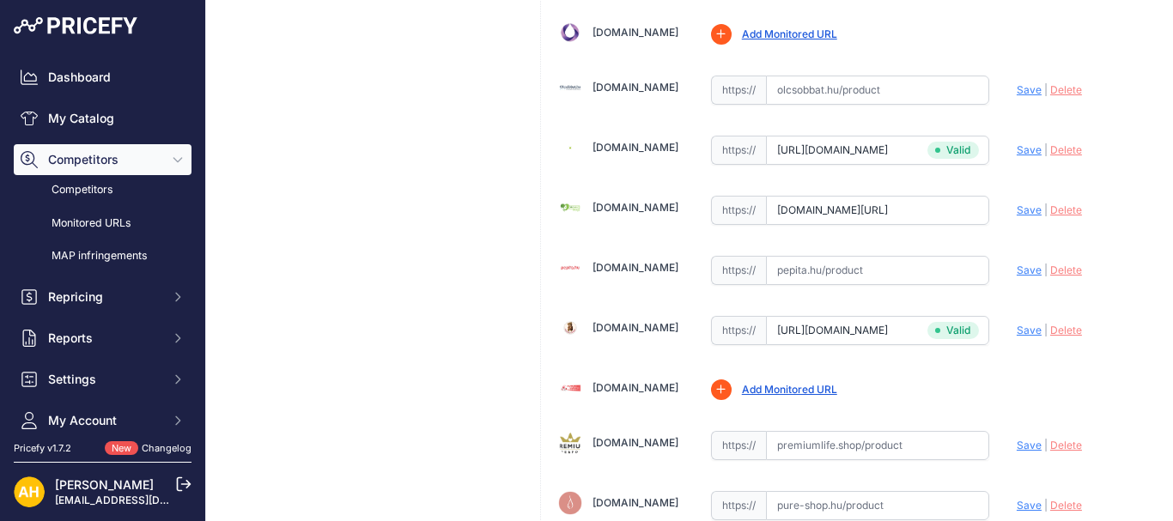
scroll to position [3995, 0]
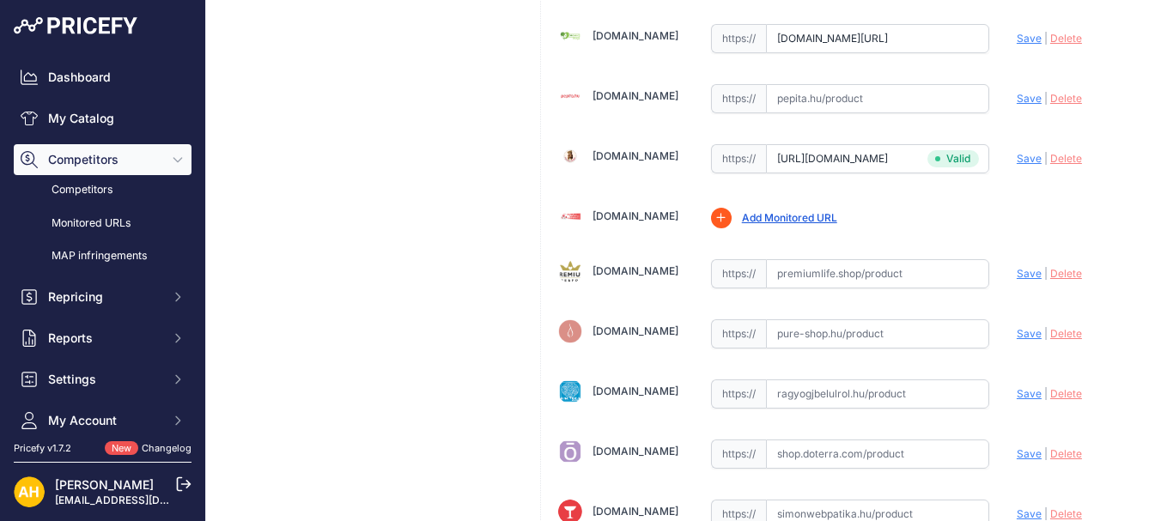
click at [815, 271] on input "text" at bounding box center [877, 273] width 223 height 29
paste input "[URL][DOMAIN_NAME]"
click at [1017, 271] on span "Save" at bounding box center [1029, 273] width 25 height 13
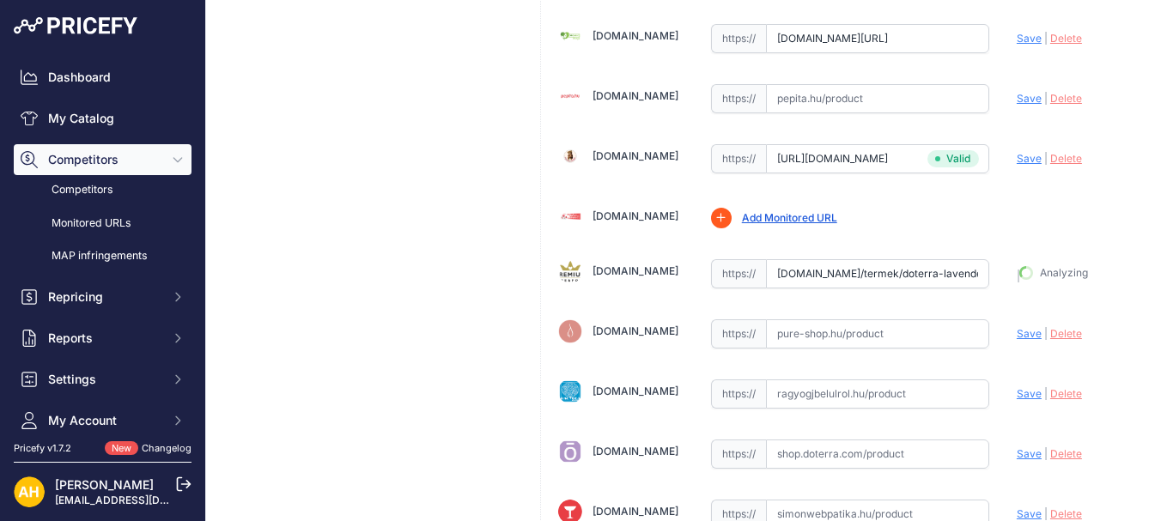
type input "[URL][DOMAIN_NAME]"
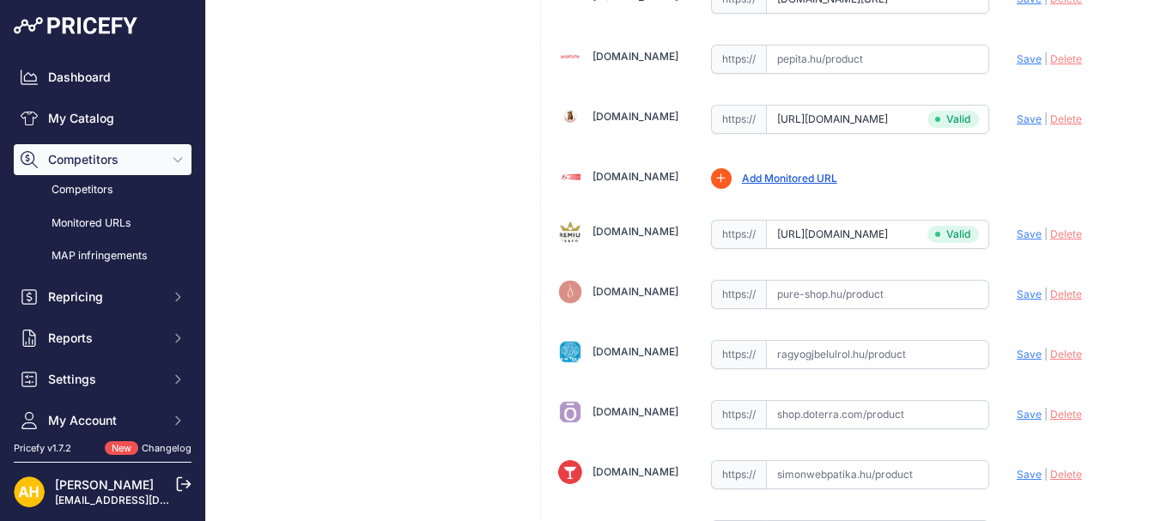
scroll to position [3995, 0]
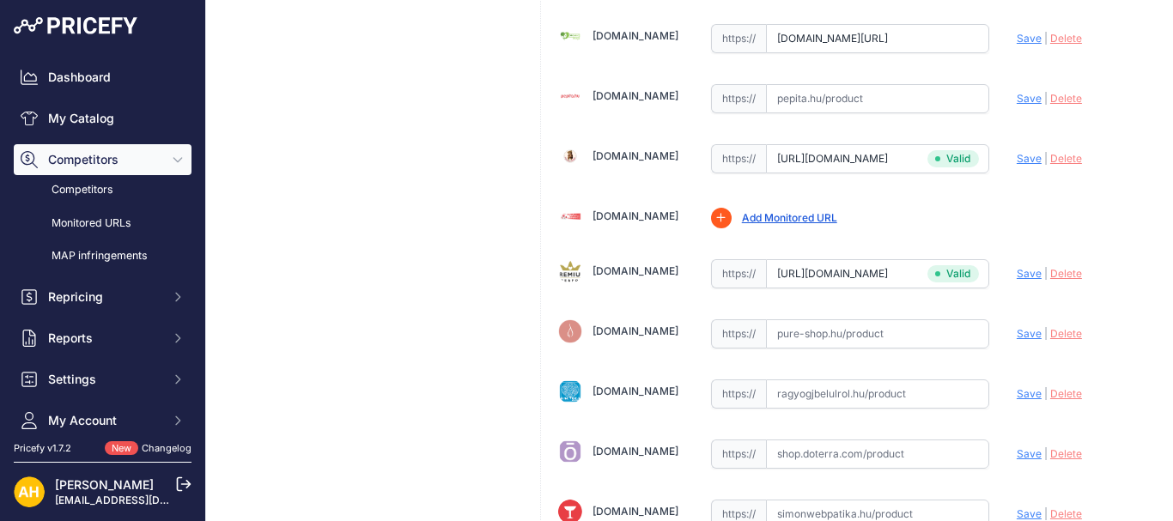
click at [832, 332] on input "text" at bounding box center [877, 333] width 223 height 29
paste input "[URL][DOMAIN_NAME]"
click at [1020, 331] on span "Save" at bounding box center [1029, 333] width 25 height 13
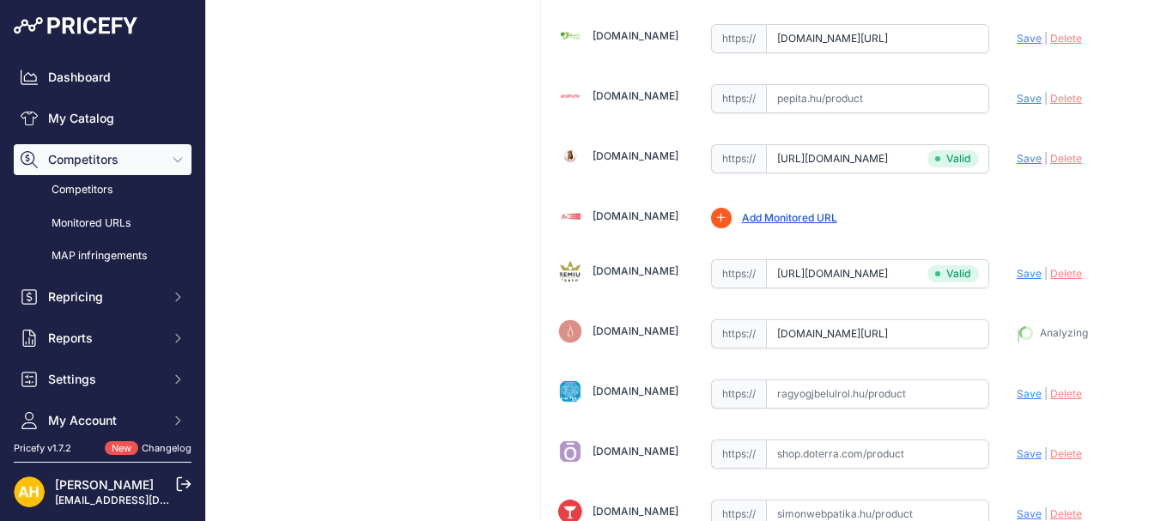
type input "[URL][DOMAIN_NAME]"
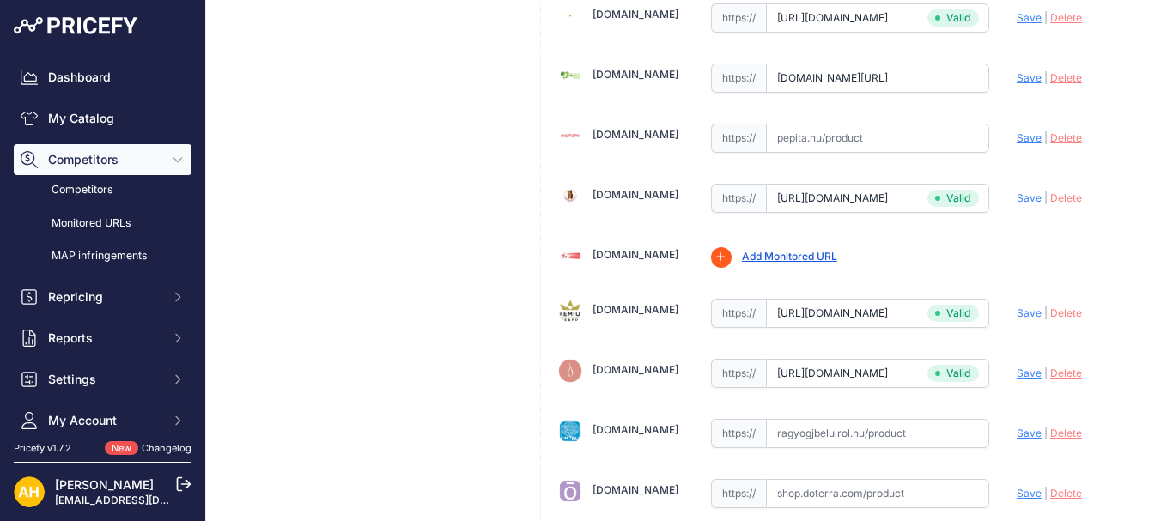
scroll to position [4035, 0]
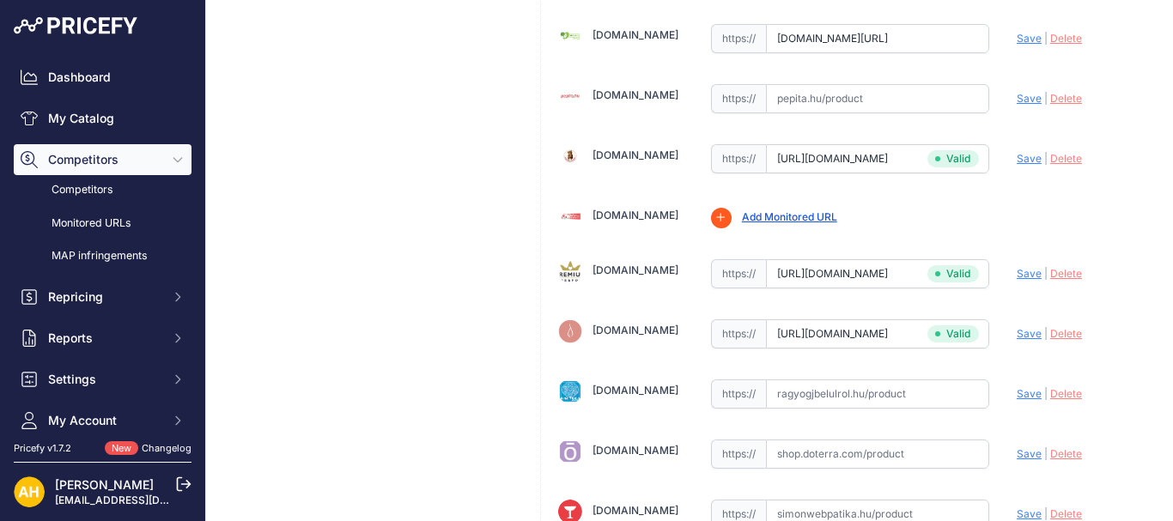
click at [825, 390] on input "text" at bounding box center [877, 393] width 223 height 29
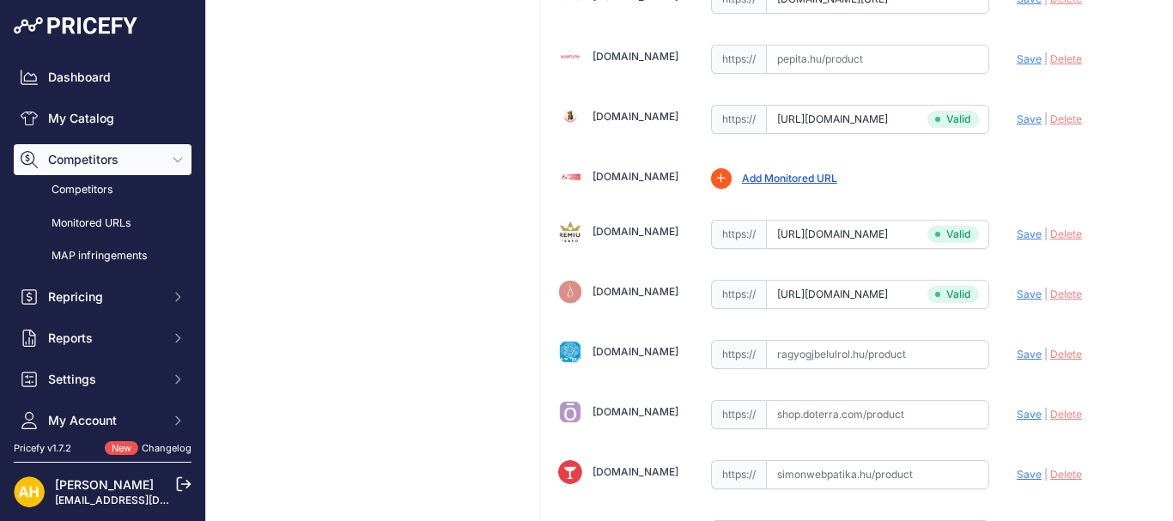
scroll to position [3995, 0]
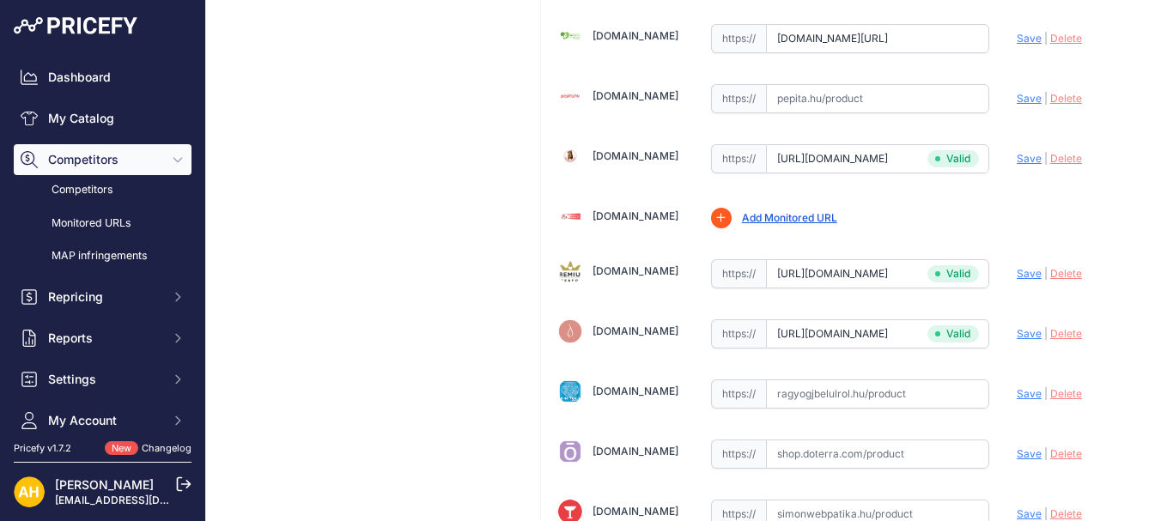
paste input "[URL][DOMAIN_NAME]"
click at [1022, 394] on span "Save" at bounding box center [1029, 393] width 25 height 13
type input "[URL][DOMAIN_NAME]"
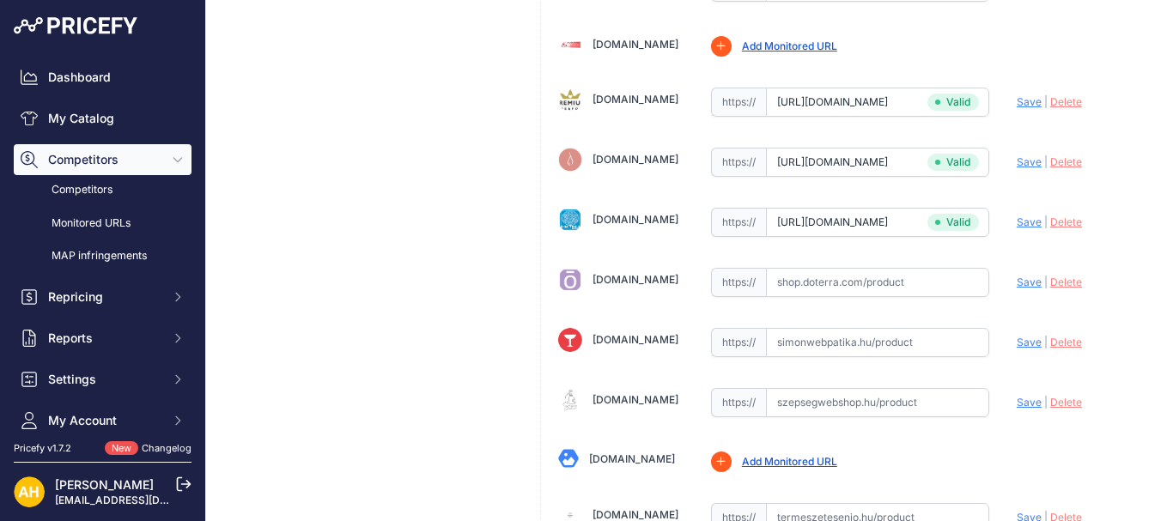
scroll to position [4253, 0]
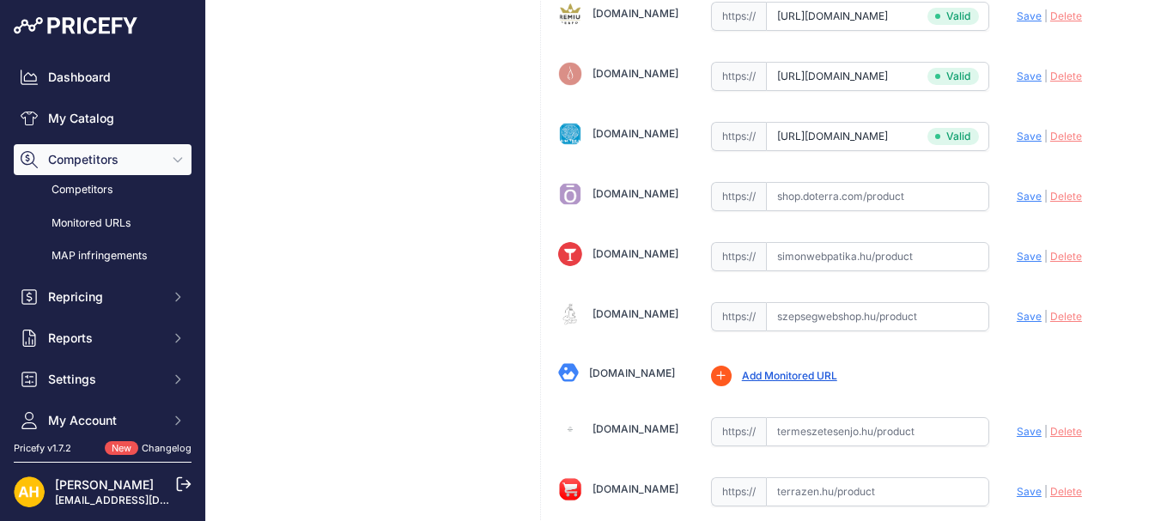
click at [836, 442] on input "text" at bounding box center [877, 431] width 223 height 29
paste input "[URL][DOMAIN_NAME]"
click at [1017, 431] on span "Save" at bounding box center [1029, 431] width 25 height 13
type input "[URL][DOMAIN_NAME]"
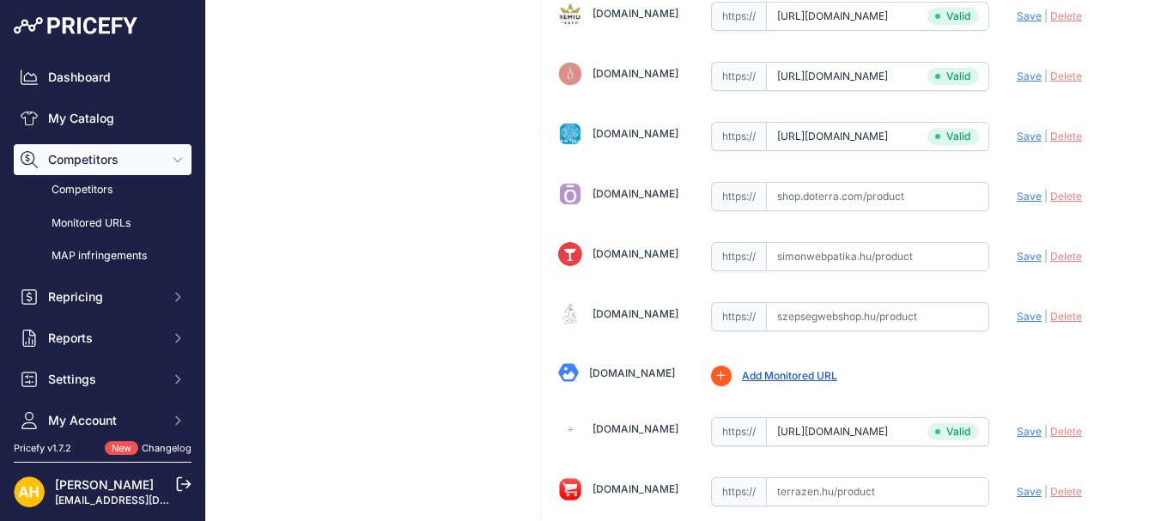
scroll to position [4424, 0]
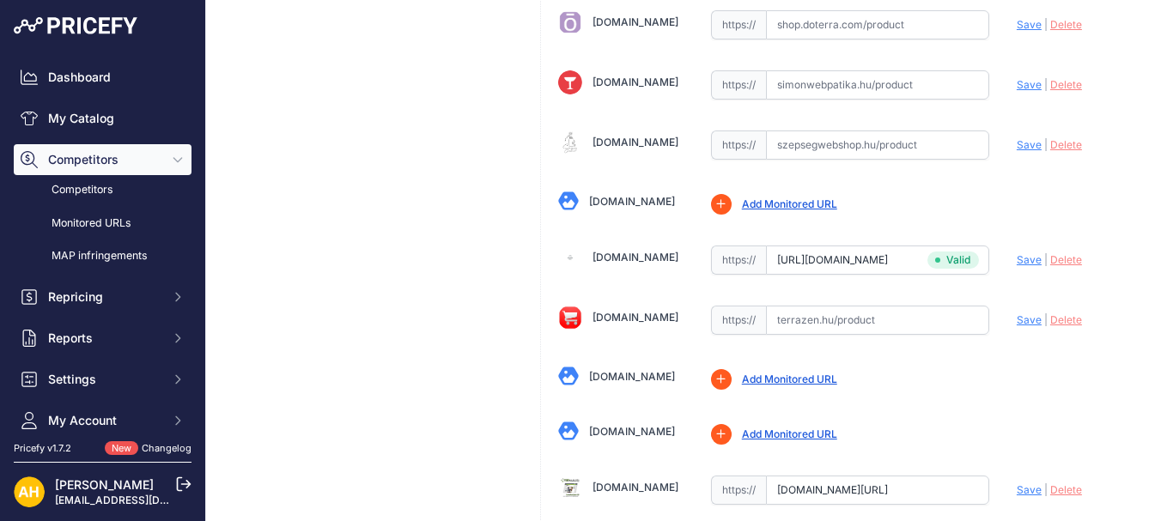
click at [818, 317] on input "text" at bounding box center [877, 320] width 223 height 29
paste input "[URL][DOMAIN_NAME]"
click at [1017, 314] on span "Save" at bounding box center [1029, 319] width 25 height 13
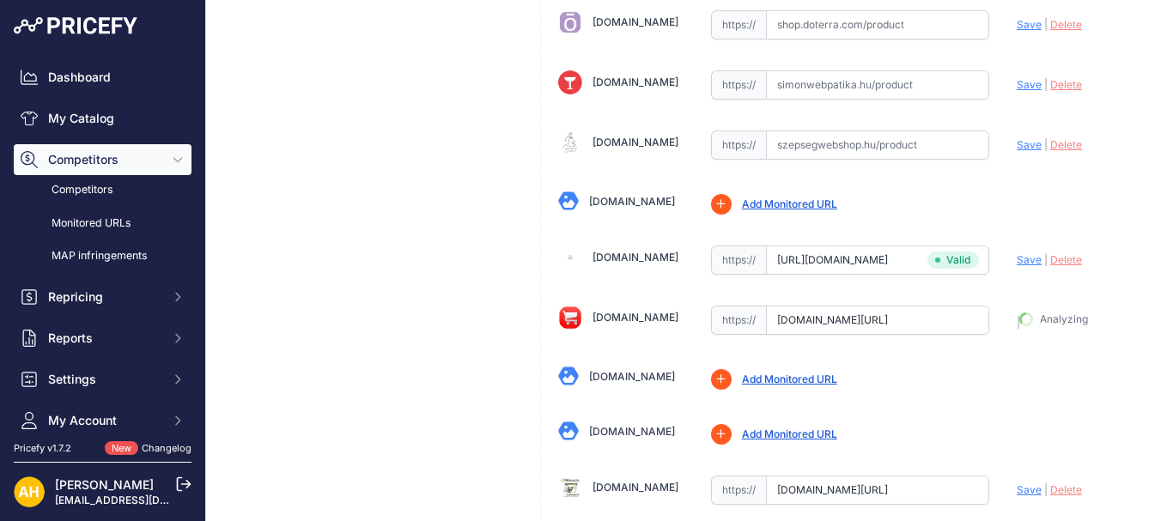
type input "[URL][DOMAIN_NAME]"
click at [854, 148] on input "text" at bounding box center [877, 145] width 223 height 29
click at [665, 137] on link "[DOMAIN_NAME]" at bounding box center [635, 142] width 86 height 13
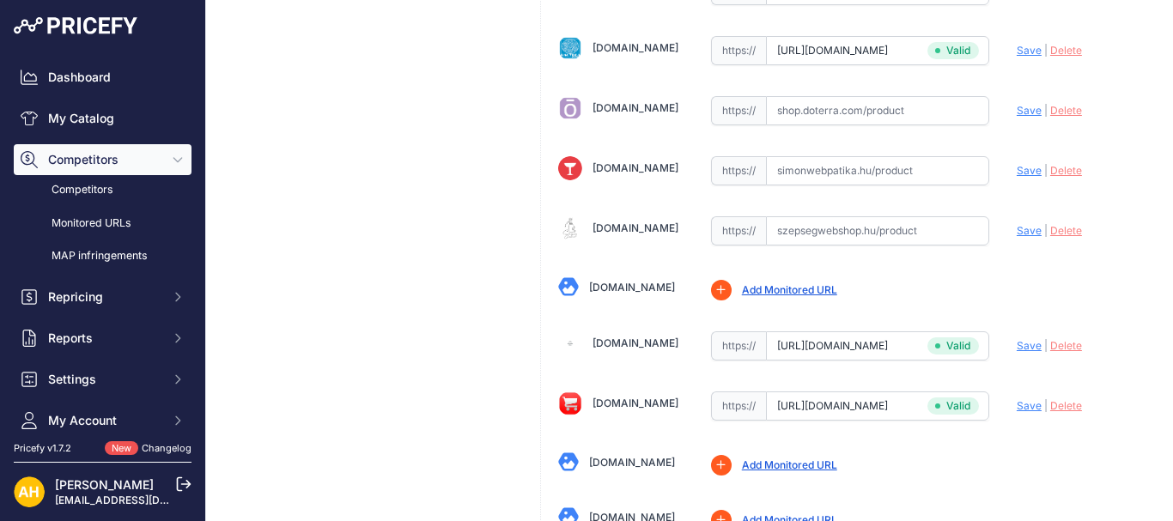
scroll to position [4253, 0]
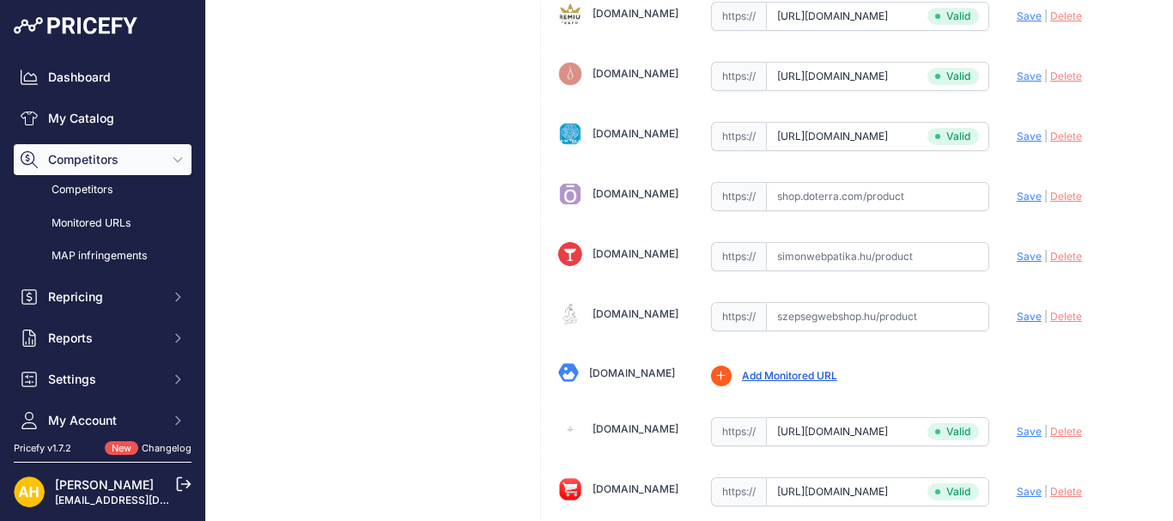
click at [812, 315] on input "text" at bounding box center [877, 316] width 223 height 29
paste input "[URL][DOMAIN_NAME]"
click at [1017, 319] on span "Save" at bounding box center [1029, 316] width 25 height 13
type input "[URL][DOMAIN_NAME]"
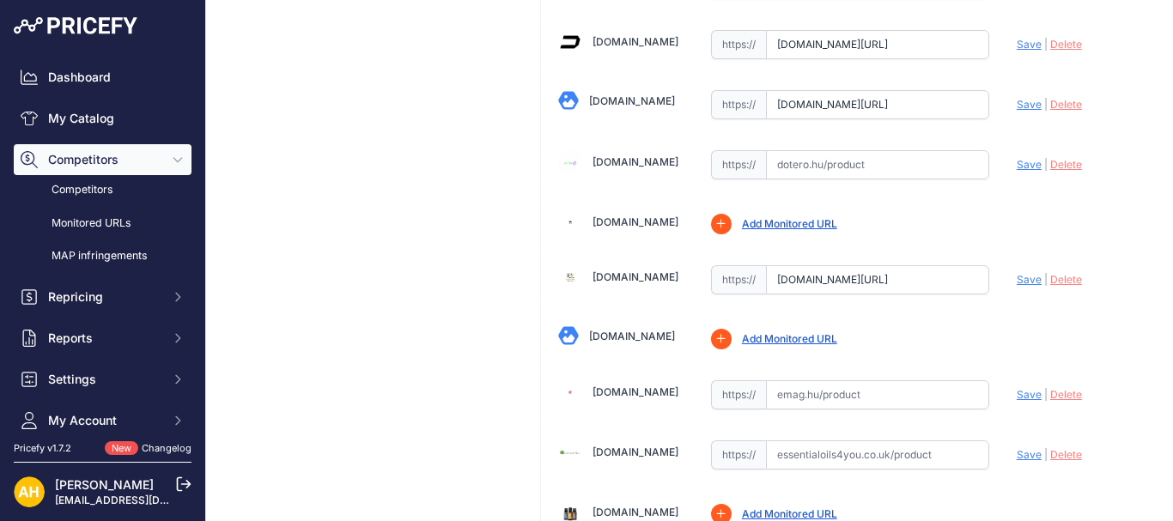
scroll to position [991, 0]
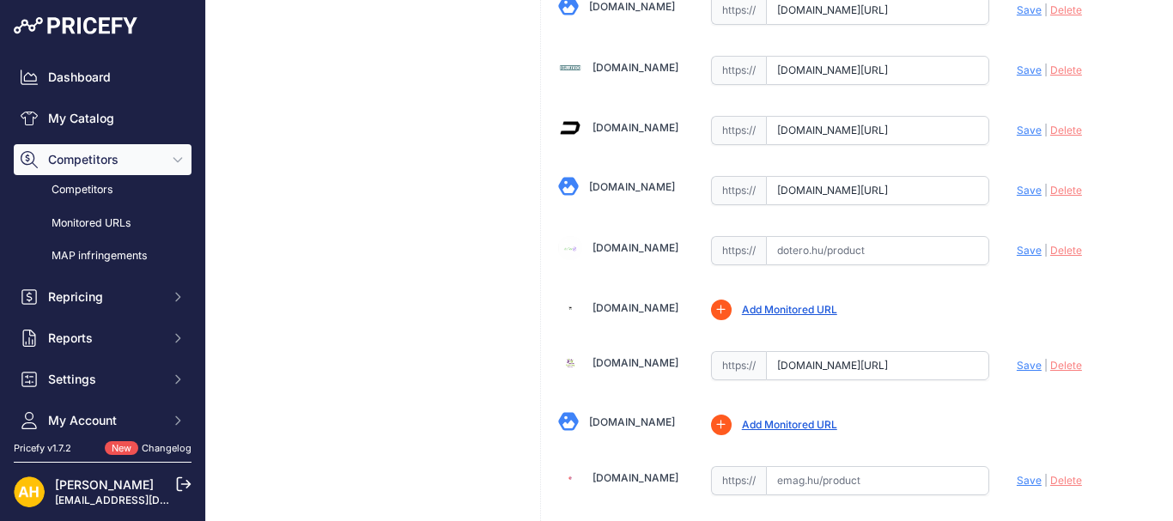
click at [804, 248] on input "text" at bounding box center [877, 250] width 223 height 29
paste input "[URL][DOMAIN_NAME]"
click at [1018, 252] on span "Save" at bounding box center [1029, 250] width 25 height 13
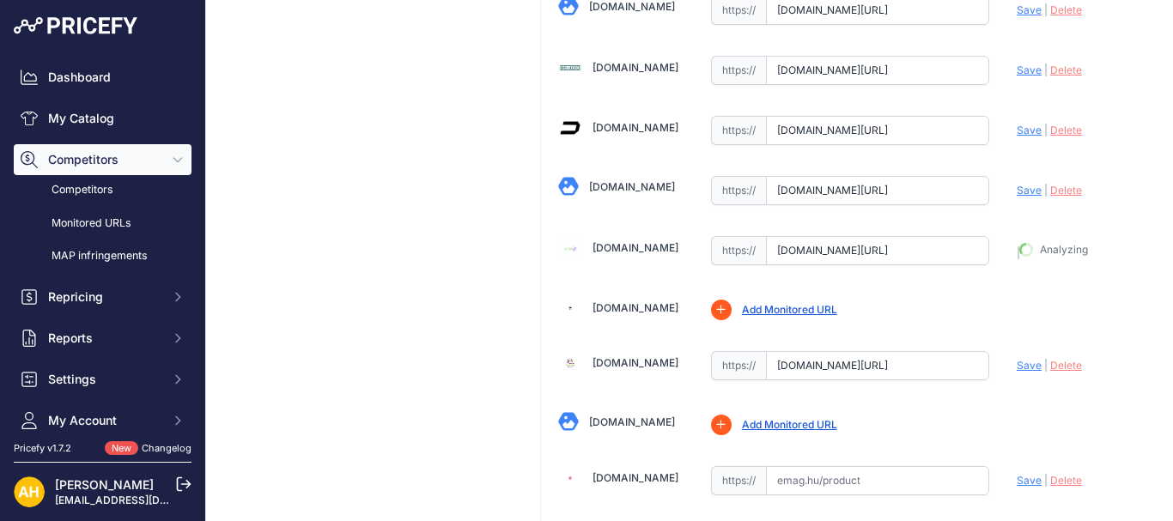
type input "[URL][DOMAIN_NAME]"
